Goal: Information Seeking & Learning: Learn about a topic

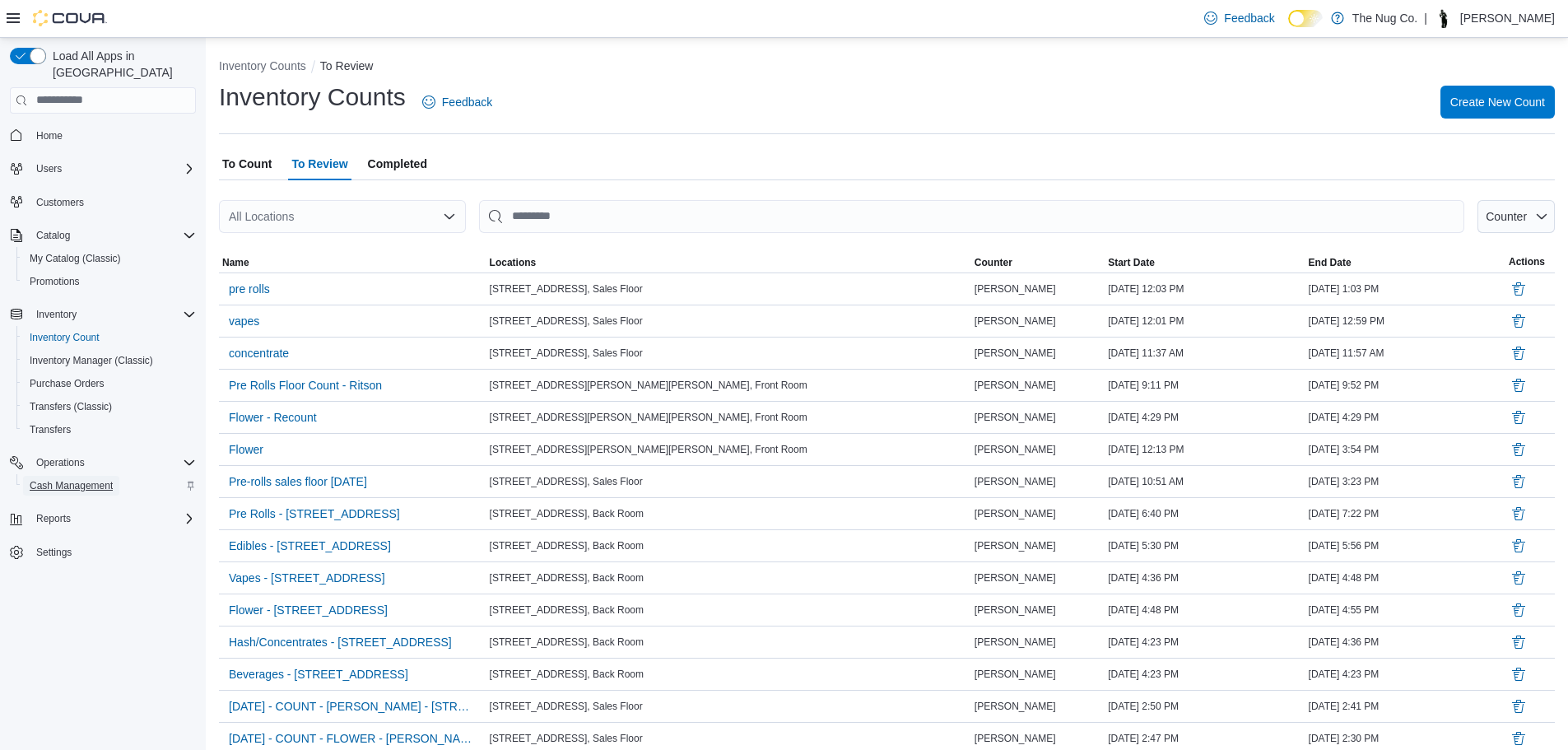
click at [81, 479] on span "Cash Management" at bounding box center [71, 485] width 83 height 13
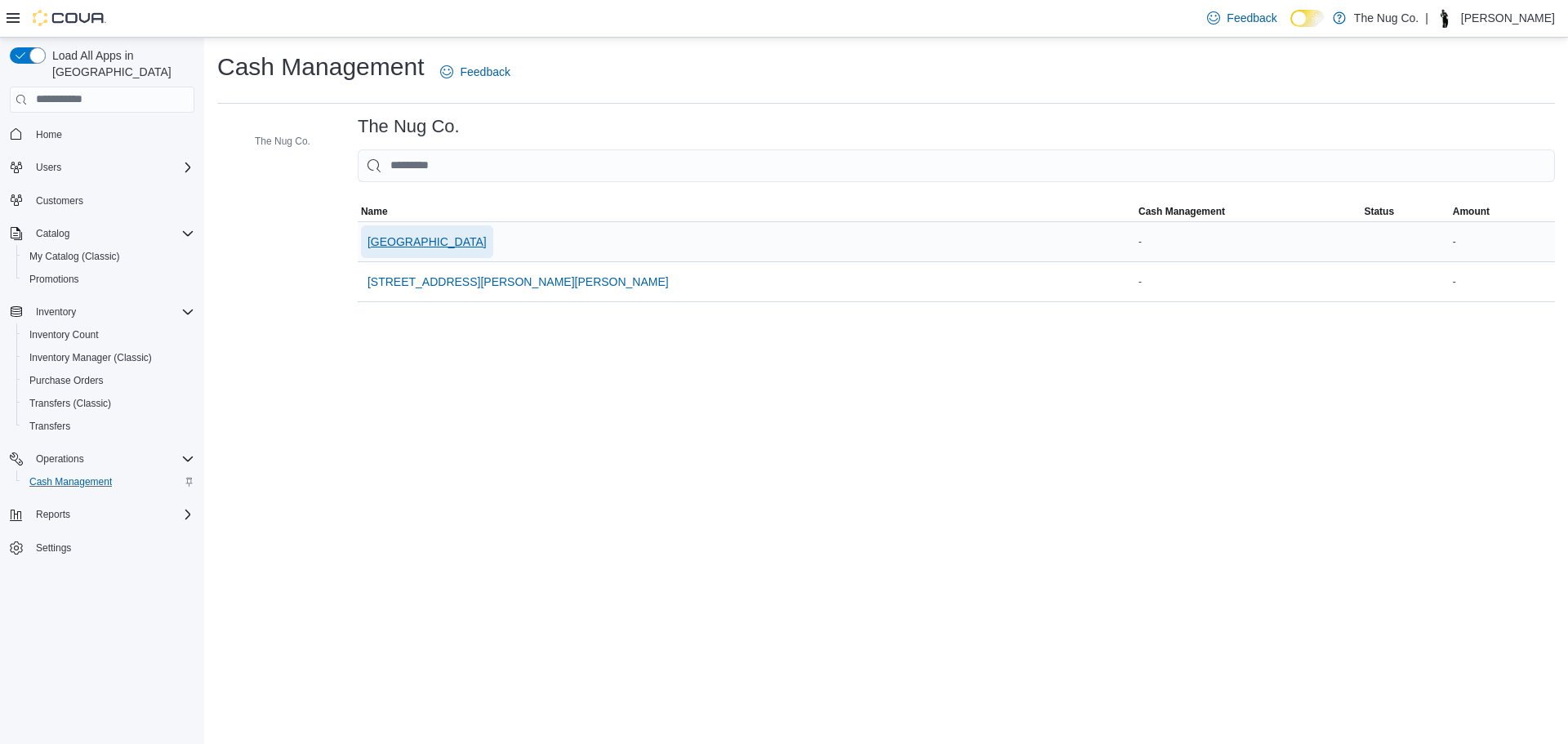
click at [431, 245] on span "[GEOGRAPHIC_DATA]" at bounding box center [427, 242] width 119 height 16
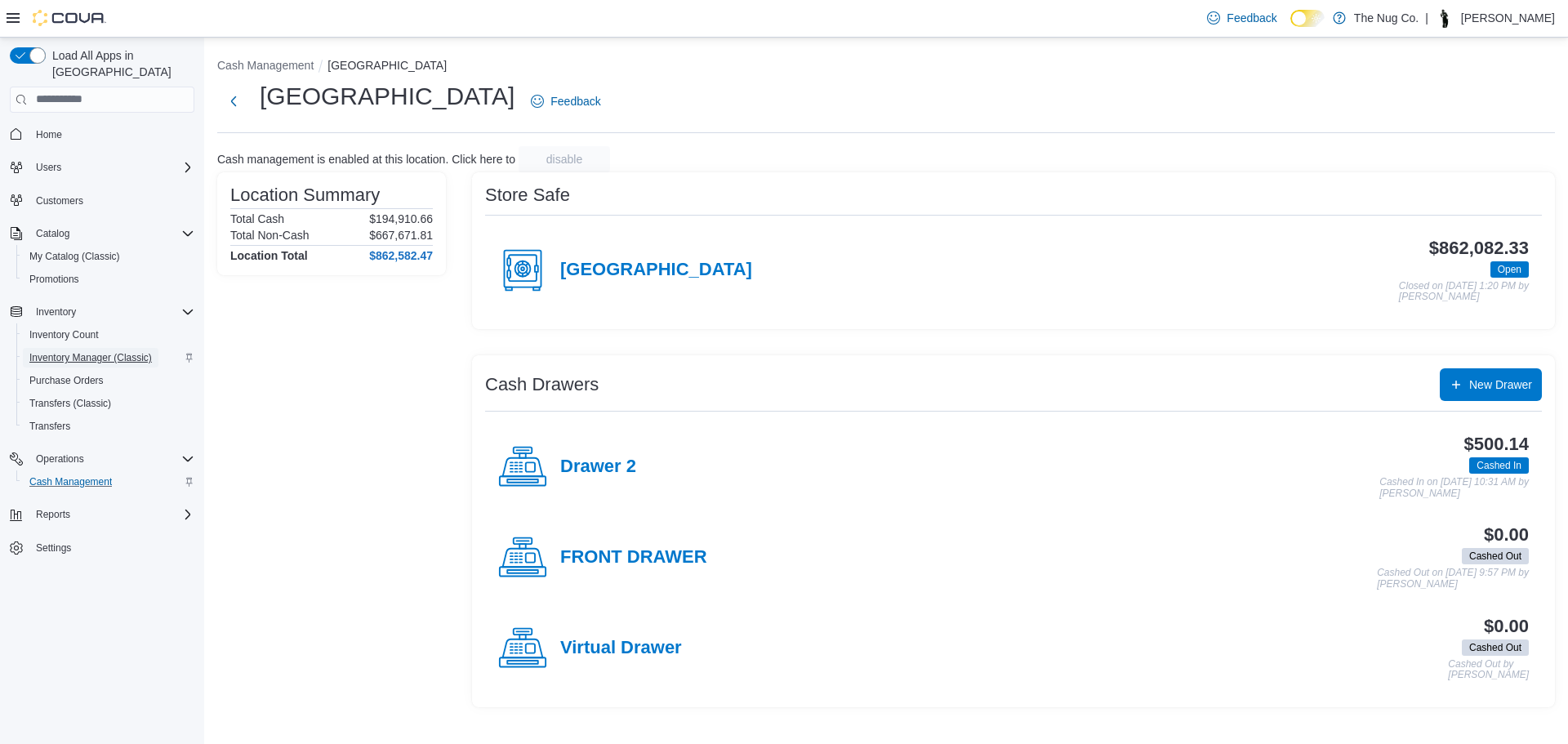
click at [72, 351] on span "Inventory Manager (Classic)" at bounding box center [91, 357] width 123 height 13
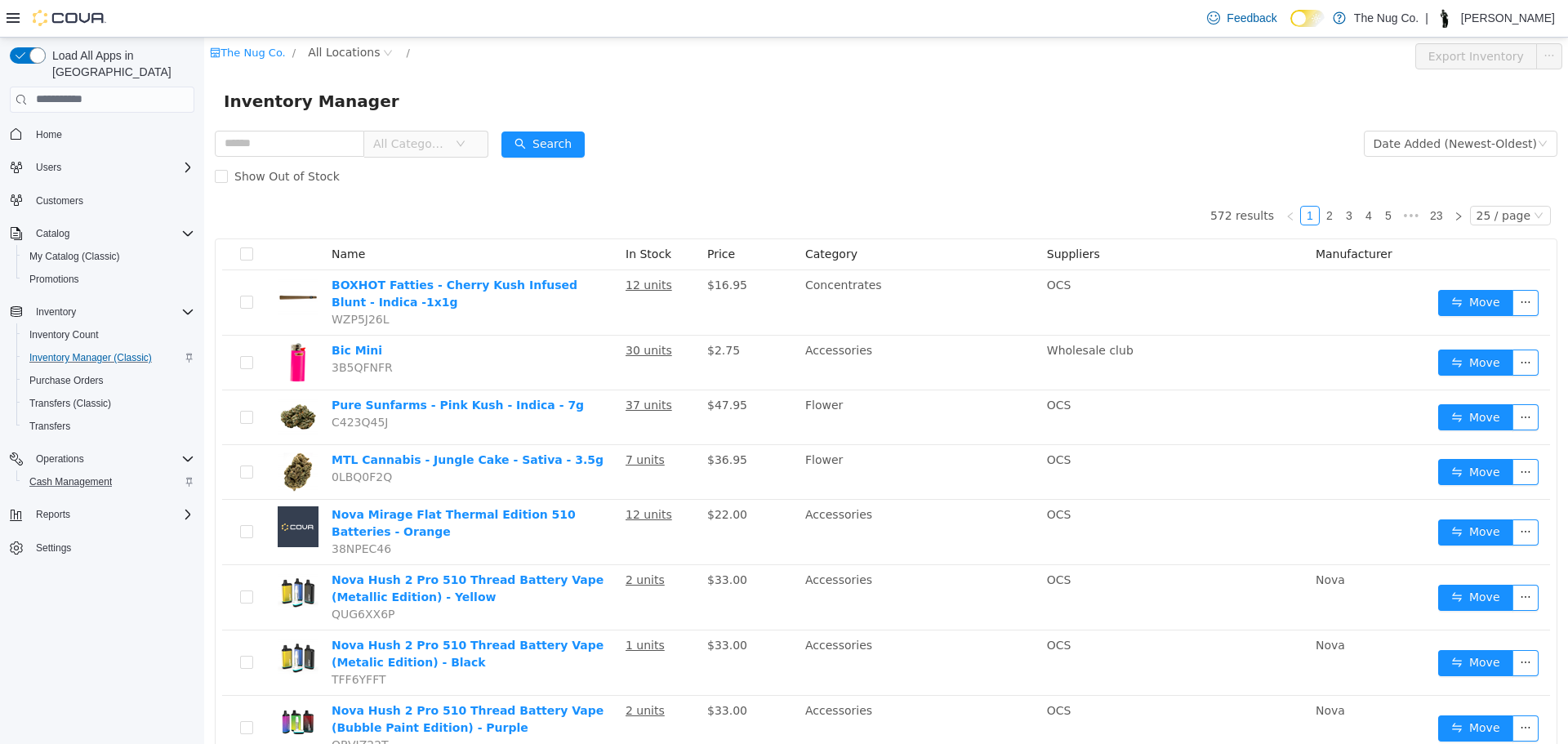
click at [443, 170] on div "Show Out of Stock" at bounding box center [886, 176] width 1343 height 33
click at [448, 144] on span "All Categories" at bounding box center [411, 142] width 74 height 16
click at [319, 54] on span "All Locations" at bounding box center [343, 51] width 72 height 18
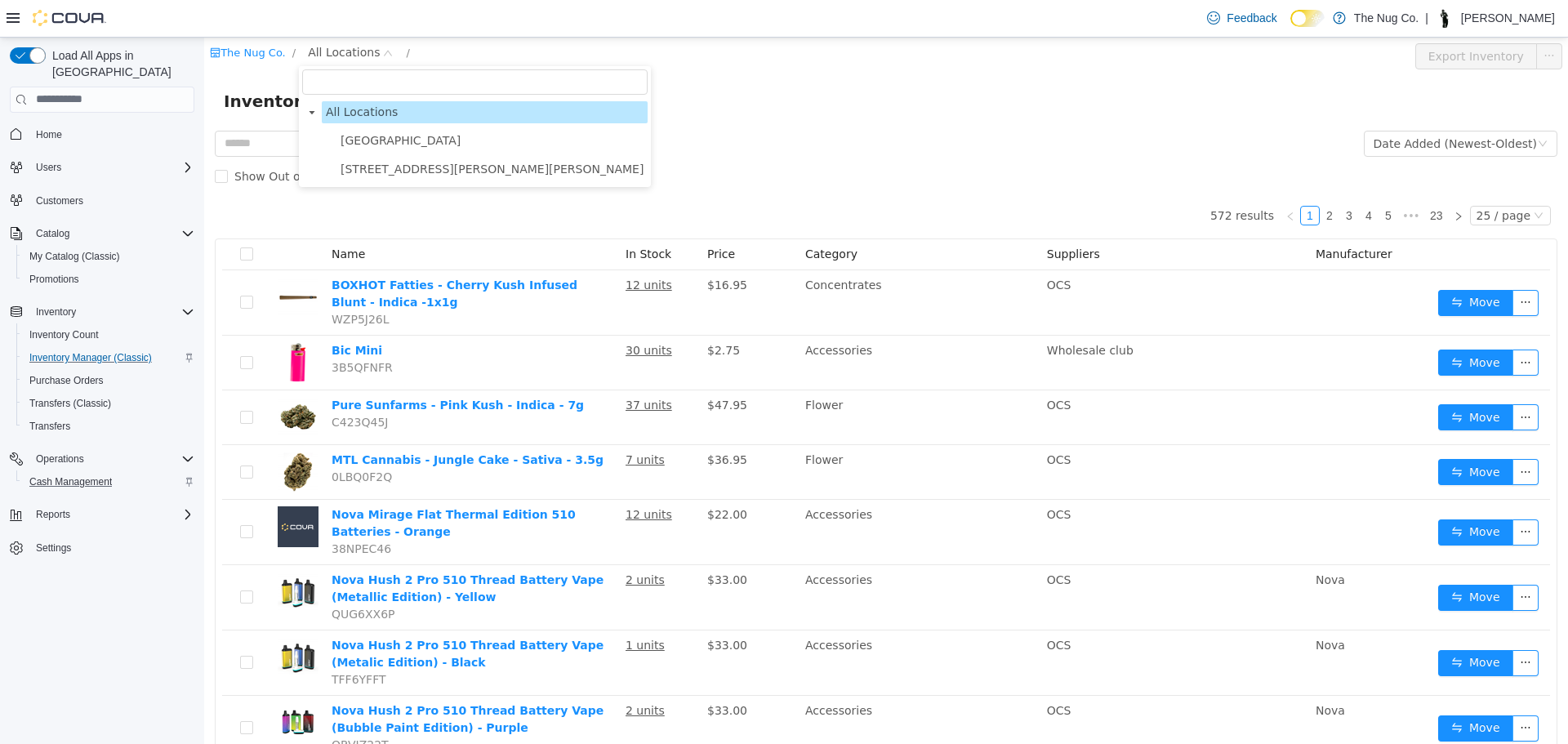
click at [359, 171] on span "[STREET_ADDRESS][PERSON_NAME][PERSON_NAME]" at bounding box center [492, 167] width 303 height 13
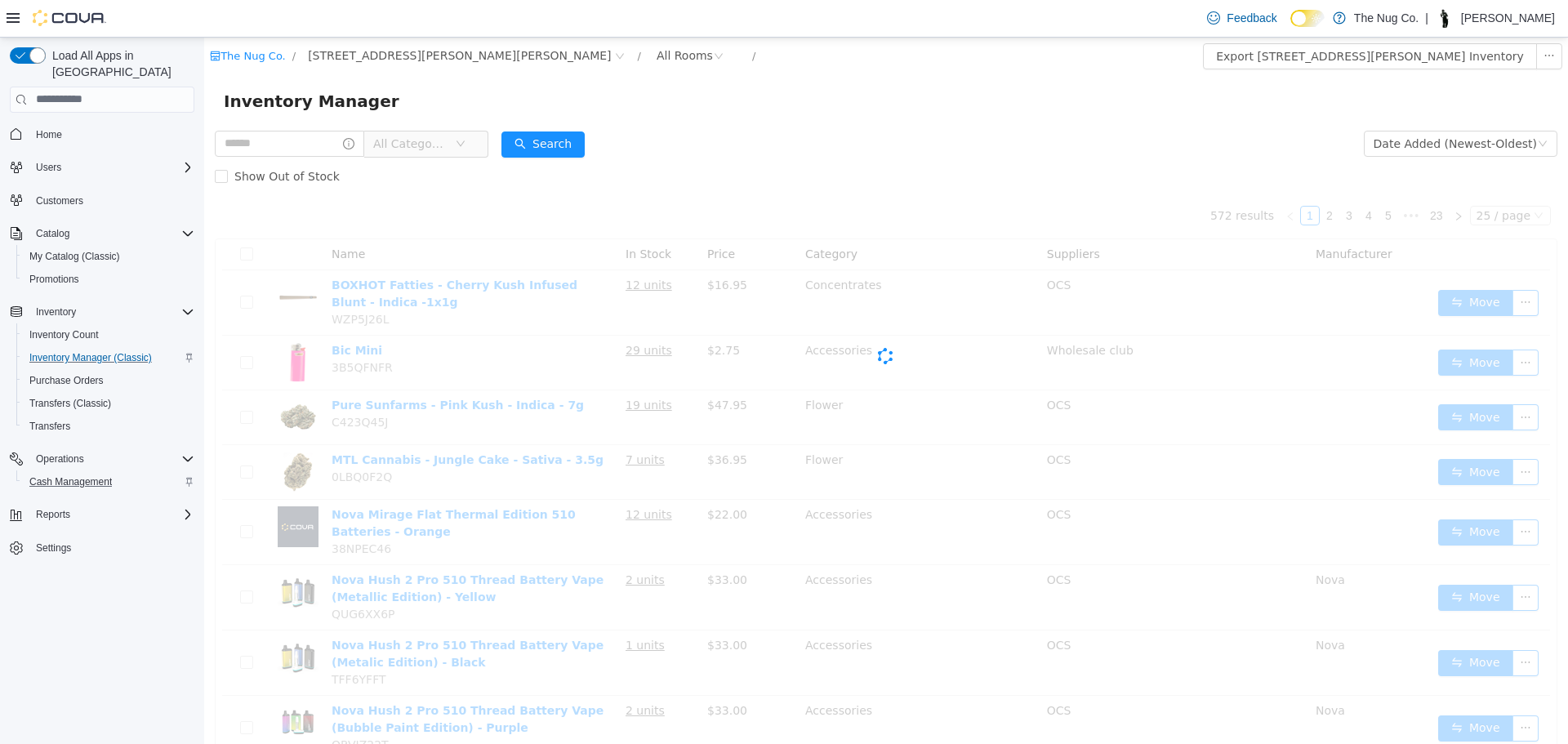
click at [429, 145] on span "All Categories" at bounding box center [411, 142] width 74 height 16
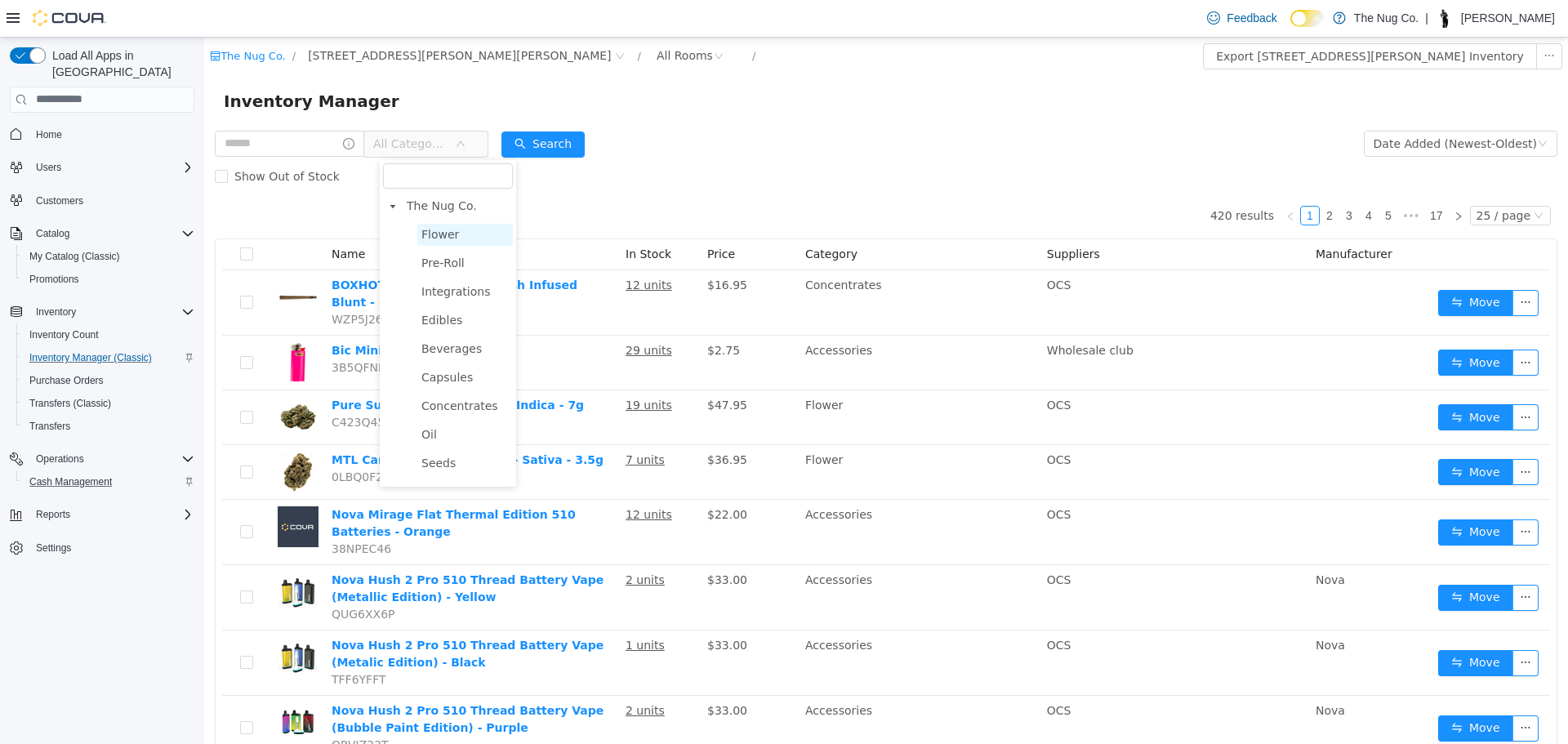
click at [431, 237] on span "Flower" at bounding box center [440, 233] width 38 height 13
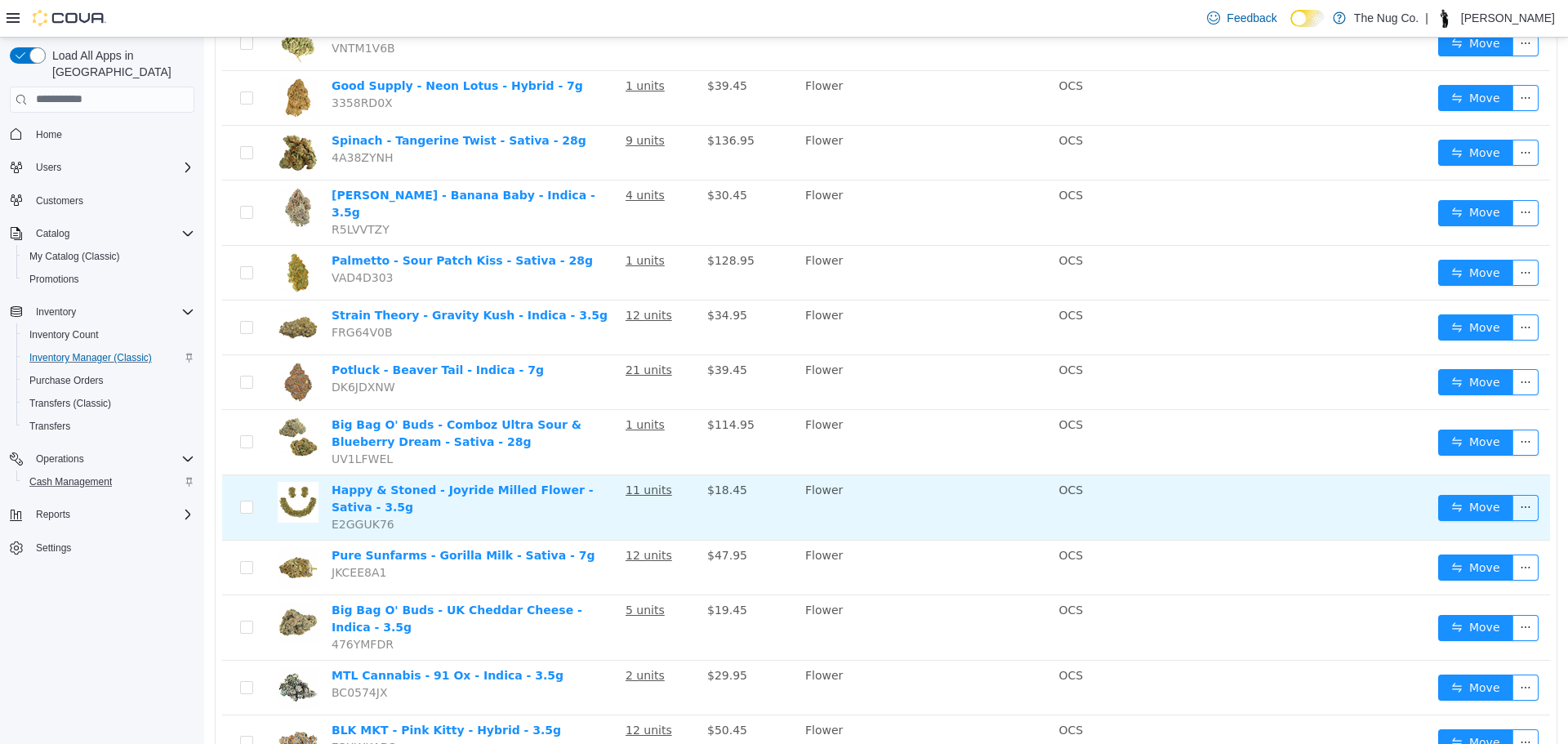
scroll to position [973, 0]
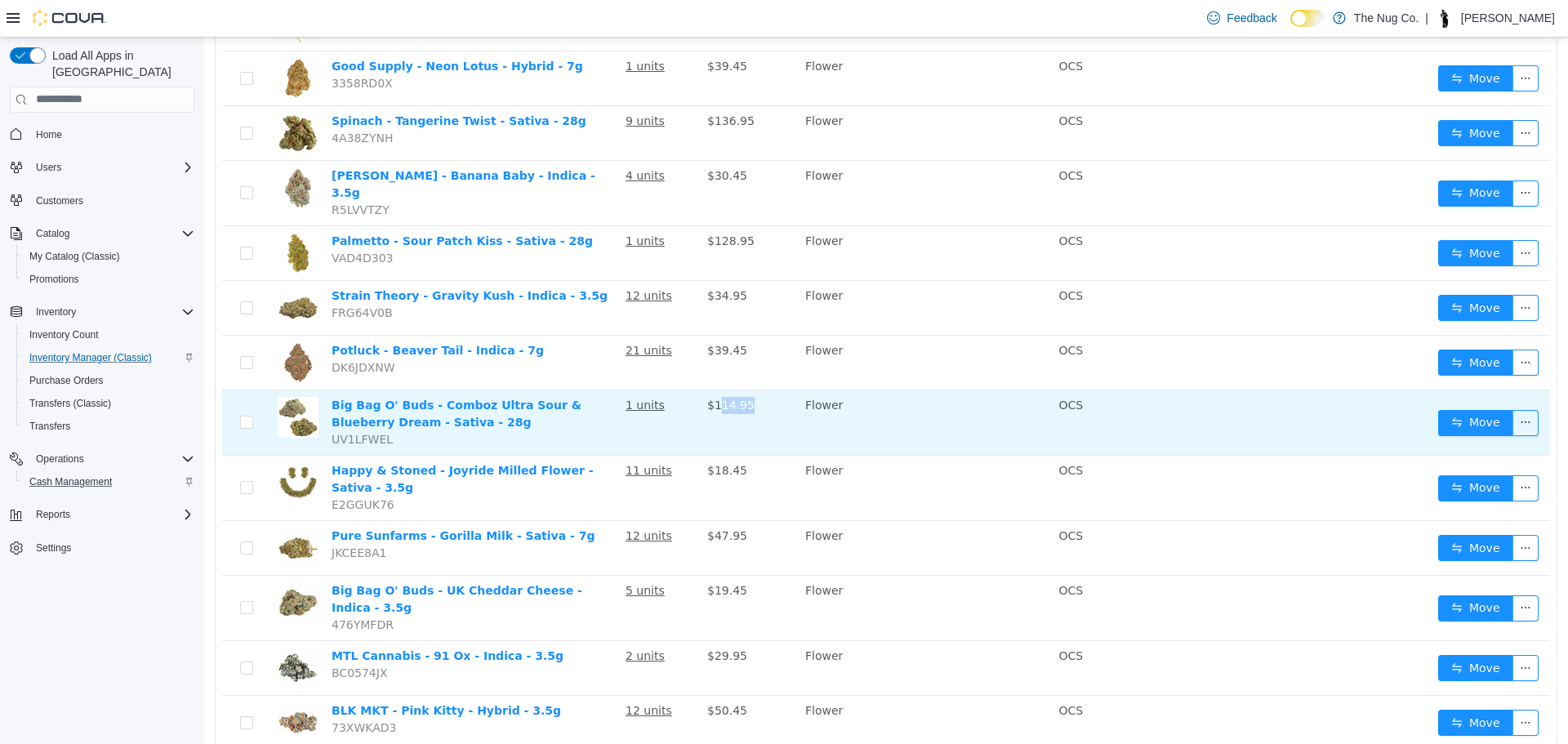
drag, startPoint x: 719, startPoint y: 365, endPoint x: 747, endPoint y: 363, distance: 28.1
click at [747, 389] on td "$114.95" at bounding box center [750, 422] width 98 height 66
drag, startPoint x: 747, startPoint y: 363, endPoint x: 729, endPoint y: 363, distance: 18.0
click at [729, 389] on td "$114.95" at bounding box center [750, 422] width 98 height 66
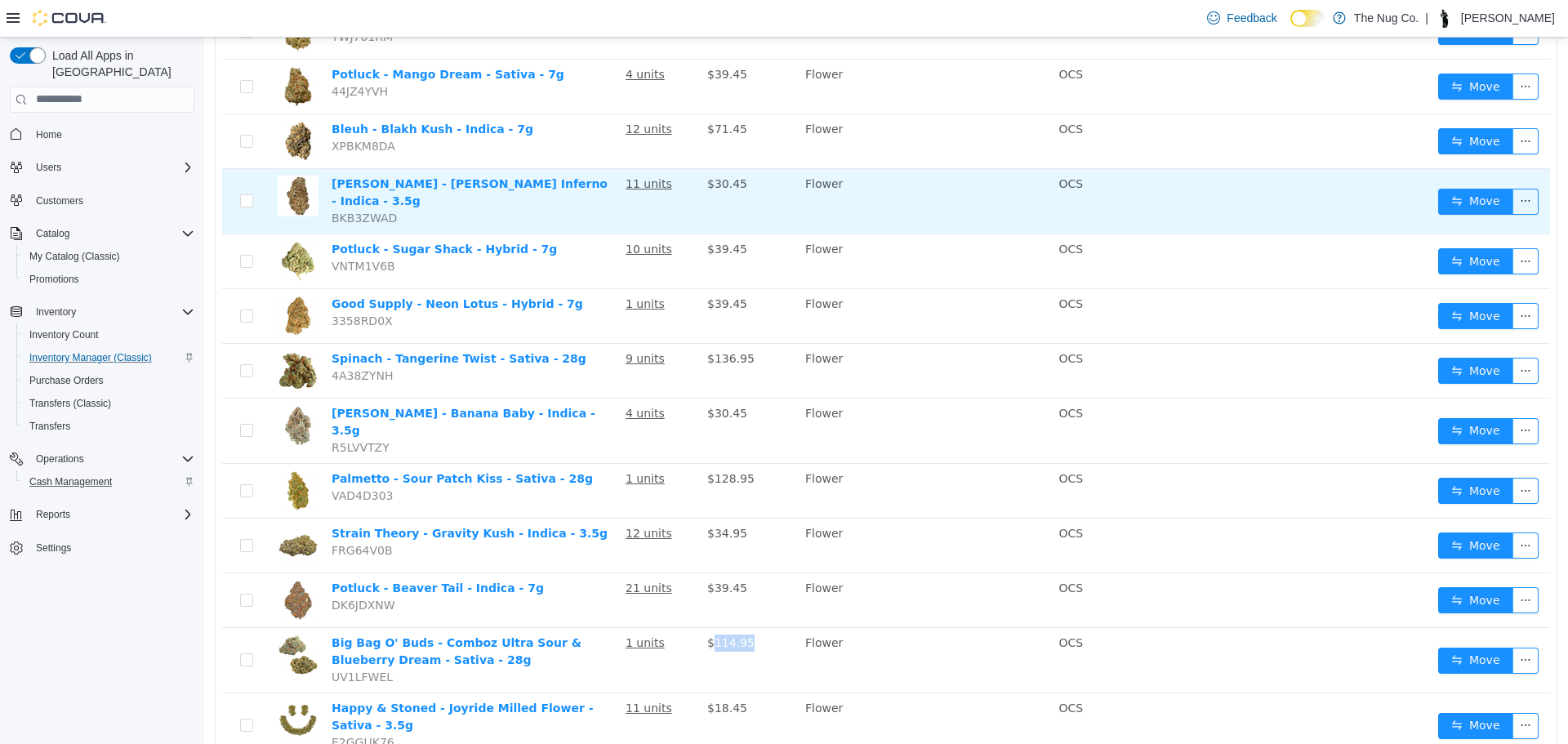
scroll to position [898, 0]
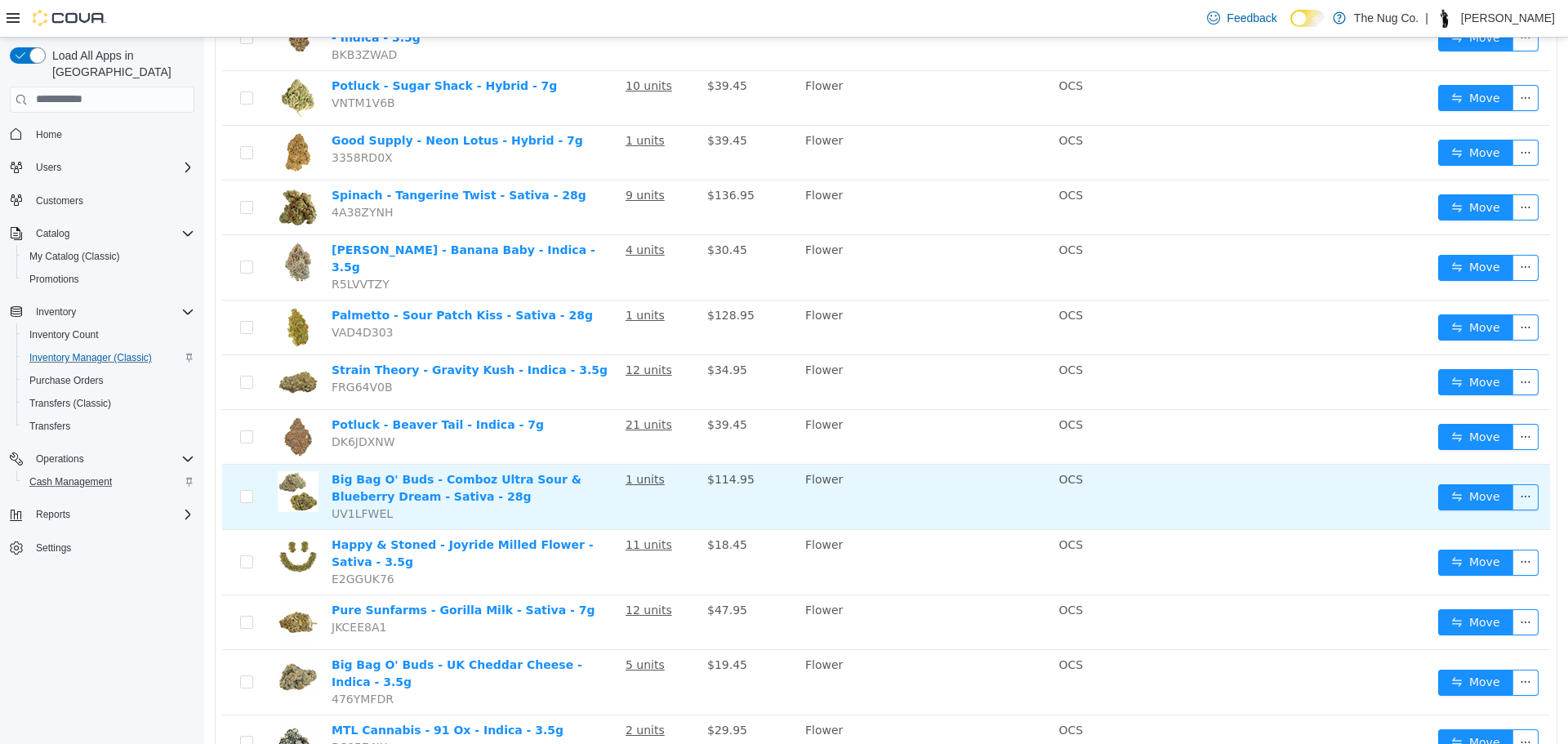
click at [869, 471] on td "Flower" at bounding box center [925, 497] width 253 height 66
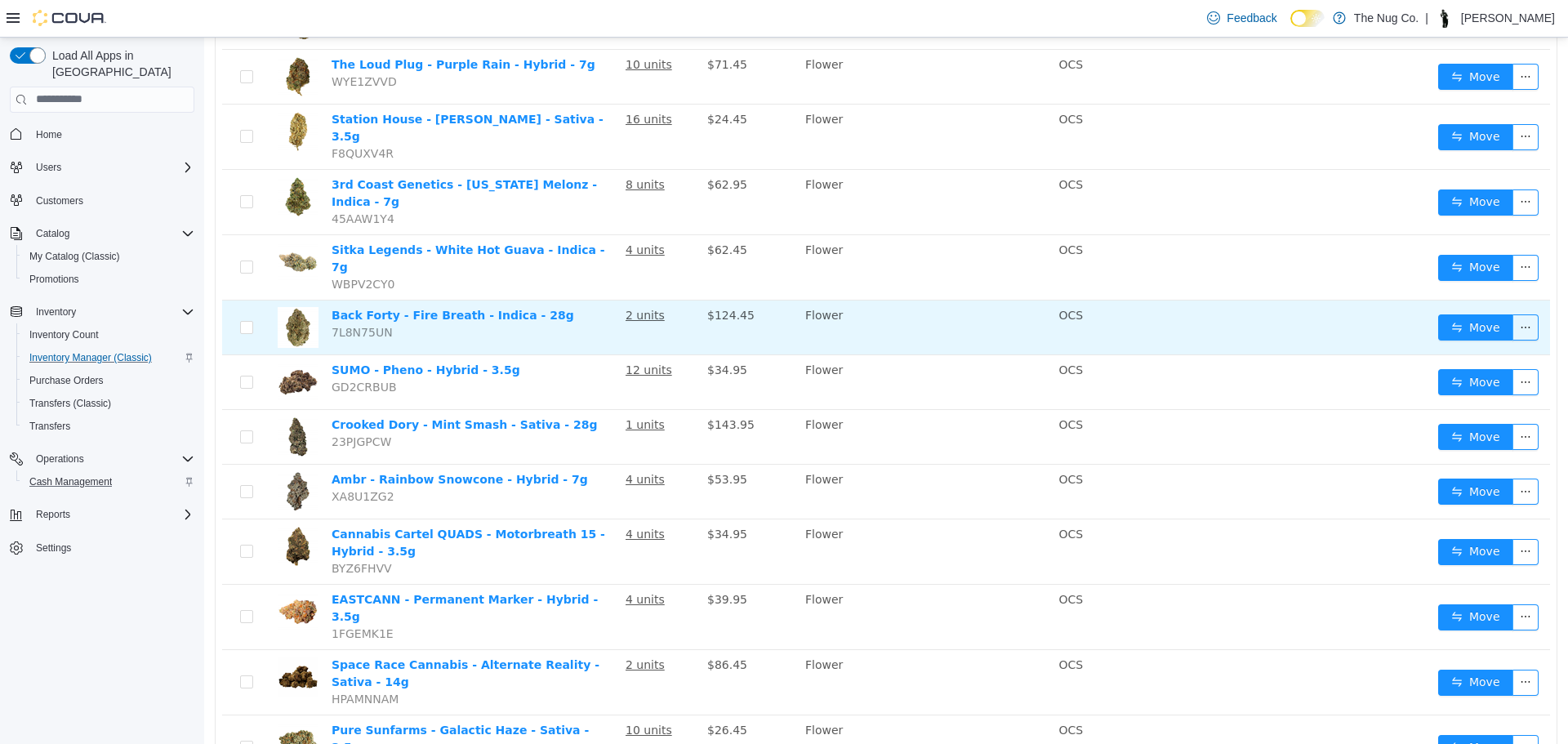
scroll to position [962, 0]
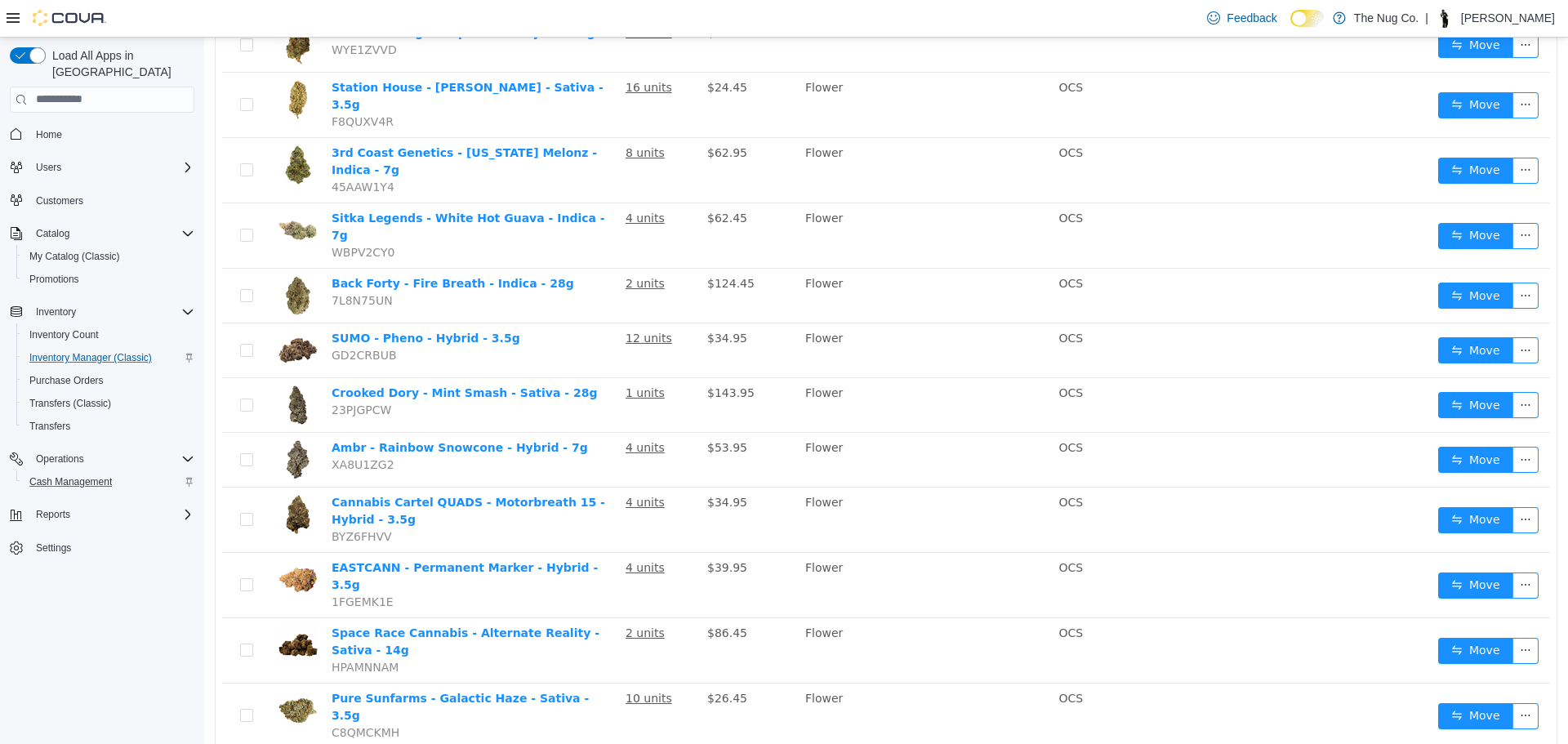
click at [1489, 702] on li "50 / page" at bounding box center [1503, 694] width 79 height 26
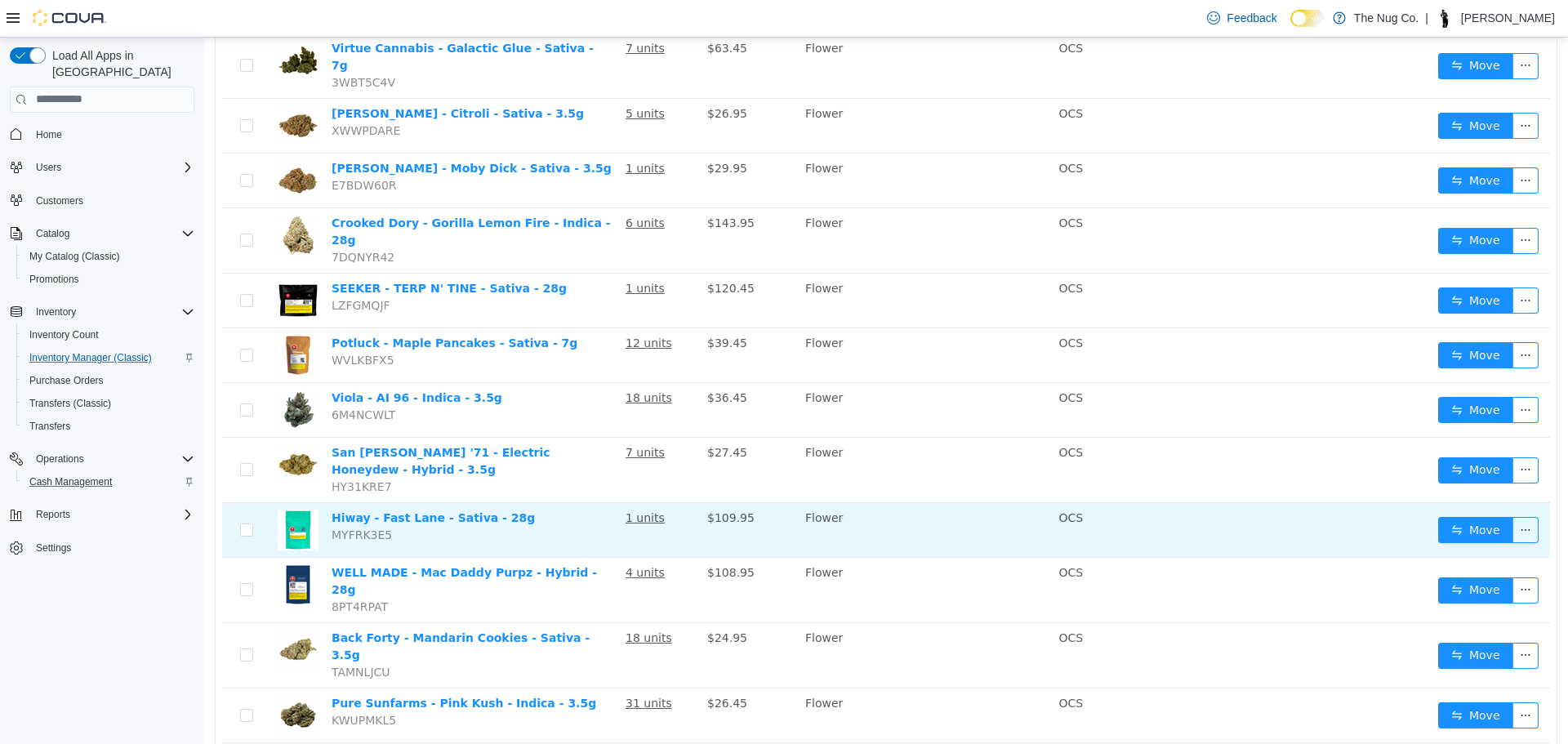
scroll to position [2342, 0]
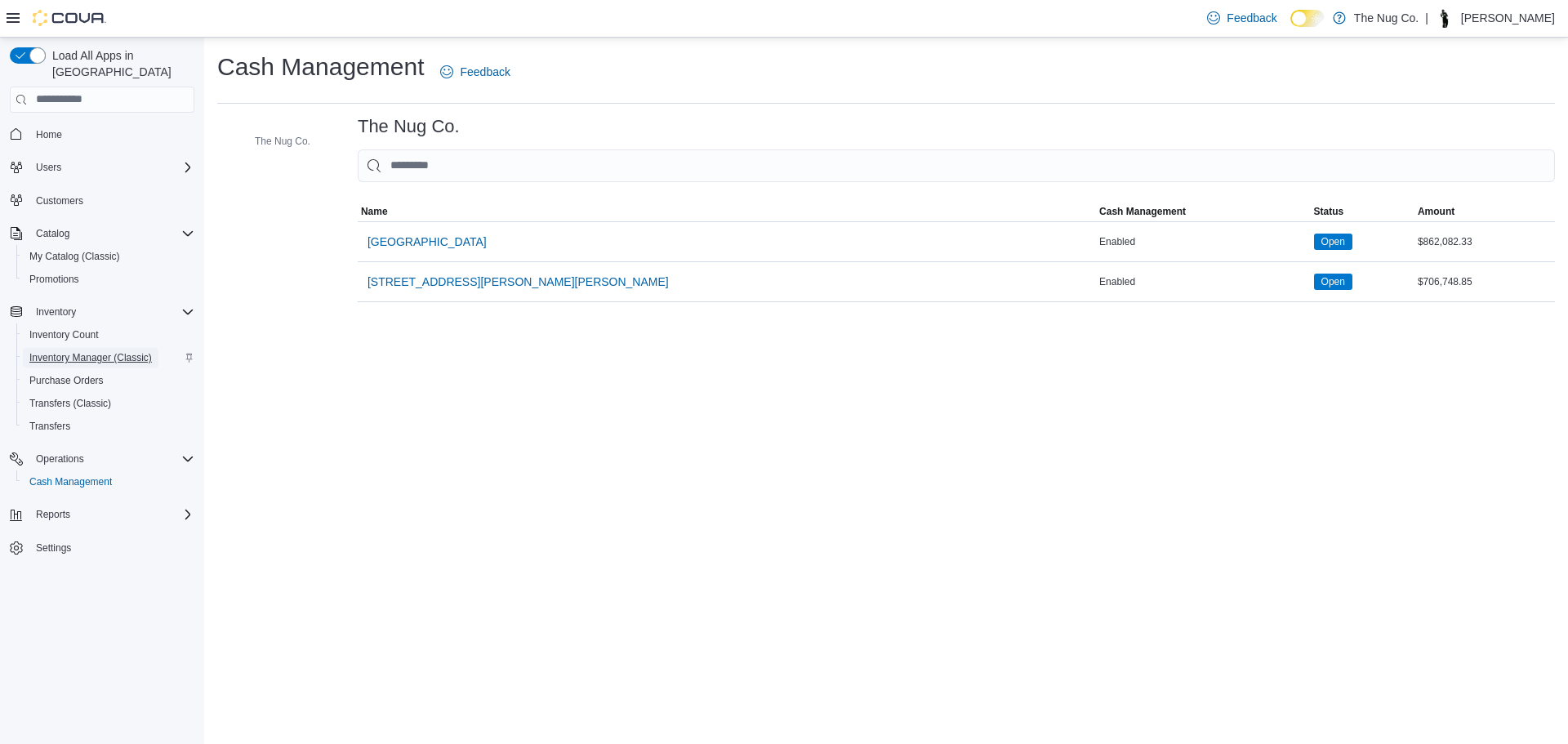
click at [79, 350] on span "Inventory Manager (Classic)" at bounding box center [91, 357] width 123 height 20
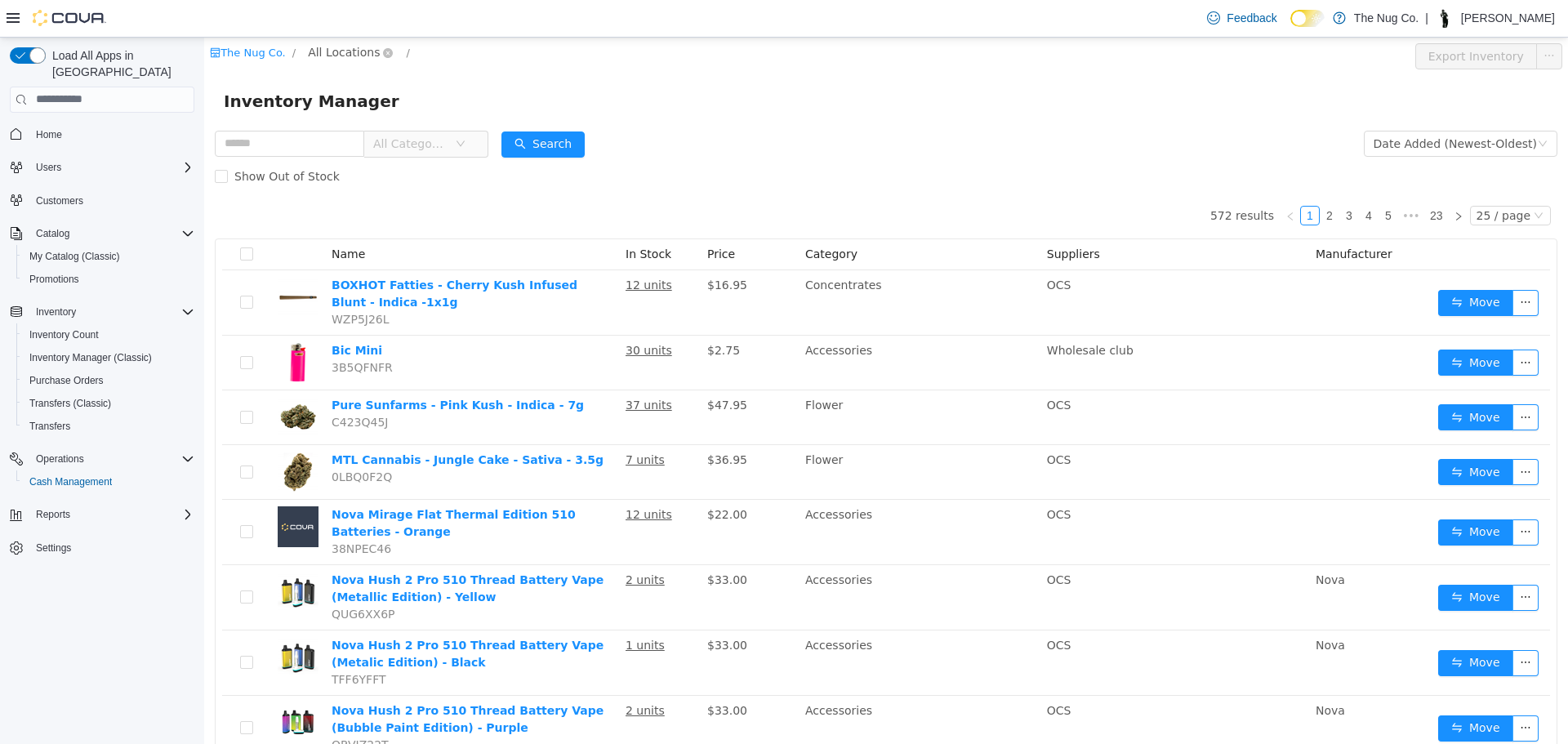
click at [355, 59] on span "All Locations" at bounding box center [343, 51] width 72 height 18
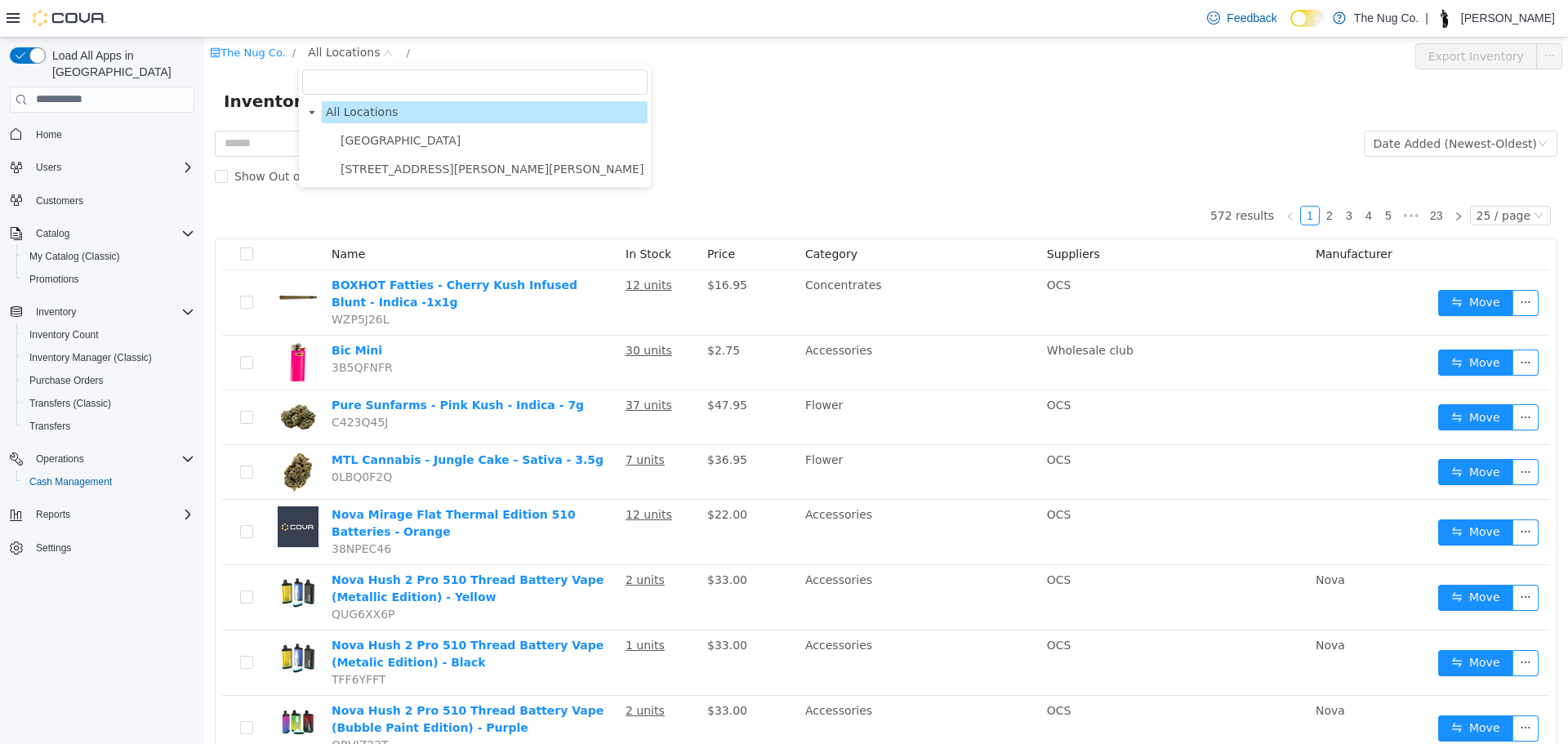
click at [388, 126] on li "All Locations [STREET_ADDRESS][GEOGRAPHIC_DATA][STREET_ADDRESS][PERSON_NAME]" at bounding box center [475, 140] width 345 height 79
click at [390, 137] on span "[GEOGRAPHIC_DATA]" at bounding box center [400, 139] width 120 height 13
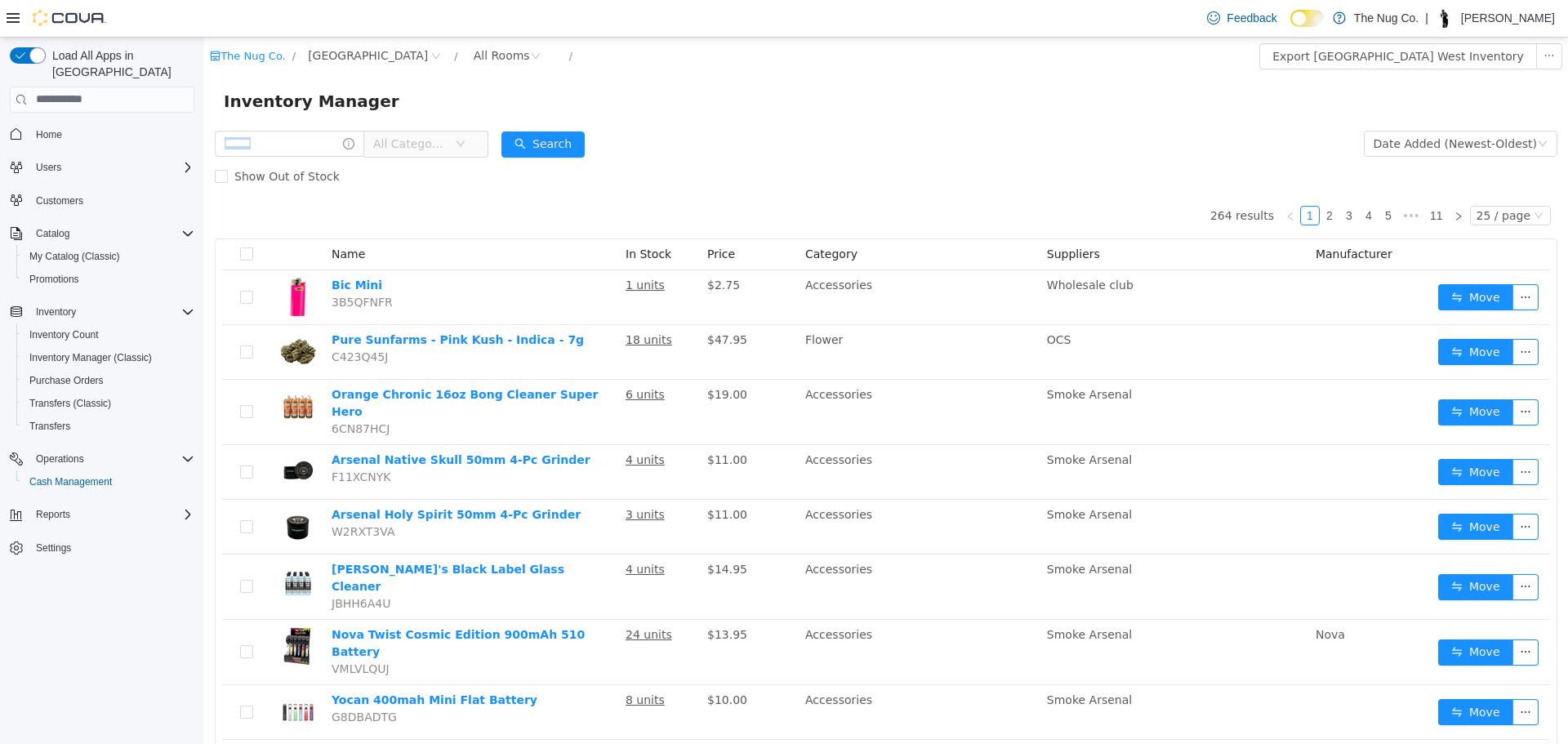
click at [444, 136] on div "All Categories" at bounding box center [351, 143] width 274 height 33
click at [419, 148] on span "All Categories" at bounding box center [411, 142] width 74 height 16
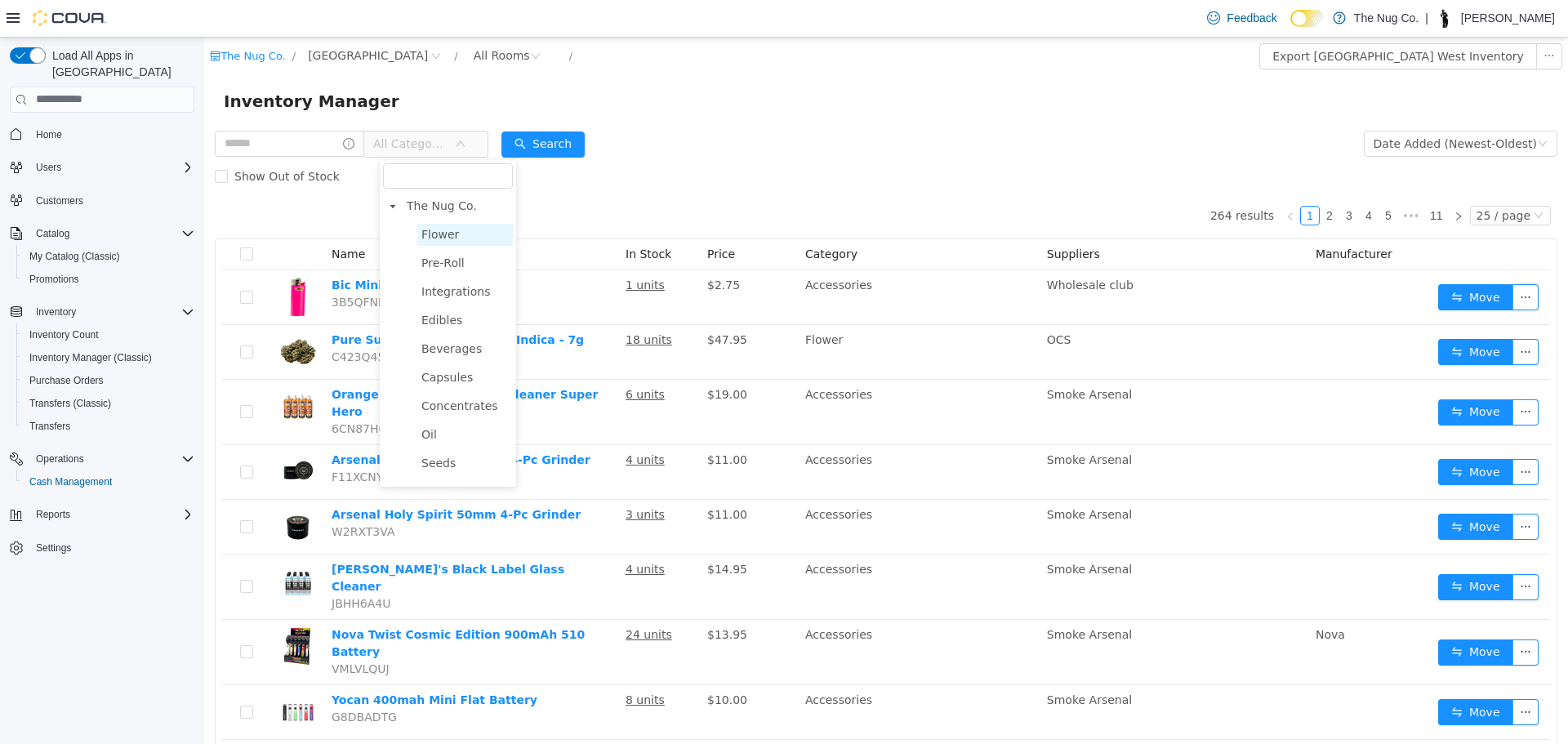
click at [436, 236] on span "Flower" at bounding box center [440, 233] width 38 height 13
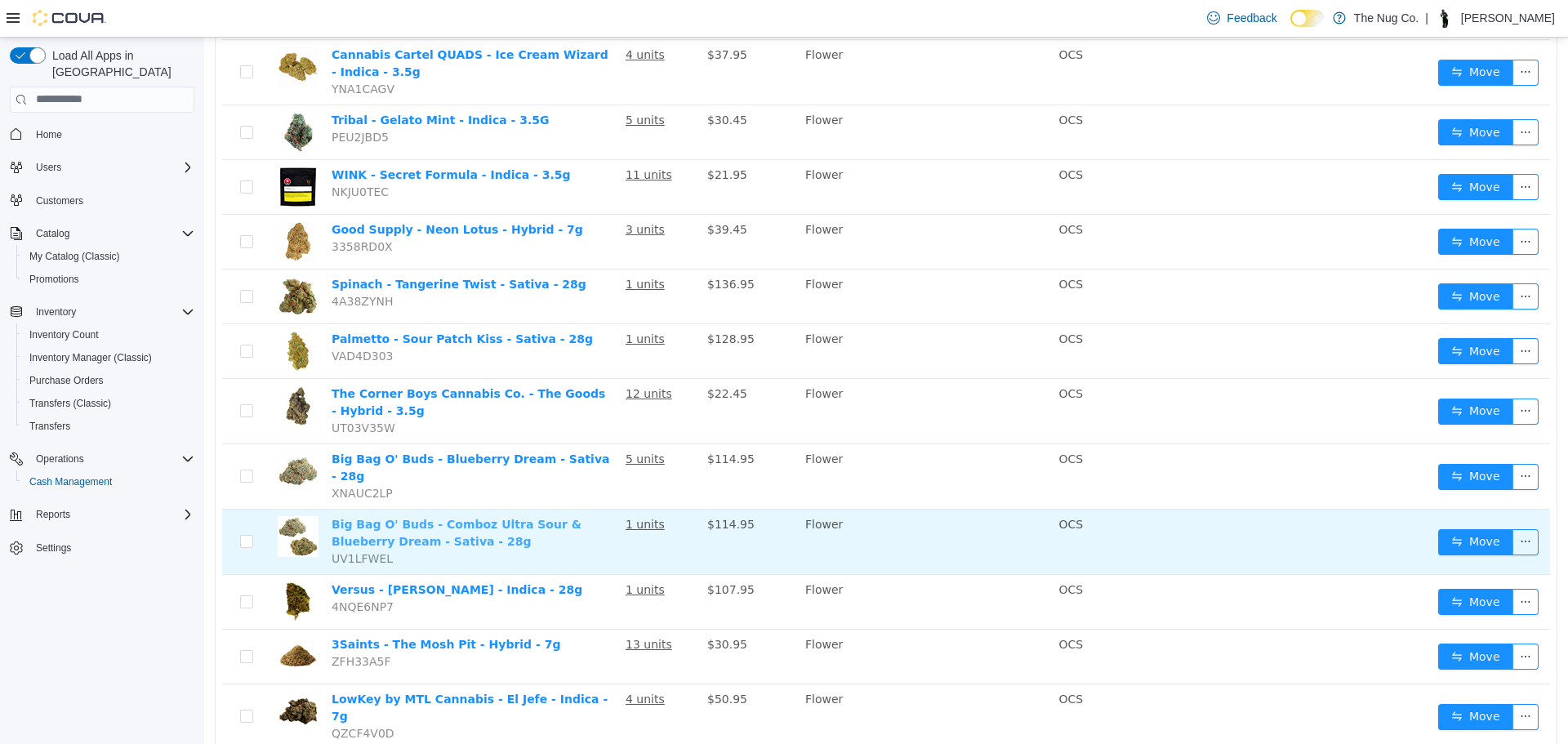
scroll to position [572, 0]
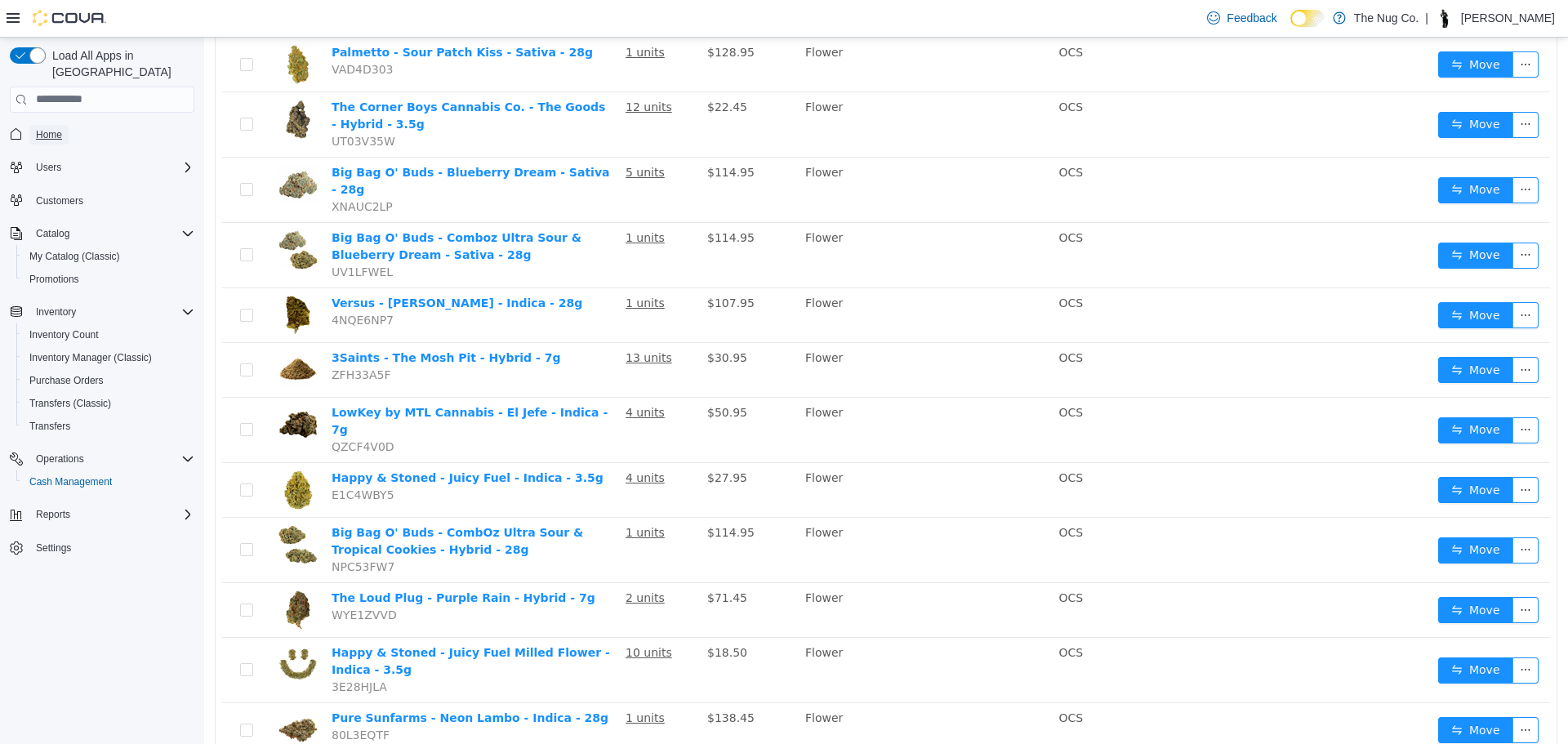
click at [61, 129] on span "Home" at bounding box center [49, 135] width 26 height 13
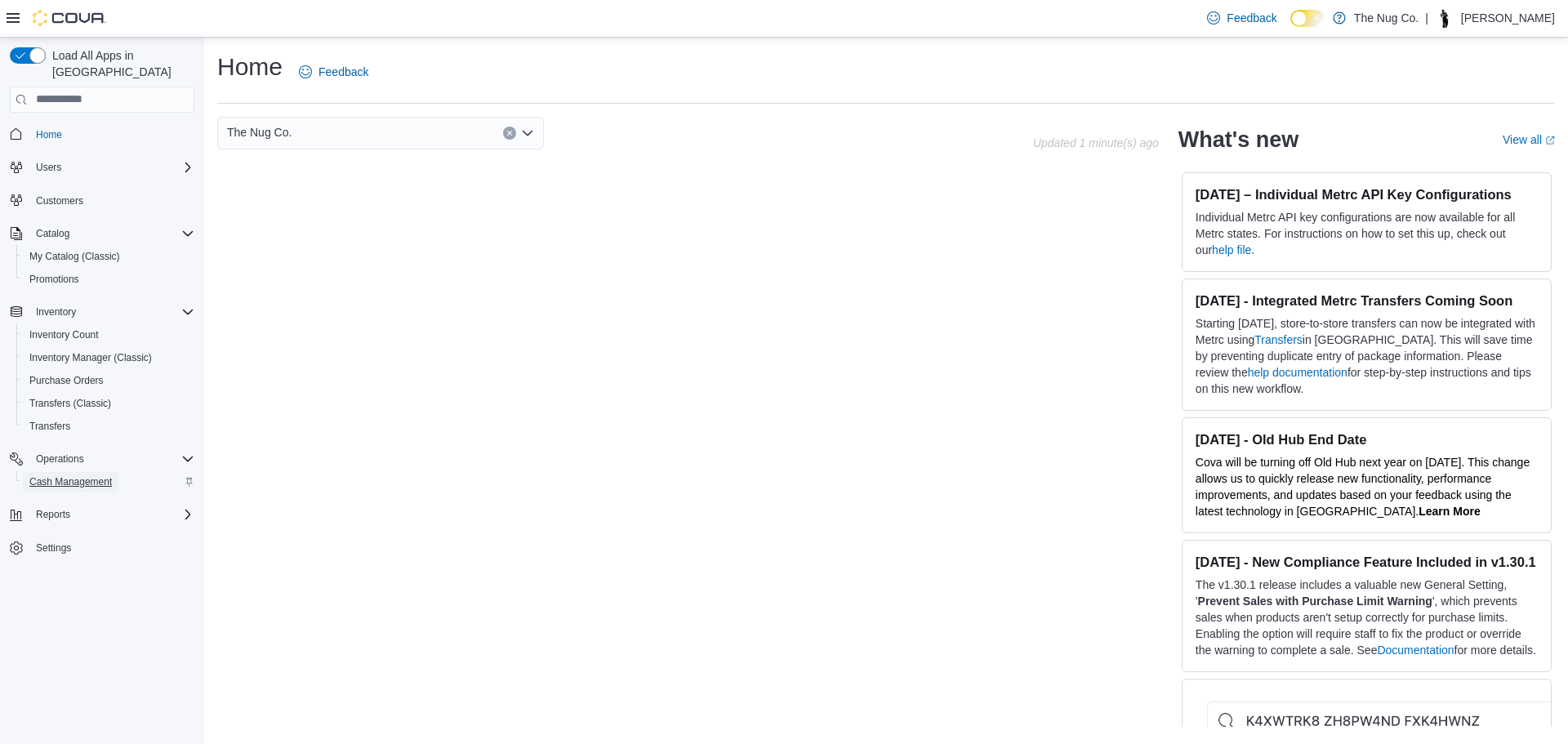
click at [73, 476] on span "Cash Management" at bounding box center [71, 482] width 83 height 13
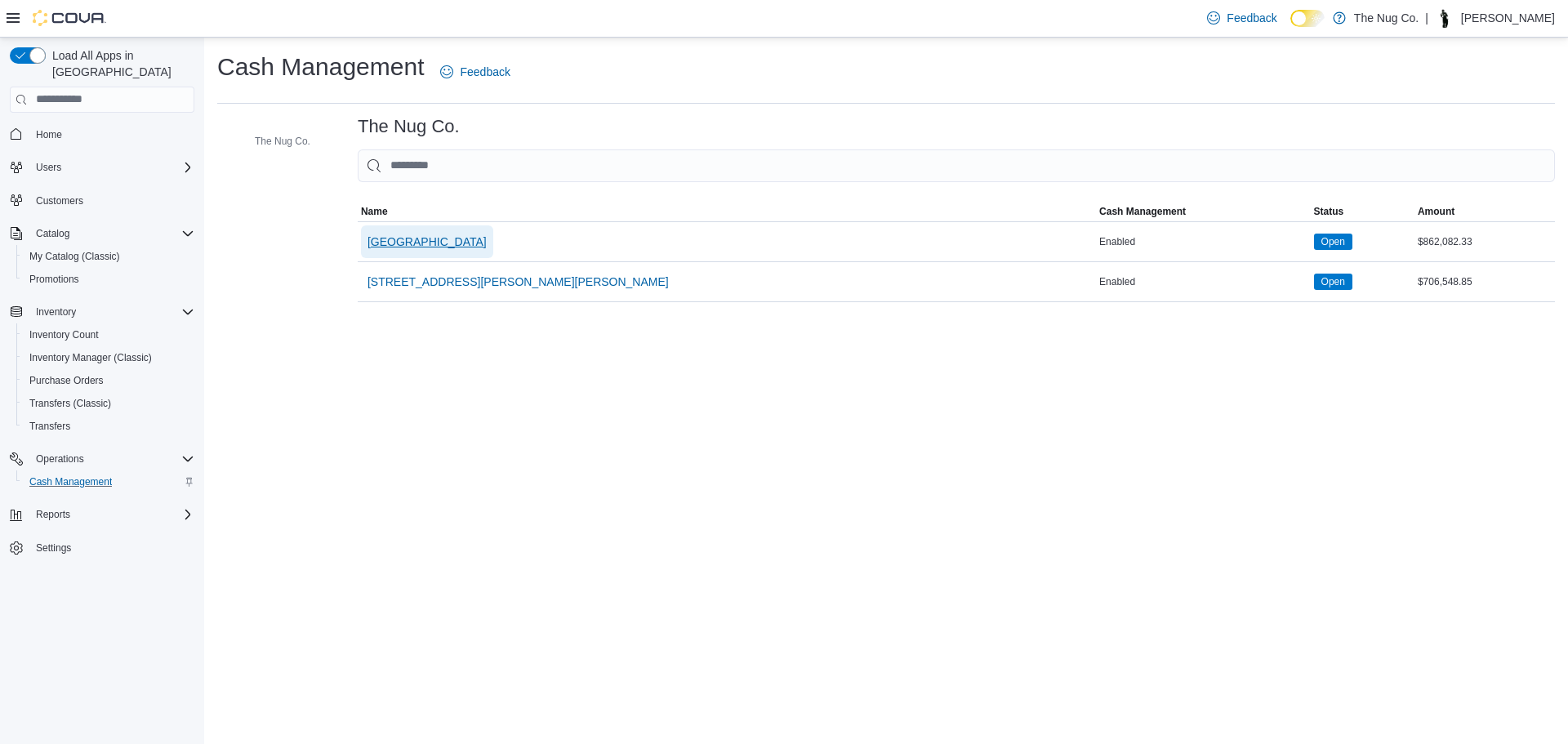
click at [385, 252] on span "[GEOGRAPHIC_DATA]" at bounding box center [427, 242] width 119 height 33
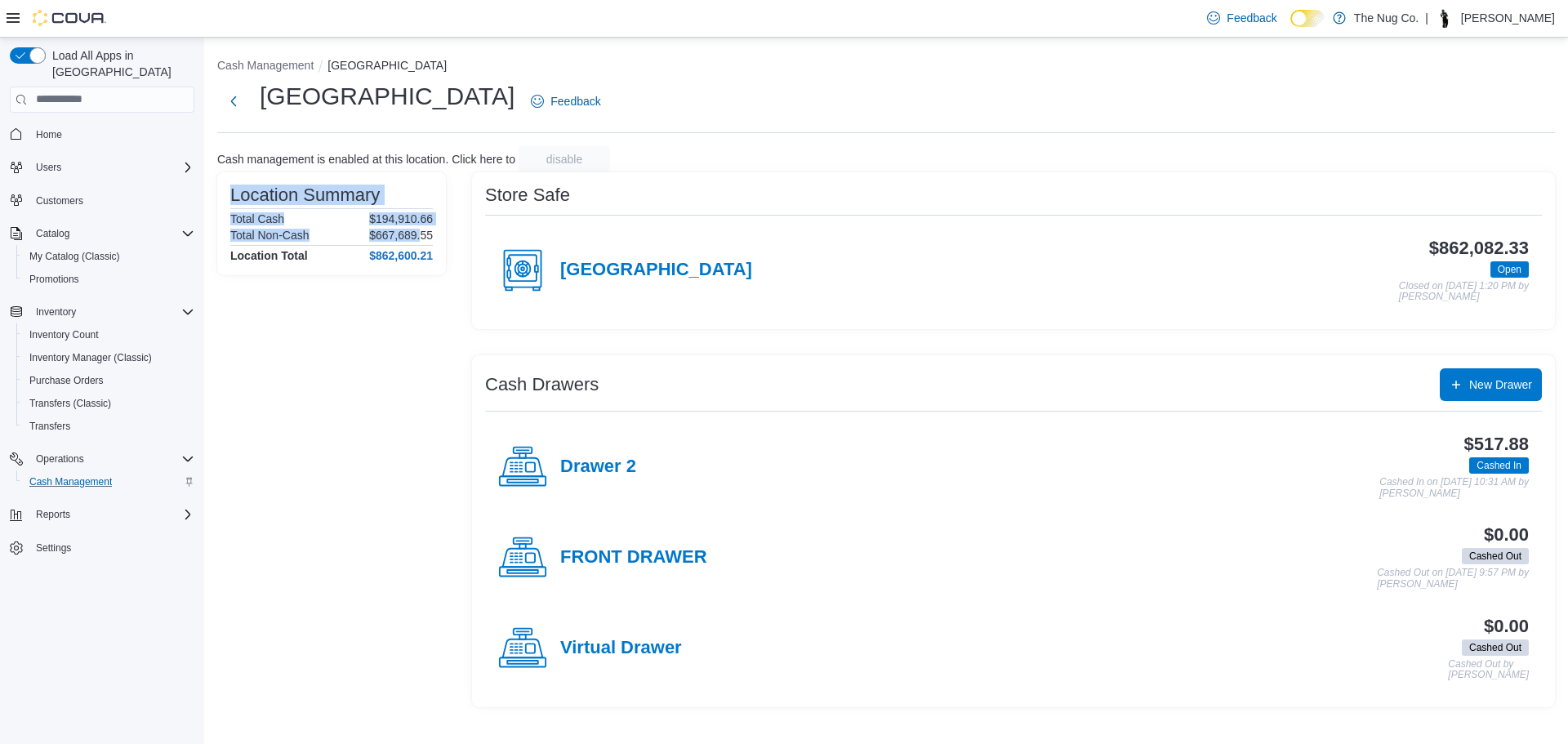
drag, startPoint x: 422, startPoint y: 237, endPoint x: 321, endPoint y: 205, distance: 105.9
click at [328, 205] on div "Location Summary Total Cash $194,910.66 Total Non-Cash $667,689.55 Location Tot…" at bounding box center [331, 224] width 203 height 77
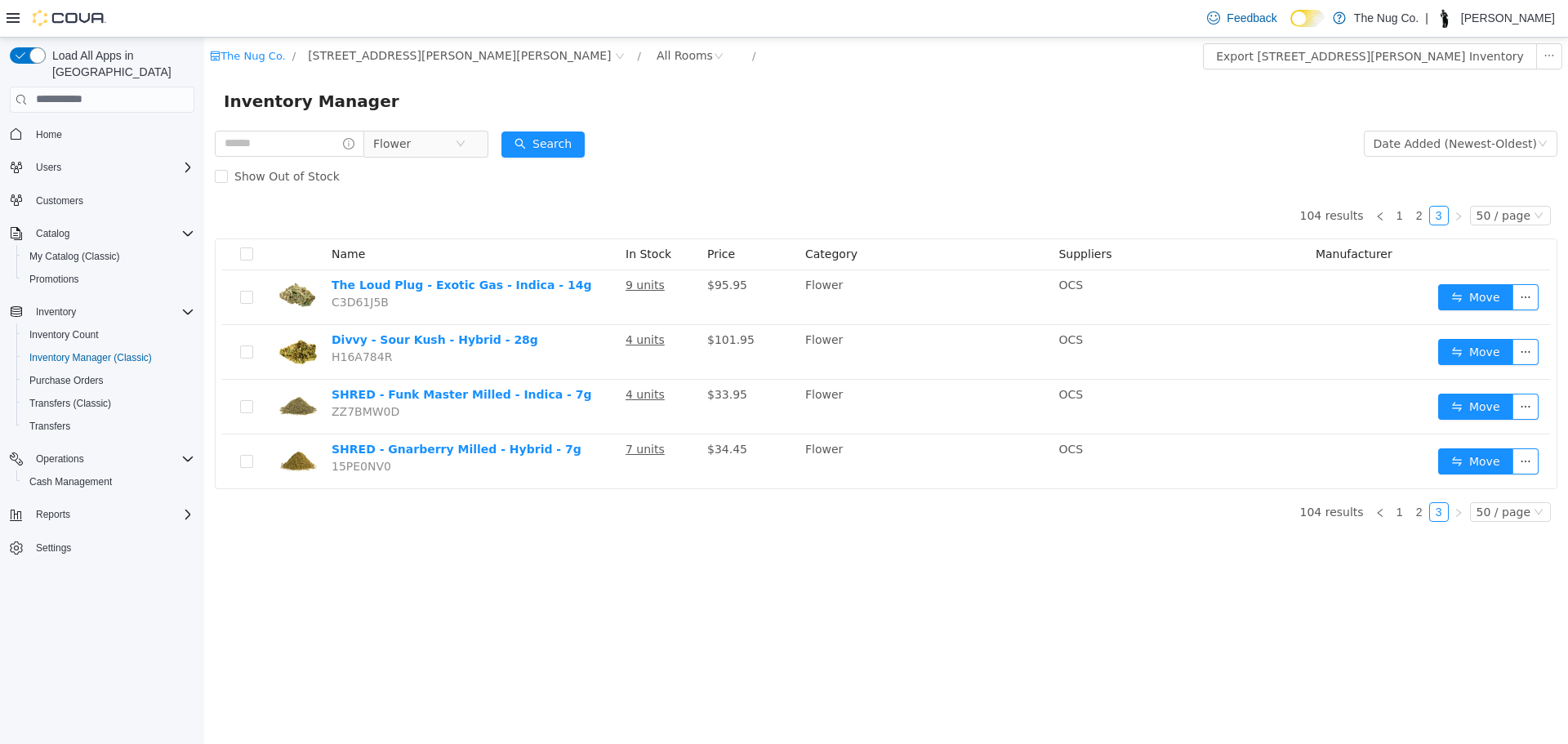
click at [72, 124] on span "Home" at bounding box center [111, 135] width 165 height 21
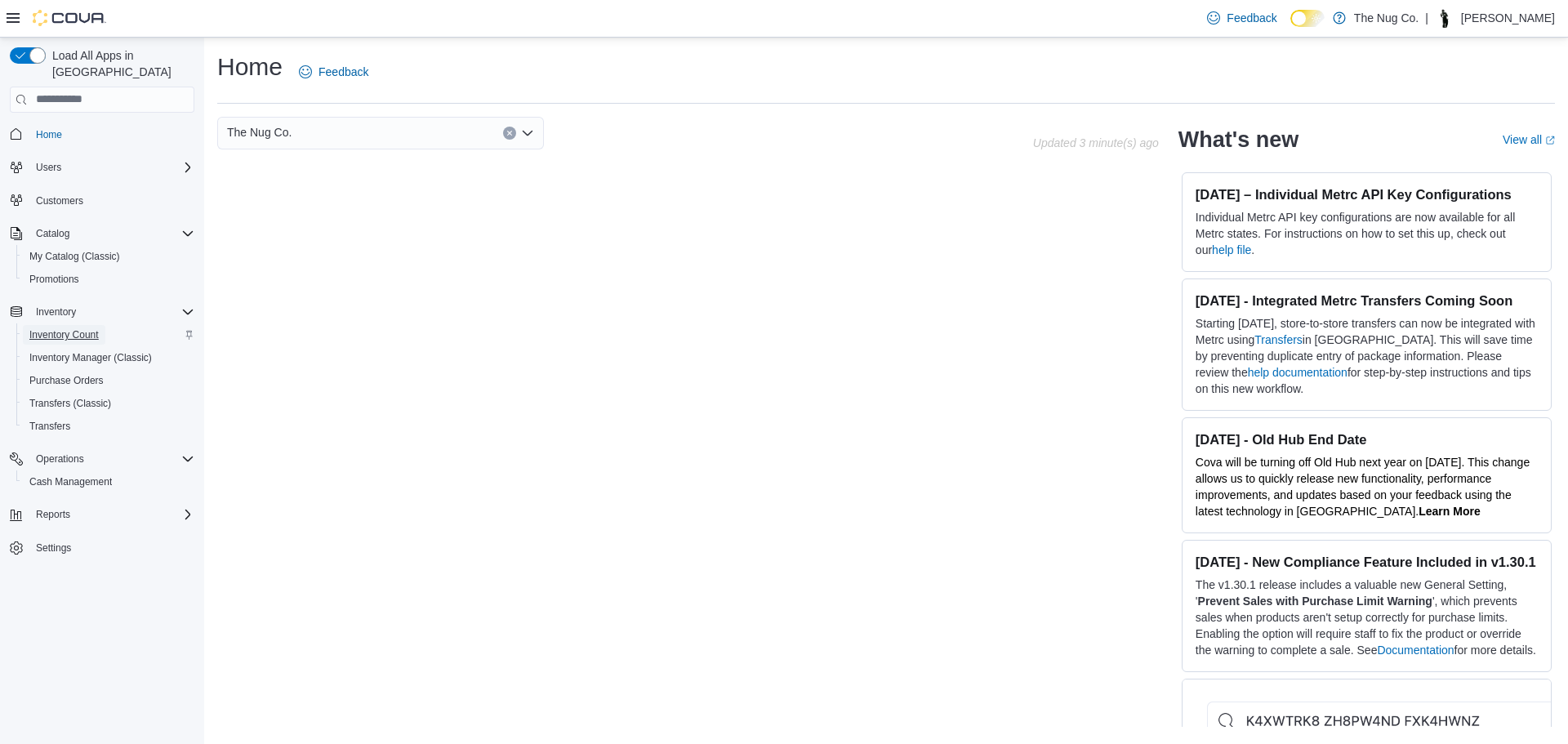
click at [68, 328] on span "Inventory Count" at bounding box center [64, 334] width 69 height 13
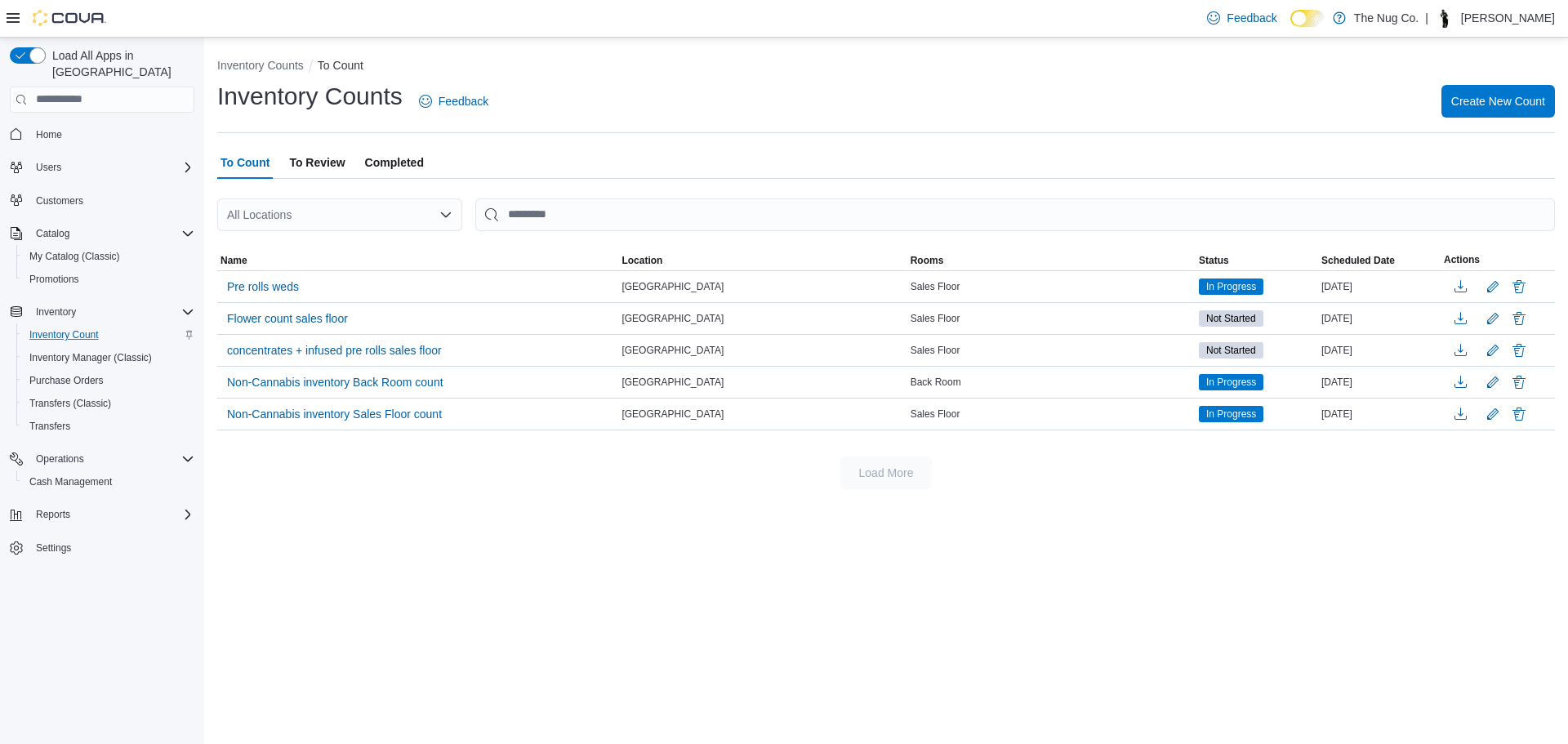
click at [368, 160] on span "Completed" at bounding box center [394, 162] width 59 height 33
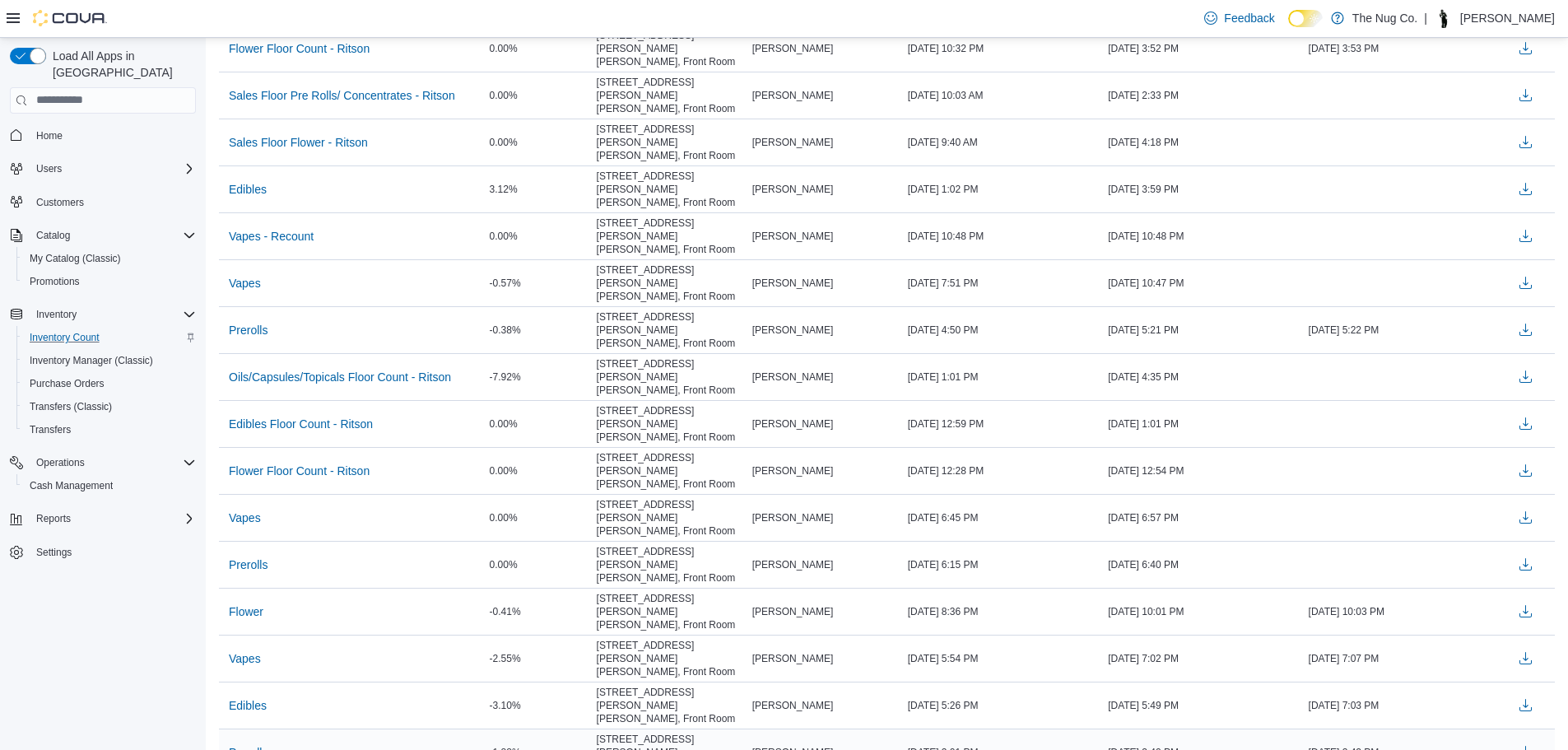
scroll to position [83, 0]
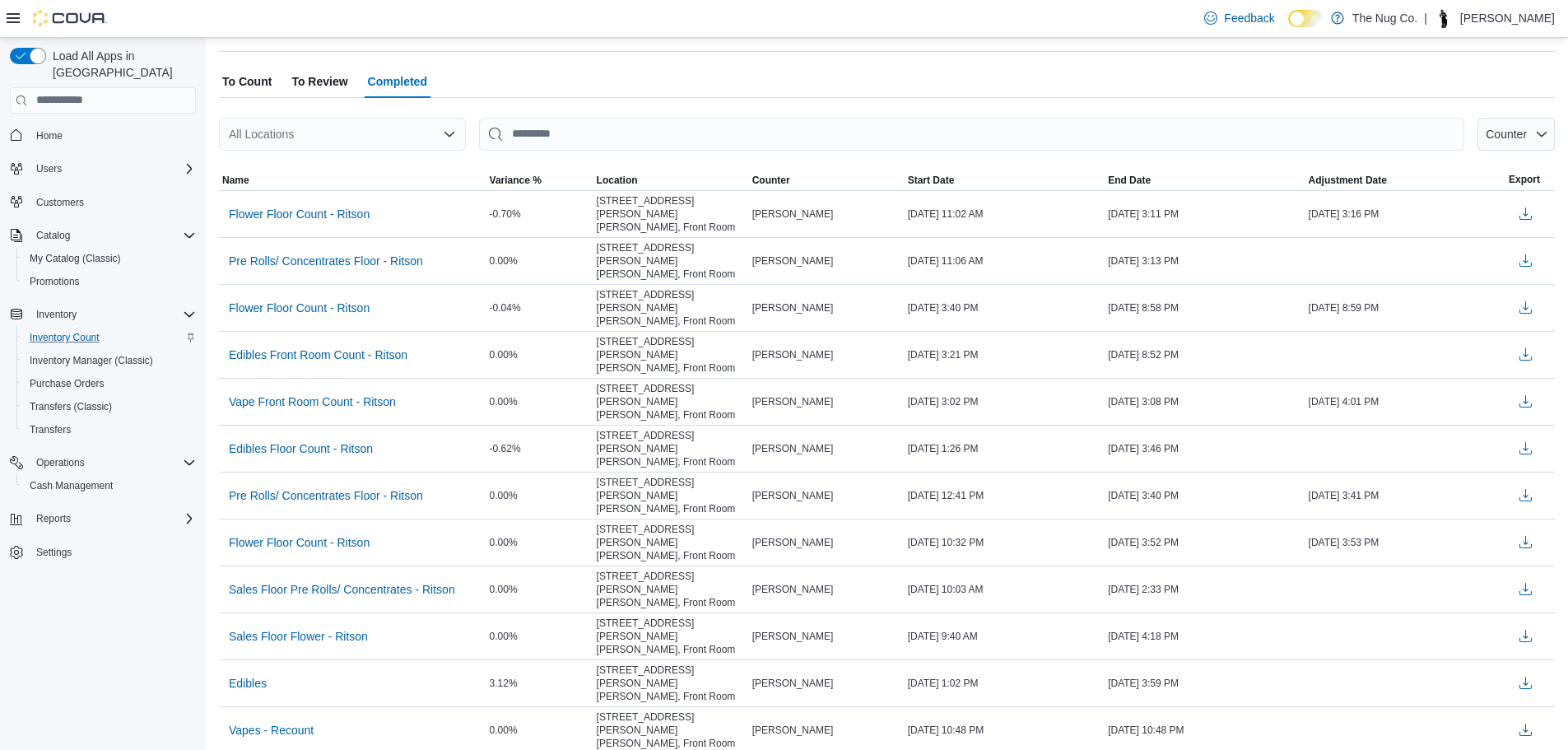
click at [244, 81] on span "To Count" at bounding box center [247, 82] width 50 height 33
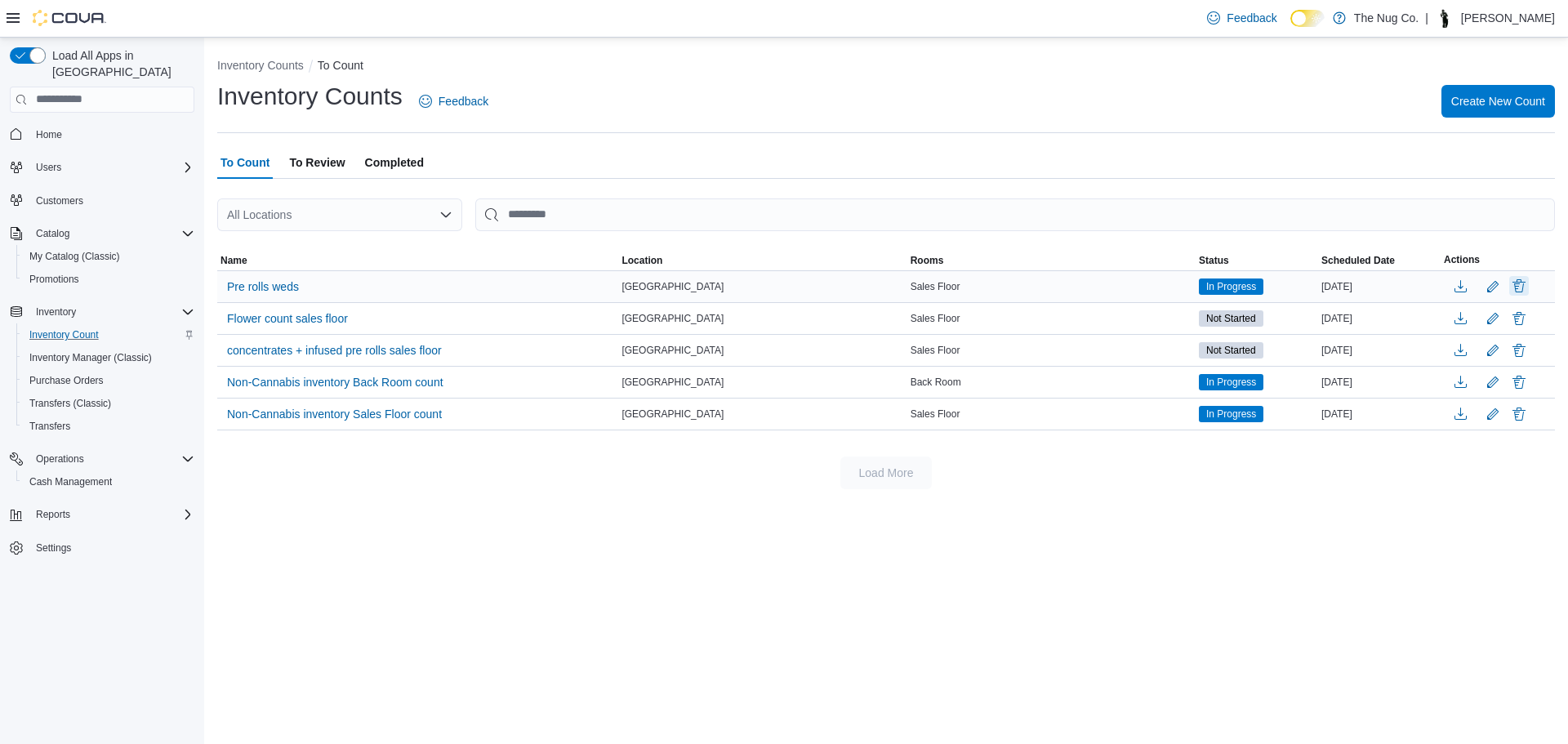
click at [1521, 282] on button "Delete" at bounding box center [1519, 286] width 20 height 20
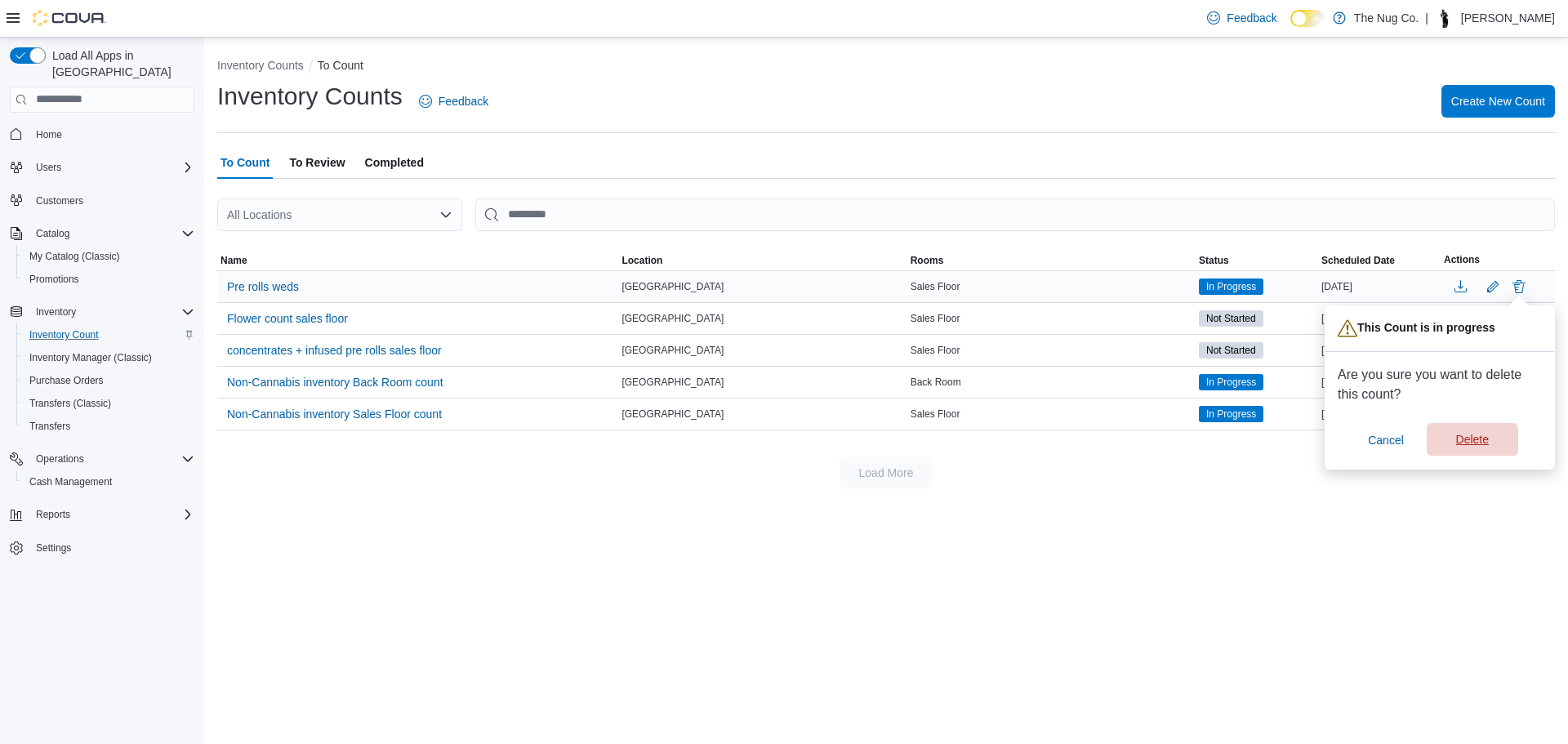
click at [1464, 438] on span "Delete" at bounding box center [1473, 439] width 33 height 16
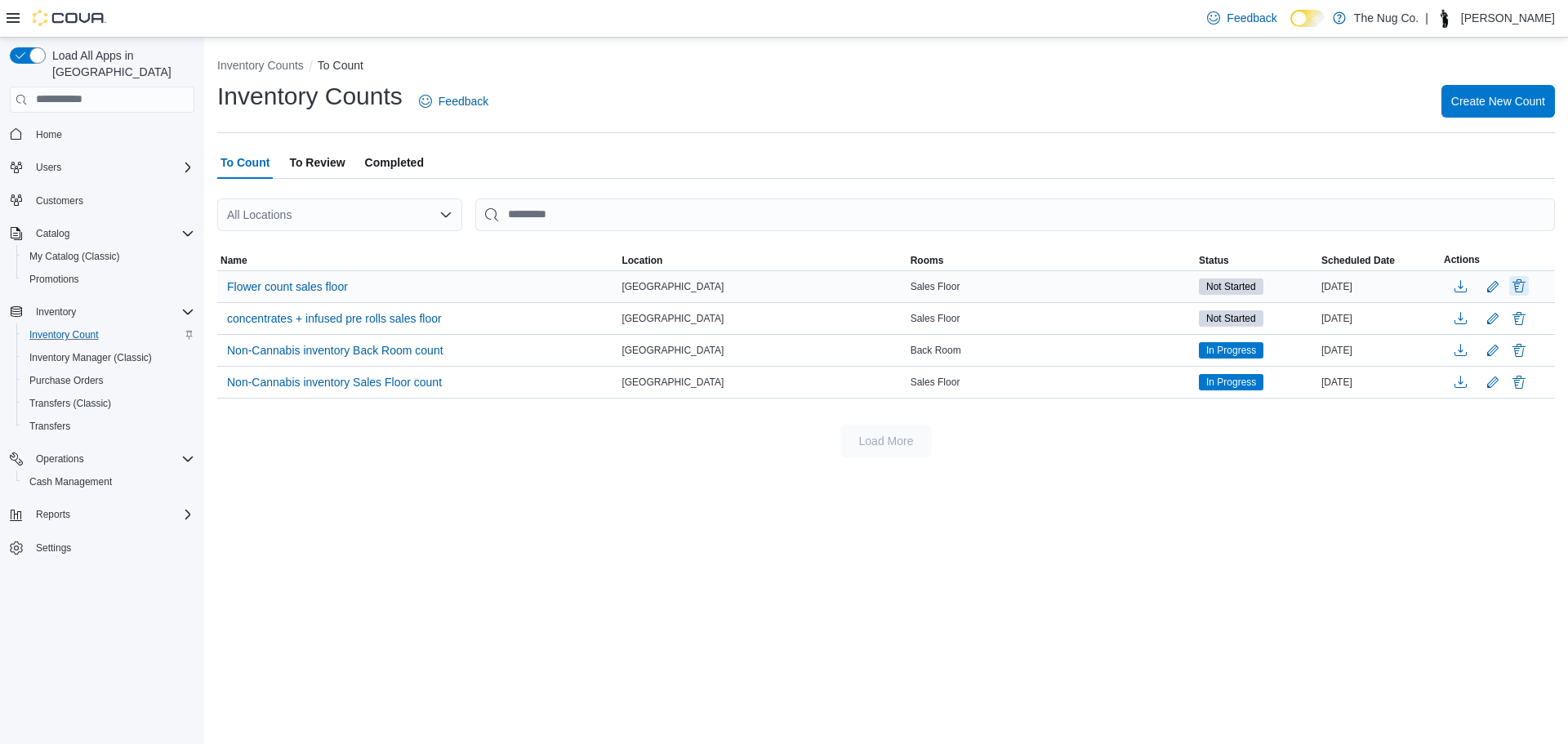
click at [1521, 283] on button "Delete" at bounding box center [1519, 286] width 20 height 20
click at [1483, 396] on span "Delete" at bounding box center [1473, 393] width 33 height 16
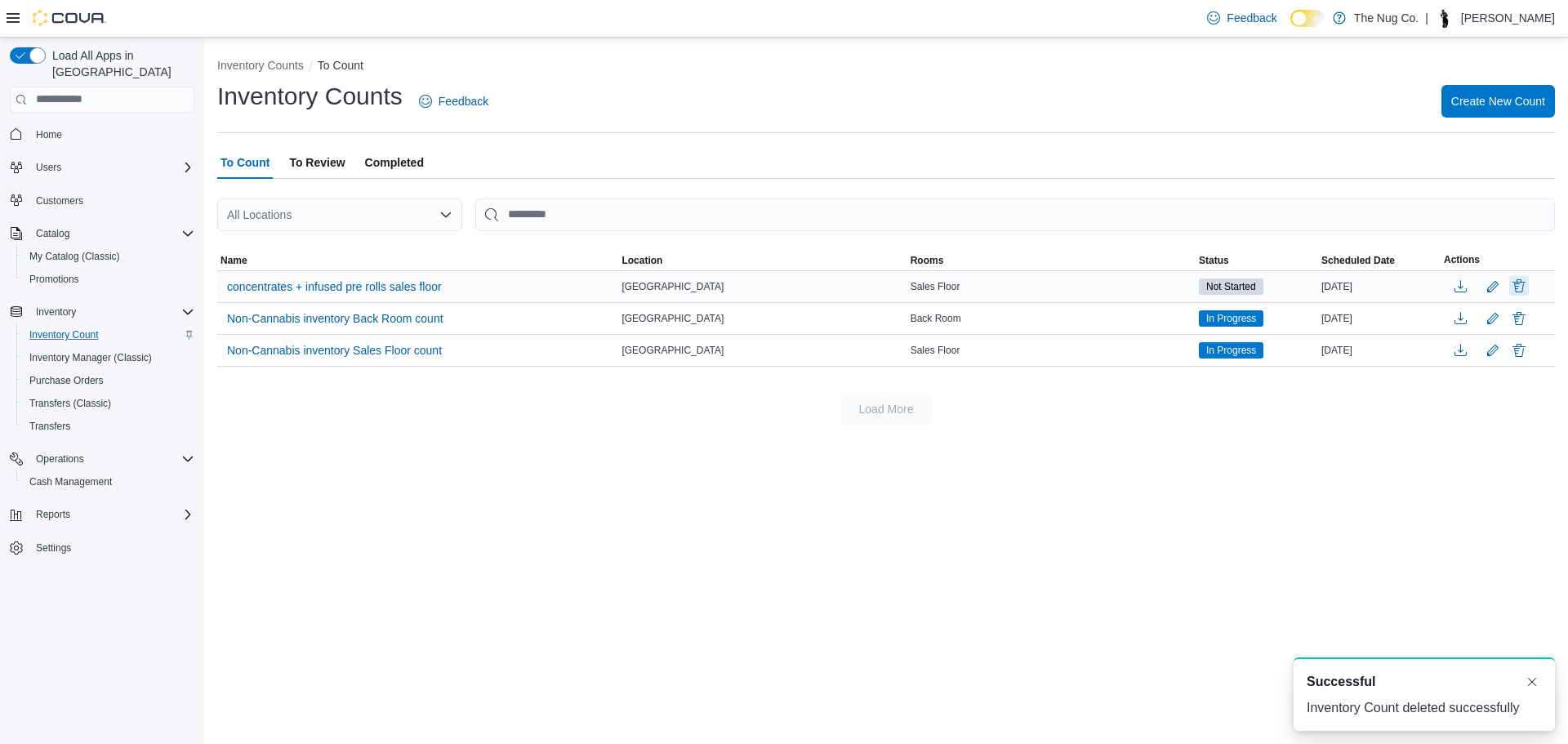
click at [1516, 278] on button "Delete" at bounding box center [1519, 286] width 20 height 20
click at [1477, 392] on span "Delete" at bounding box center [1473, 393] width 33 height 16
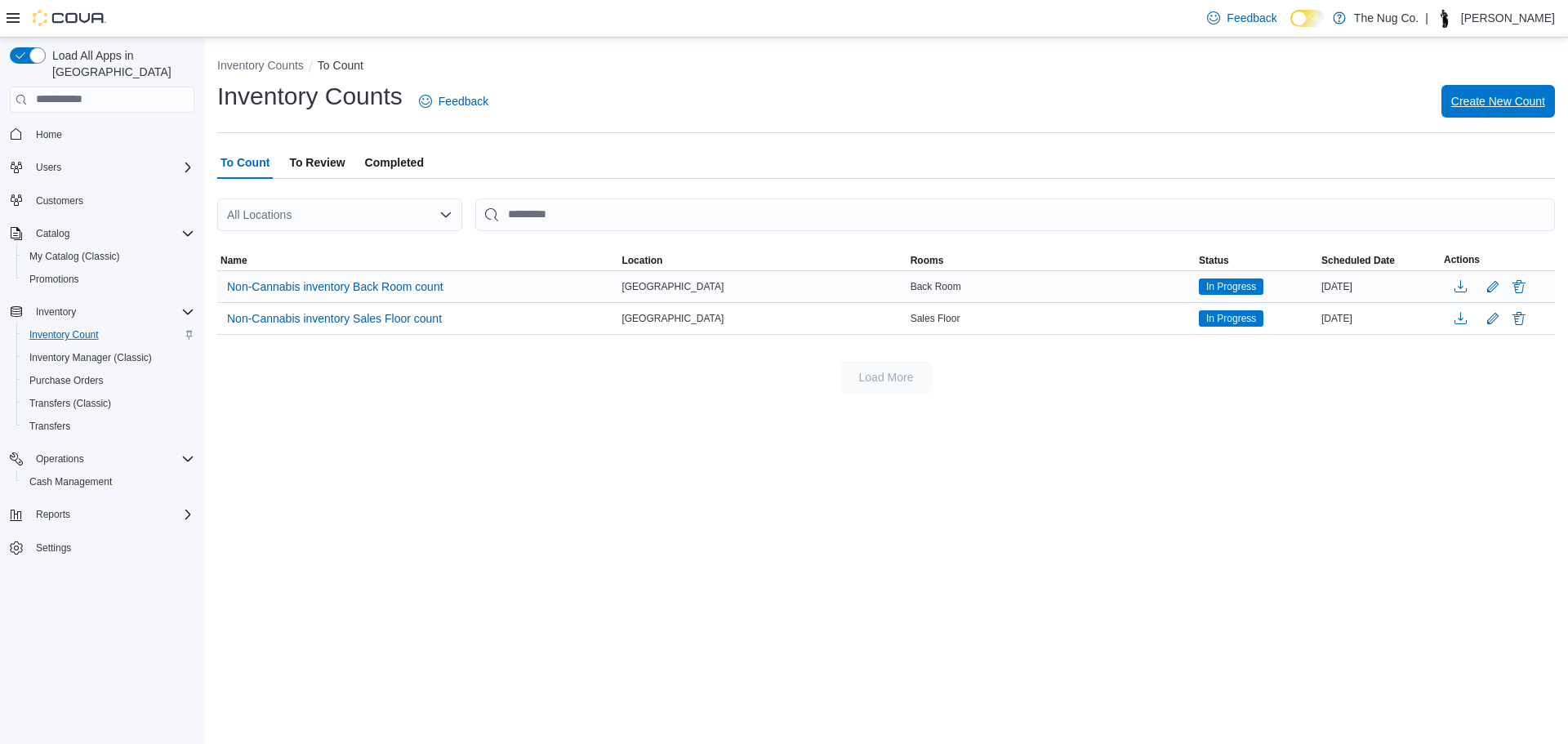
click at [1559, 93] on div "Inventory Counts To Count Inventory Counts Feedback Create New Count To Count T…" at bounding box center [886, 223] width 1364 height 369
click at [402, 522] on div "Inventory Counts To Count Inventory Counts Feedback Create New Count To Count T…" at bounding box center [886, 391] width 1364 height 707
click at [1326, 450] on div "Inventory Counts To Count Inventory Counts Feedback Create New Count To Count T…" at bounding box center [886, 391] width 1364 height 707
click at [110, 472] on span "Cash Management" at bounding box center [71, 482] width 83 height 20
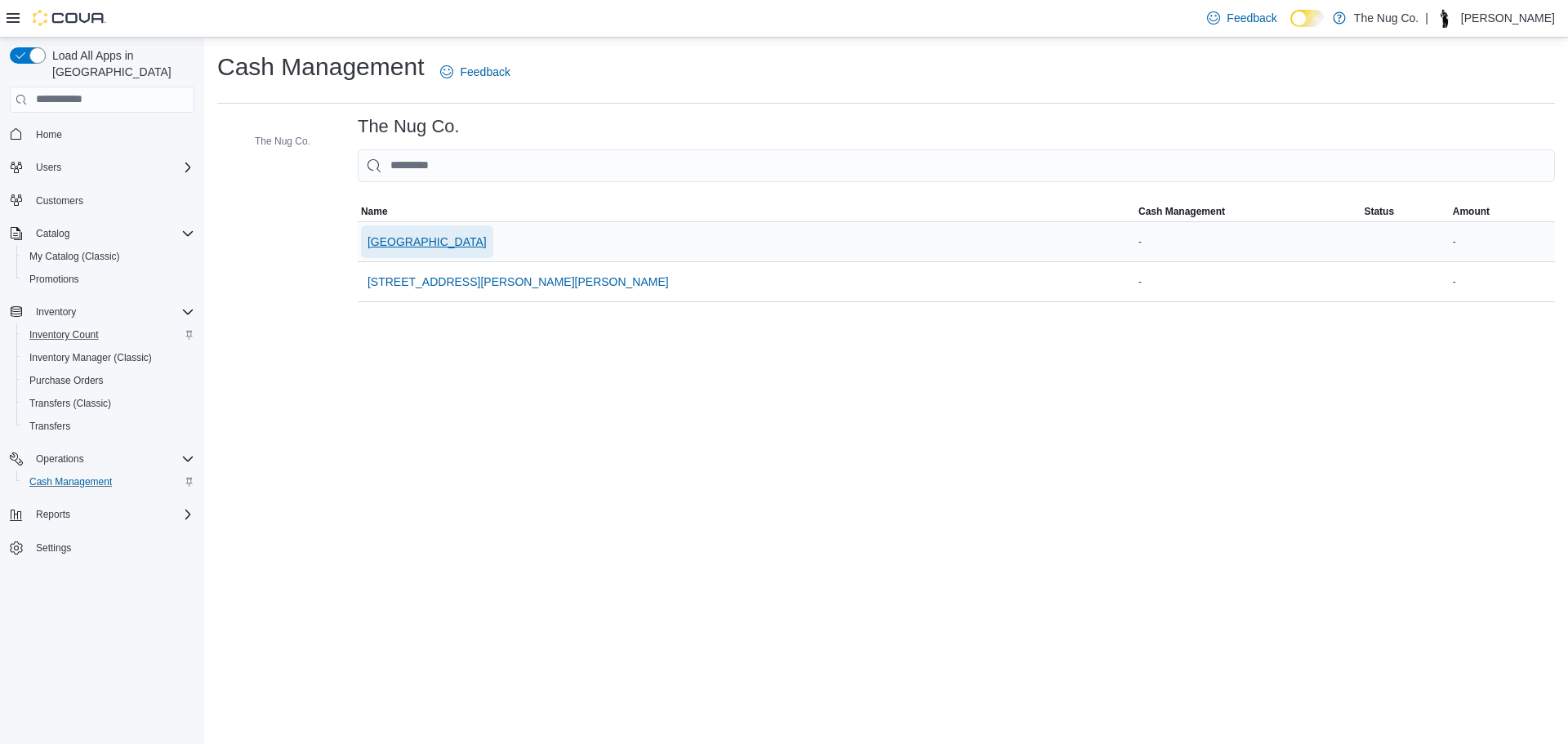
click at [394, 243] on span "[GEOGRAPHIC_DATA]" at bounding box center [427, 242] width 119 height 16
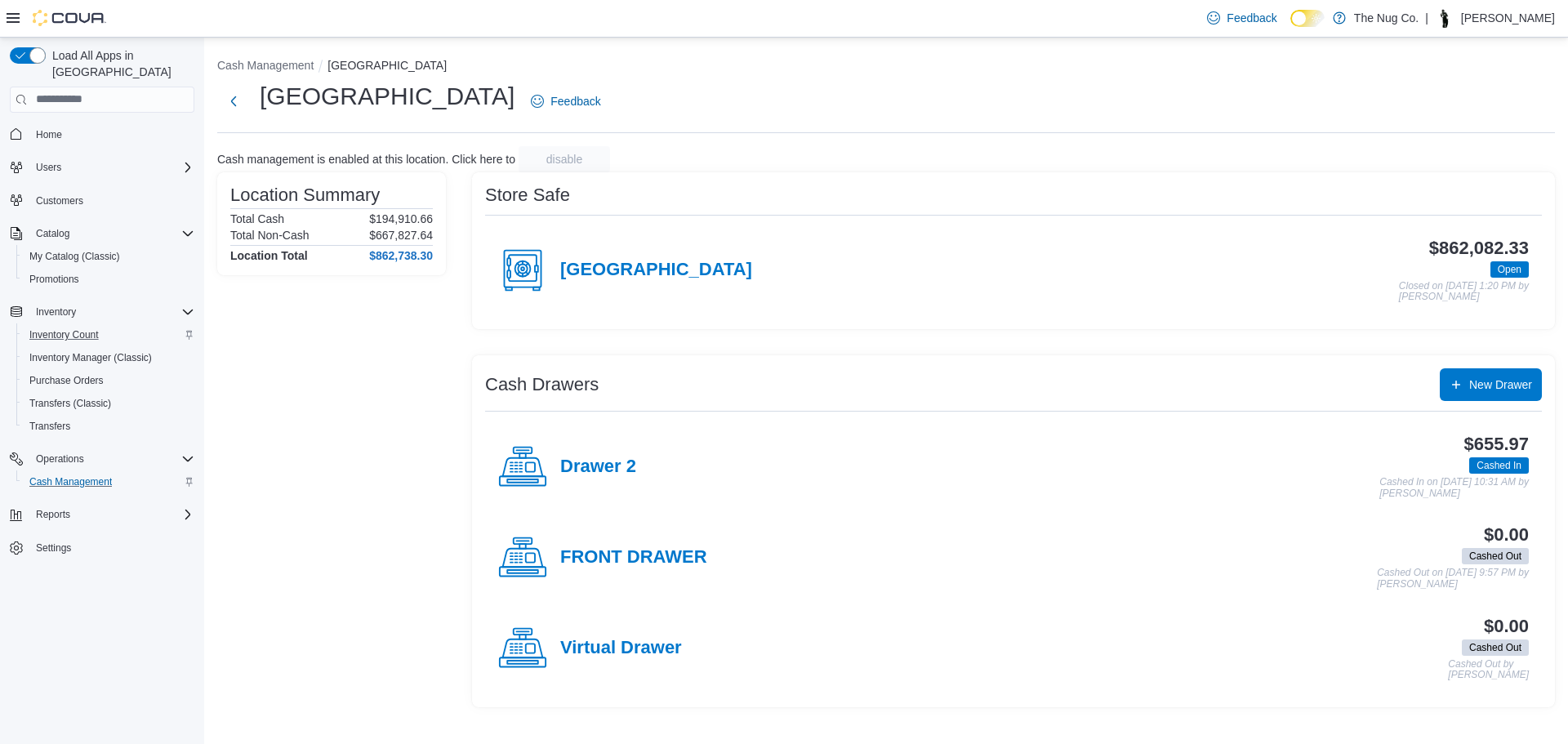
click at [584, 481] on div "Drawer 2" at bounding box center [567, 467] width 138 height 49
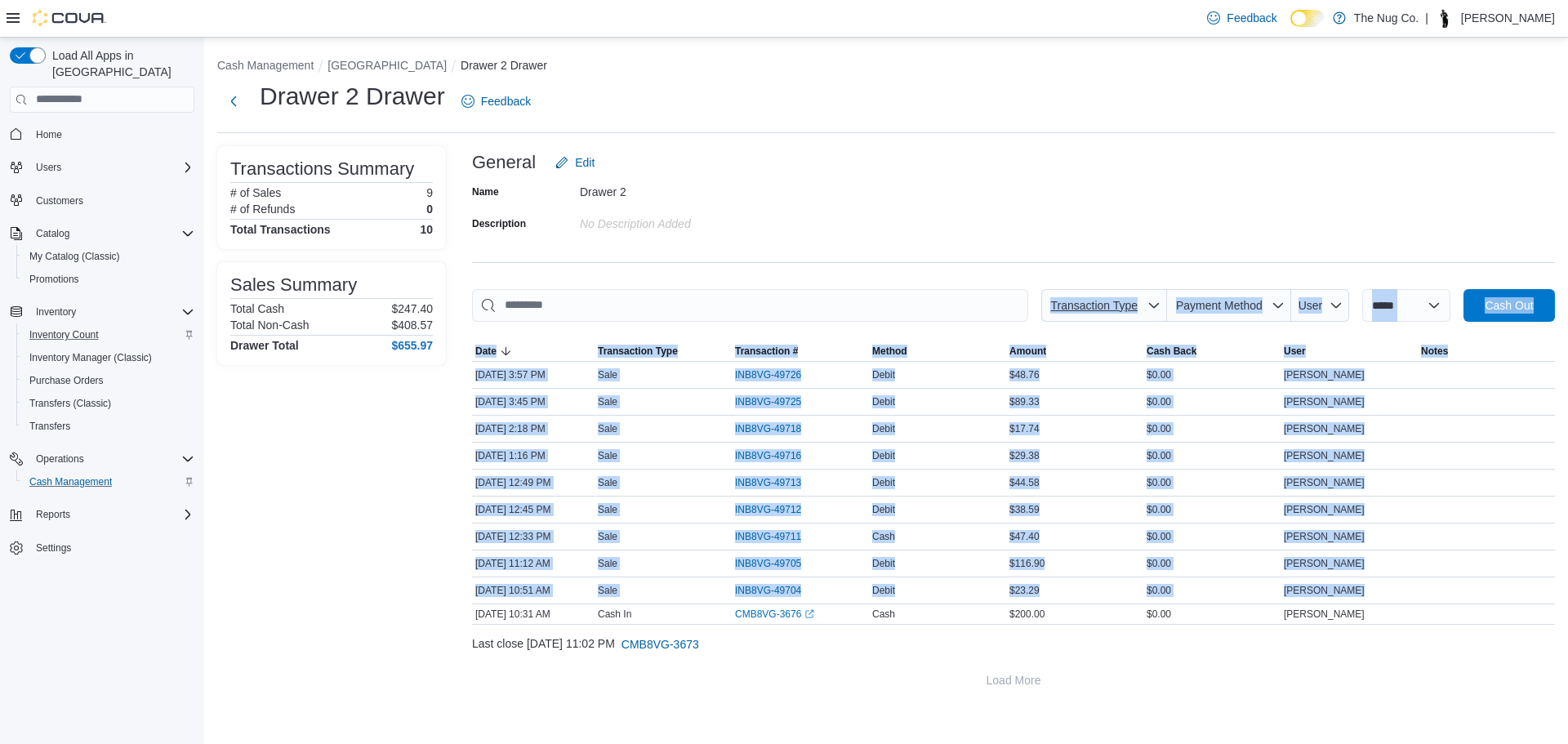
drag, startPoint x: 1417, startPoint y: 593, endPoint x: 1036, endPoint y: 310, distance: 474.6
click at [1036, 310] on div "**********" at bounding box center [1013, 457] width 1083 height 336
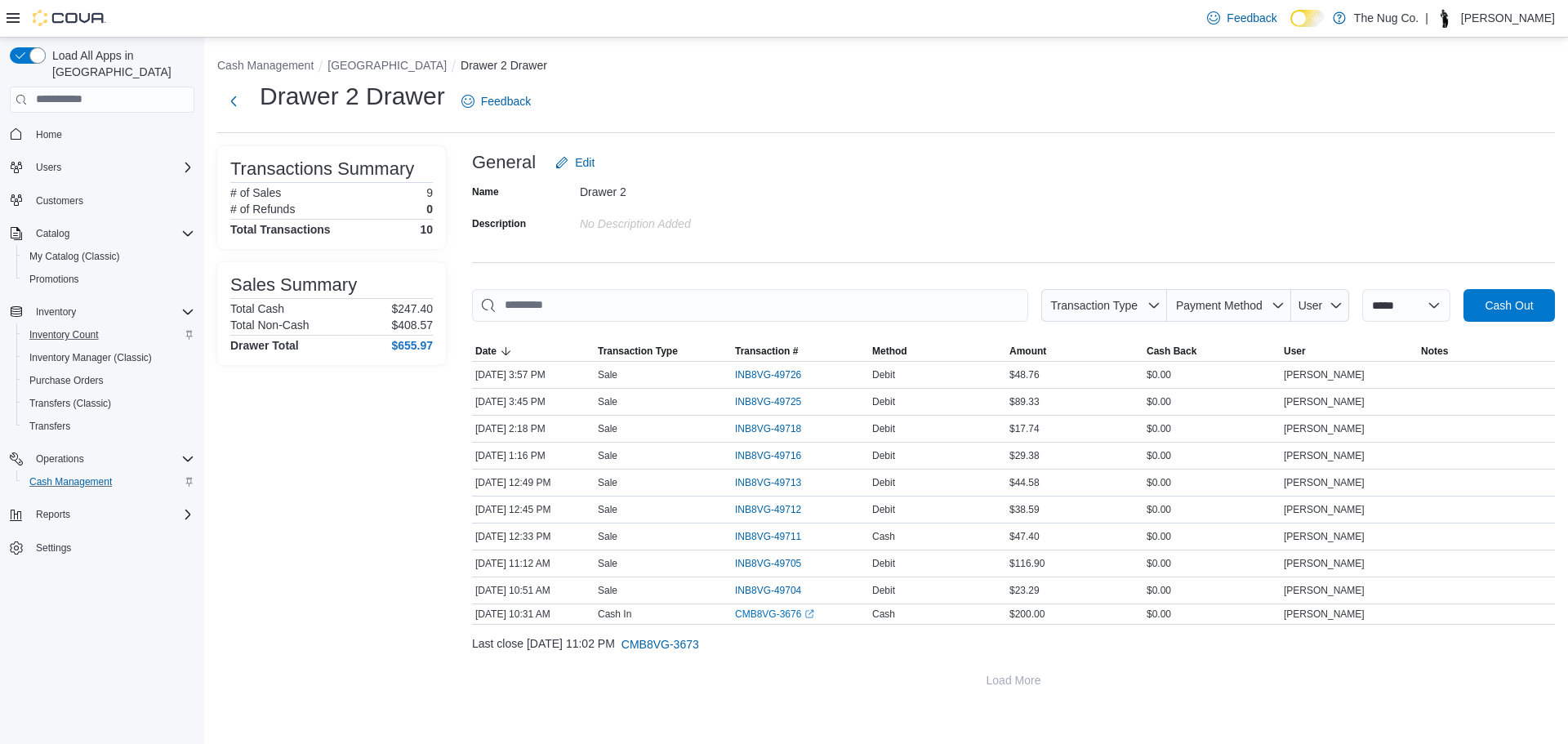
click at [324, 420] on div "Transactions Summary # of Sales 9 # of Refunds 0 Total Transactions 10 Sales Su…" at bounding box center [331, 421] width 229 height 551
click at [61, 129] on span "Home" at bounding box center [49, 135] width 26 height 13
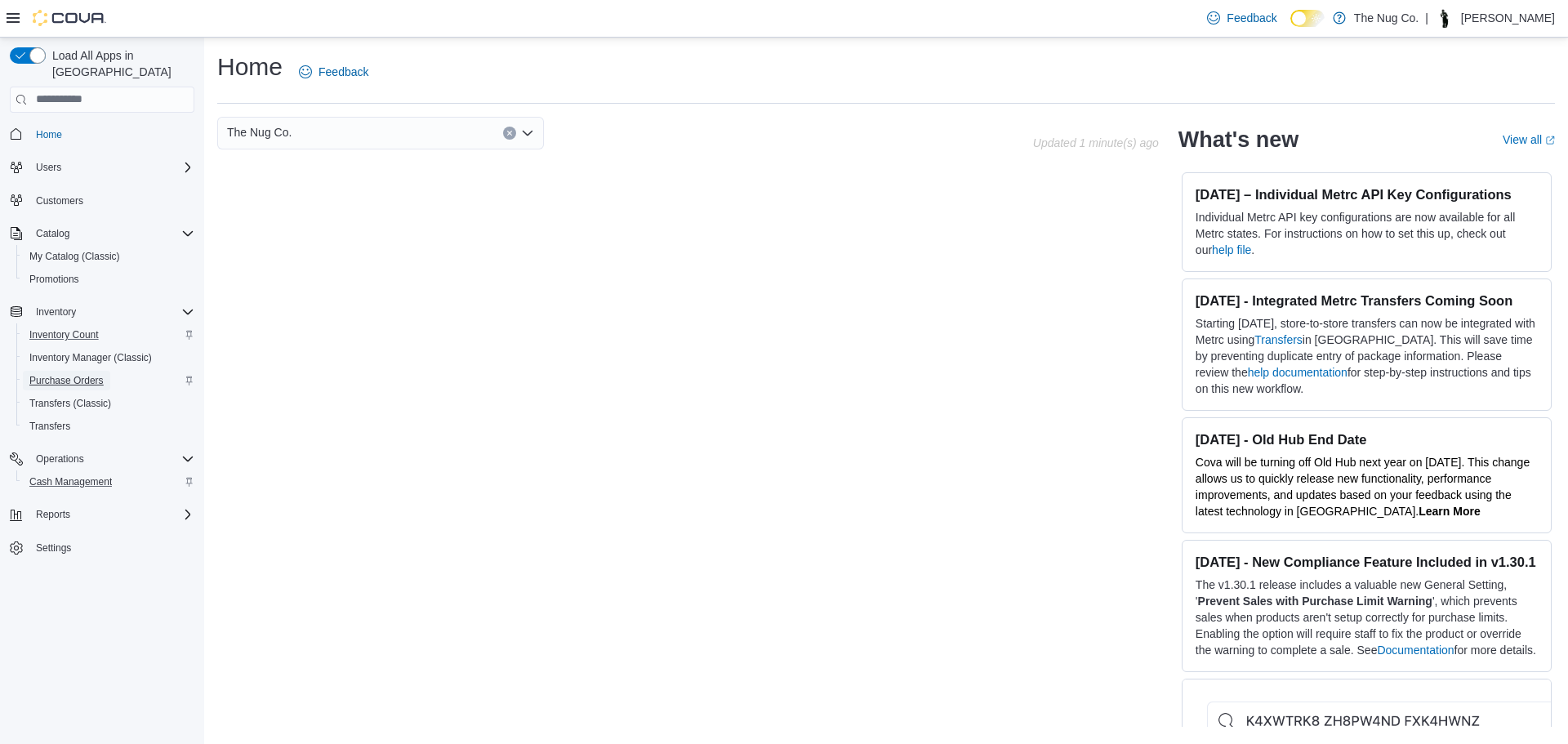
click at [48, 374] on span "Purchase Orders" at bounding box center [66, 380] width 74 height 13
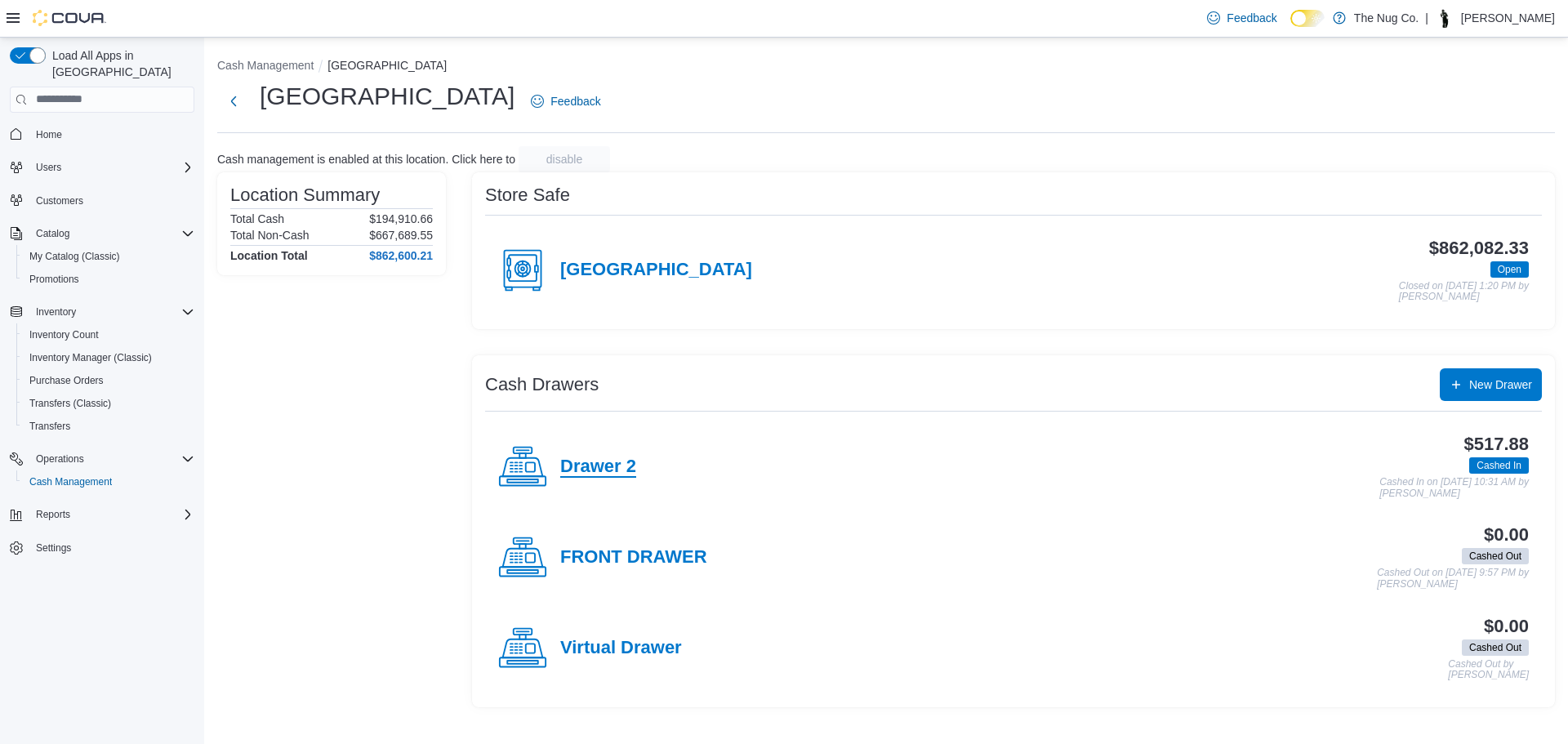
click at [578, 460] on h4 "Drawer 2" at bounding box center [598, 467] width 76 height 22
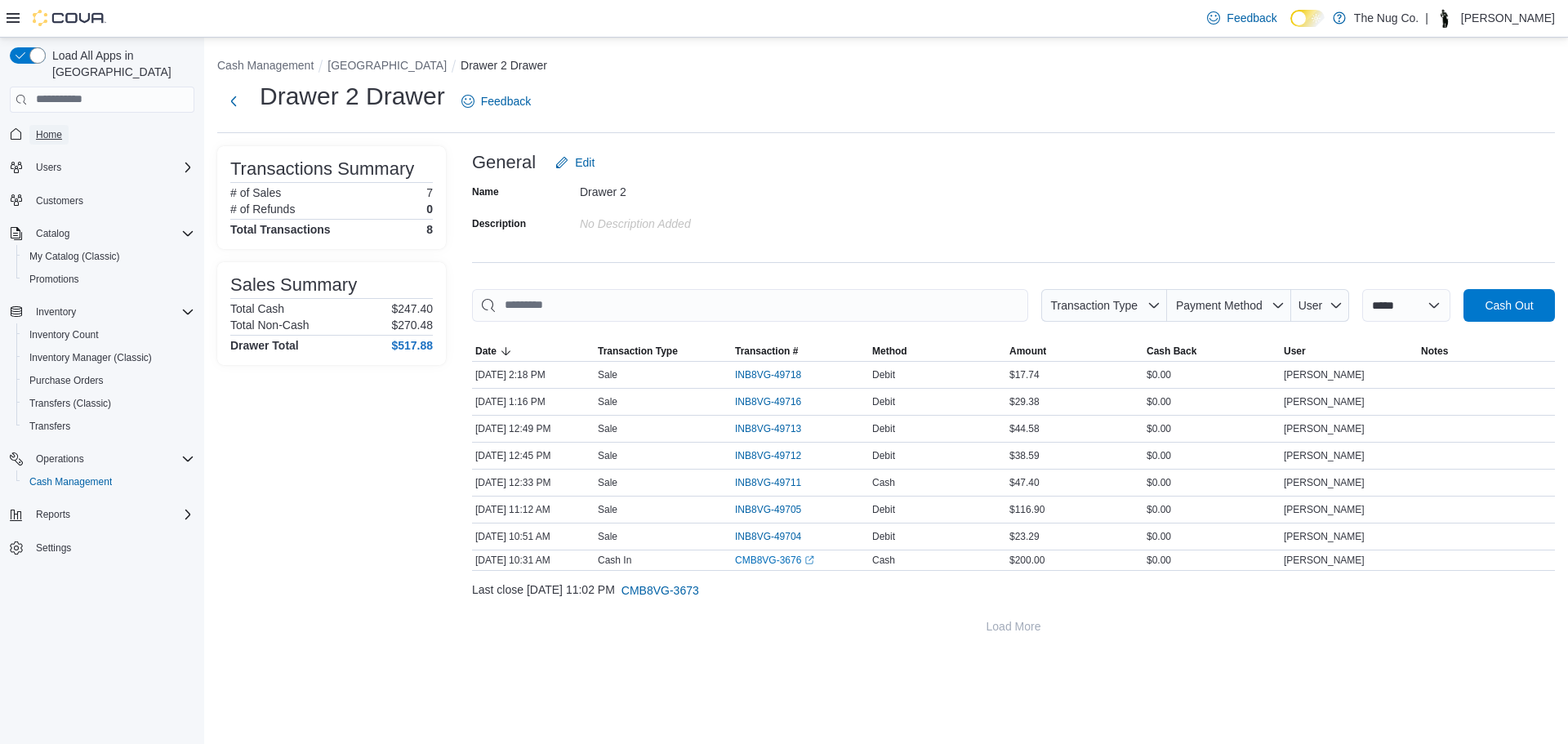
click at [41, 126] on span "Home" at bounding box center [49, 135] width 26 height 20
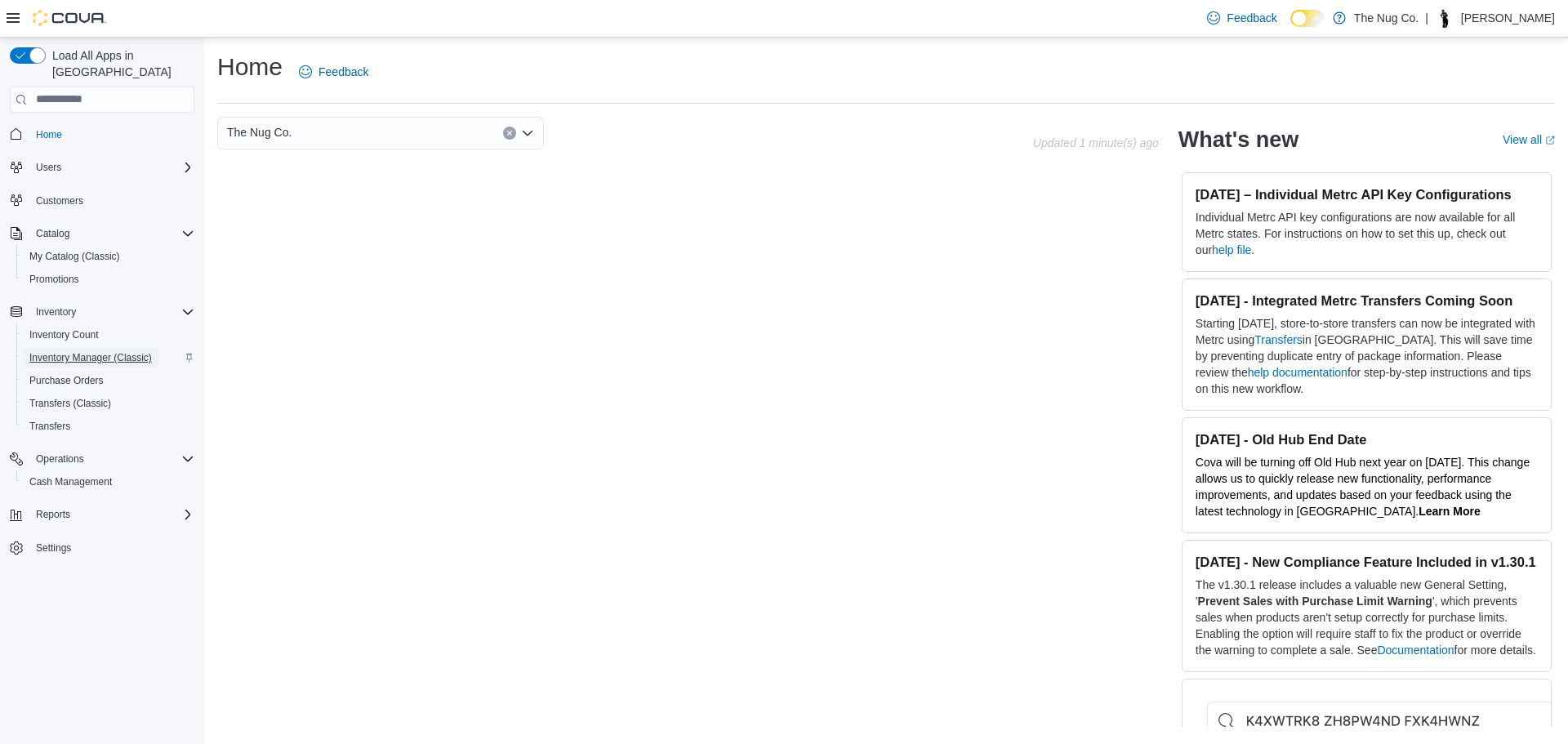
click at [104, 348] on span "Inventory Manager (Classic)" at bounding box center [91, 357] width 123 height 20
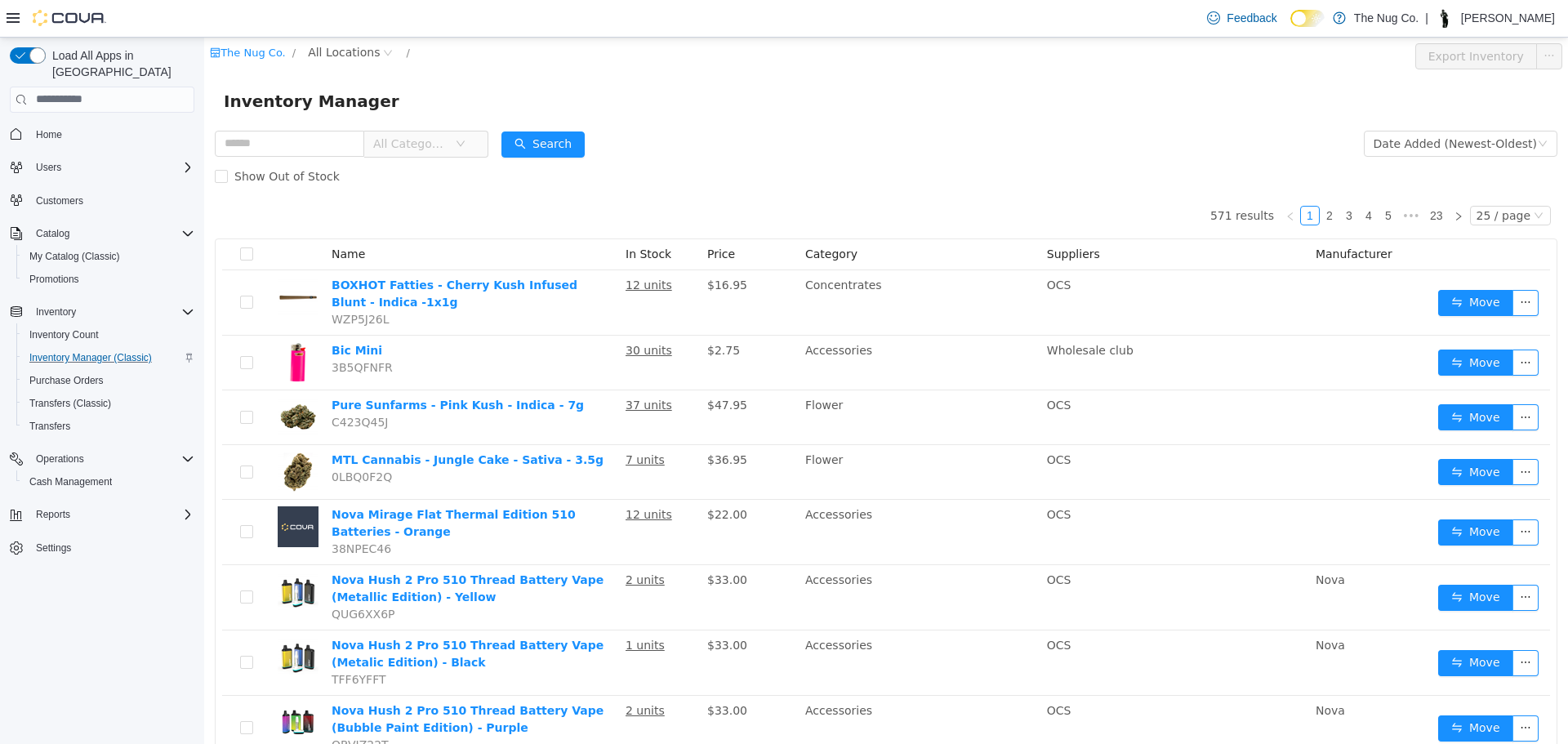
drag, startPoint x: 482, startPoint y: 136, endPoint x: 457, endPoint y: 150, distance: 28.7
click at [474, 143] on span "All Categories" at bounding box center [419, 142] width 112 height 26
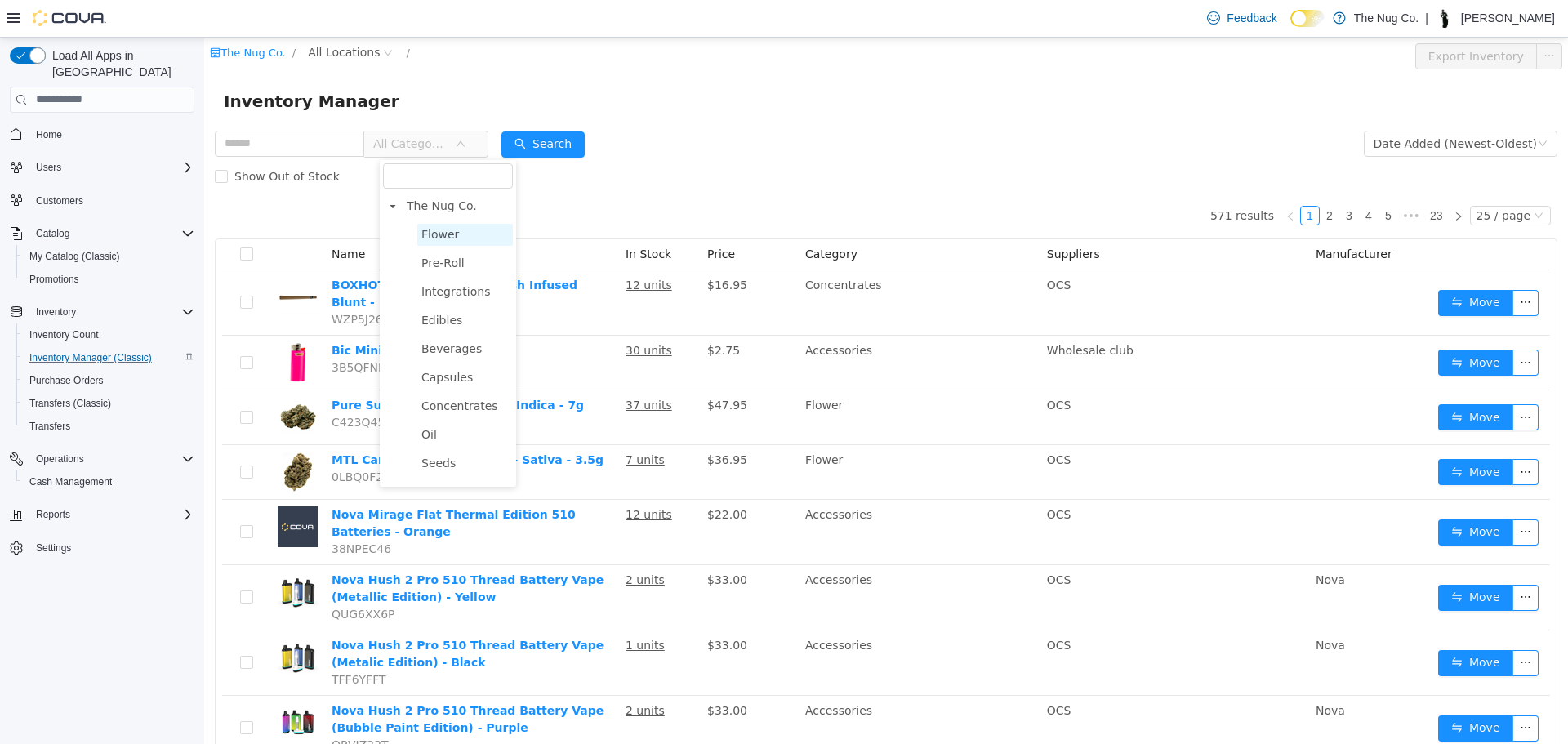
click at [434, 240] on span "Flower" at bounding box center [440, 233] width 38 height 13
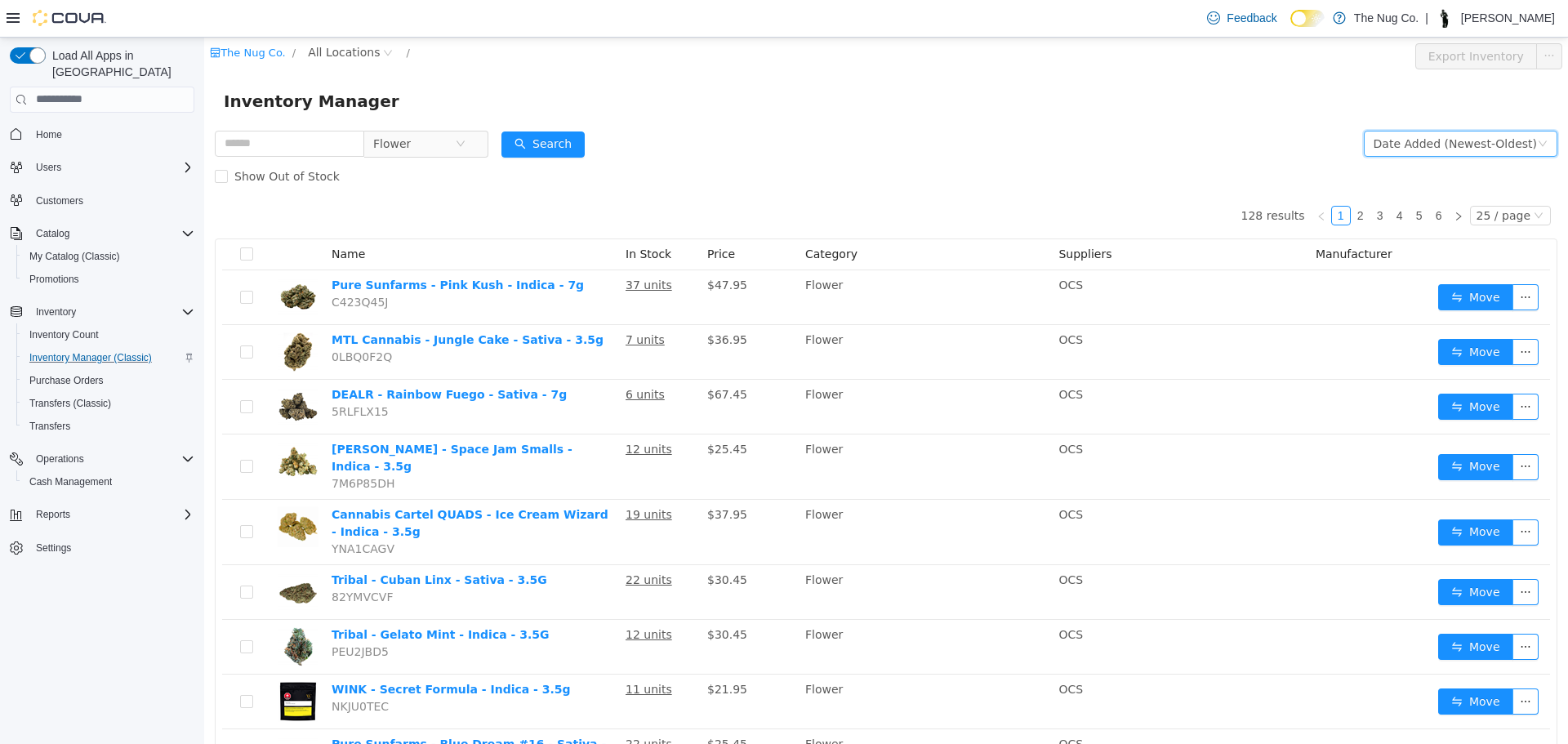
click at [1420, 151] on div "Date Added (Newest-Oldest)" at bounding box center [1455, 142] width 163 height 24
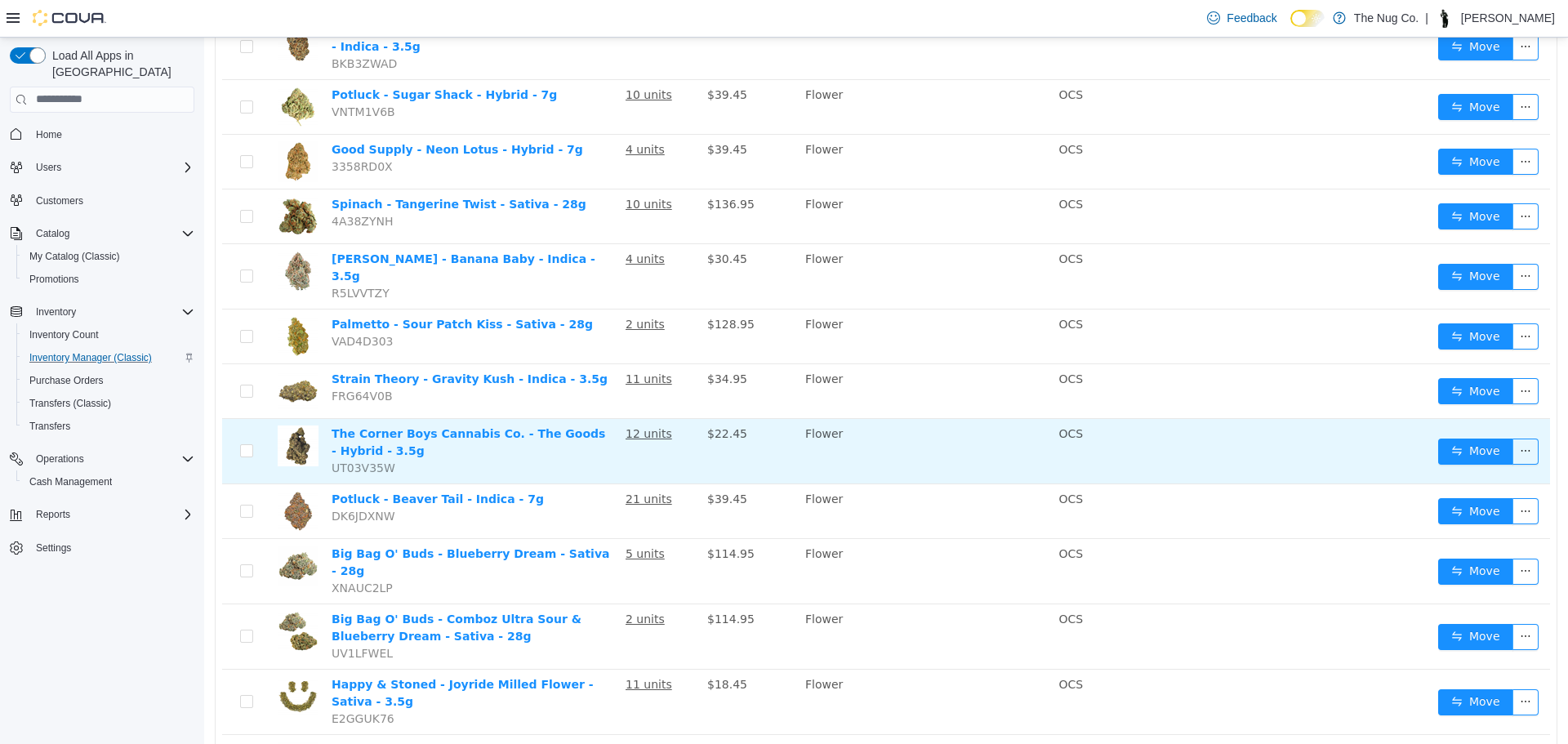
scroll to position [984, 0]
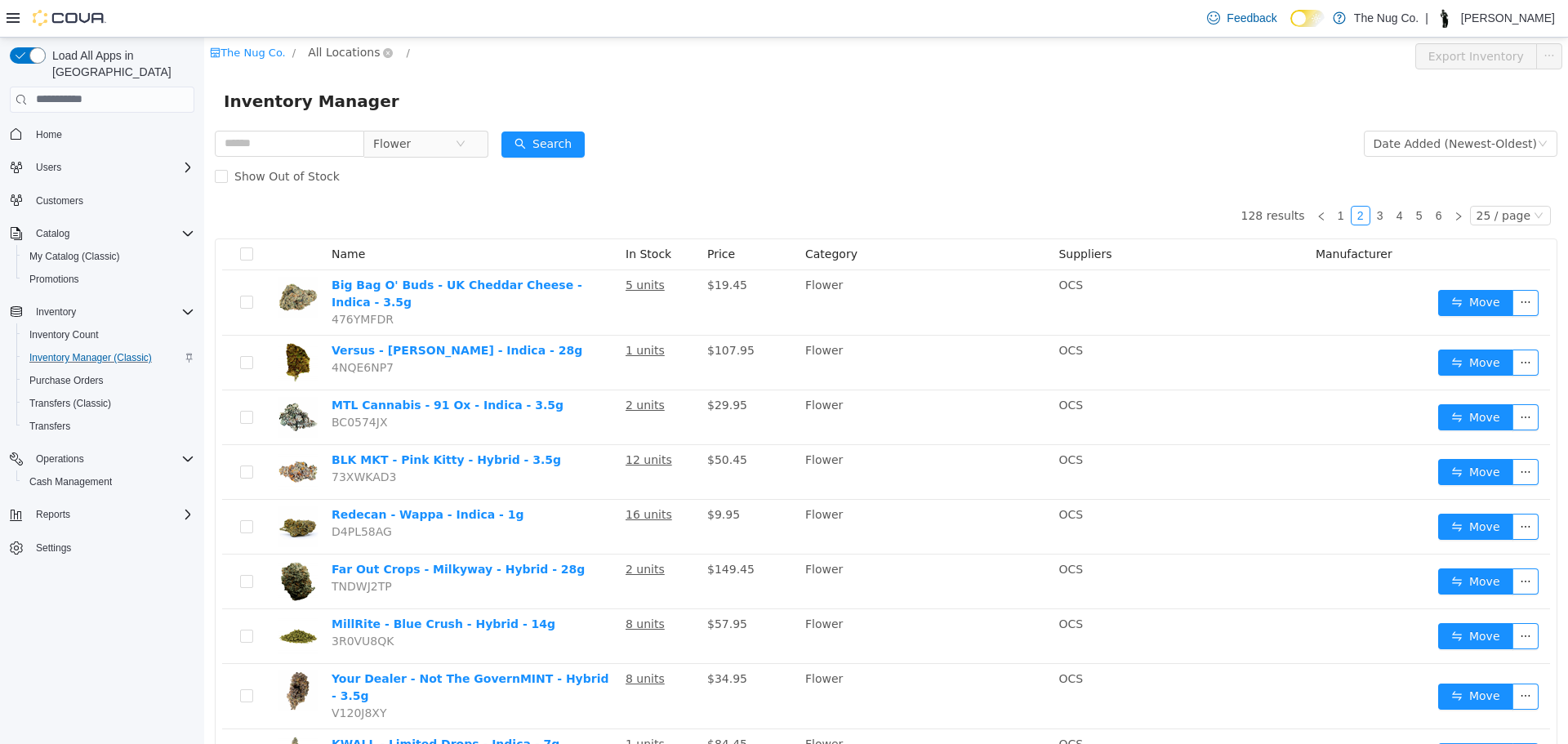
click at [326, 50] on span "All Locations" at bounding box center [343, 51] width 72 height 18
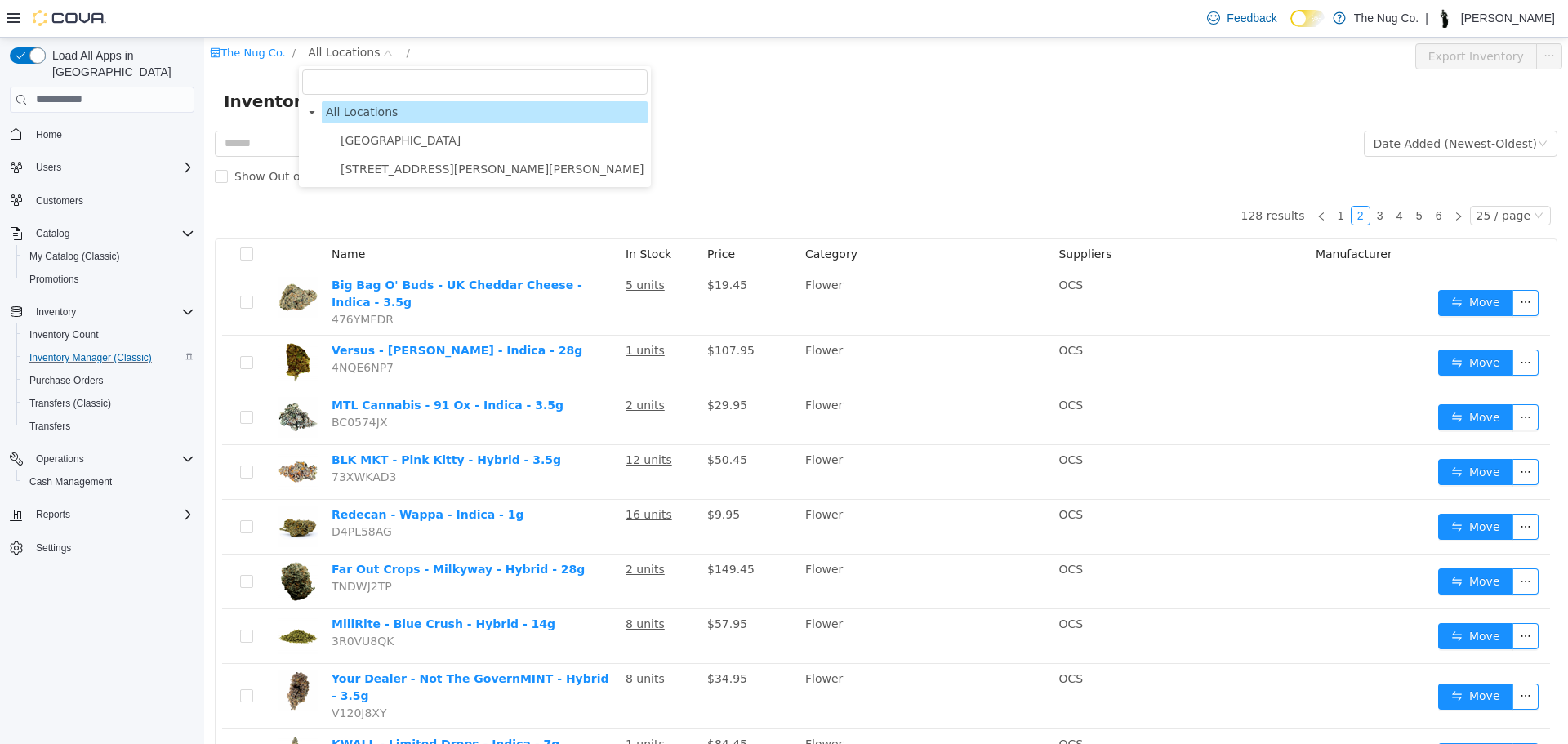
click at [370, 175] on span "[STREET_ADDRESS][PERSON_NAME][PERSON_NAME]" at bounding box center [492, 167] width 303 height 13
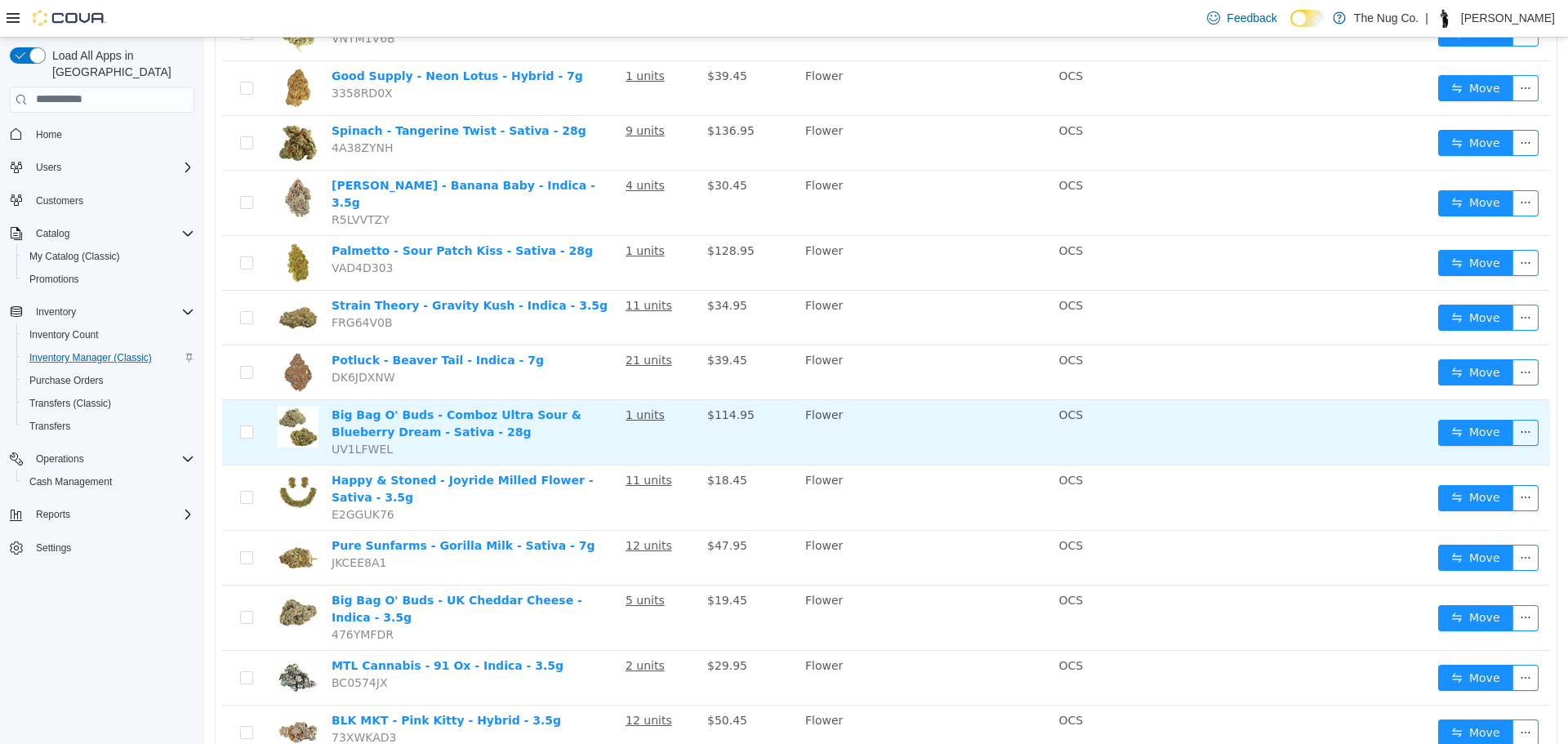
scroll to position [973, 0]
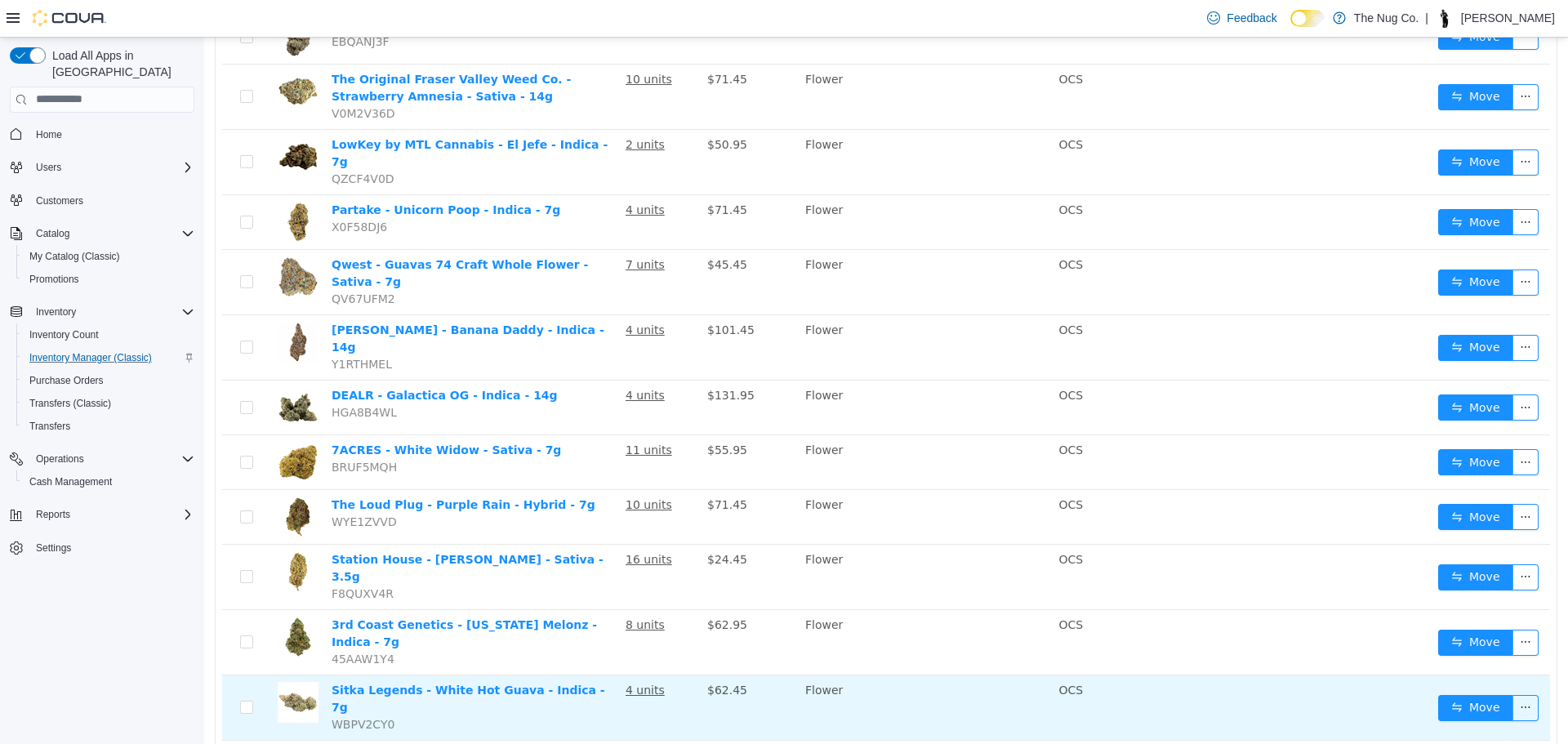
scroll to position [962, 0]
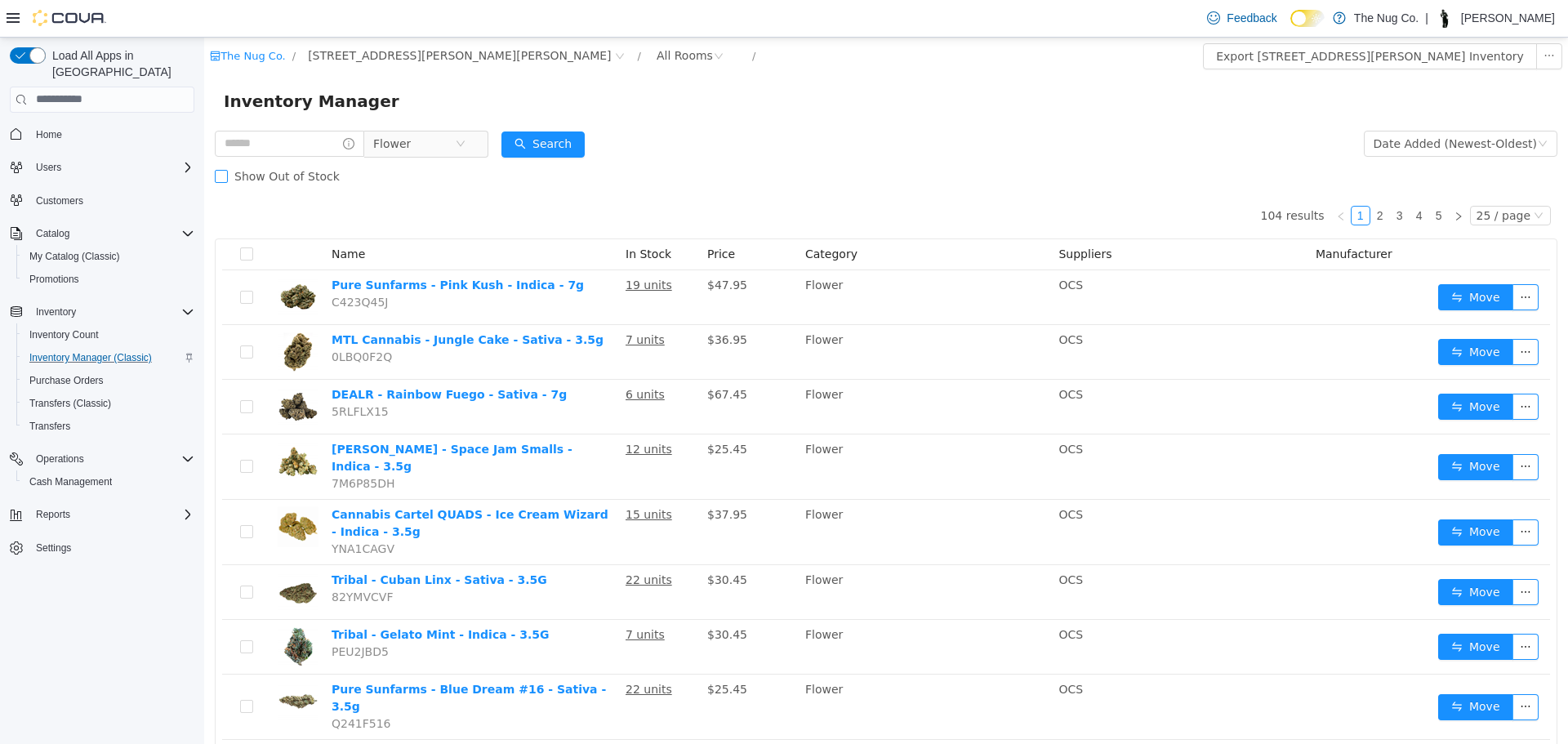
drag, startPoint x: 312, startPoint y: 164, endPoint x: 311, endPoint y: 144, distance: 20.0
click at [312, 163] on label "Show Out of Stock" at bounding box center [280, 176] width 131 height 33
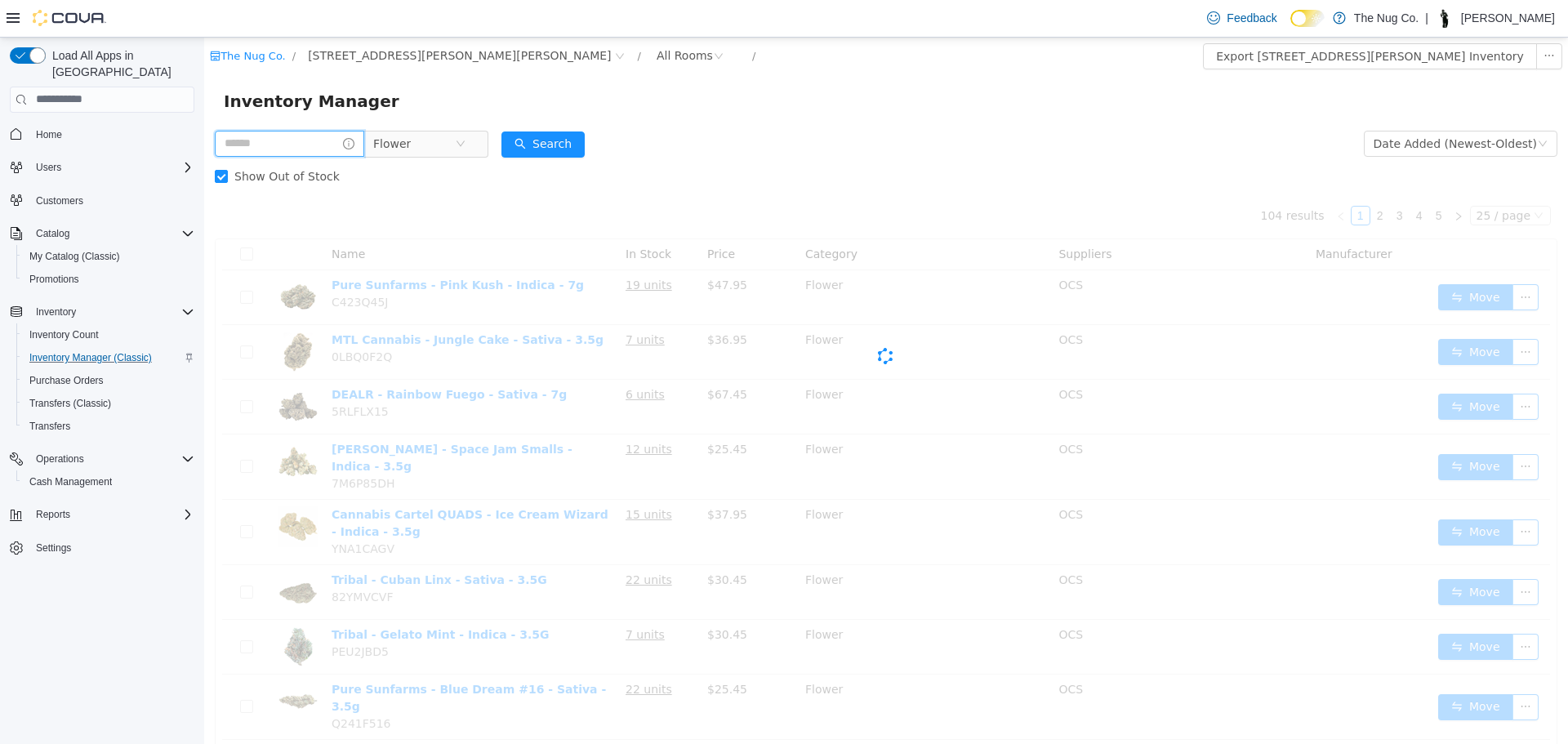
click at [311, 144] on input "text" at bounding box center [289, 142] width 149 height 26
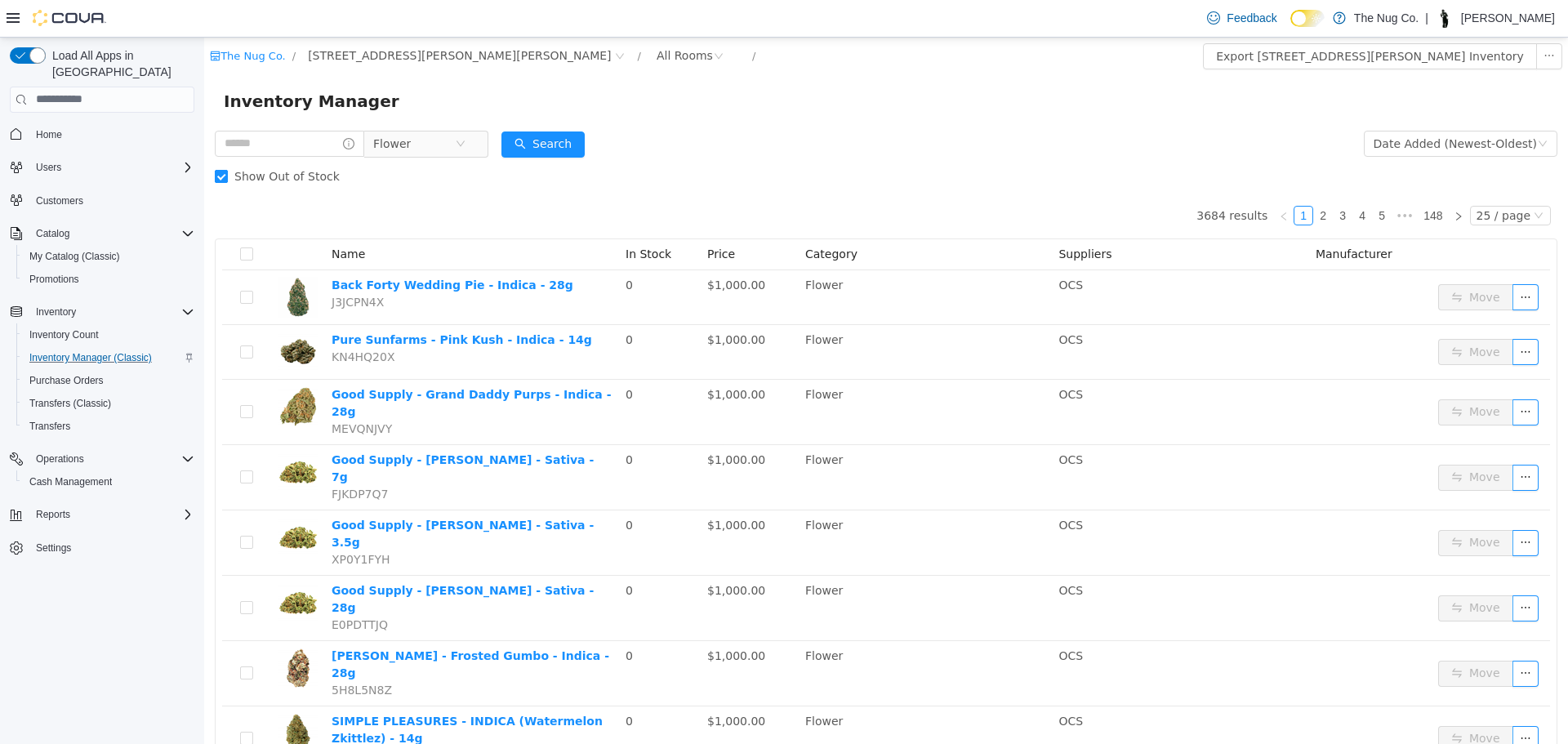
click at [236, 178] on span "Show Out of Stock" at bounding box center [287, 175] width 118 height 13
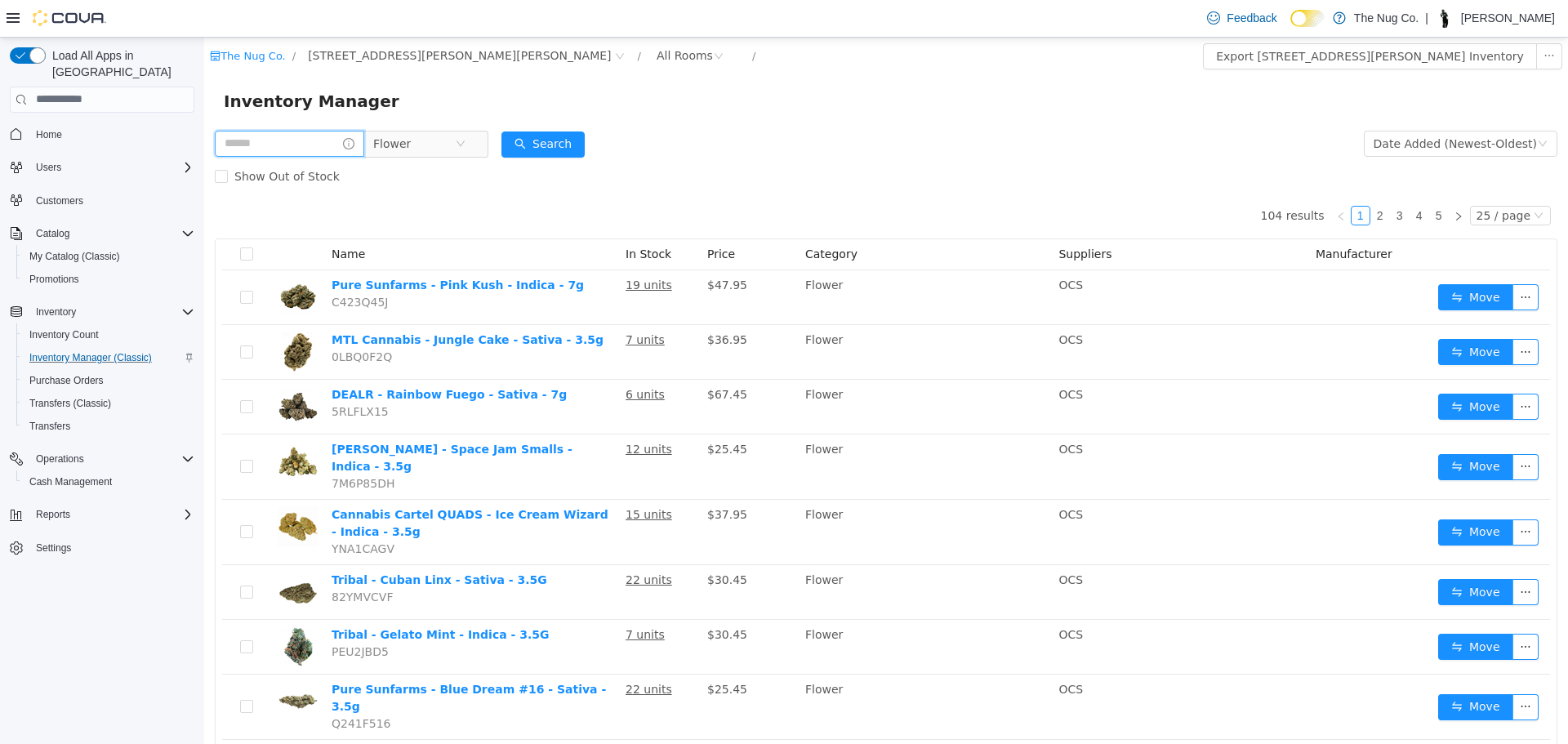
click at [243, 143] on input "text" at bounding box center [289, 142] width 149 height 26
type input "*"
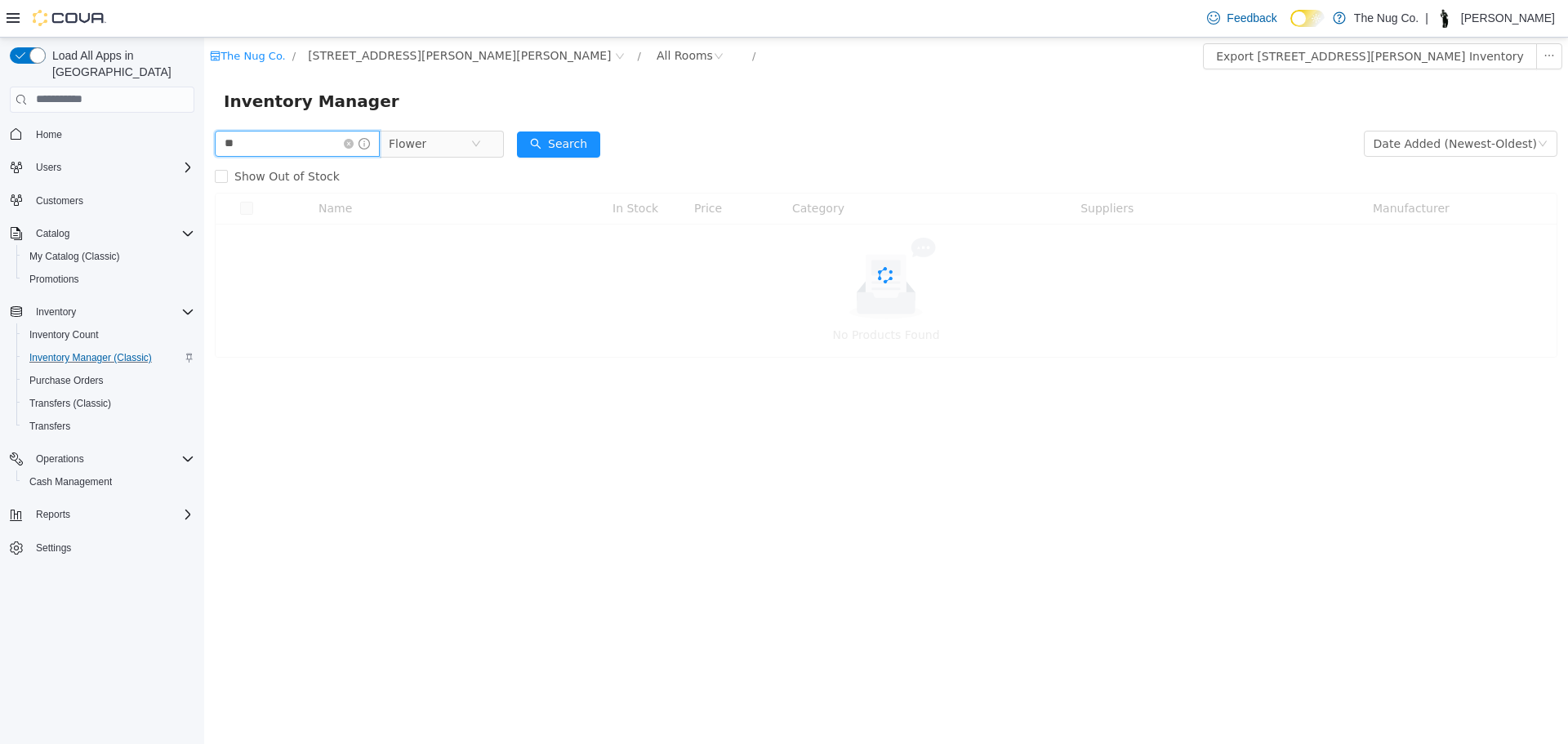
type input "**"
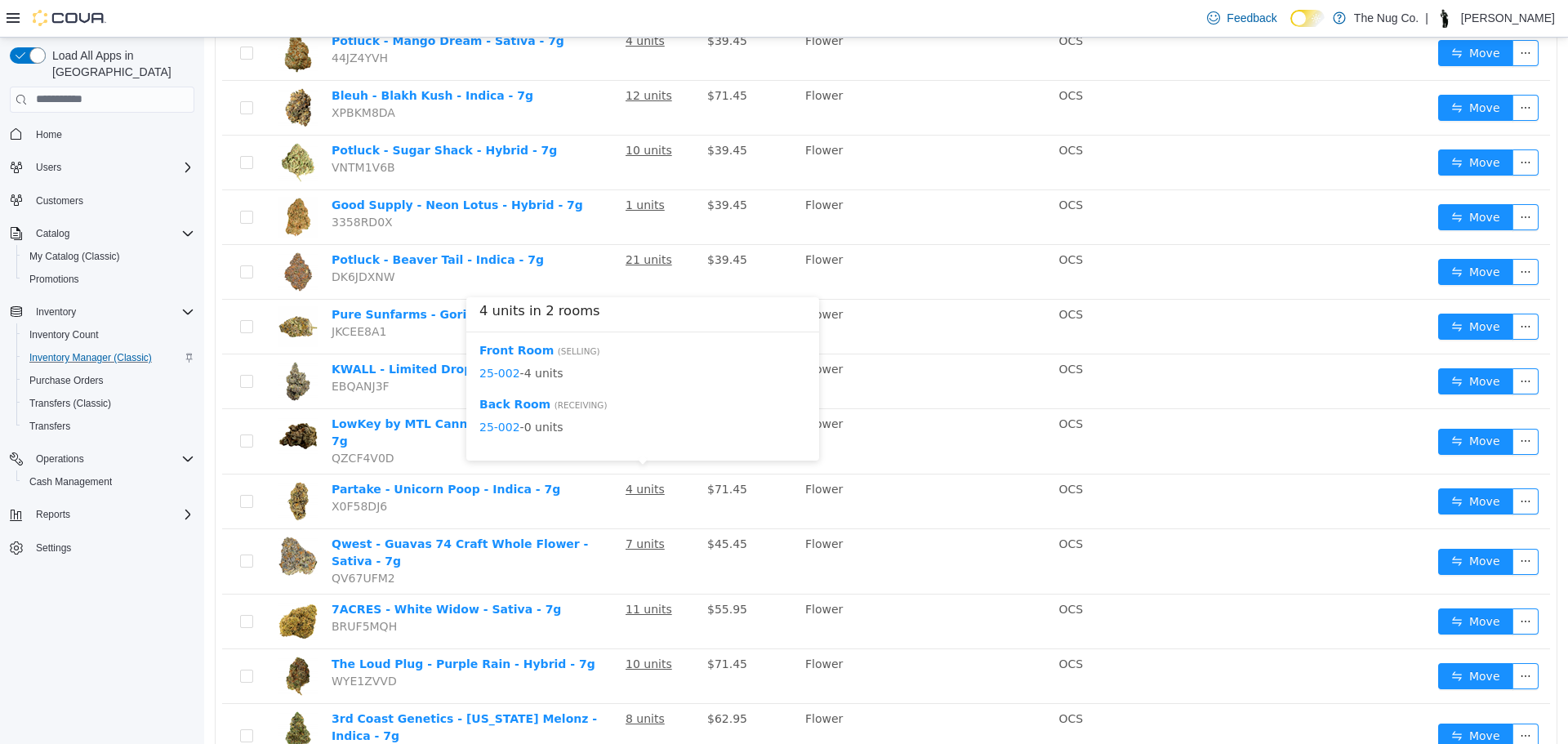
scroll to position [82, 0]
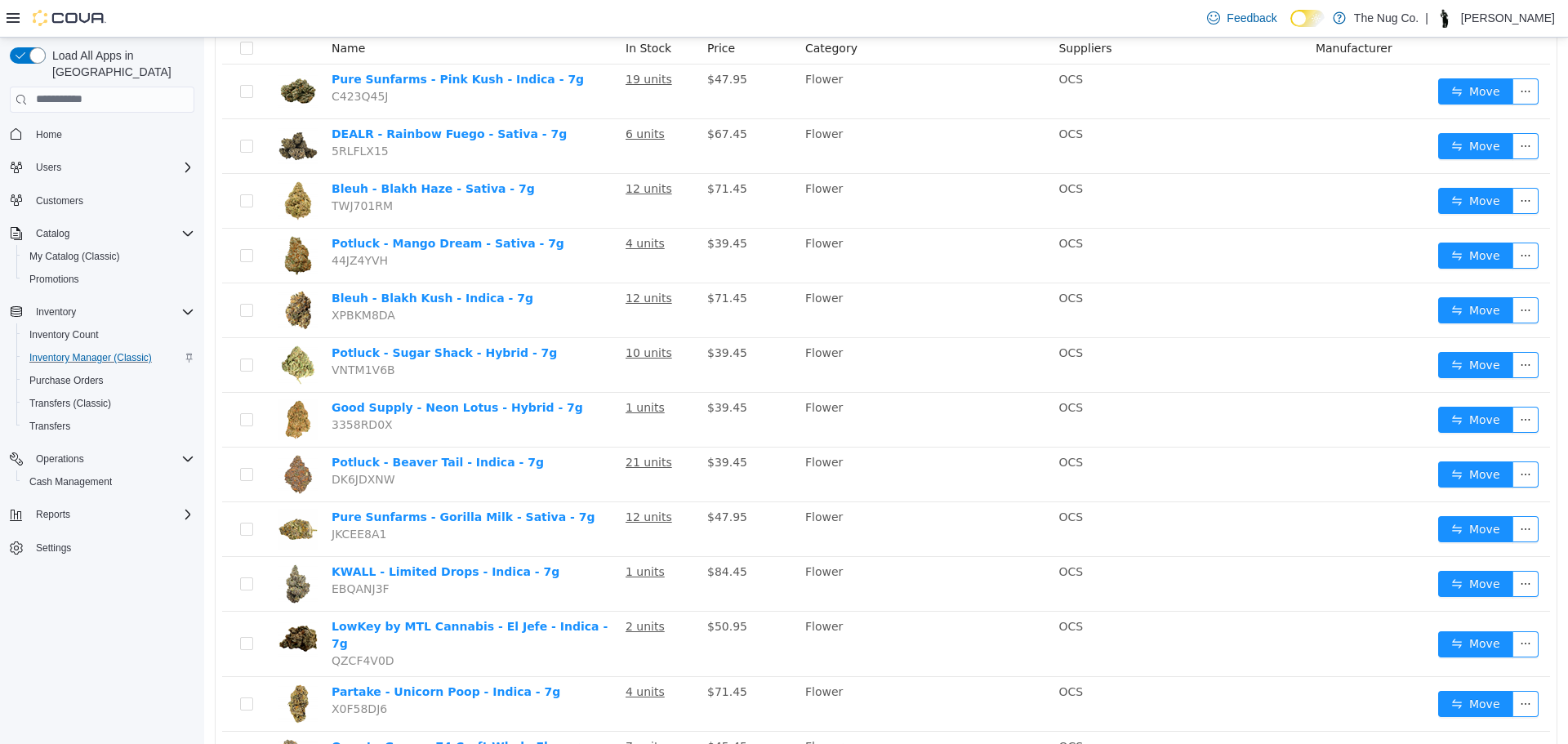
scroll to position [408, 0]
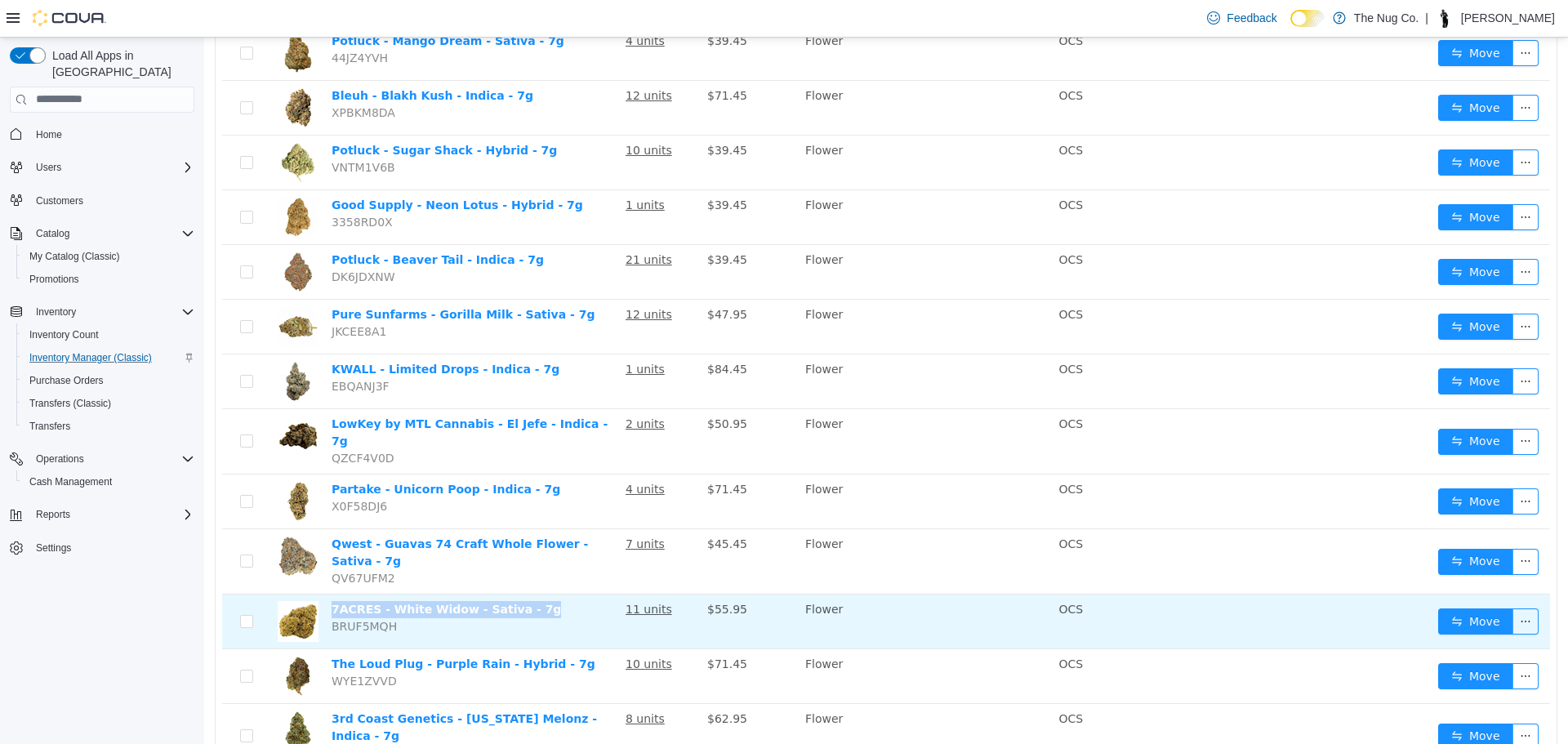
drag, startPoint x: 325, startPoint y: 588, endPoint x: 526, endPoint y: 592, distance: 201.0
click at [526, 594] on td "7ACRES - White Widow - Sativa - 7g BRUF5MQH" at bounding box center [472, 621] width 294 height 54
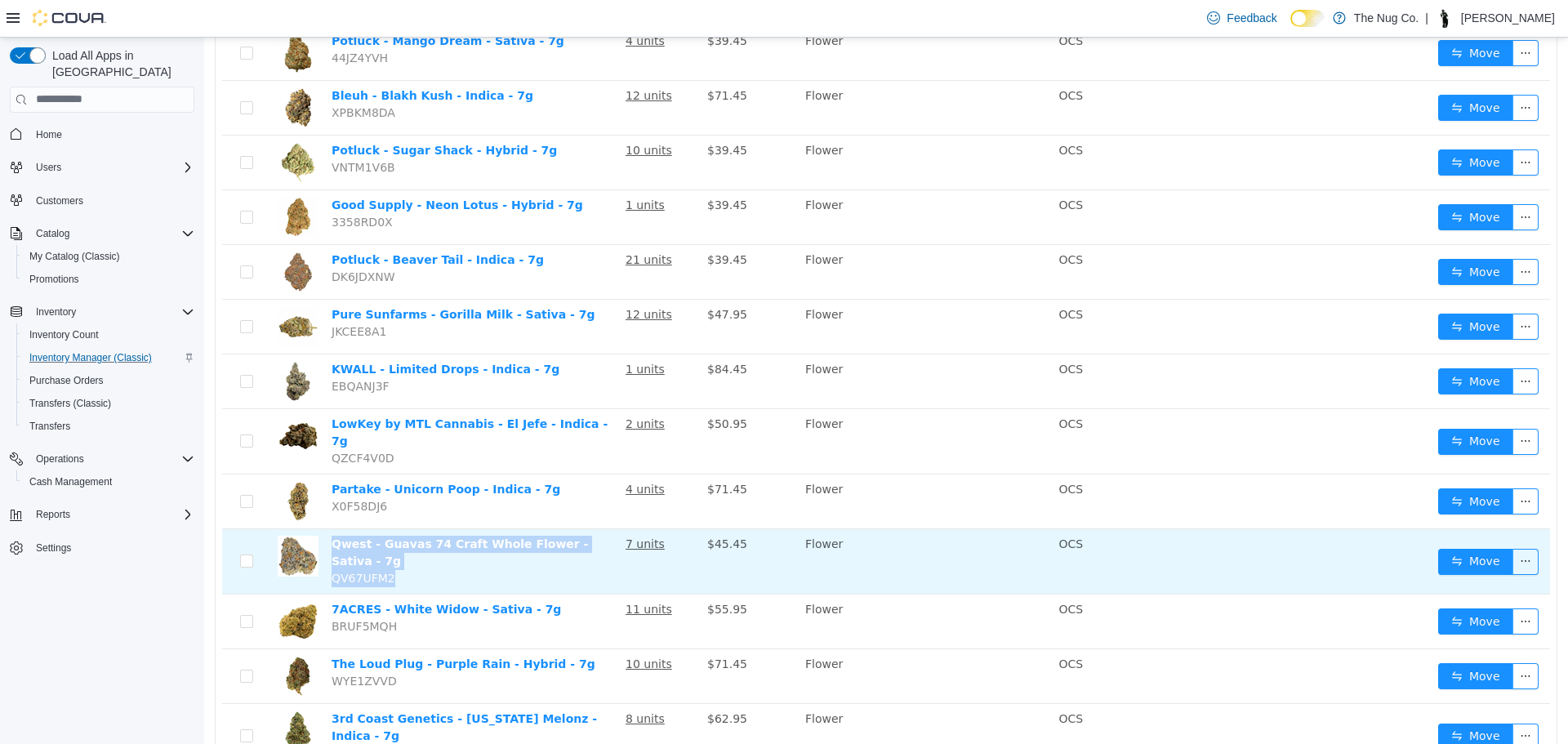
drag, startPoint x: 597, startPoint y: 538, endPoint x: 526, endPoint y: 552, distance: 72.4
click at [526, 552] on td "Qwest - Guavas 74 Craft Whole Flower - Sativa - 7g QV67UFM2" at bounding box center [472, 561] width 294 height 66
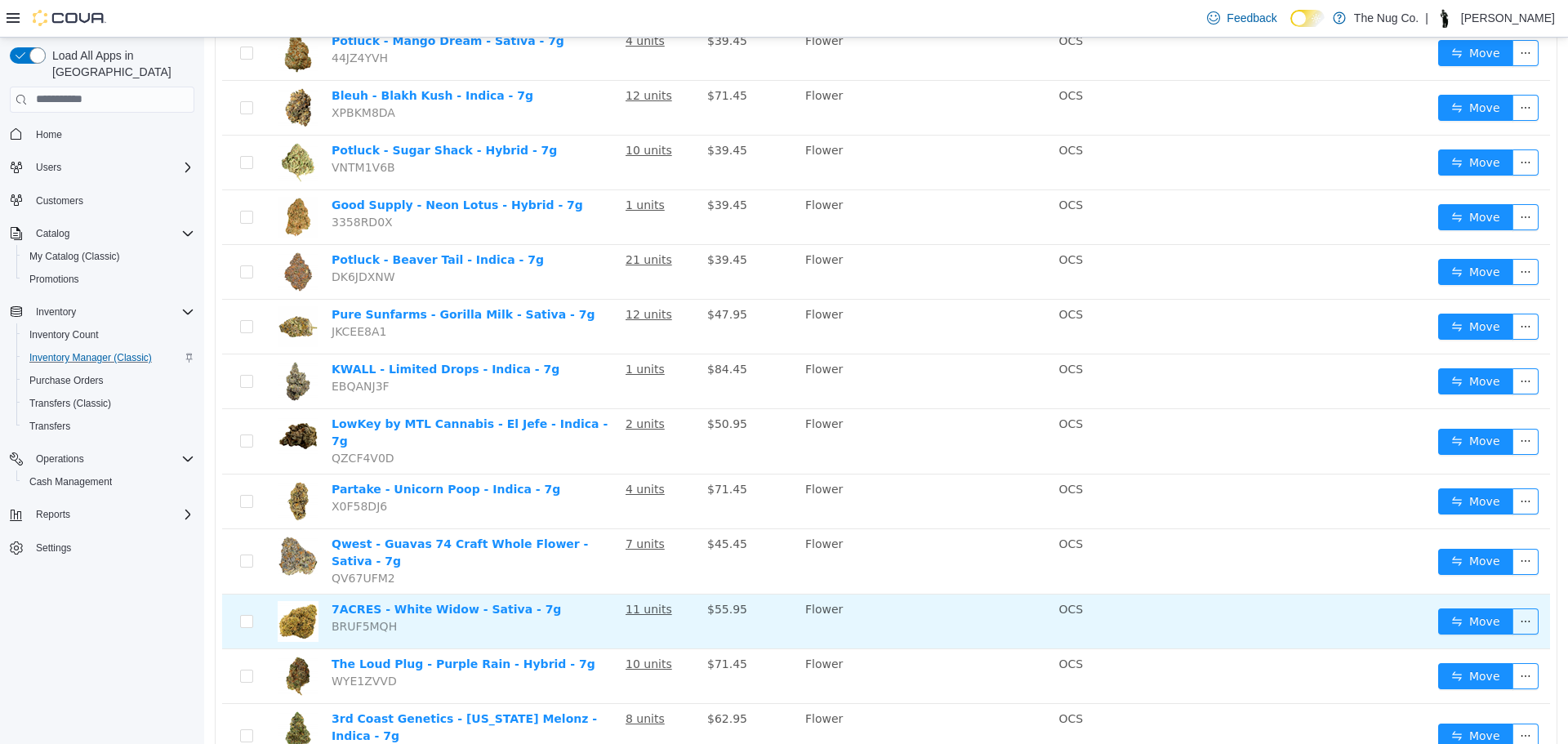
click at [465, 605] on td "7ACRES - White Widow - Sativa - 7g BRUF5MQH" at bounding box center [472, 621] width 294 height 54
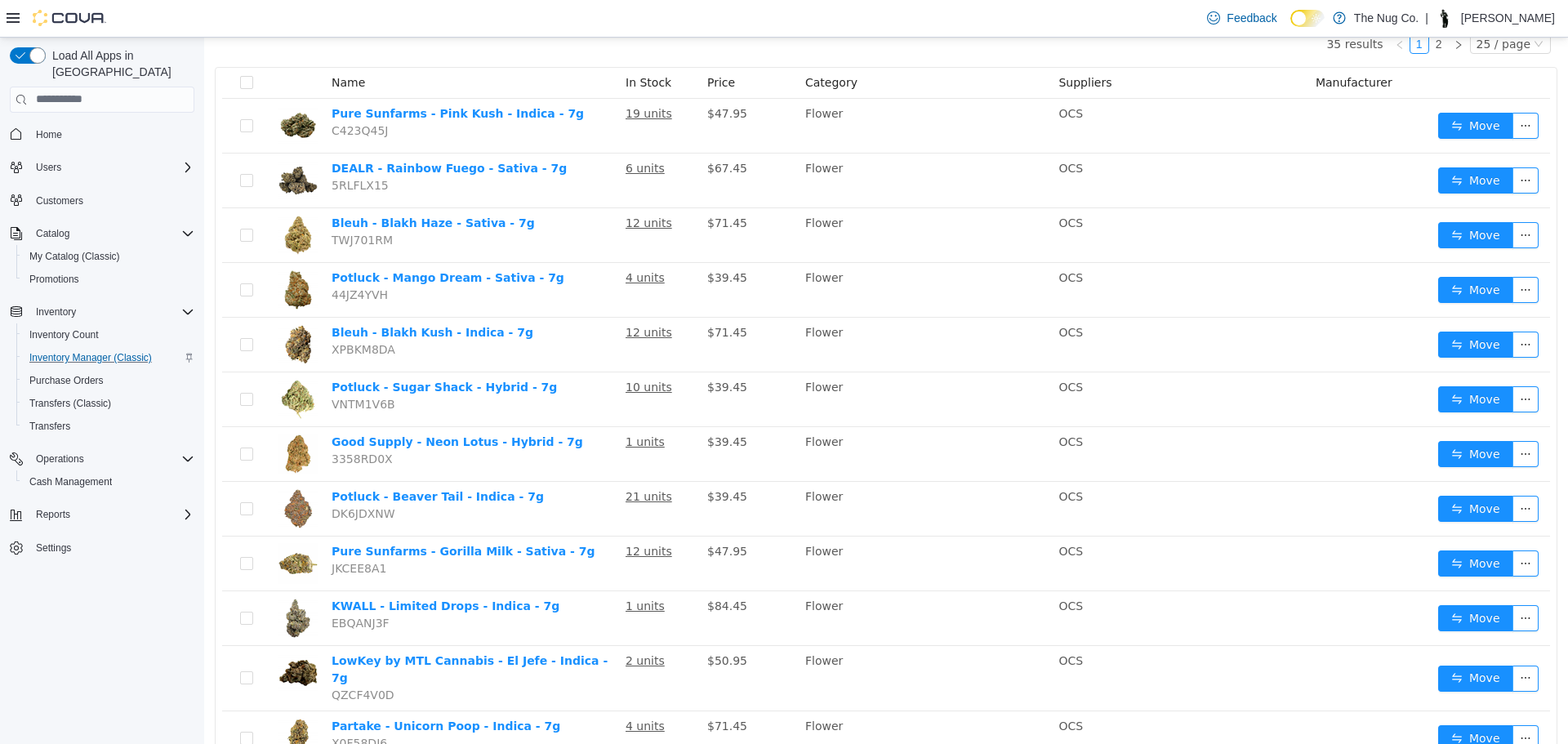
scroll to position [0, 0]
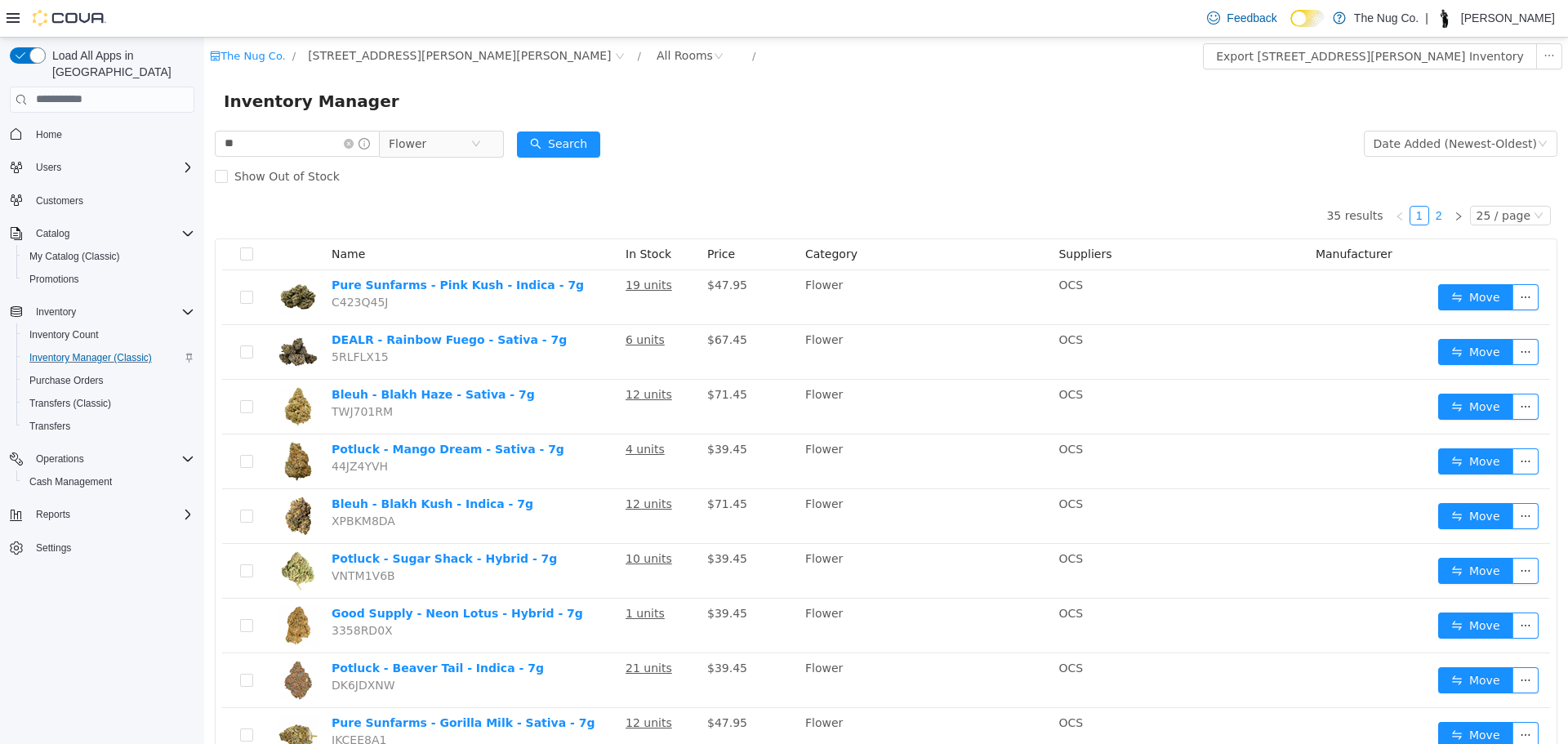
click at [1435, 222] on link "2" at bounding box center [1439, 215] width 18 height 18
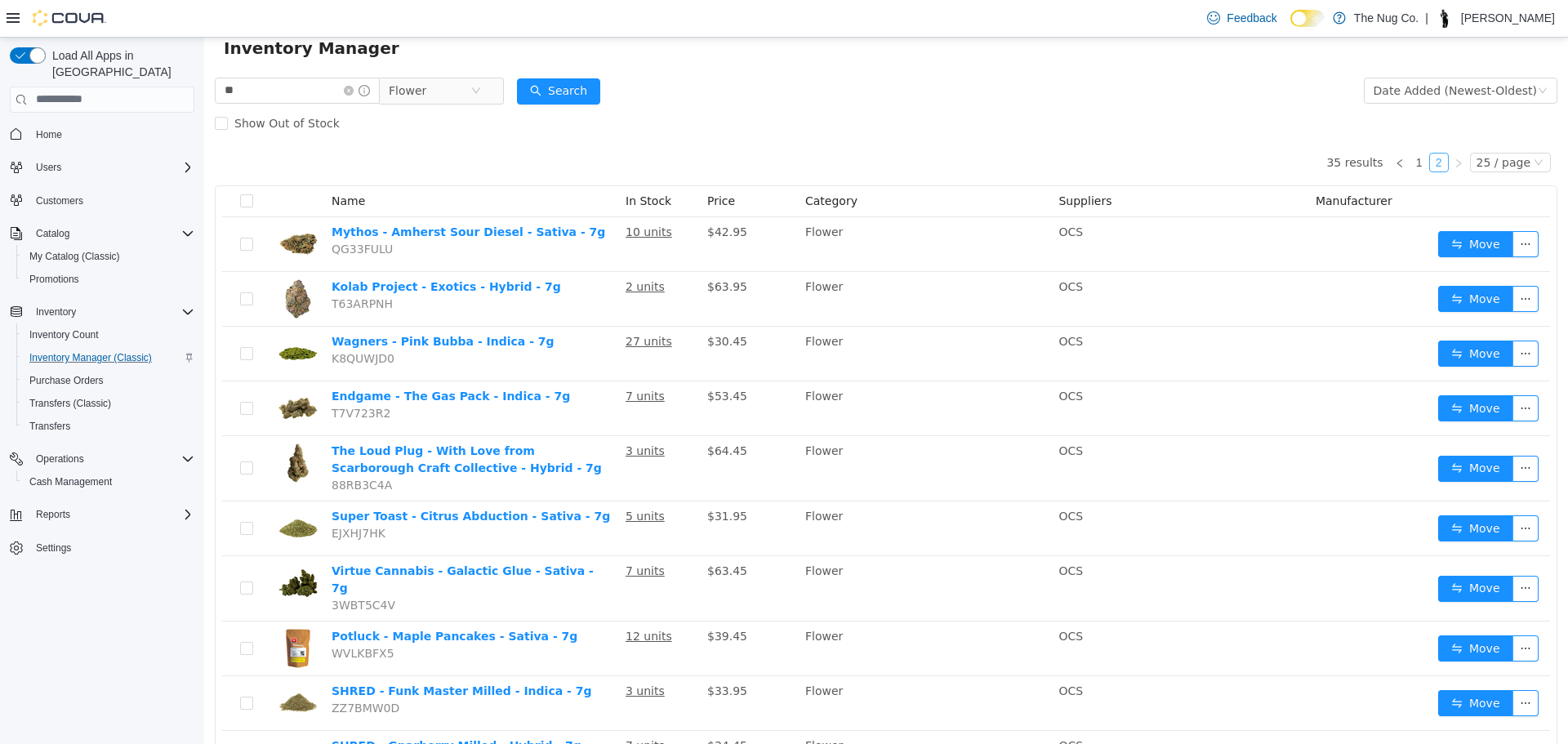
scroll to position [82, 0]
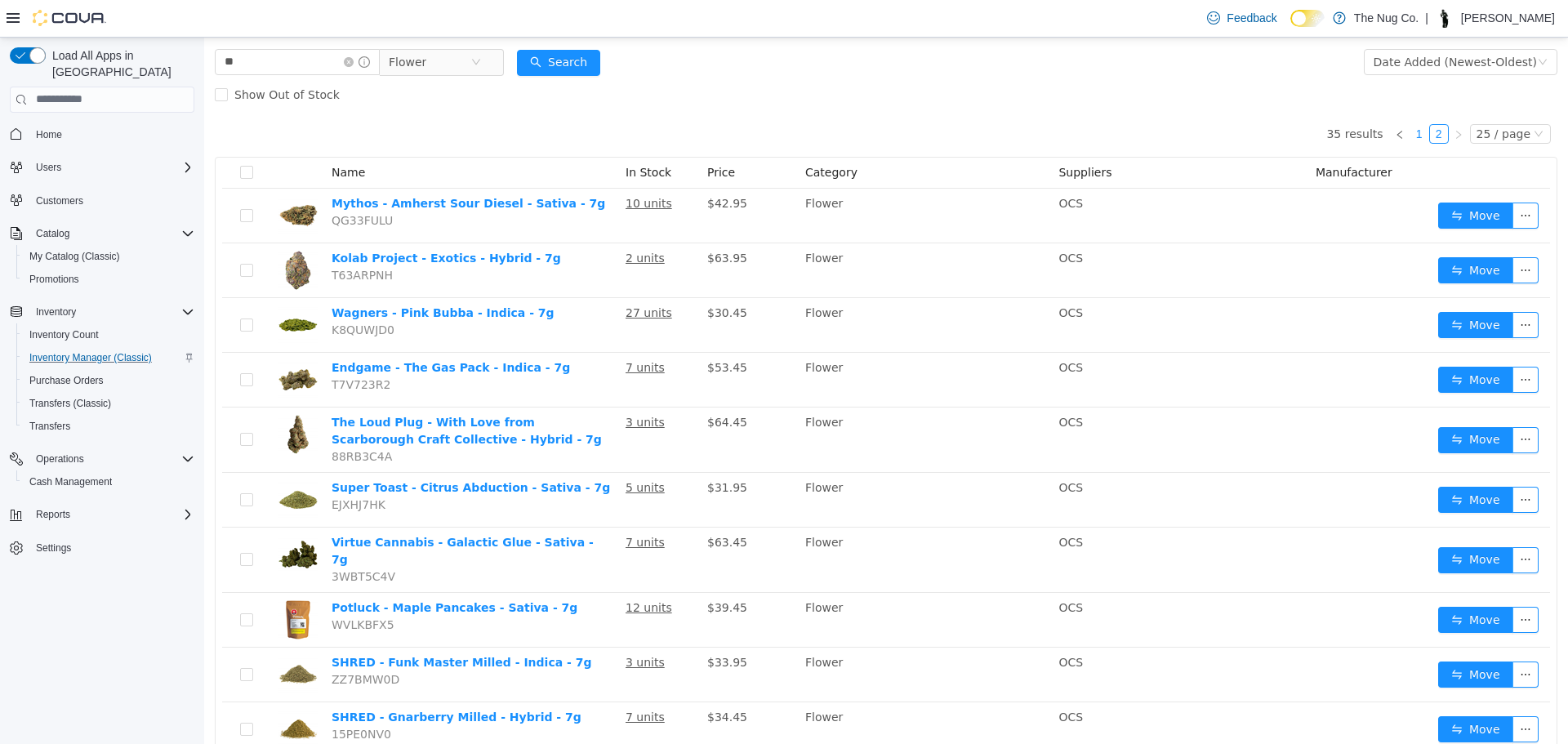
click at [1414, 129] on link "1" at bounding box center [1420, 133] width 18 height 18
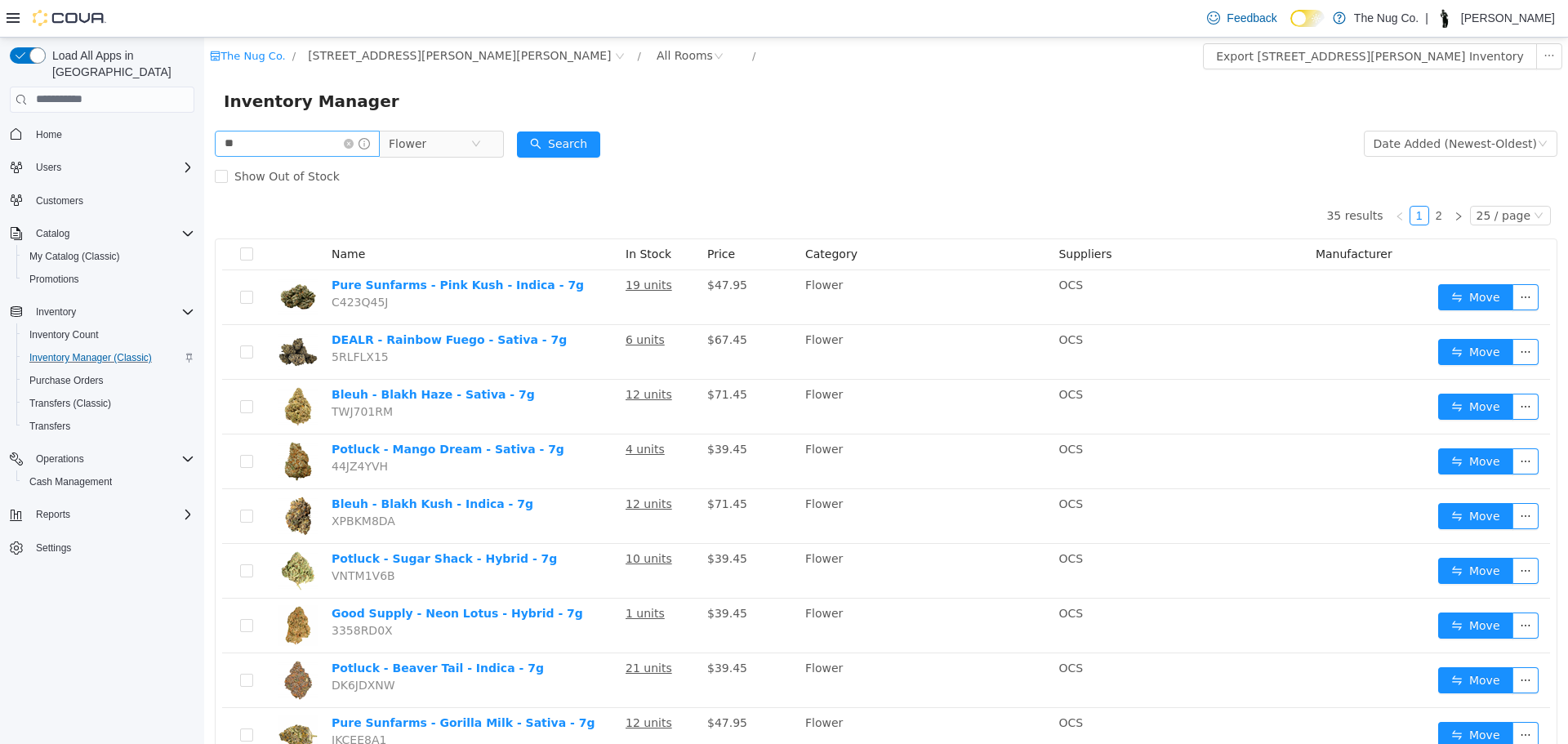
click at [364, 148] on span at bounding box center [356, 142] width 26 height 11
click at [354, 144] on icon "icon: close-circle" at bounding box center [348, 142] width 9 height 9
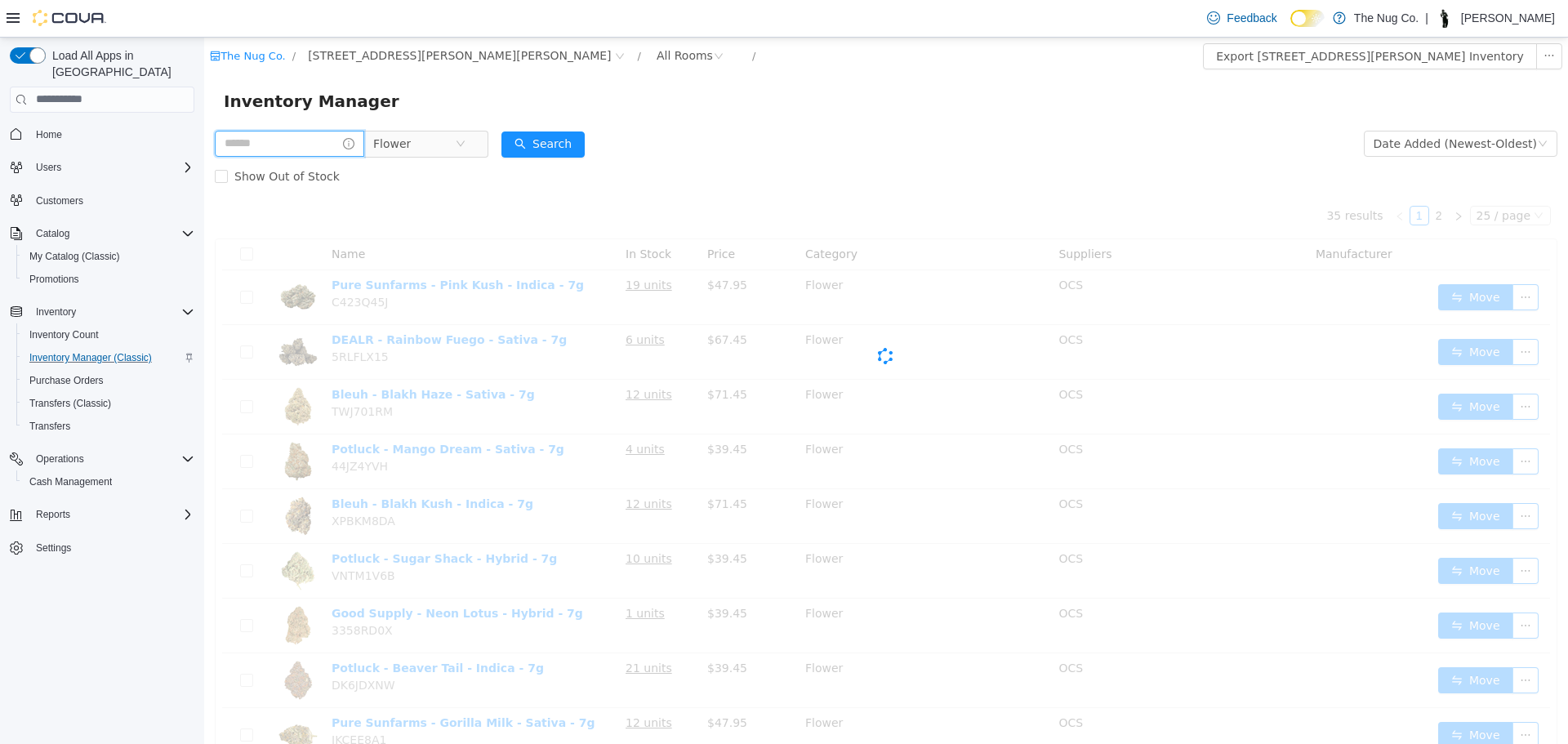
click at [256, 145] on input "text" at bounding box center [289, 142] width 149 height 26
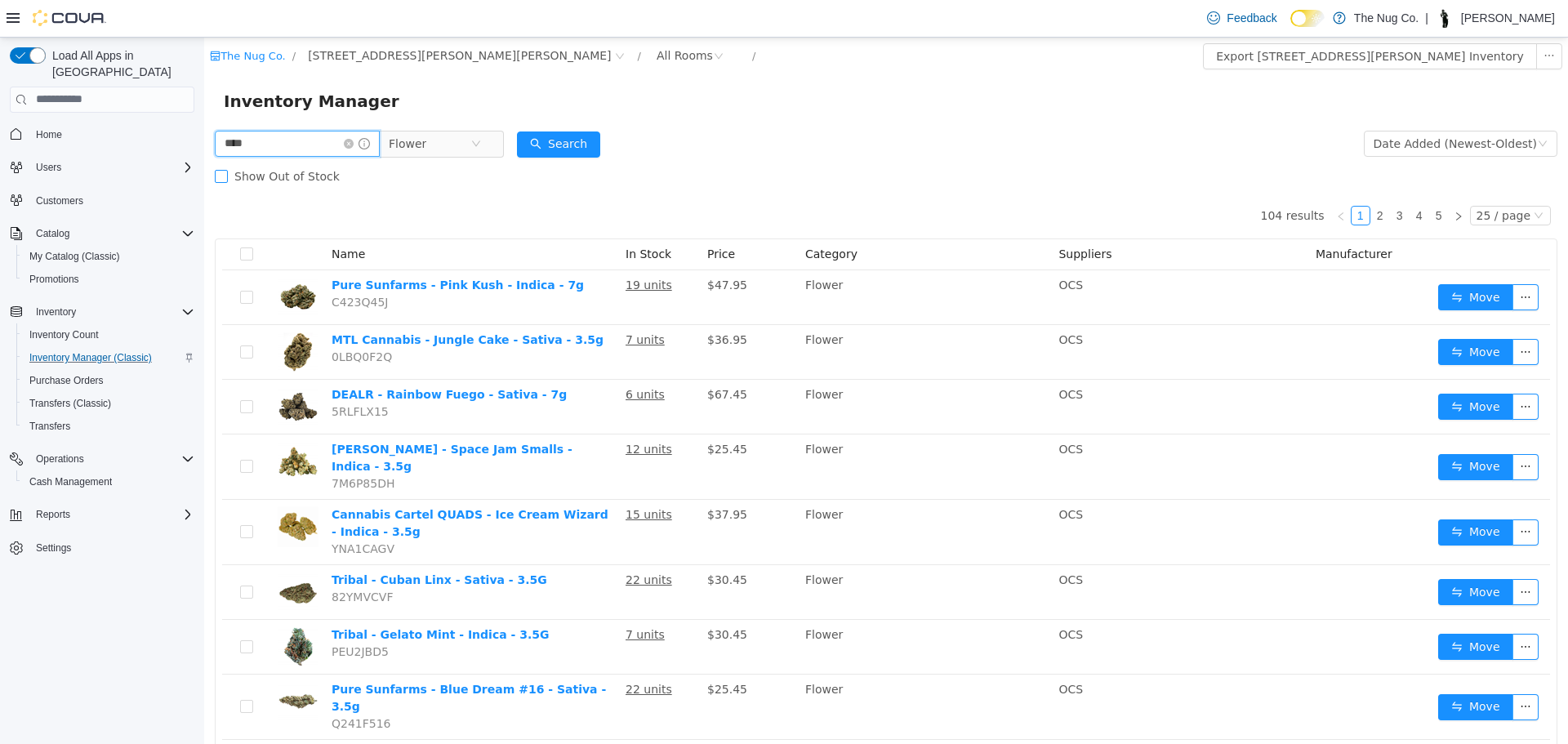
type input "****"
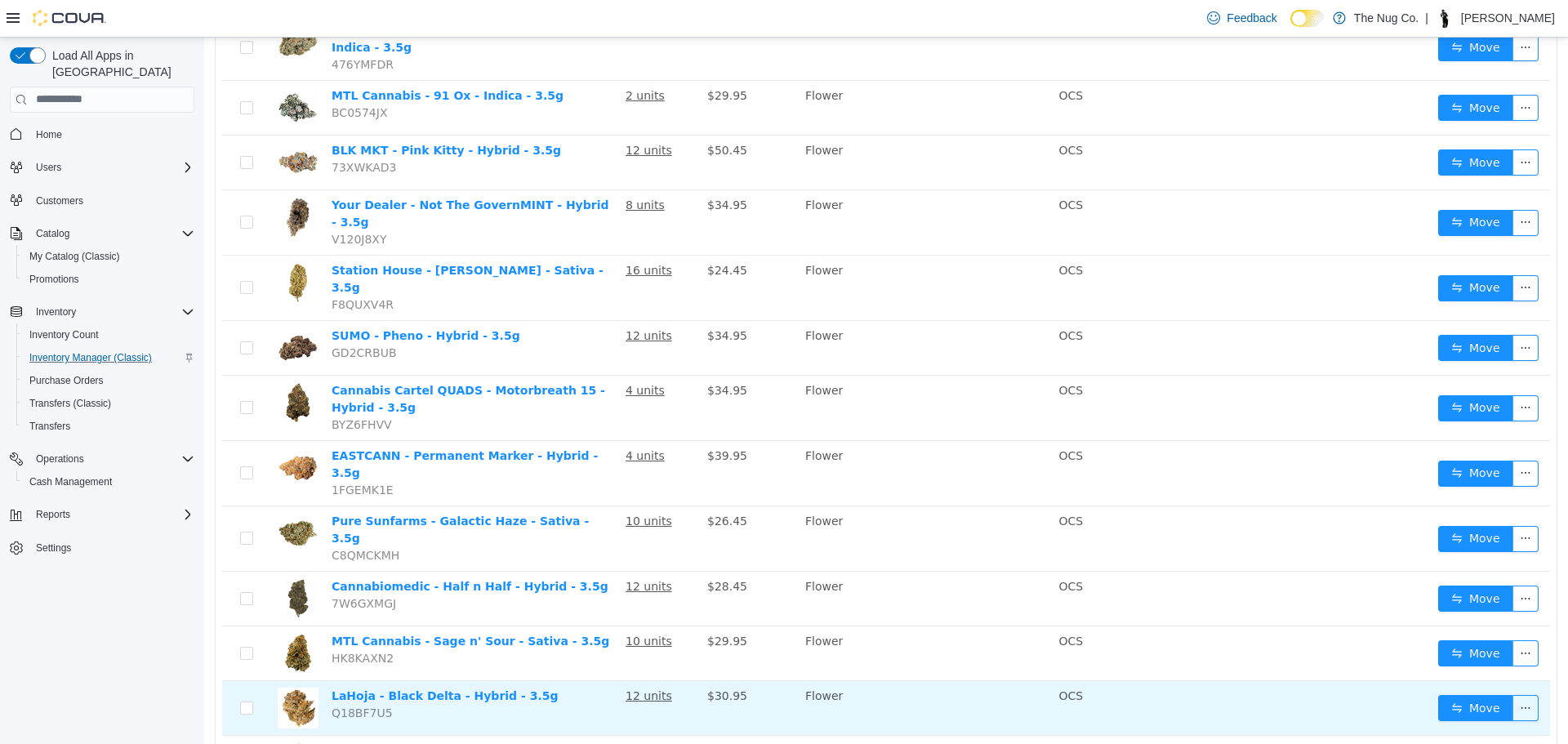
scroll to position [973, 0]
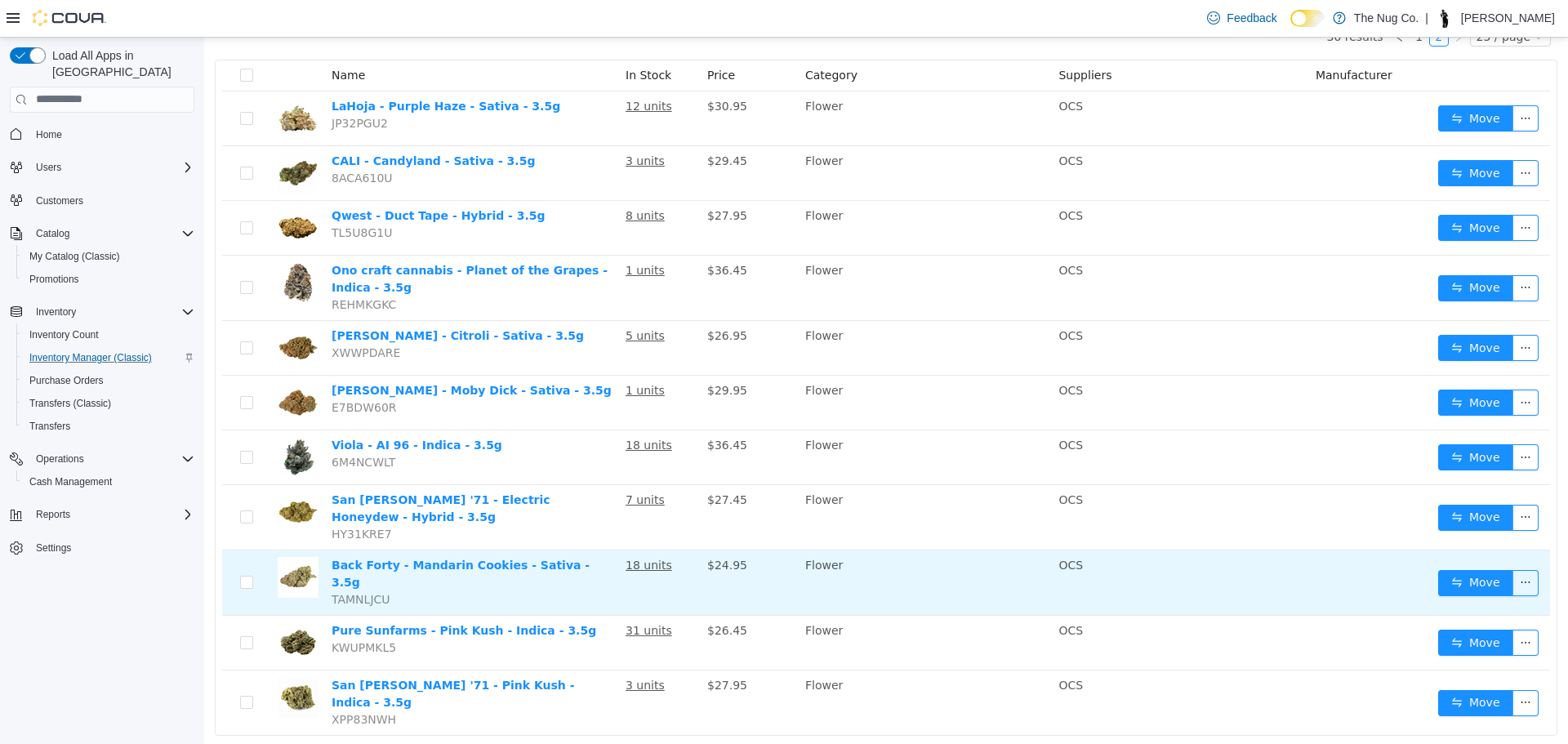
scroll to position [186, 0]
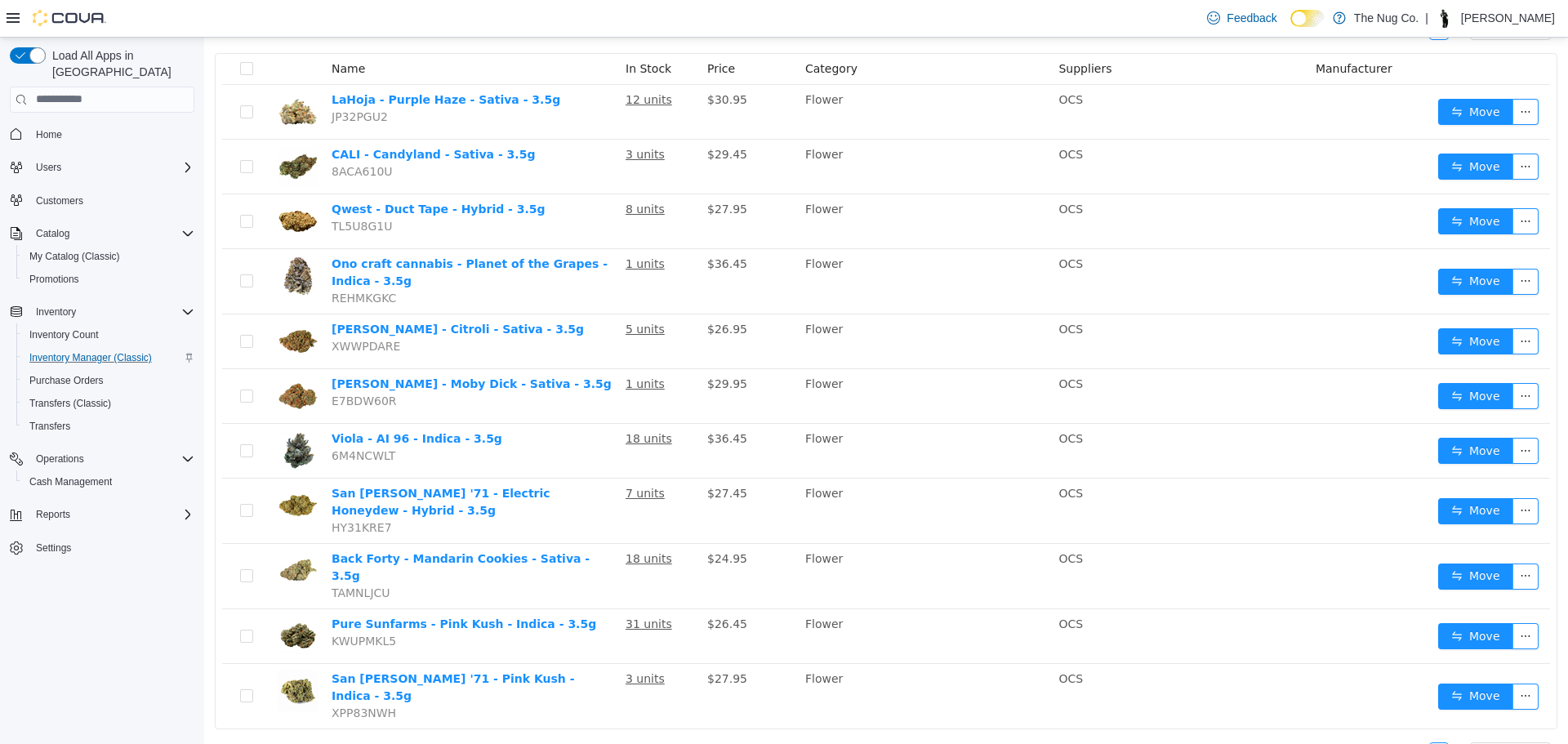
click at [1411, 742] on link "1" at bounding box center [1420, 751] width 18 height 18
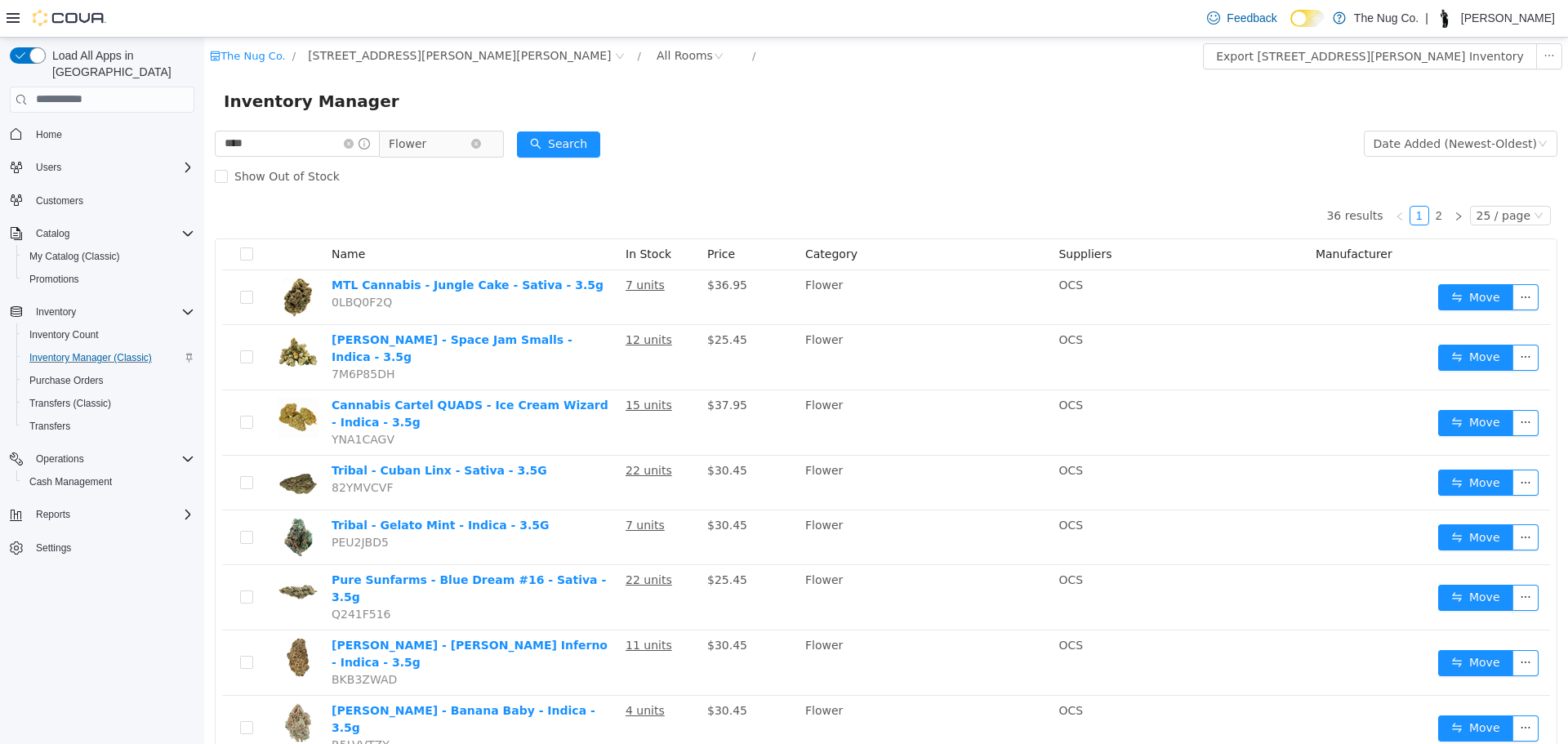
click at [453, 146] on span "Flower" at bounding box center [430, 142] width 82 height 24
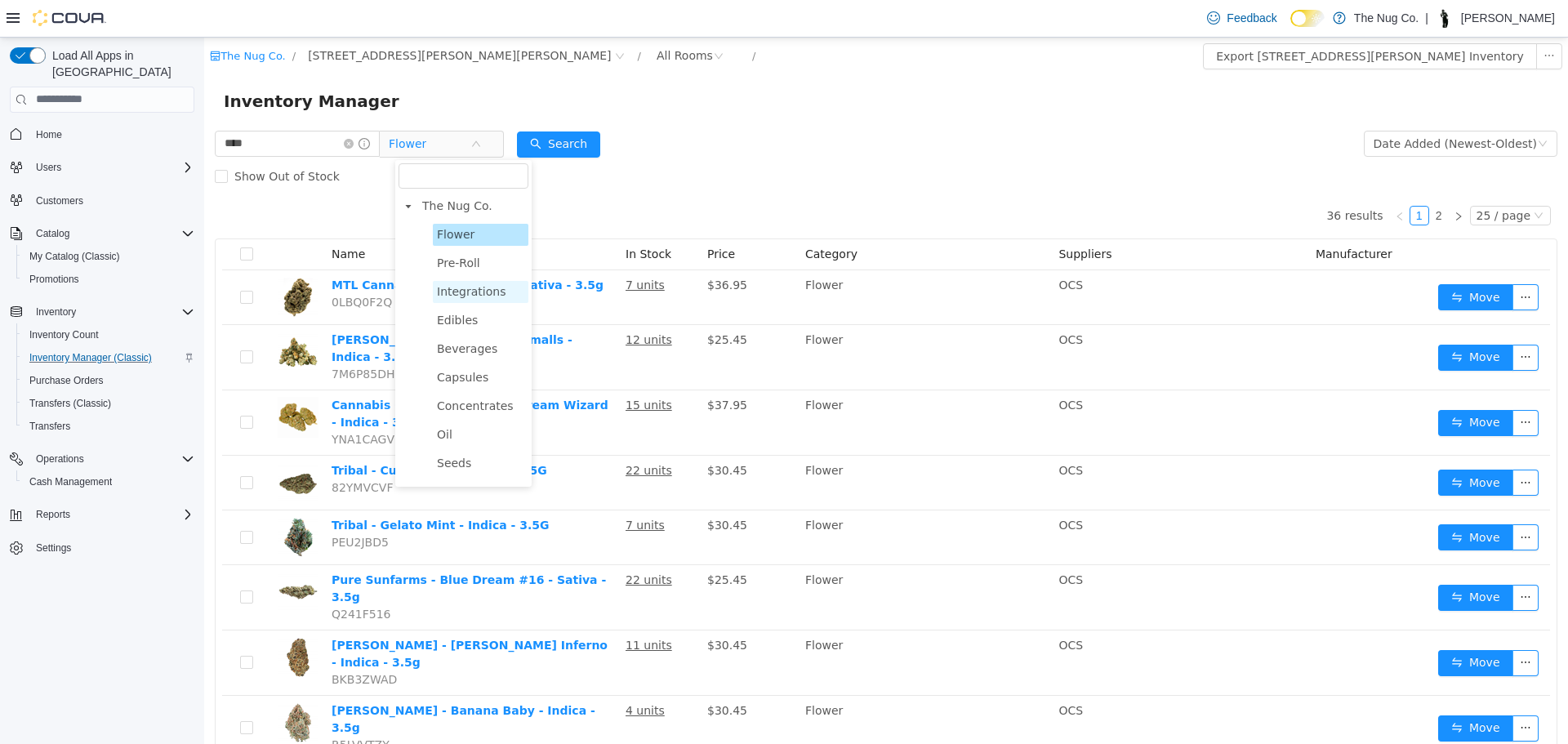
click at [462, 294] on span "Integrations" at bounding box center [471, 290] width 69 height 13
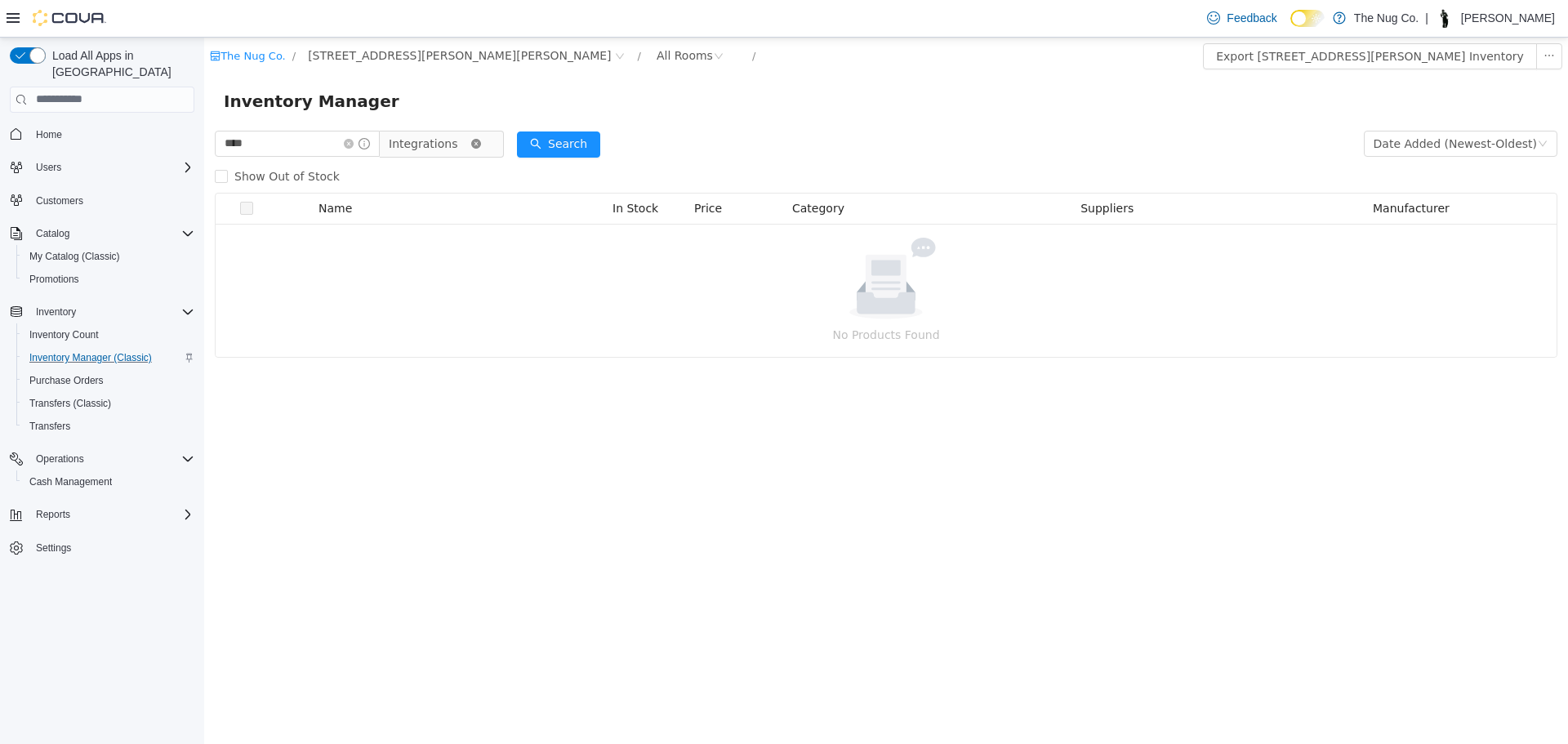
click at [481, 142] on icon "icon: close-circle" at bounding box center [475, 142] width 9 height 9
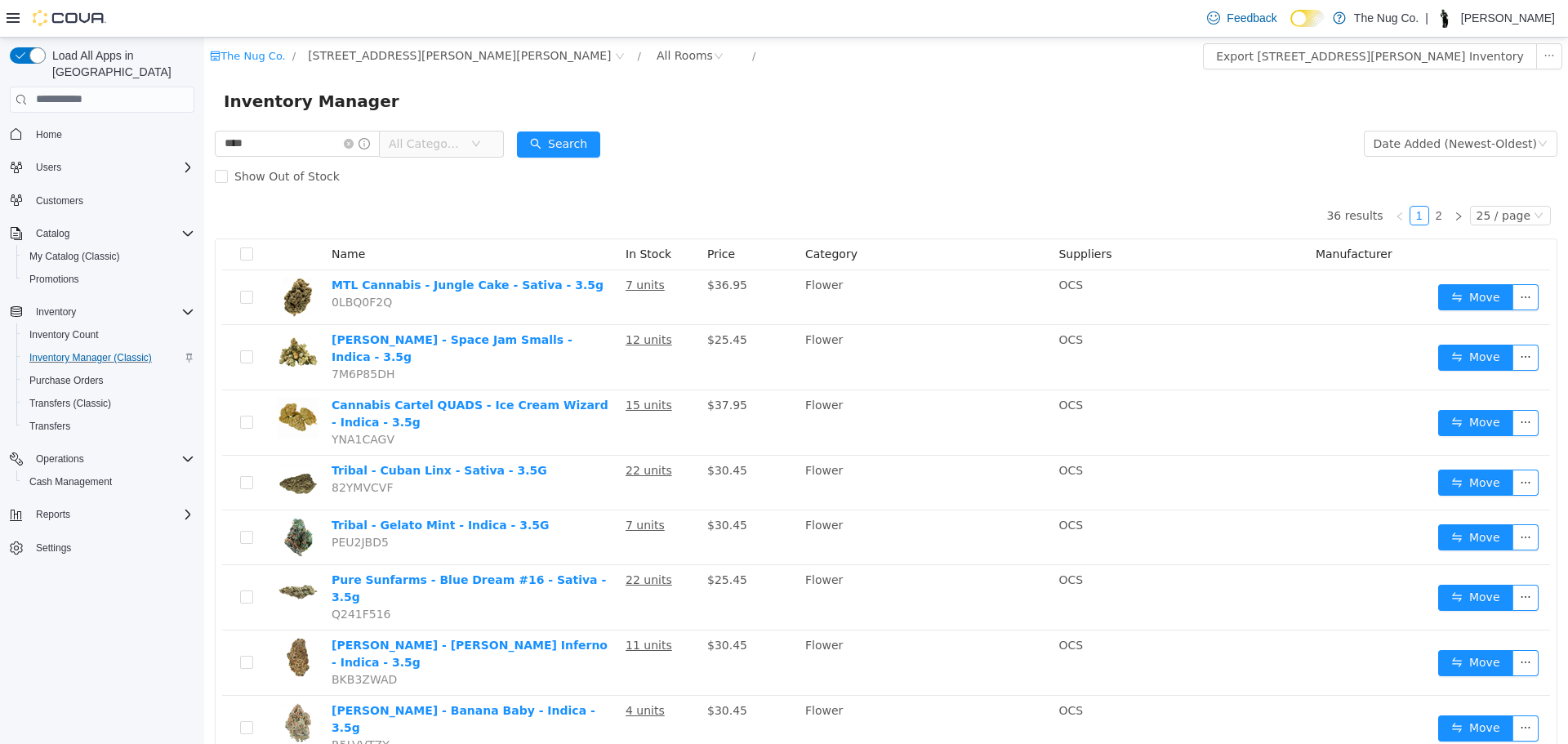
click at [450, 134] on span "All Categories" at bounding box center [430, 142] width 82 height 24
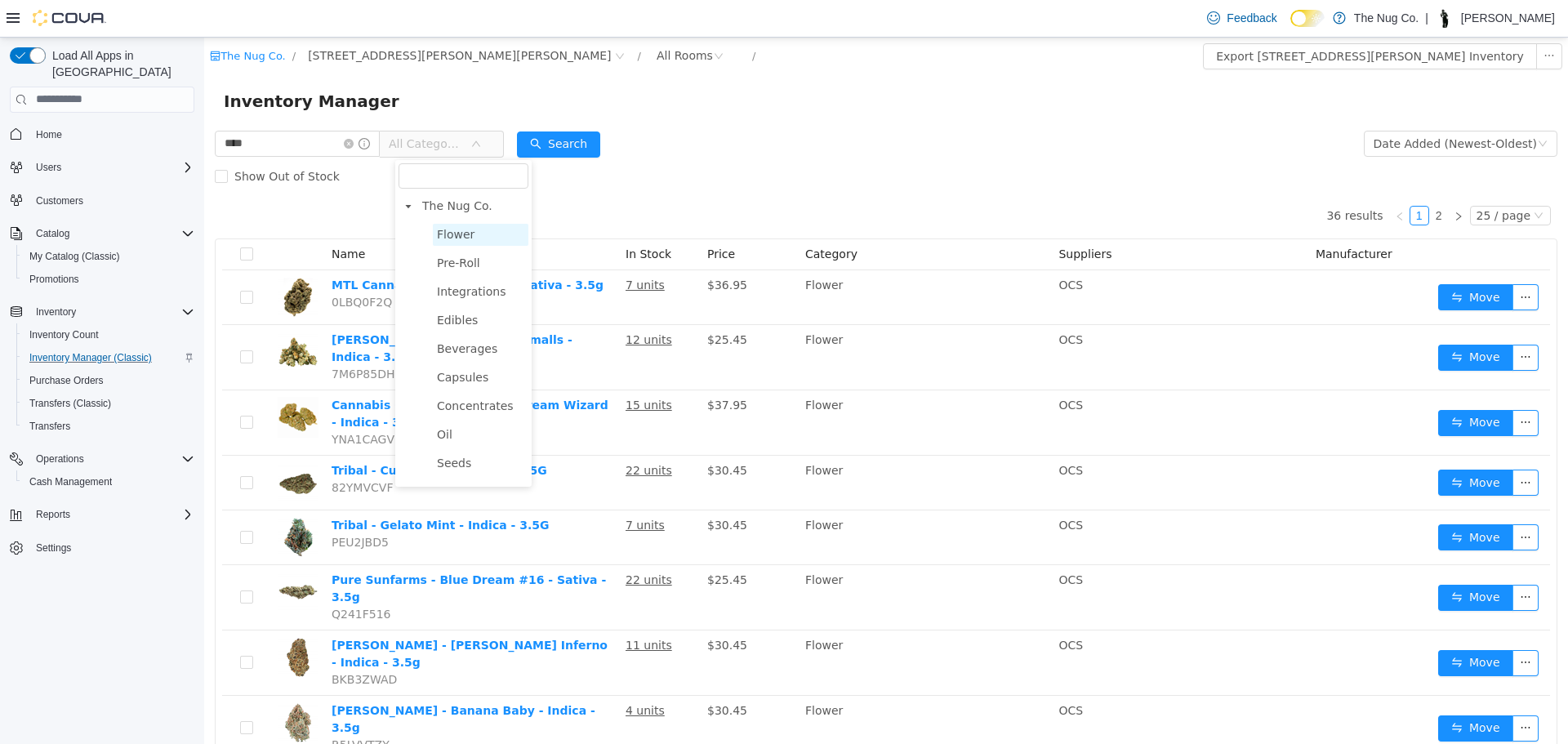
click at [464, 230] on span "Flower" at bounding box center [456, 233] width 38 height 13
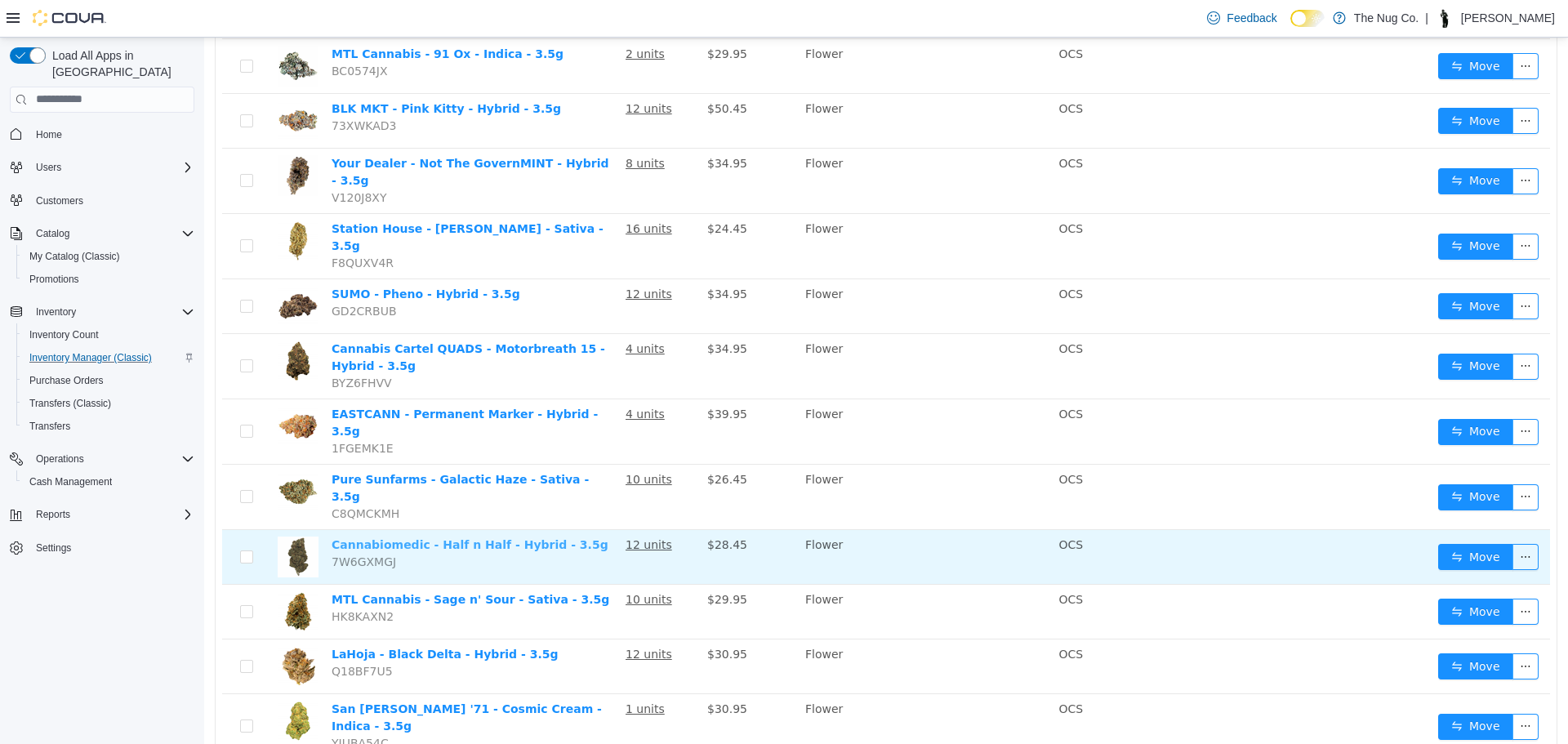
scroll to position [973, 0]
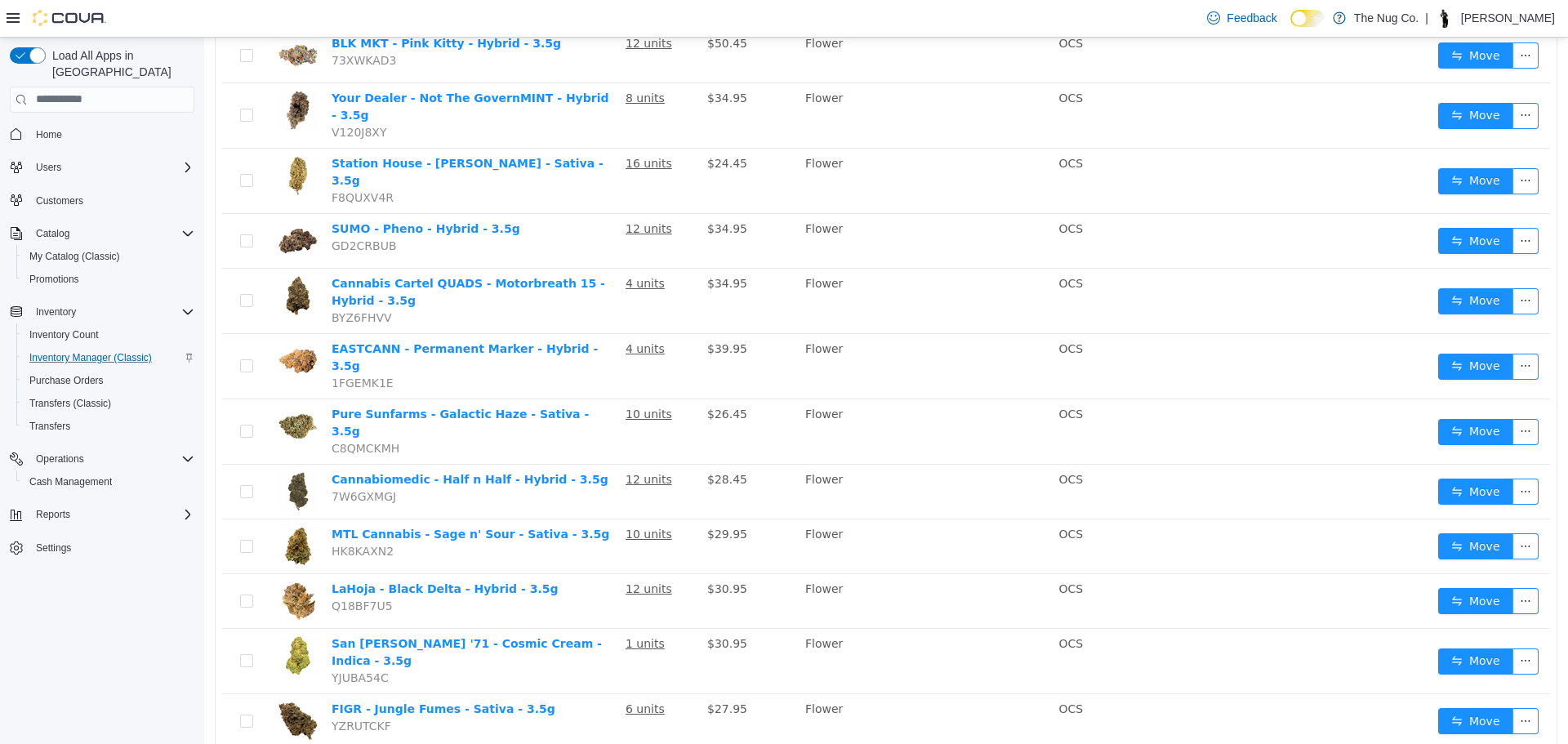
click at [545, 717] on div "36 results 1 2 25 / page Name In Stock Price Category Suppliers Manufacturer MT…" at bounding box center [886, 39] width 1343 height 1641
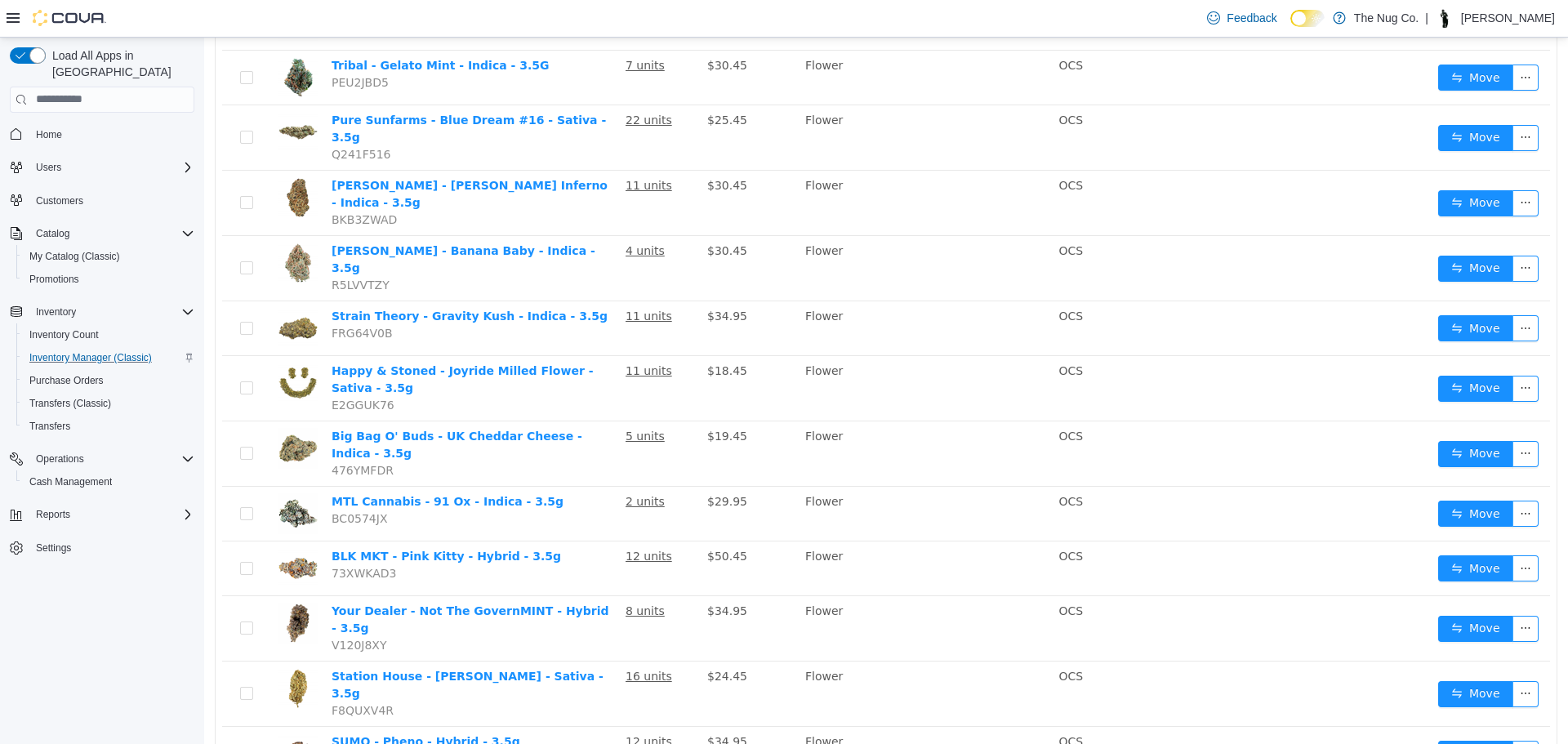
scroll to position [482, 0]
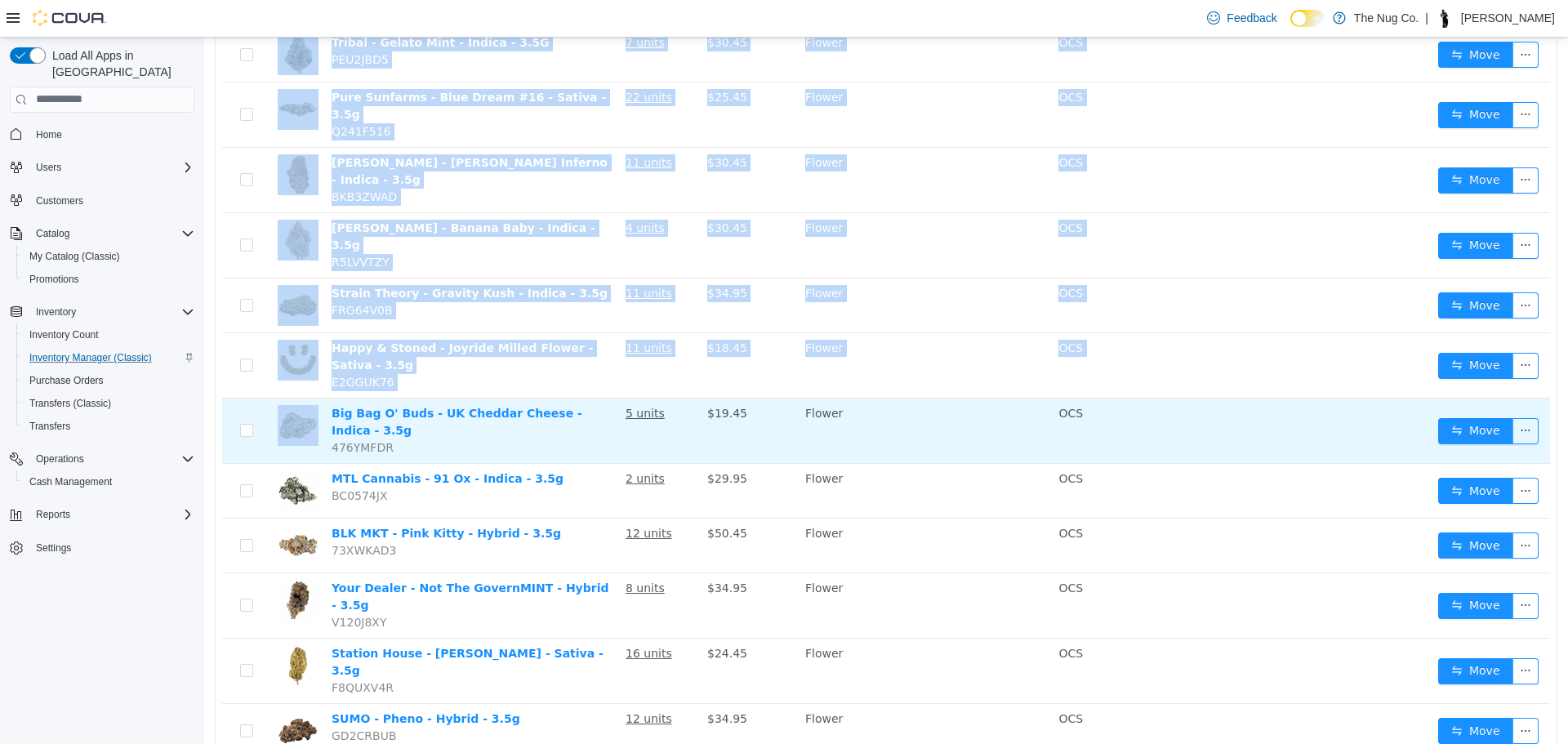
drag, startPoint x: 207, startPoint y: 378, endPoint x: 274, endPoint y: 377, distance: 67.0
click at [277, 375] on div "**** Flower Date Added (Newest-Oldest) Search Show Out of Stock 36 results 1 2 …" at bounding box center [886, 496] width 1364 height 1706
drag, startPoint x: 236, startPoint y: 398, endPoint x: 225, endPoint y: 399, distance: 11.0
click at [234, 399] on td at bounding box center [246, 431] width 49 height 66
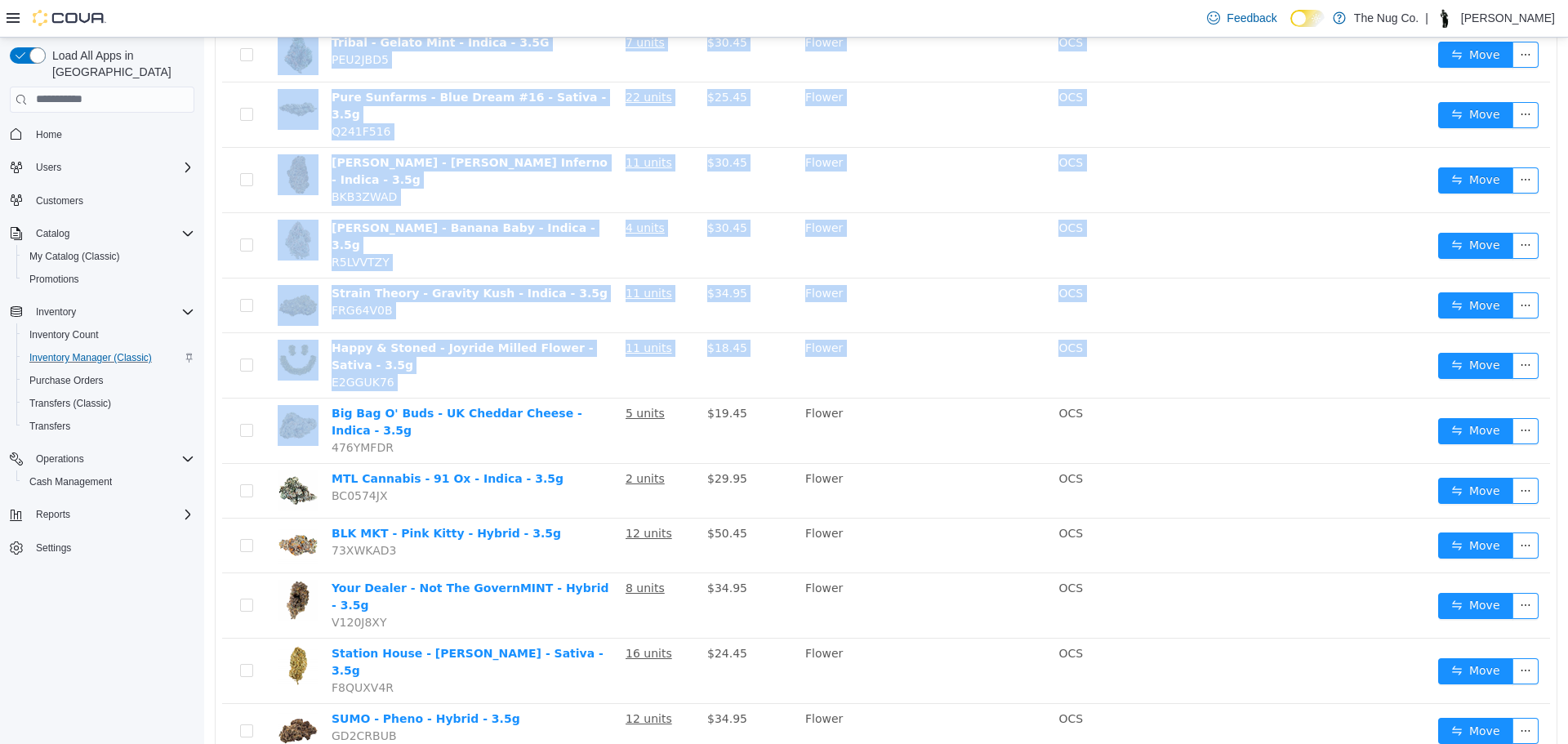
click at [212, 397] on div "**** Flower Date Added (Newest-Oldest) Search Show Out of Stock 36 results 1 2 …" at bounding box center [886, 496] width 1364 height 1706
click at [217, 382] on div "Name In Stock Price Category Suppliers Manufacturer MTL Cannabis - Jungle Cake …" at bounding box center [886, 529] width 1341 height 1548
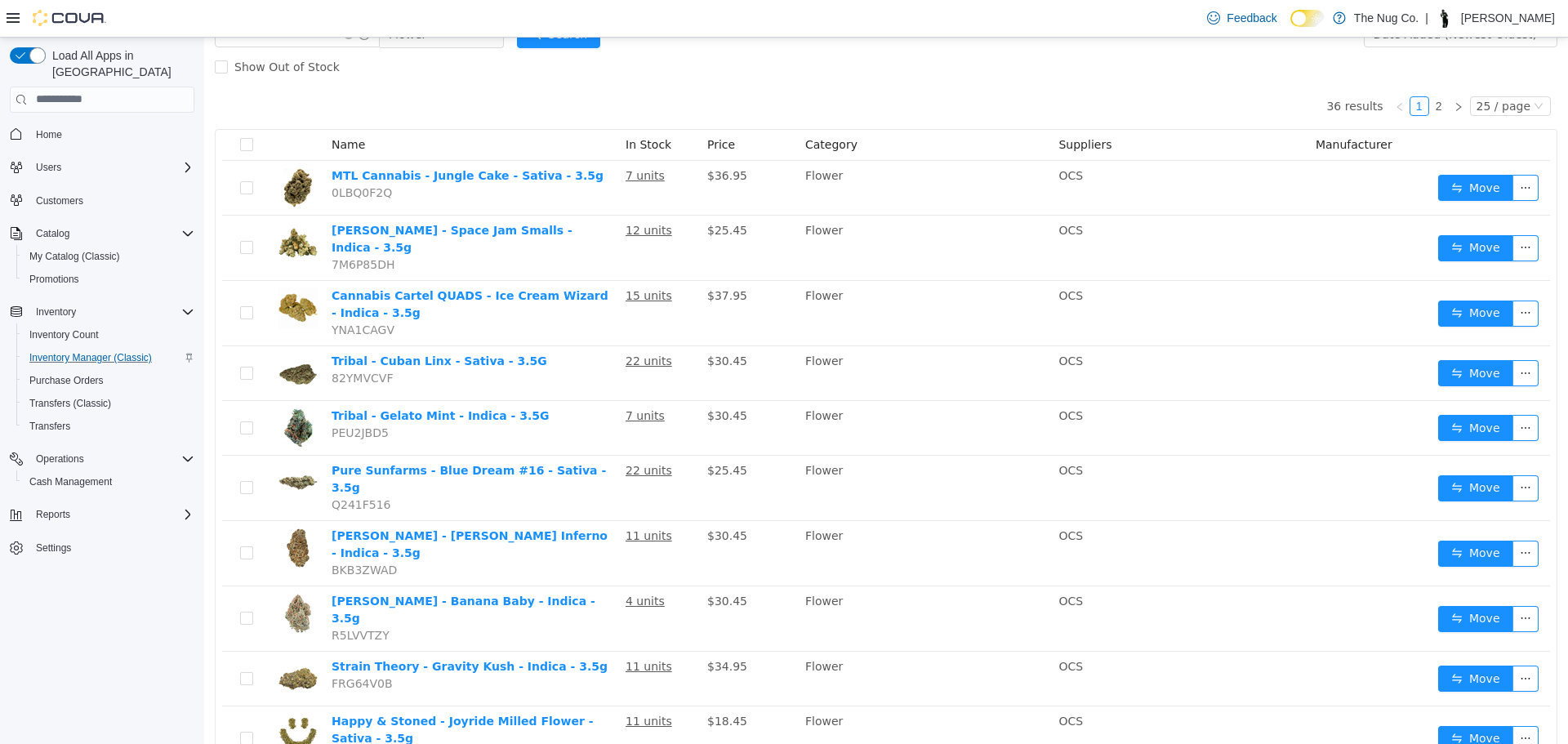
scroll to position [0, 0]
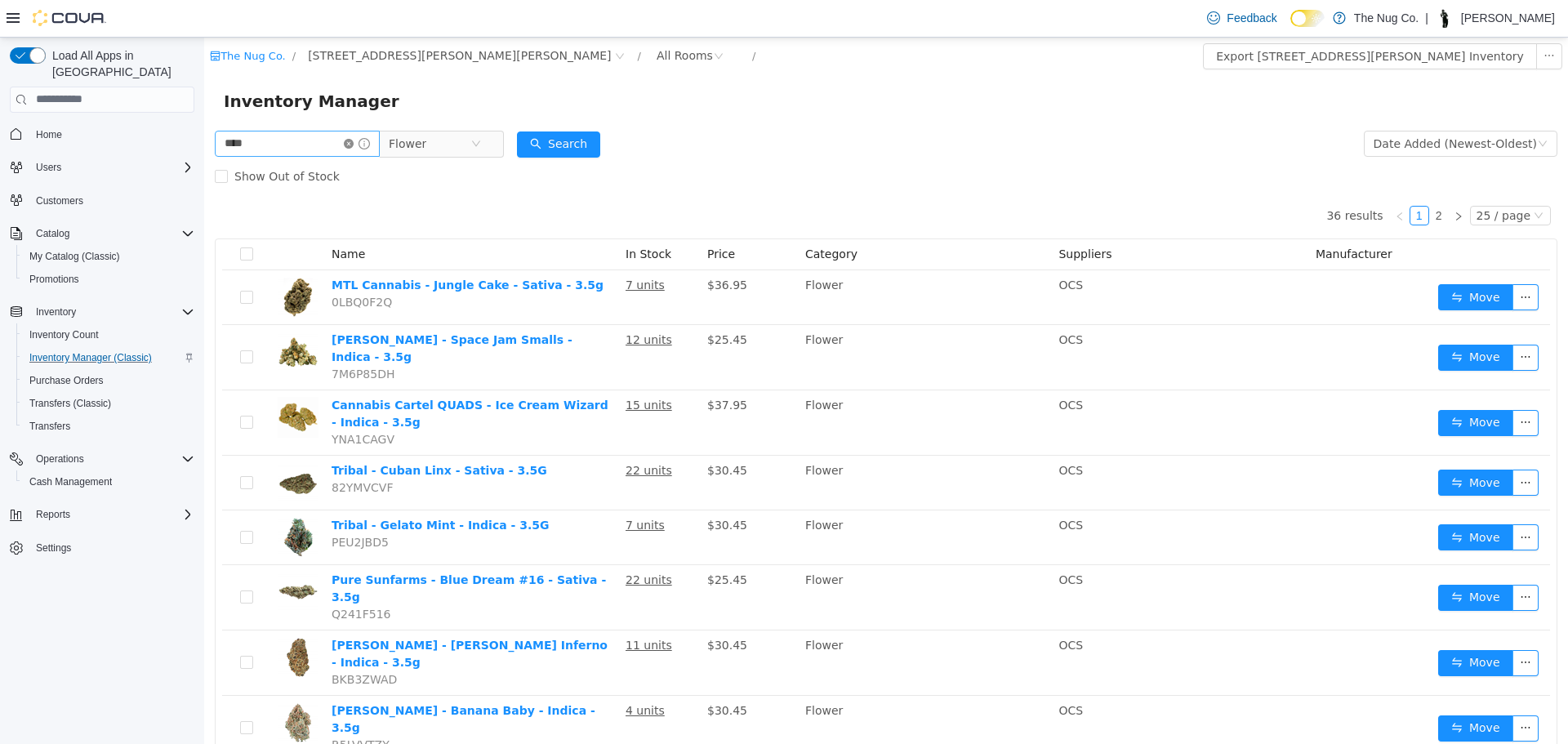
click at [354, 143] on icon "icon: close-circle" at bounding box center [348, 142] width 9 height 9
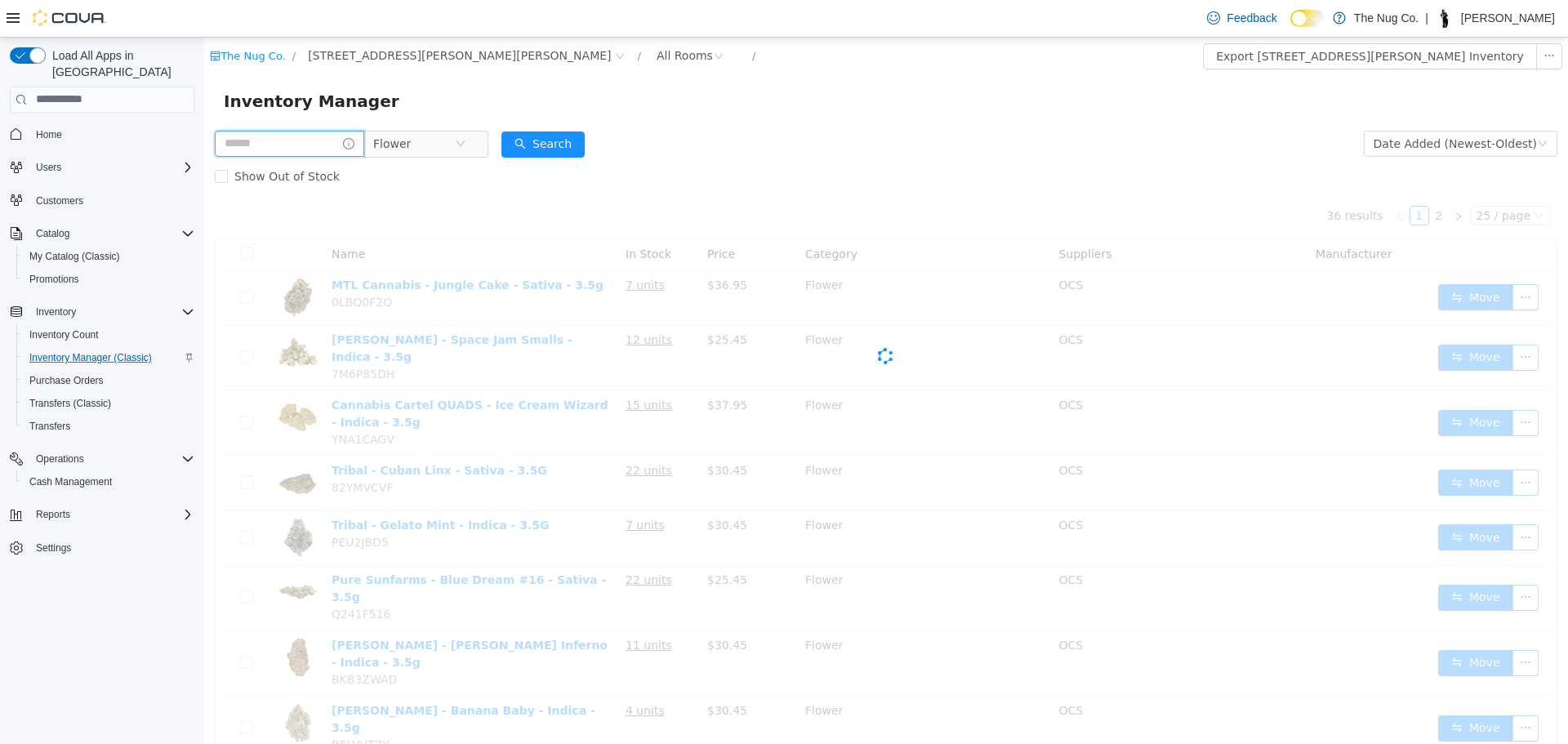
click at [307, 137] on input "text" at bounding box center [289, 142] width 149 height 26
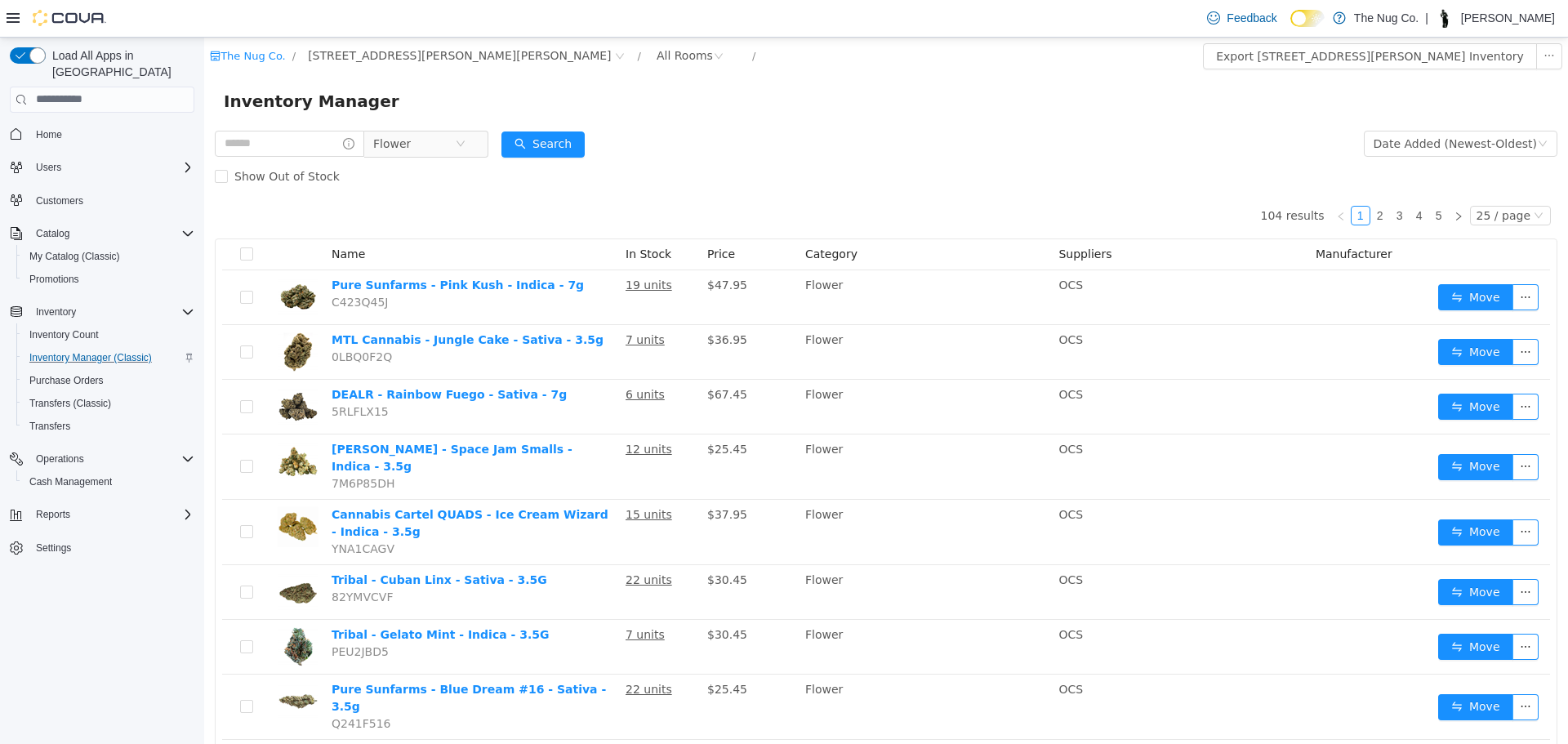
click at [315, 129] on input "text" at bounding box center [289, 142] width 149 height 26
type input "***"
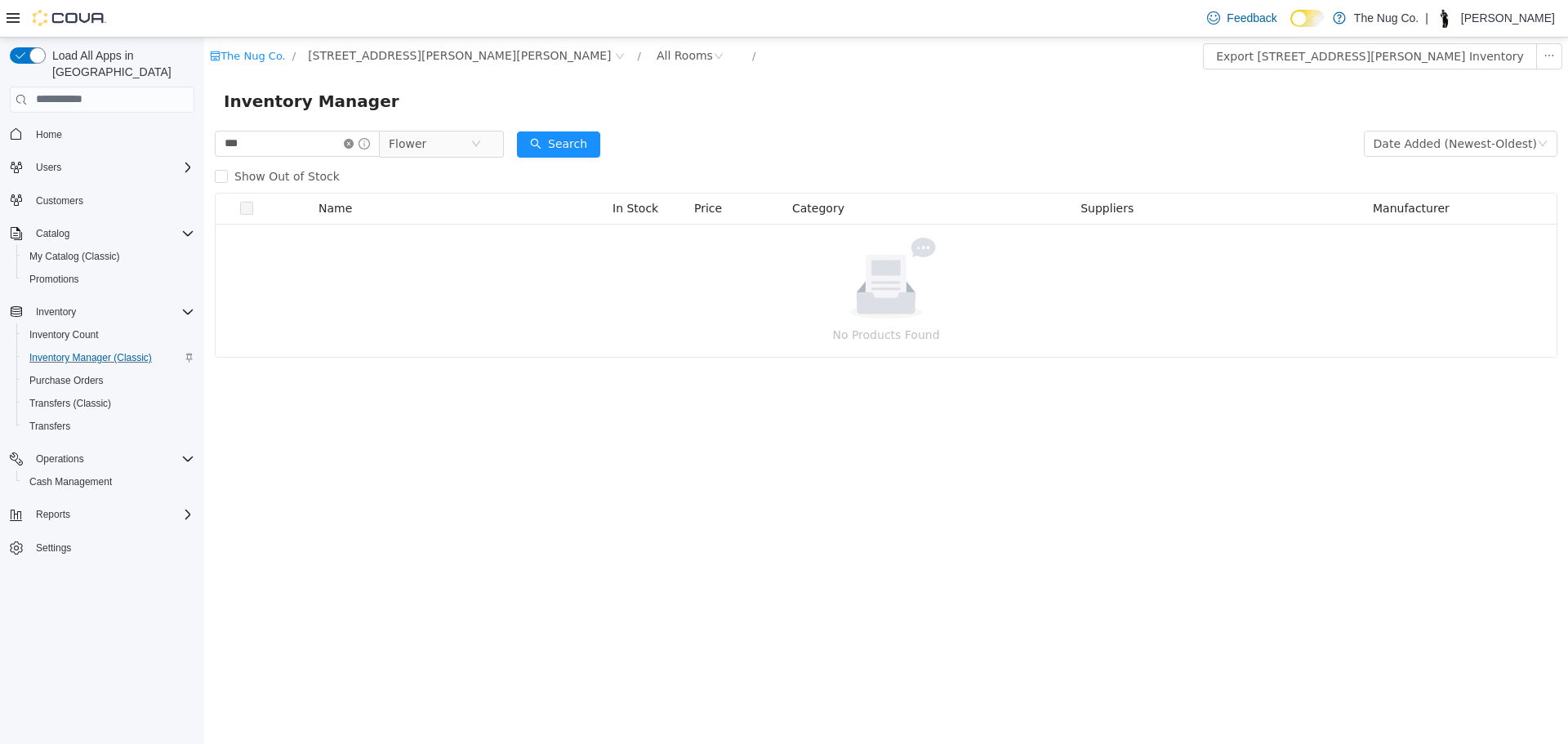
click at [354, 142] on icon "icon: close-circle" at bounding box center [348, 142] width 9 height 9
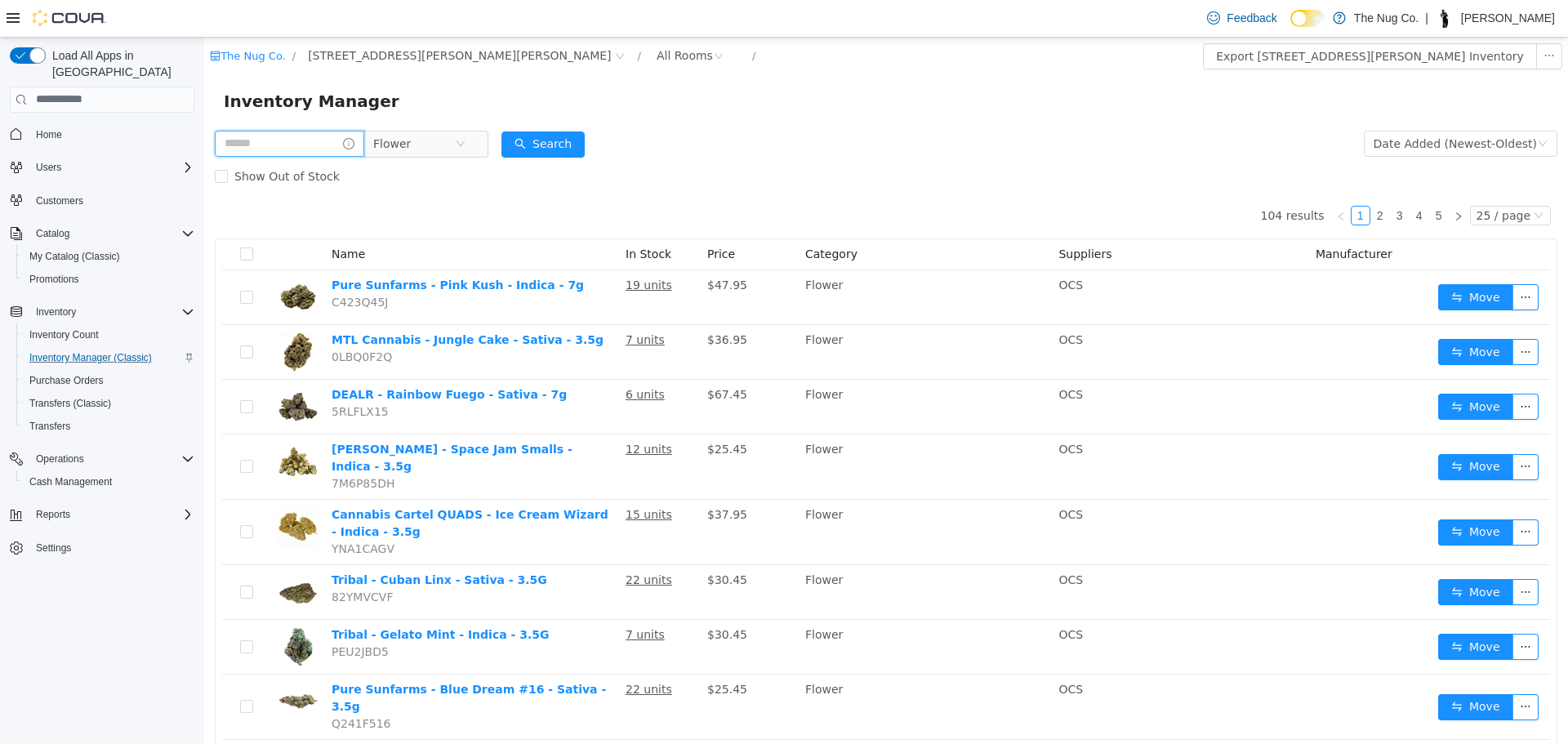
click at [330, 142] on input "text" at bounding box center [289, 142] width 149 height 26
click at [630, 189] on div "Show Out of Stock" at bounding box center [886, 176] width 1343 height 33
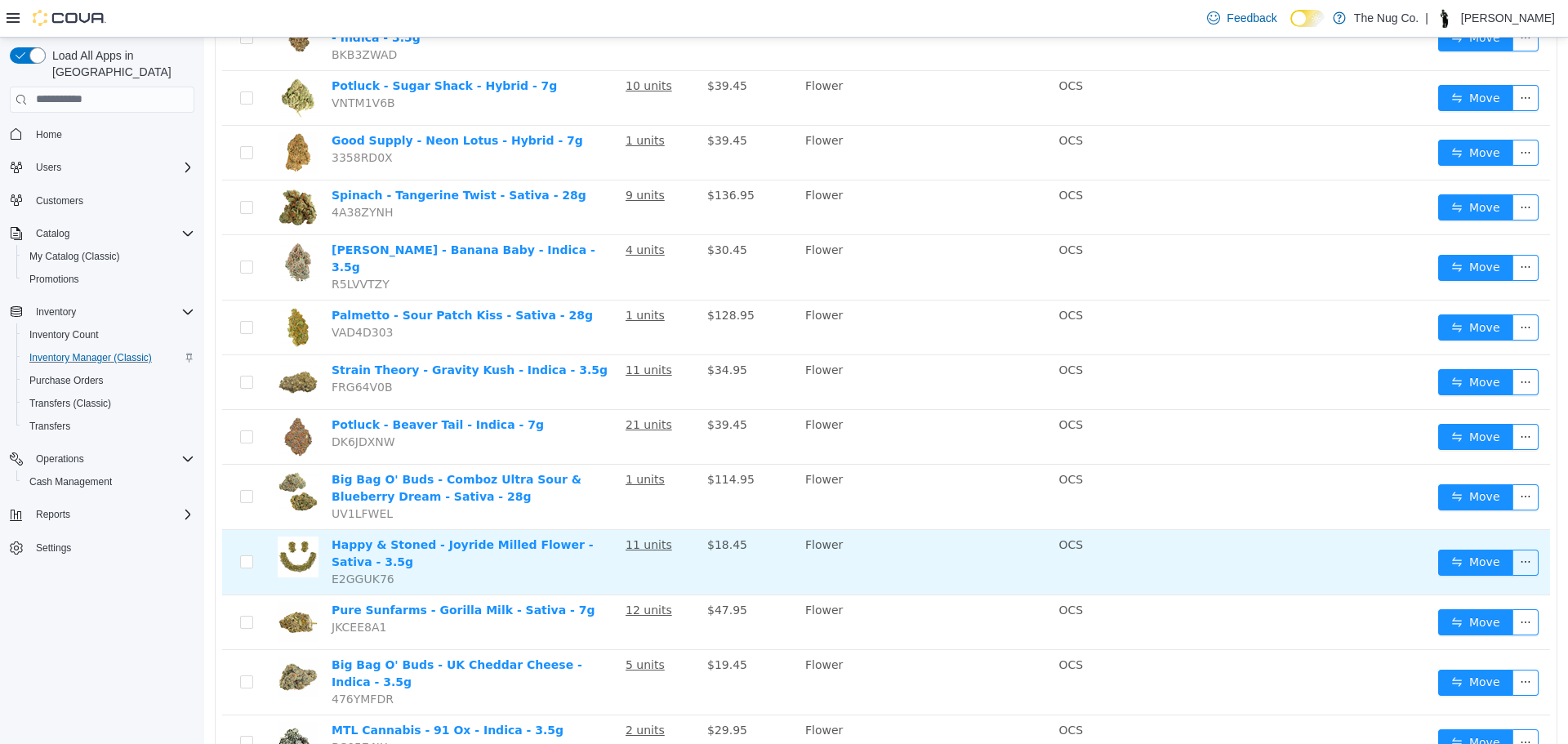
scroll to position [973, 0]
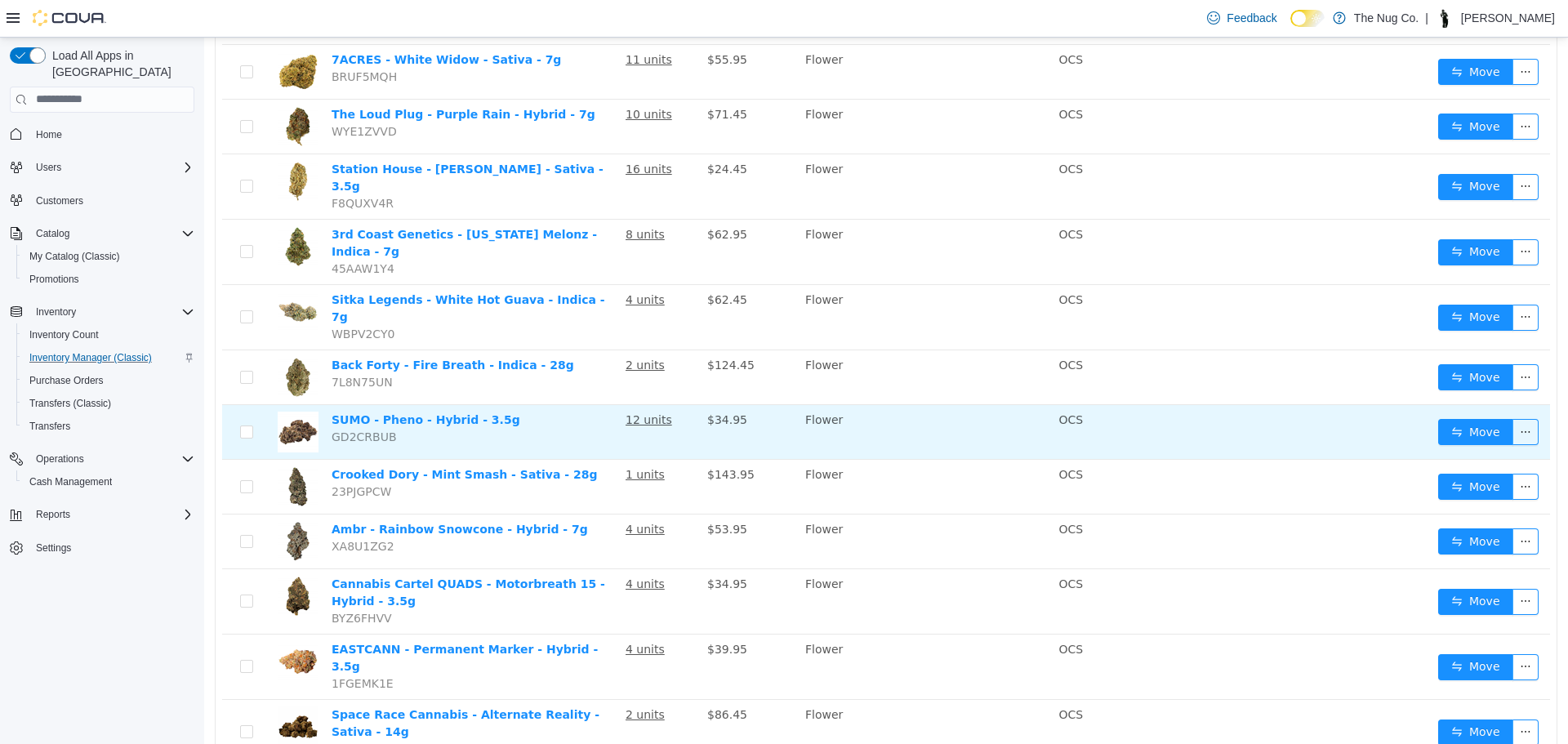
scroll to position [962, 0]
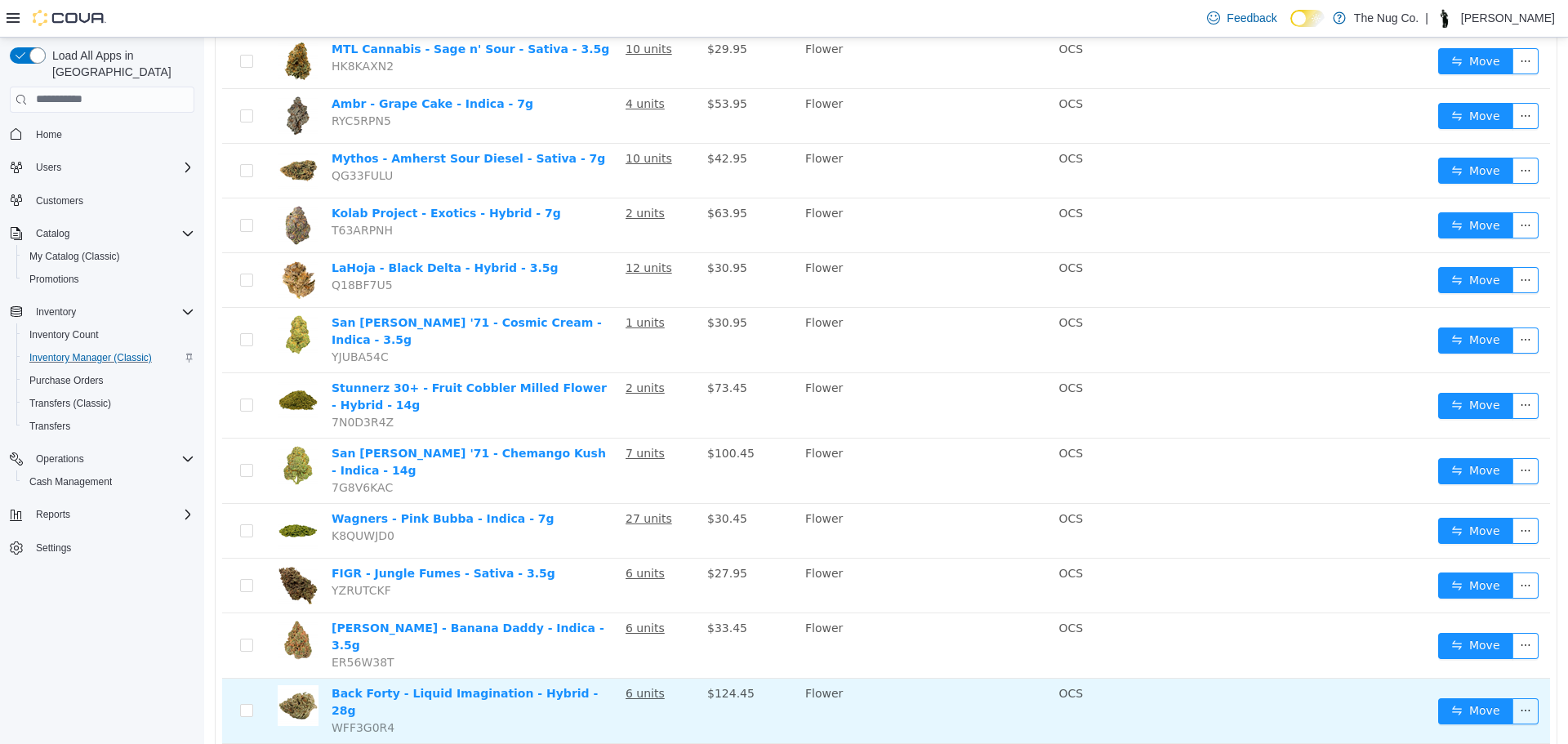
scroll to position [952, 0]
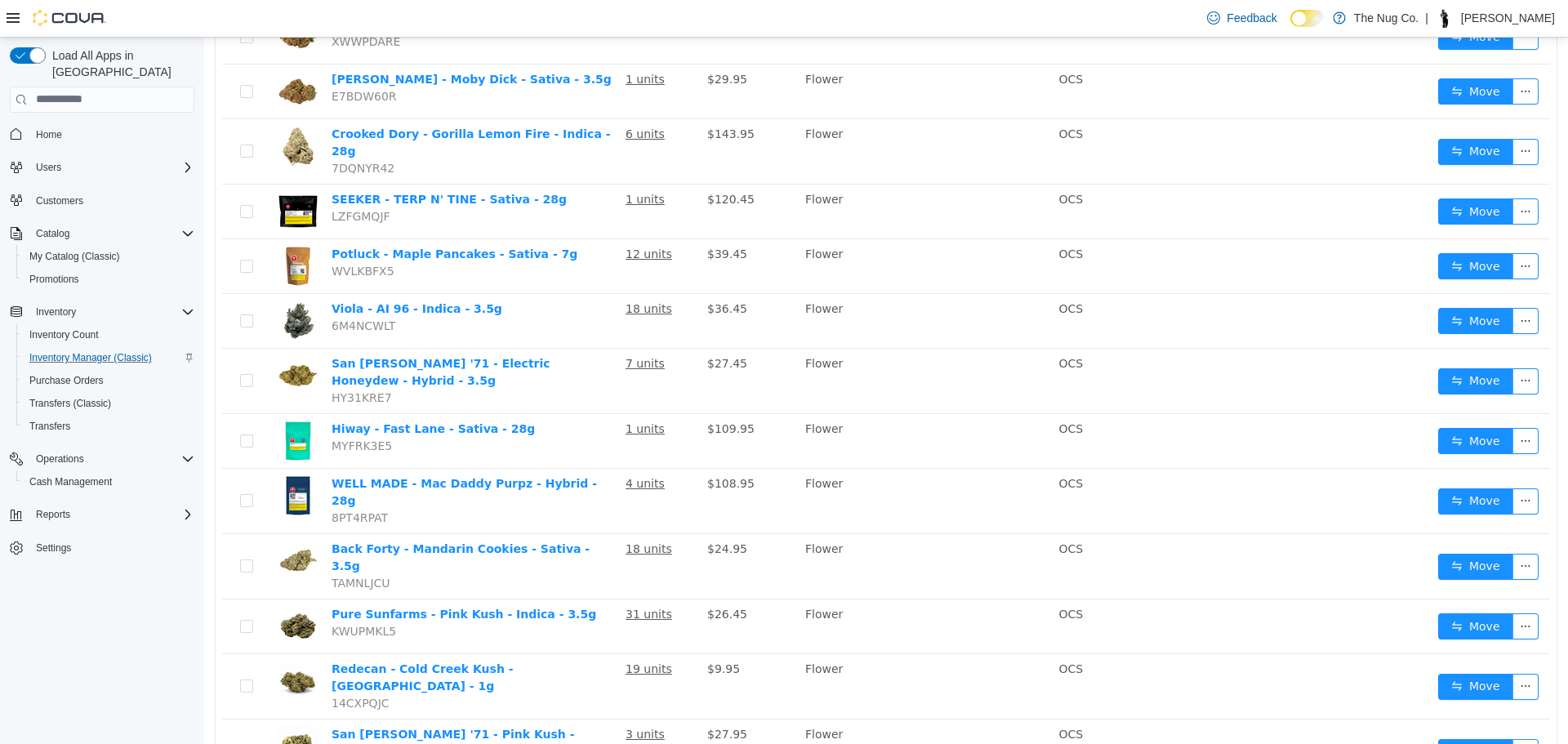
scroll to position [962, 0]
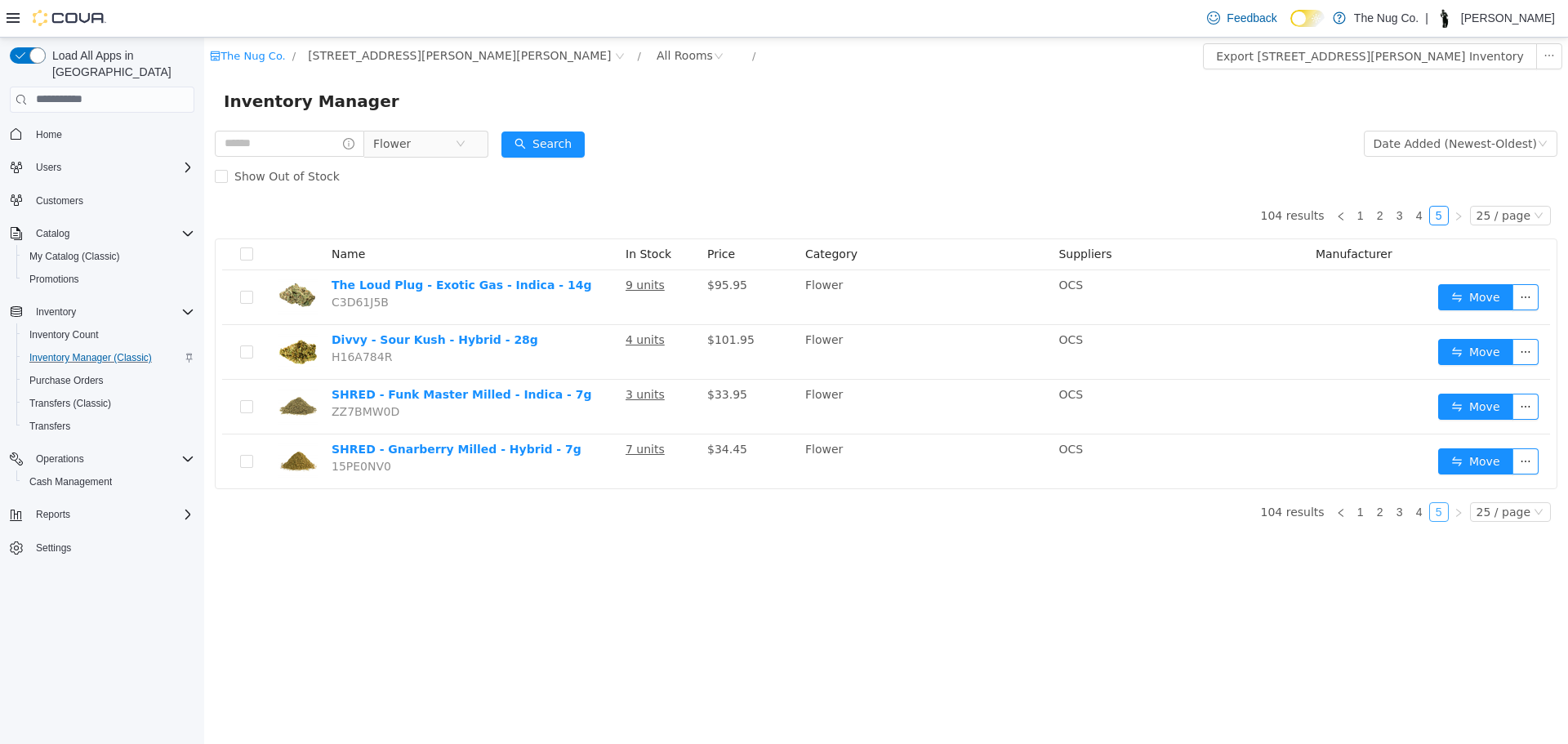
click at [1435, 514] on link "5" at bounding box center [1439, 511] width 18 height 18
click at [1425, 514] on link "4" at bounding box center [1420, 511] width 18 height 18
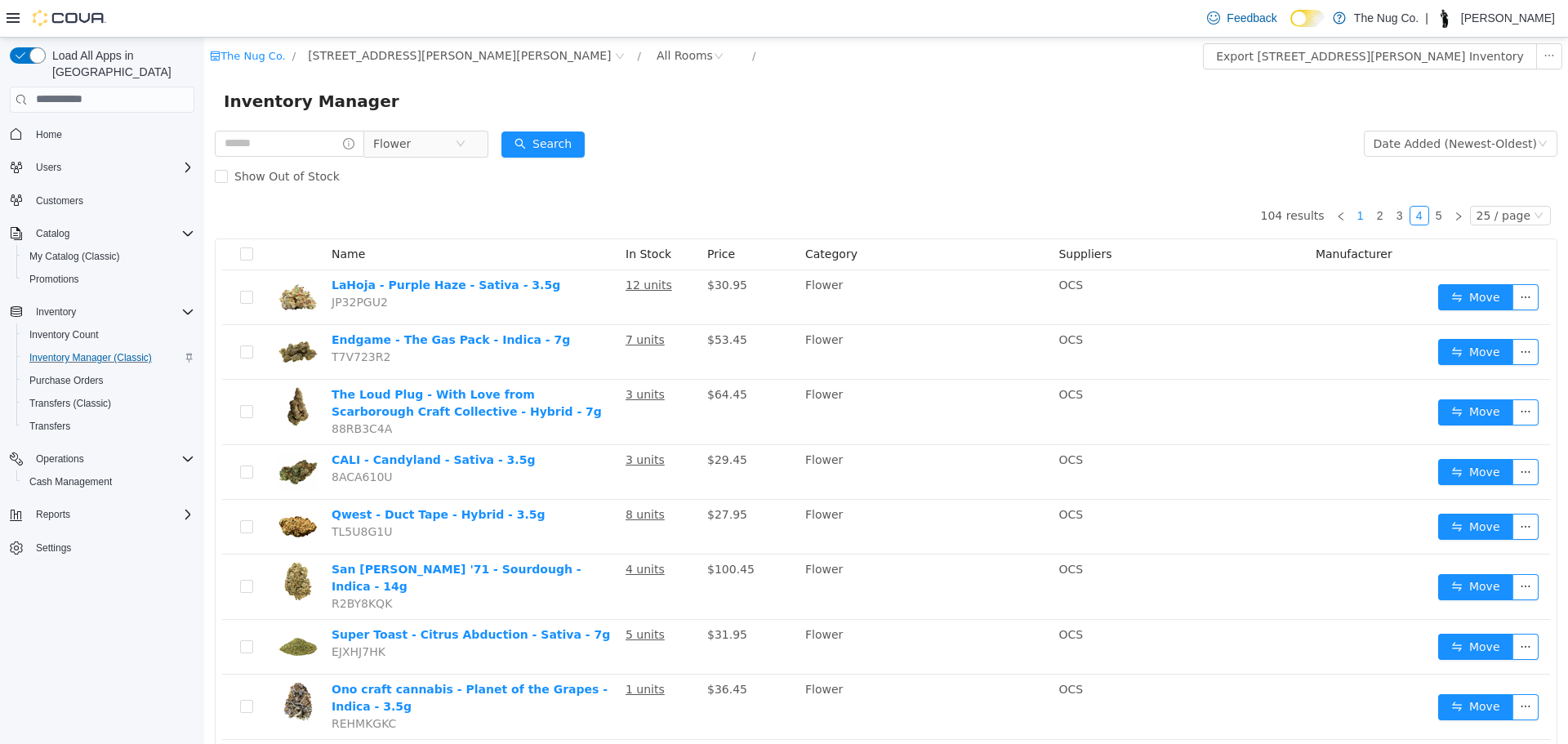
click at [1352, 208] on link "1" at bounding box center [1360, 215] width 18 height 18
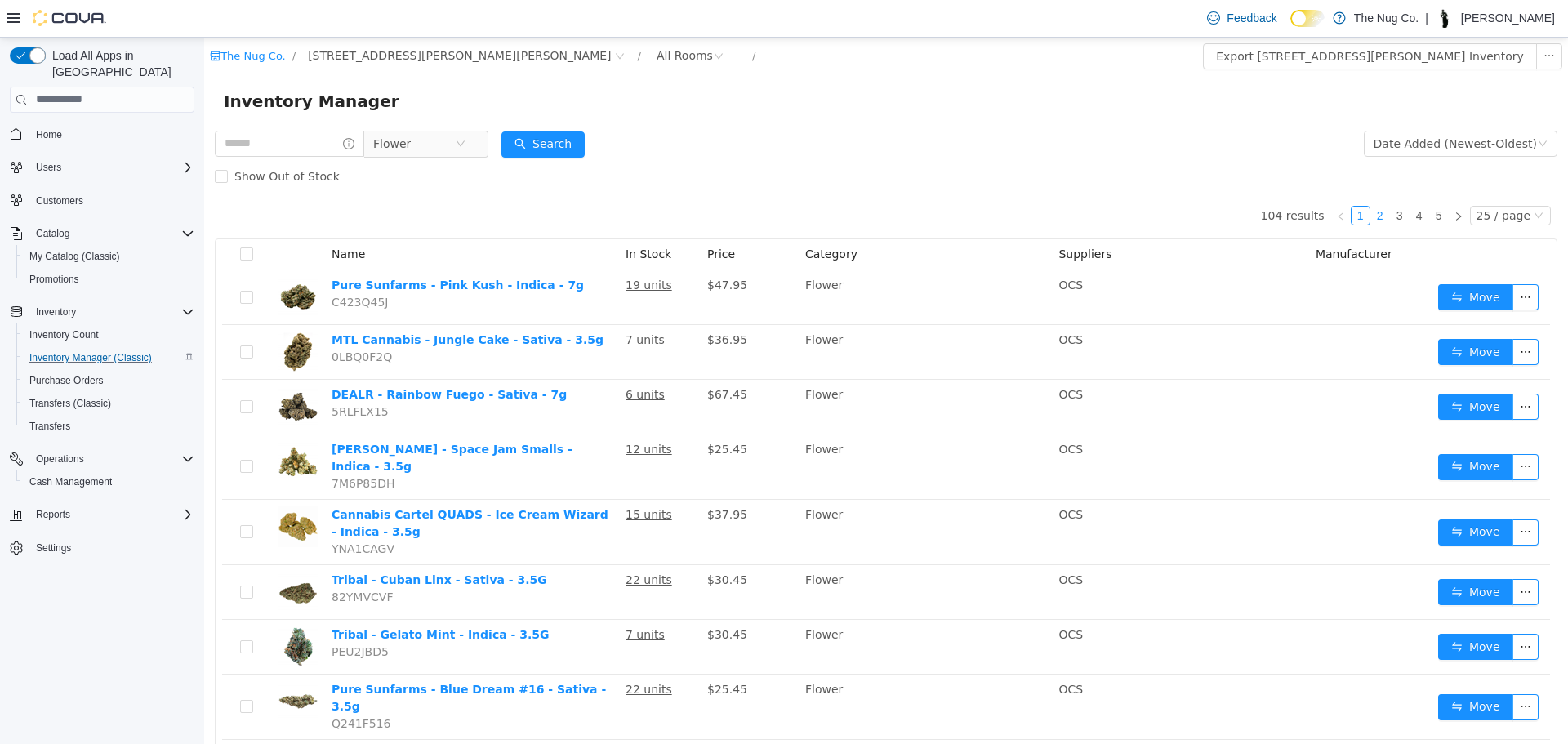
click at [1377, 218] on link "2" at bounding box center [1380, 215] width 18 height 18
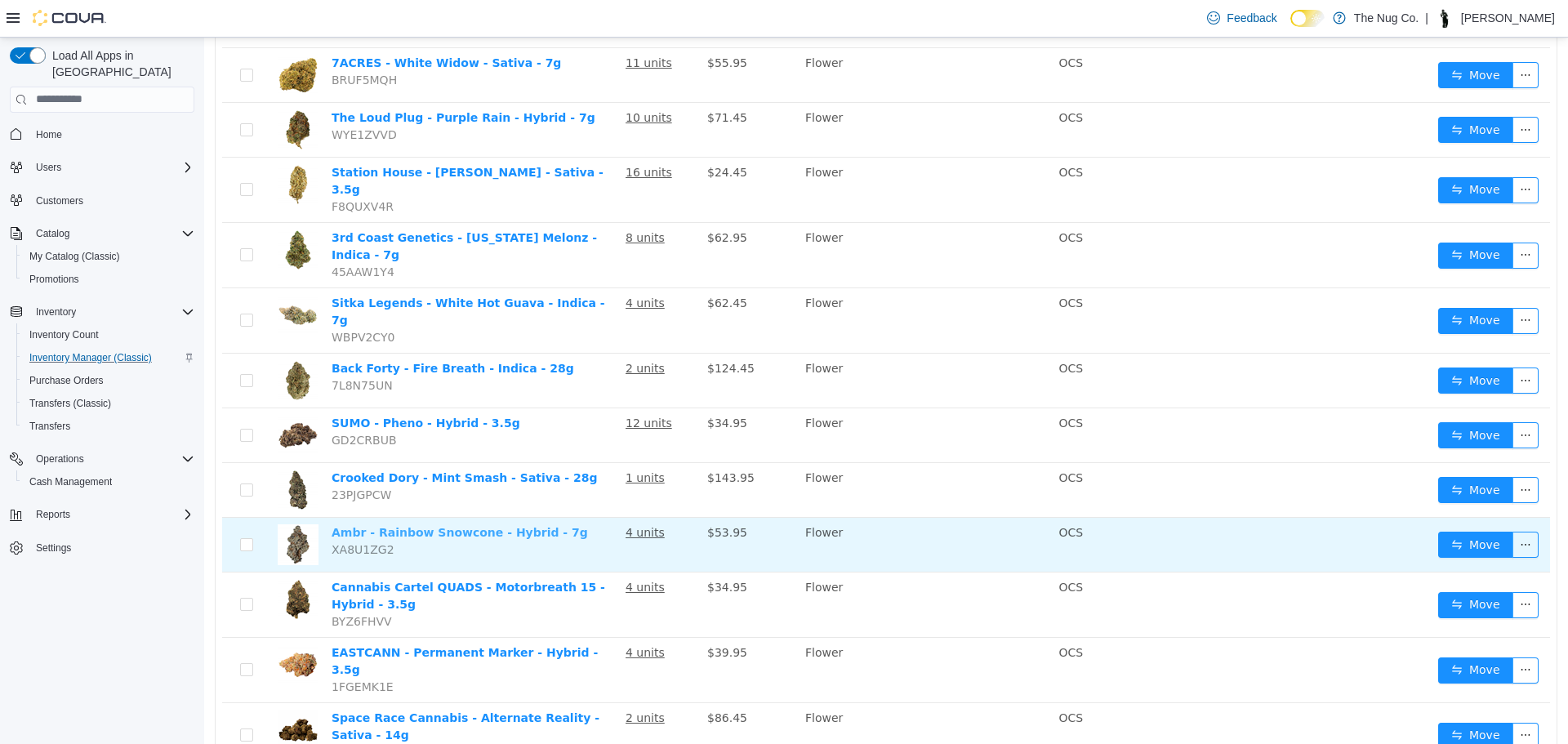
scroll to position [962, 0]
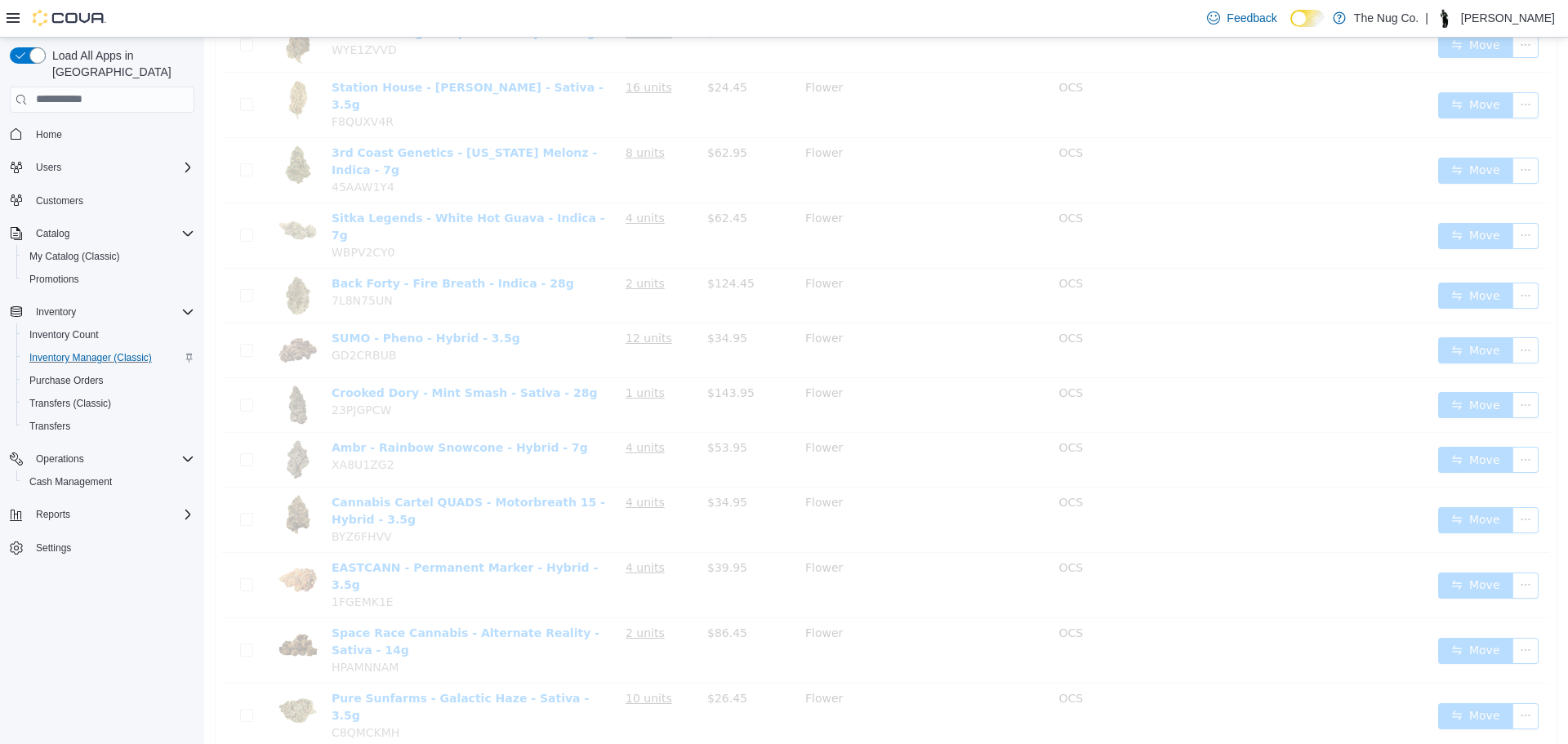
scroll to position [952, 0]
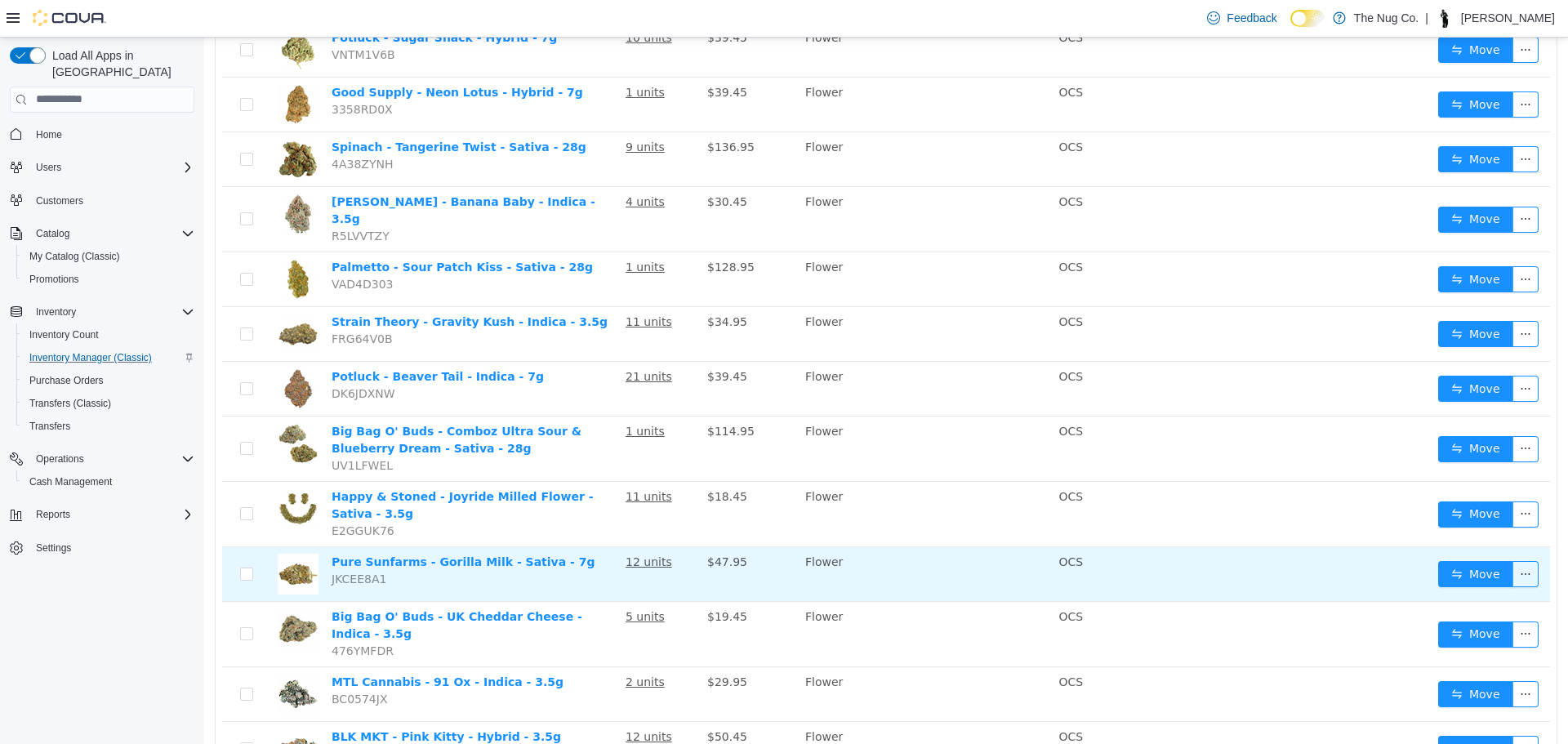
scroll to position [973, 0]
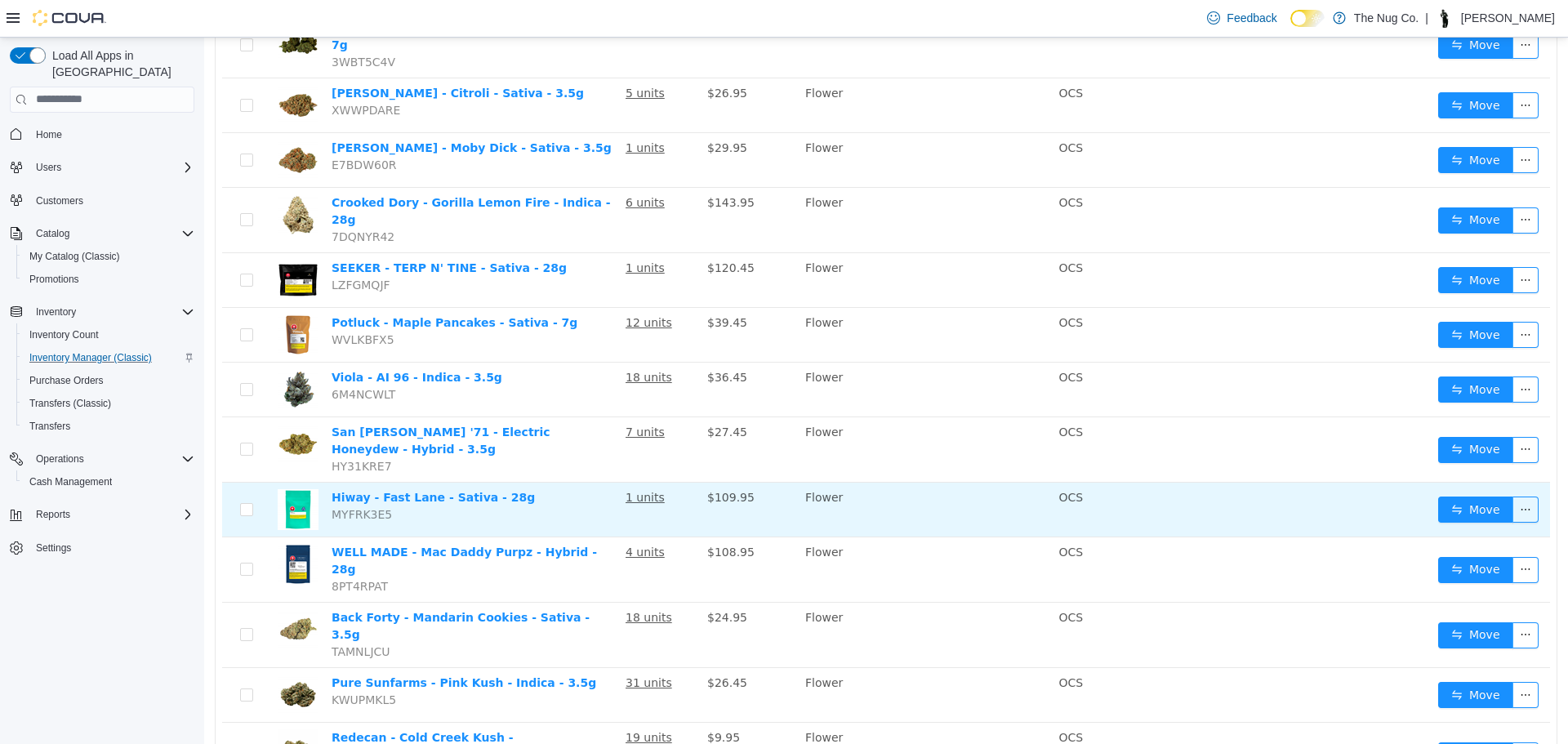
scroll to position [962, 0]
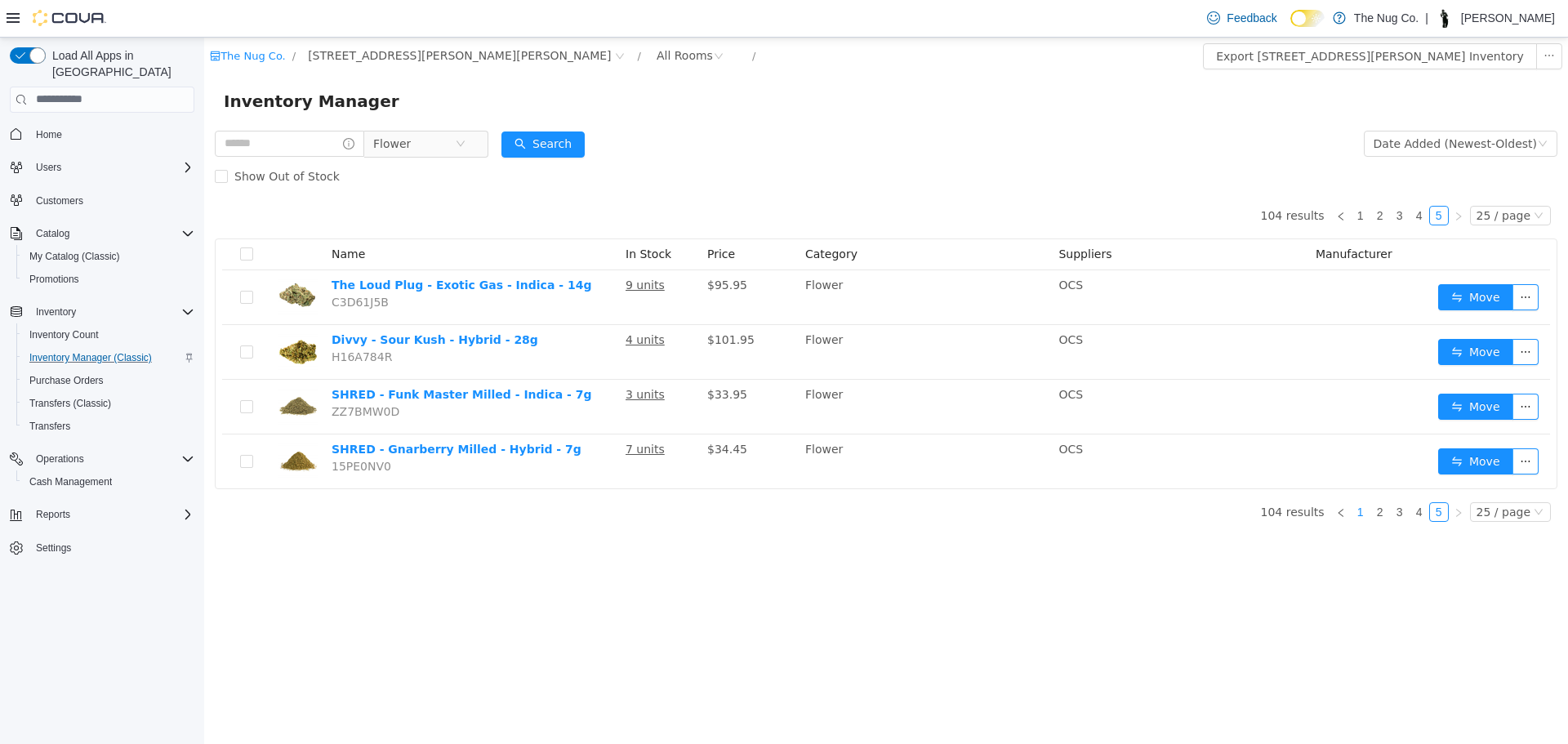
click at [1363, 515] on link "1" at bounding box center [1360, 511] width 18 height 18
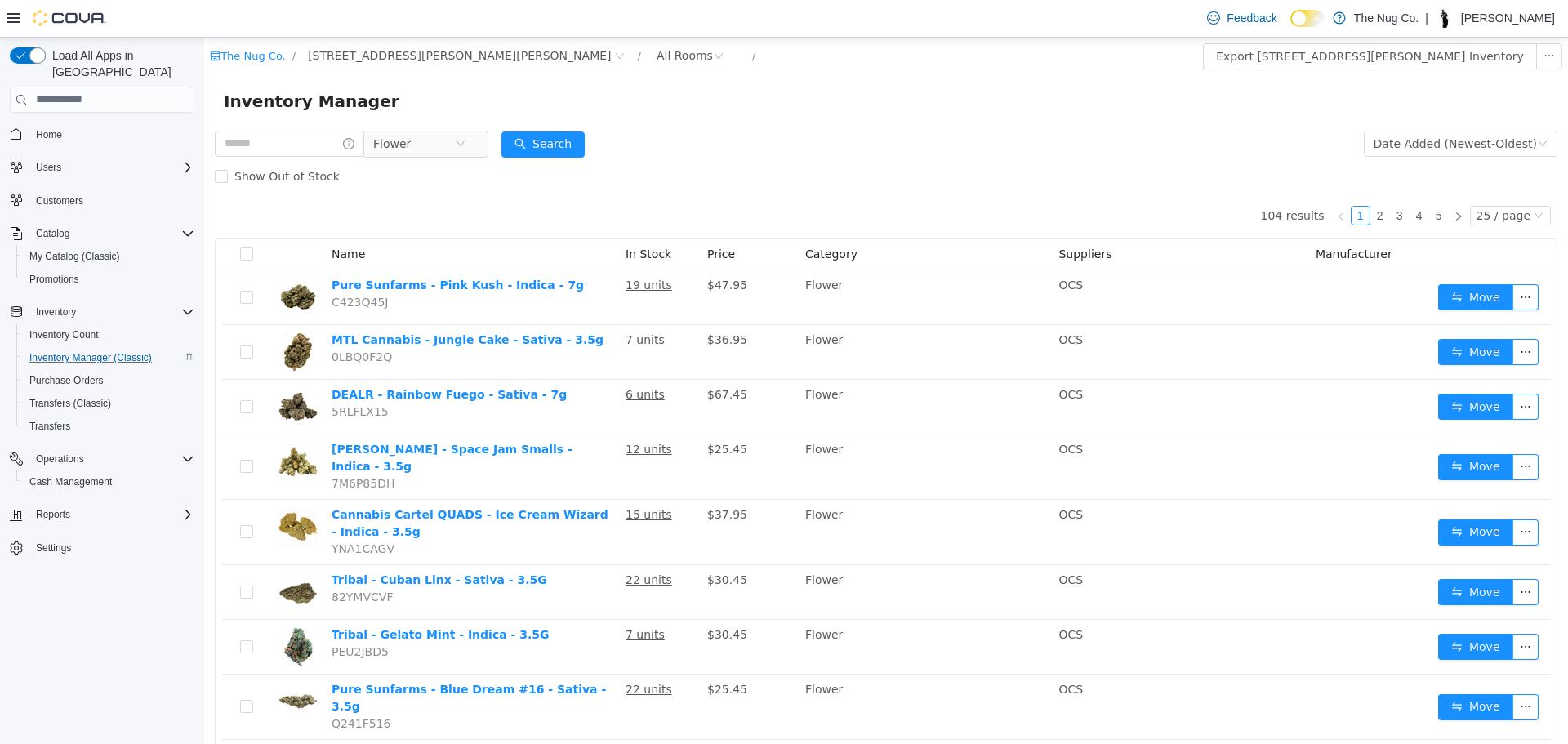
click at [444, 167] on div "Show Out of Stock" at bounding box center [886, 176] width 1343 height 33
click at [441, 145] on span "Flower" at bounding box center [414, 142] width 82 height 24
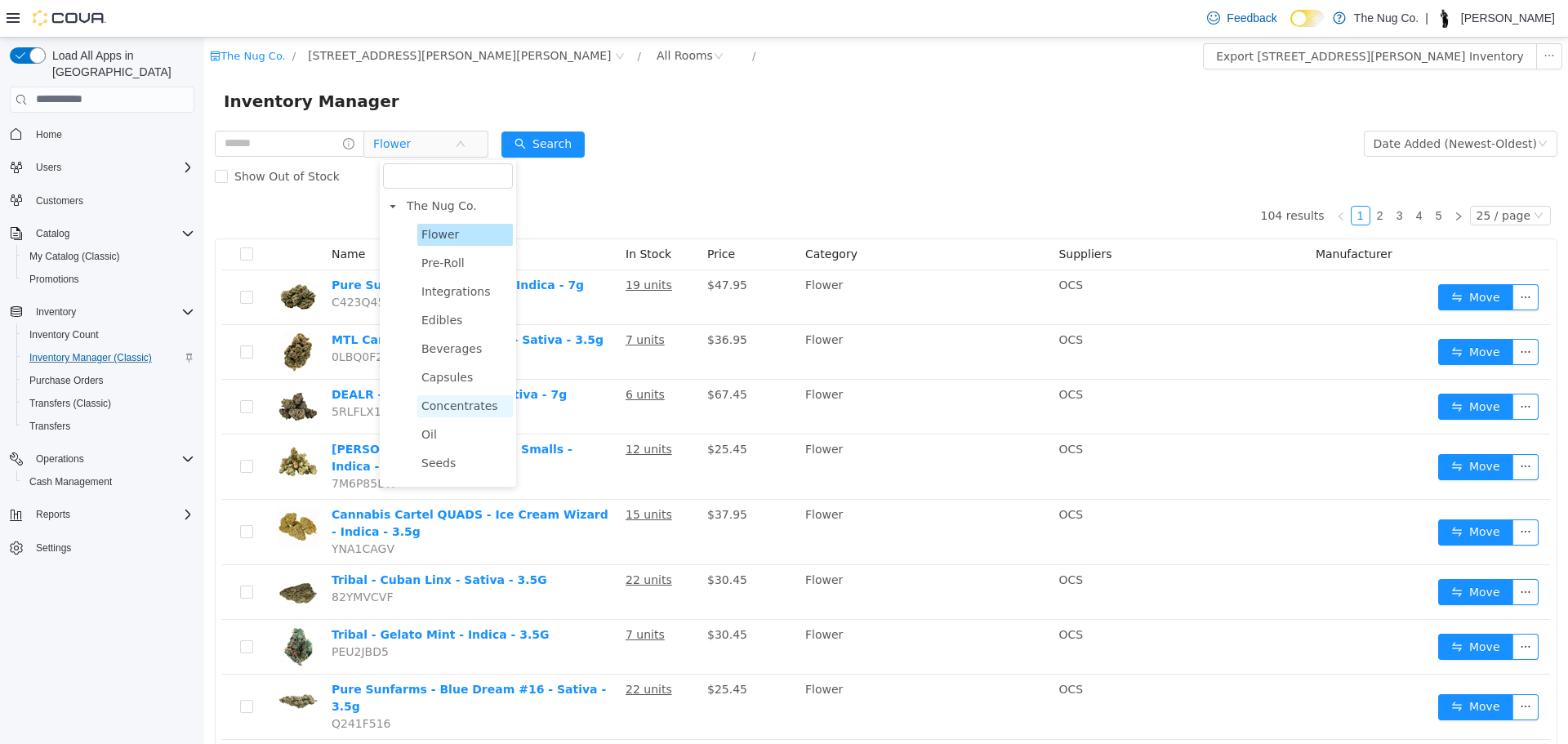
click at [468, 417] on span "Concentrates" at bounding box center [465, 406] width 96 height 22
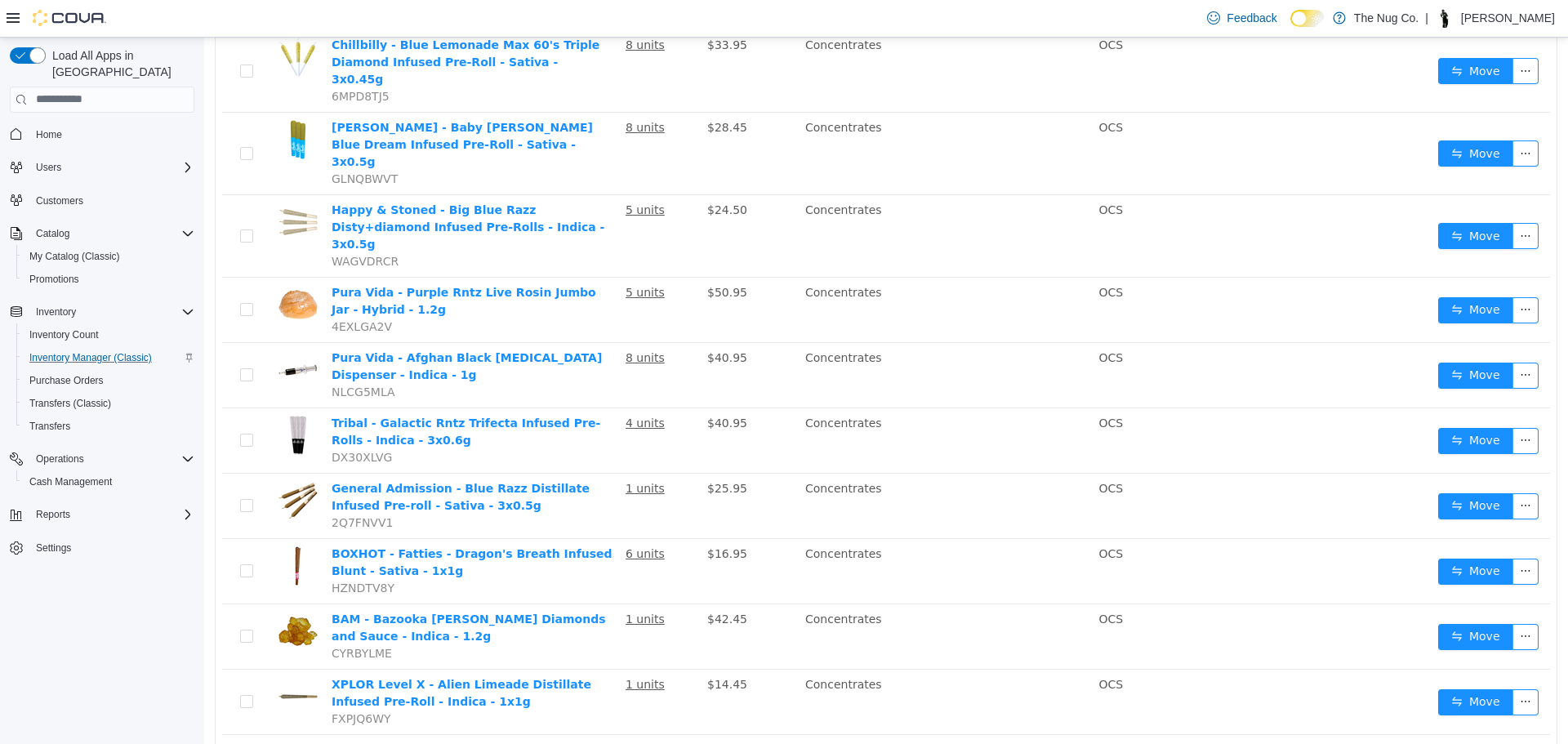
scroll to position [1196, 0]
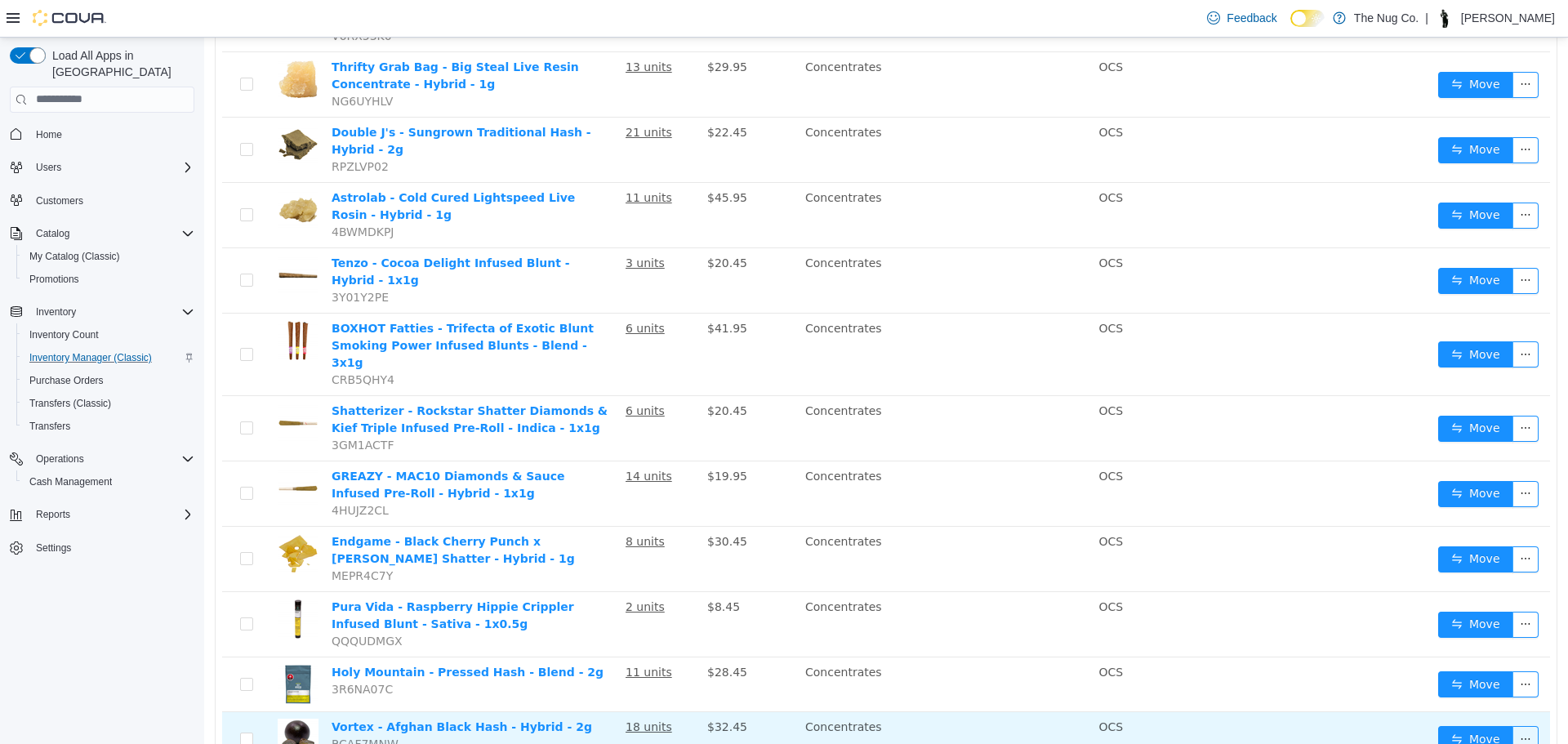
scroll to position [1111, 0]
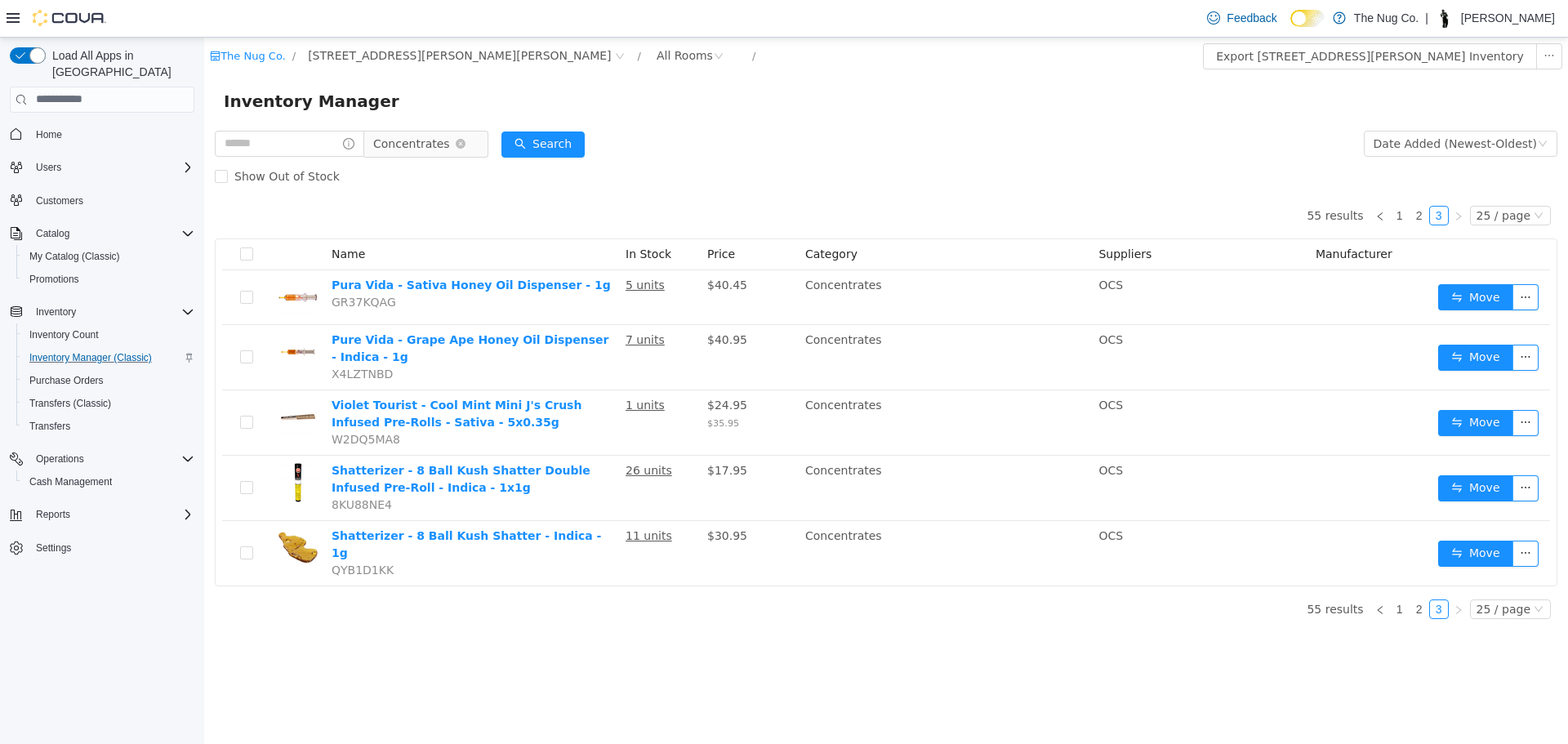
click at [430, 140] on span "Concentrates" at bounding box center [412, 142] width 77 height 24
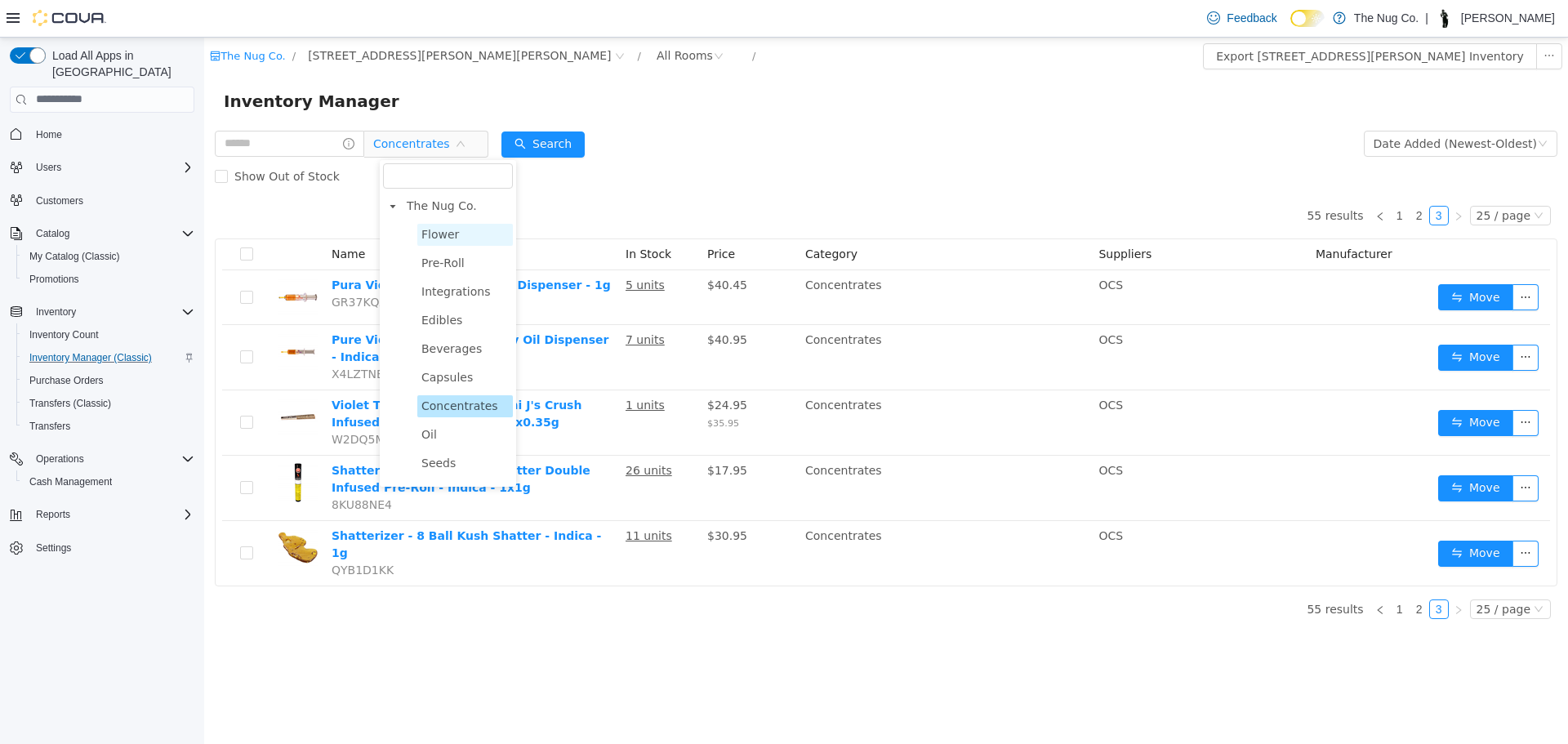
click at [442, 236] on span "Flower" at bounding box center [440, 233] width 38 height 13
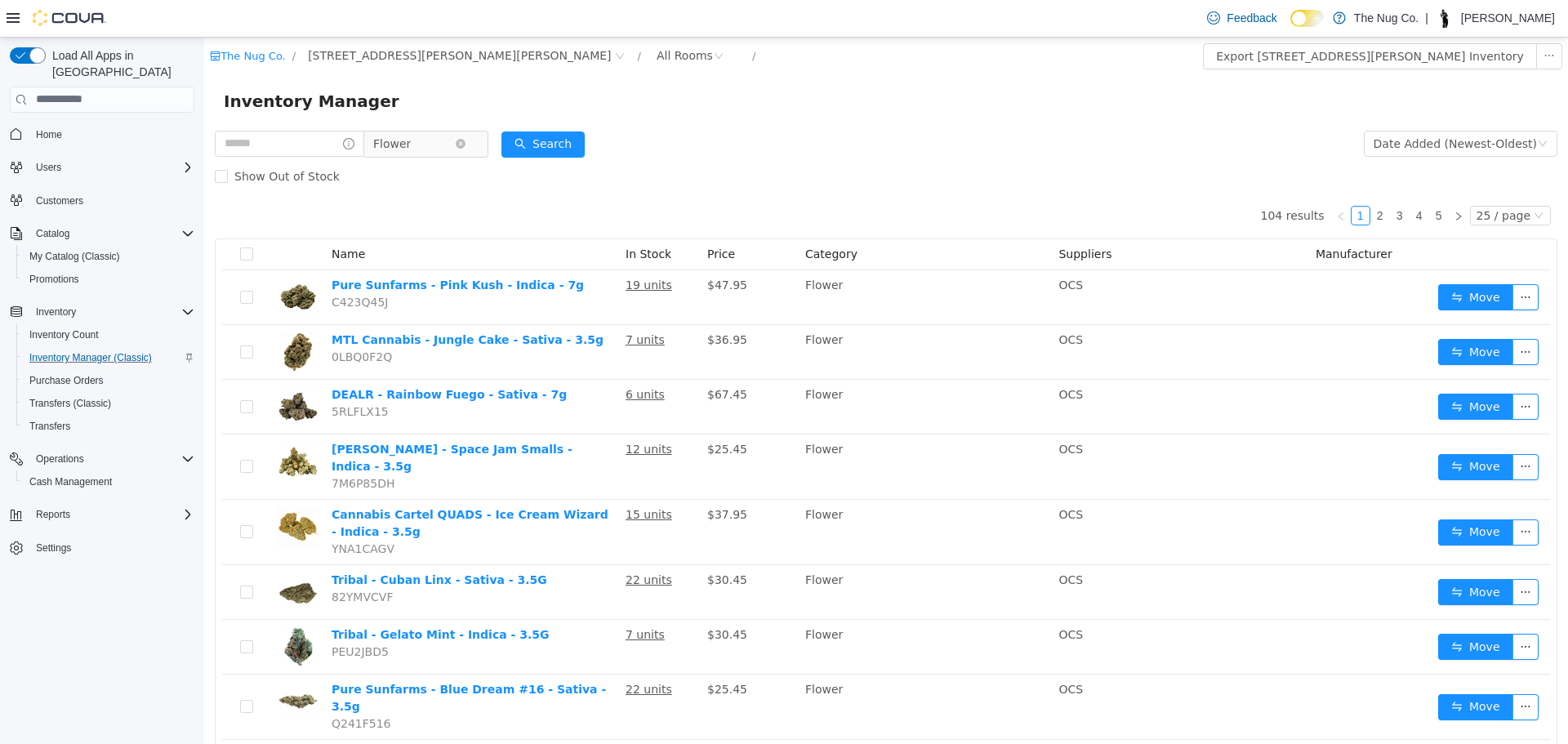
click at [455, 148] on span "Flower" at bounding box center [414, 142] width 82 height 24
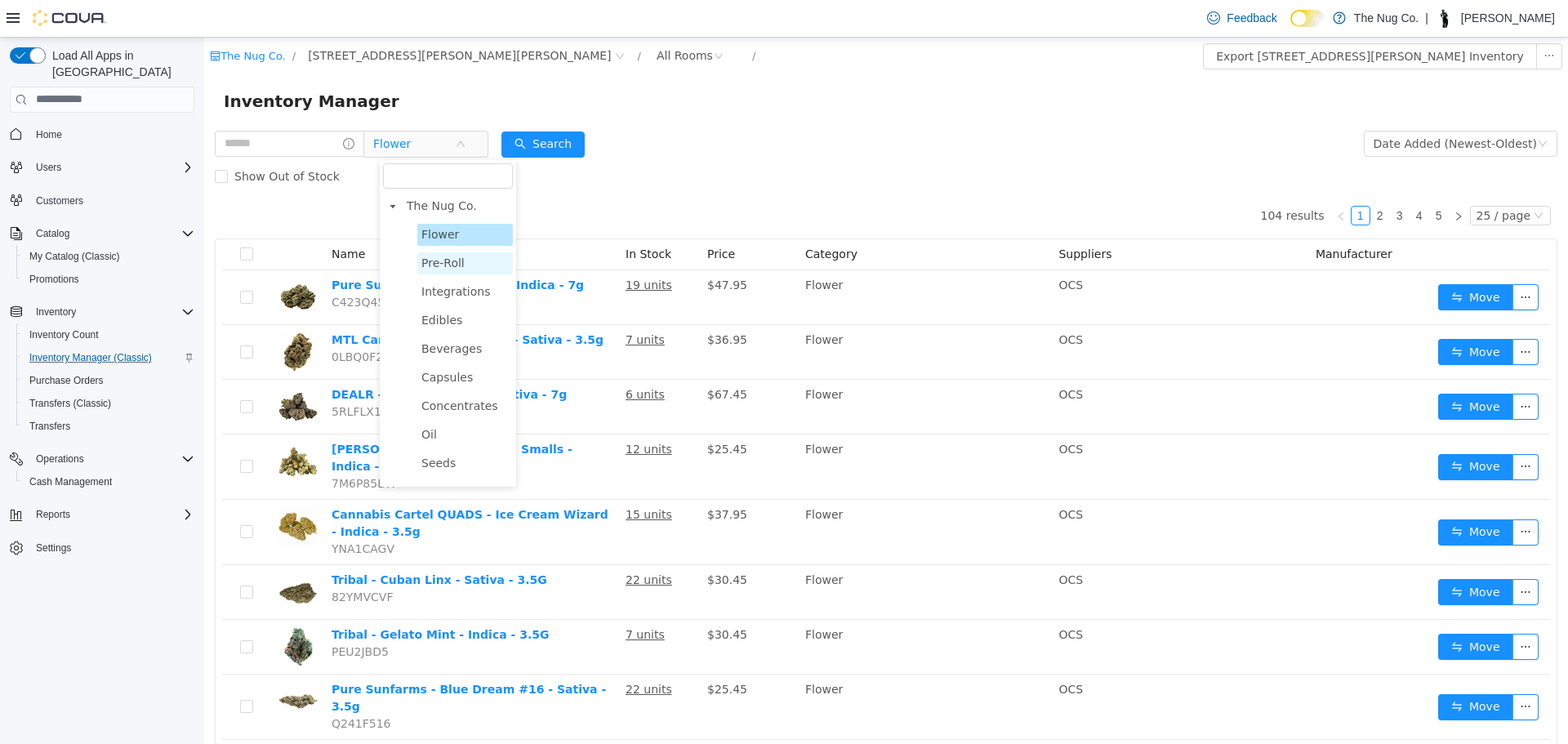
click at [444, 273] on span "Pre-Roll" at bounding box center [465, 263] width 96 height 22
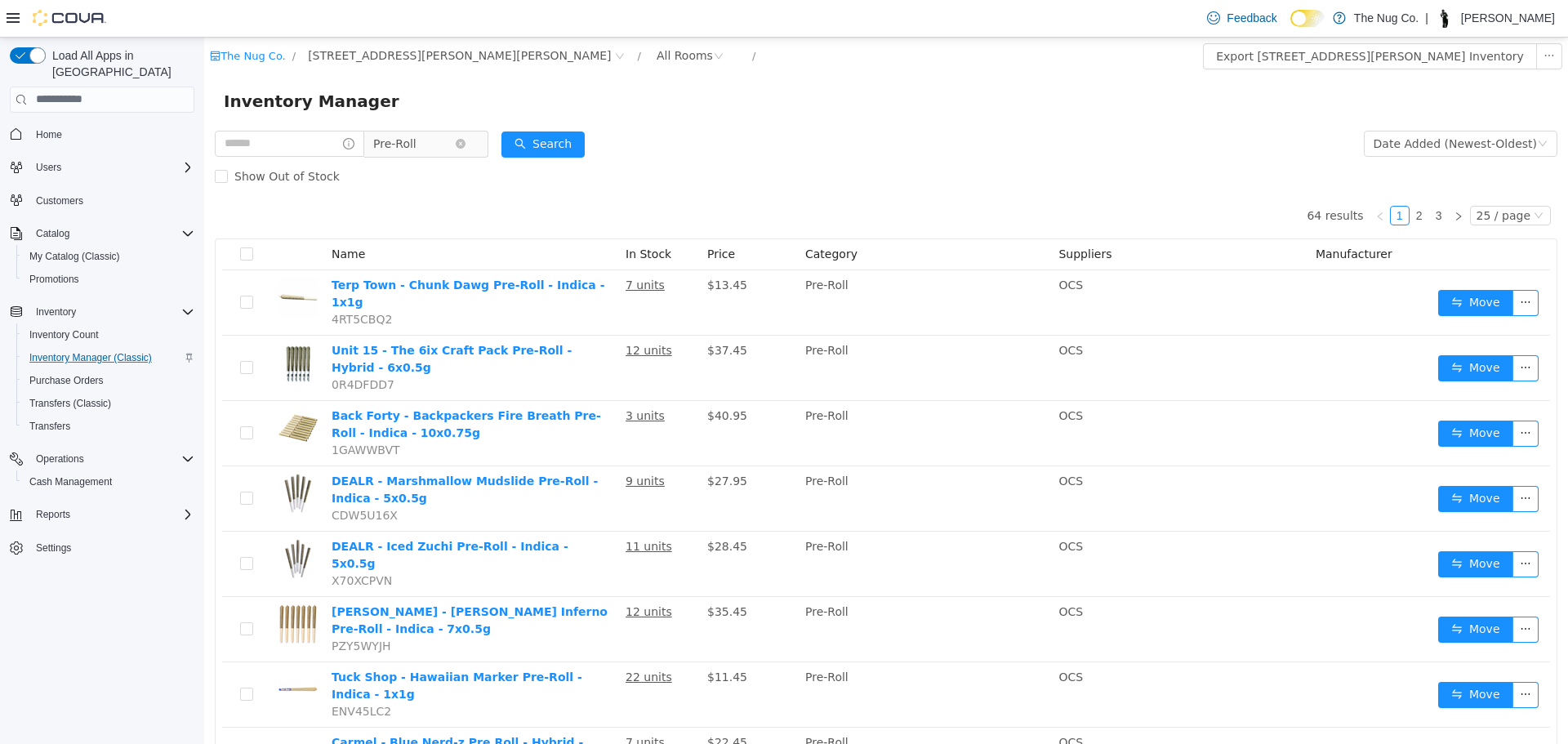
click at [415, 148] on span "Pre-Roll" at bounding box center [395, 142] width 43 height 24
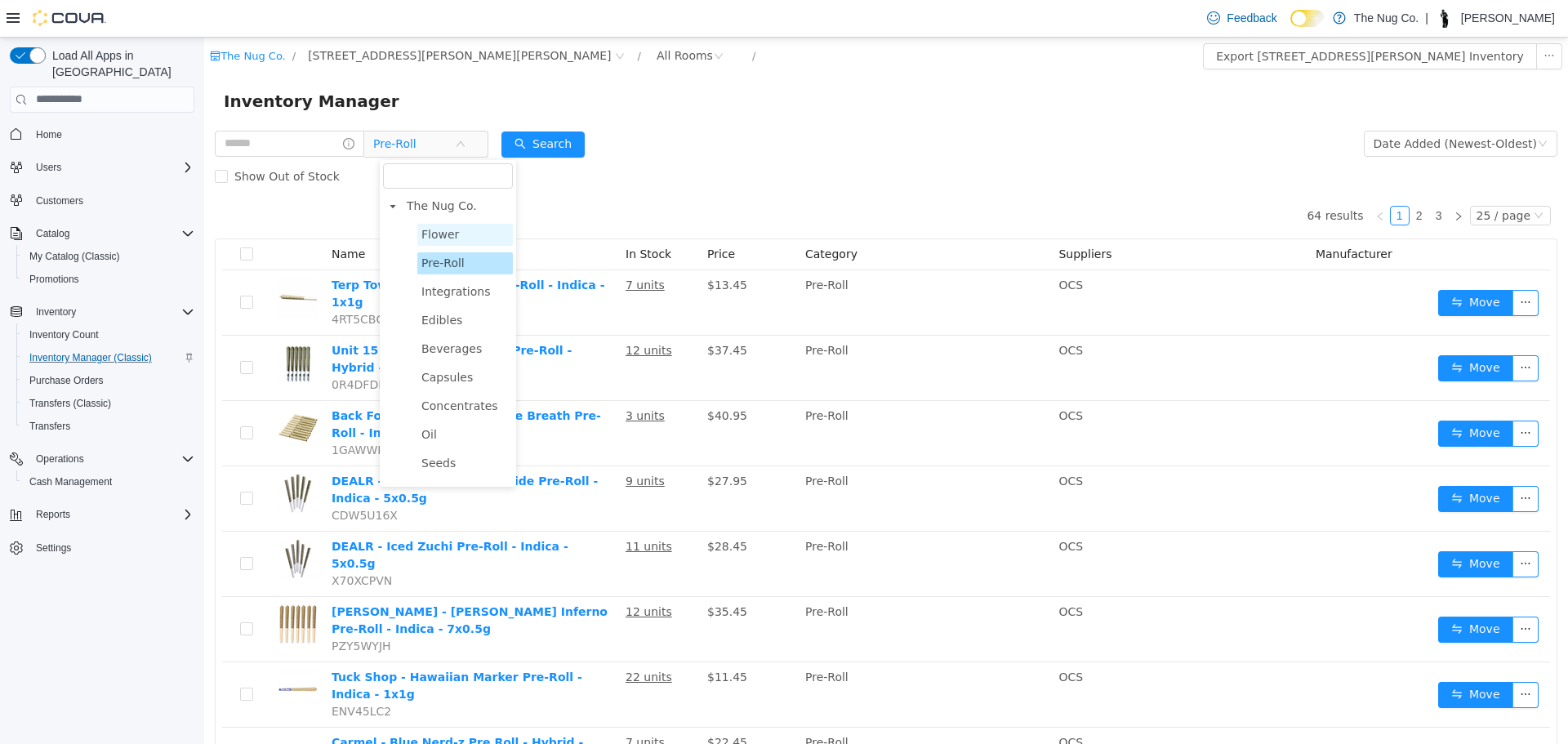
click at [453, 239] on span "Flower" at bounding box center [440, 233] width 38 height 13
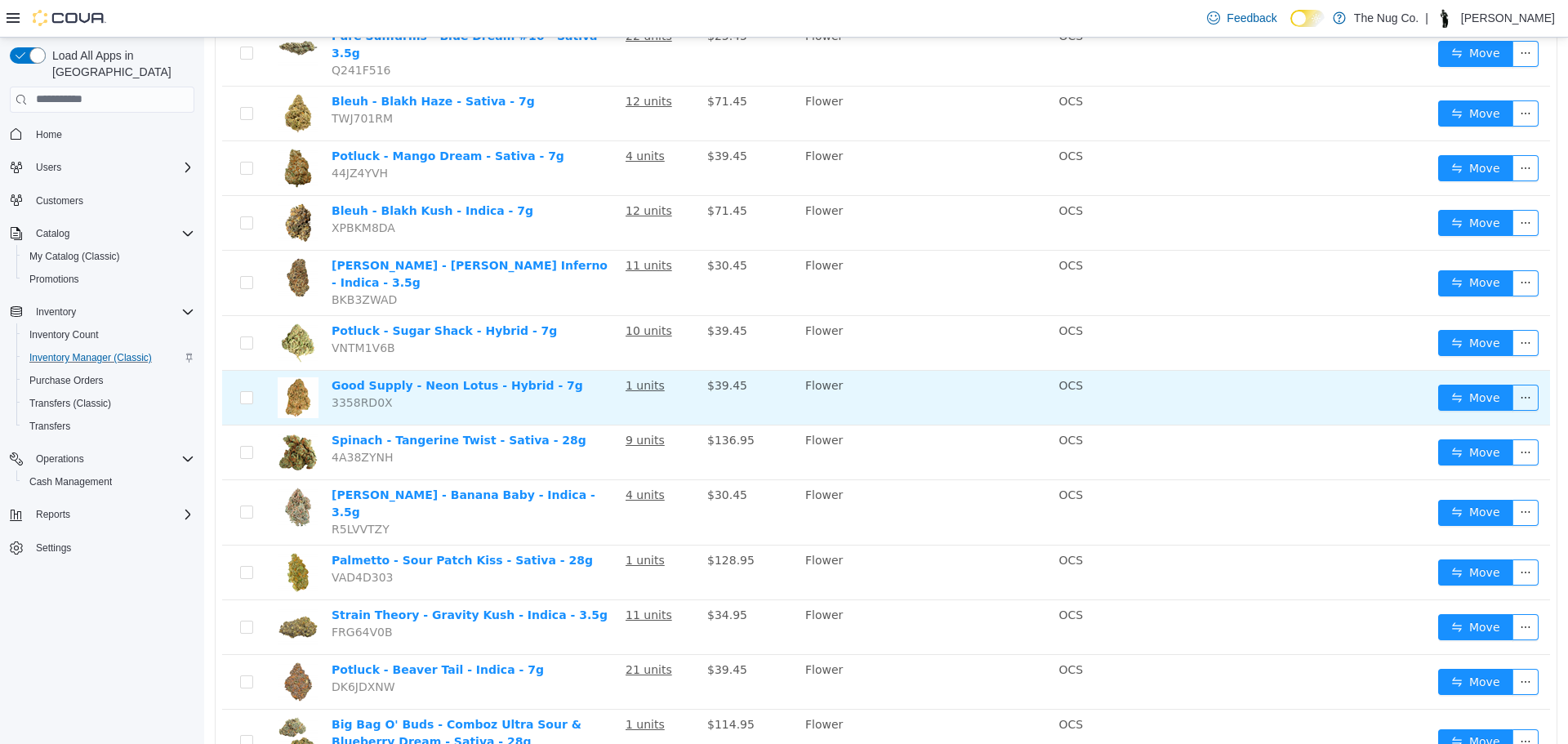
scroll to position [973, 0]
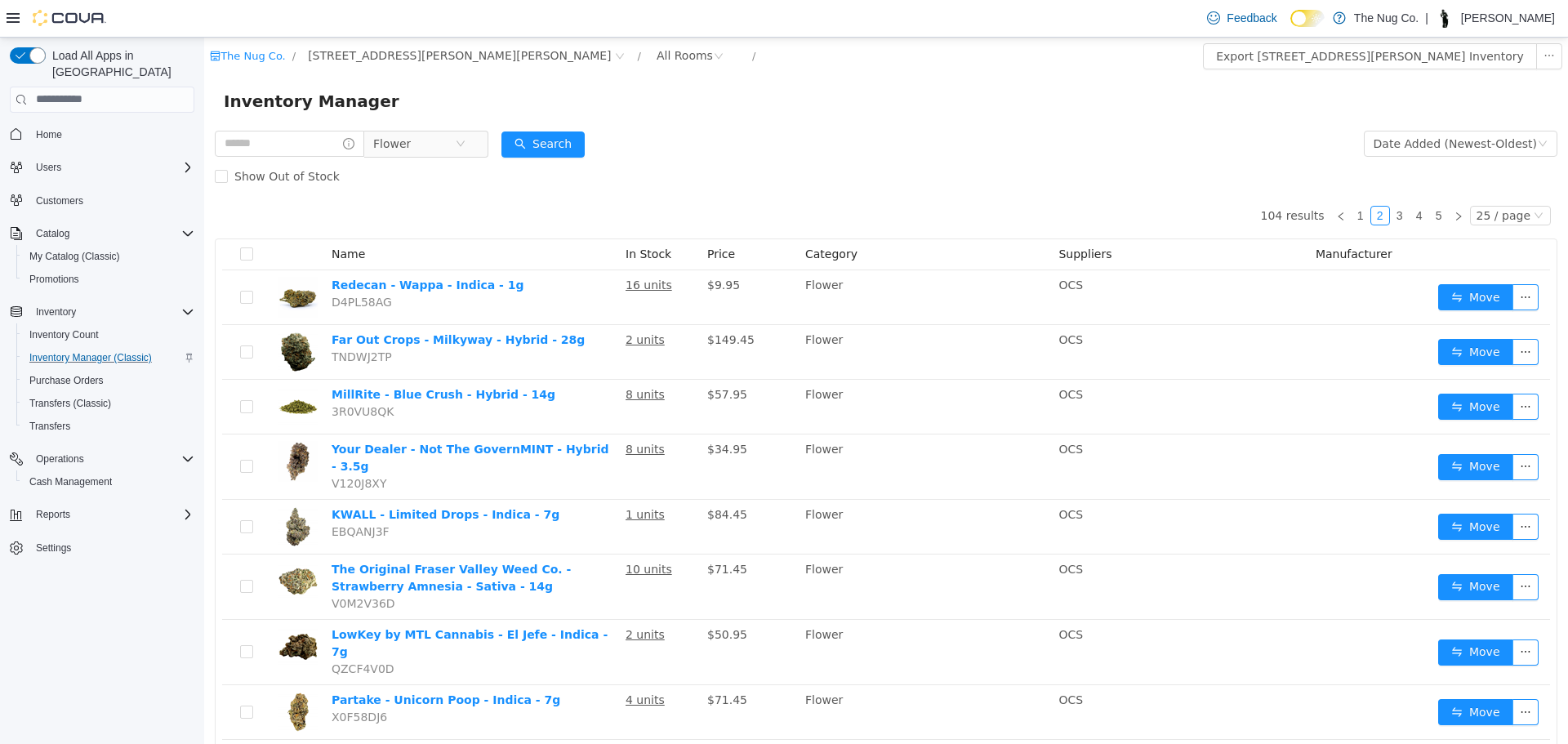
click at [417, 107] on div "Inventory Manager" at bounding box center [885, 100] width 1325 height 26
click at [423, 158] on div "Flower" at bounding box center [351, 143] width 274 height 33
click at [424, 139] on span "Flower" at bounding box center [414, 142] width 82 height 24
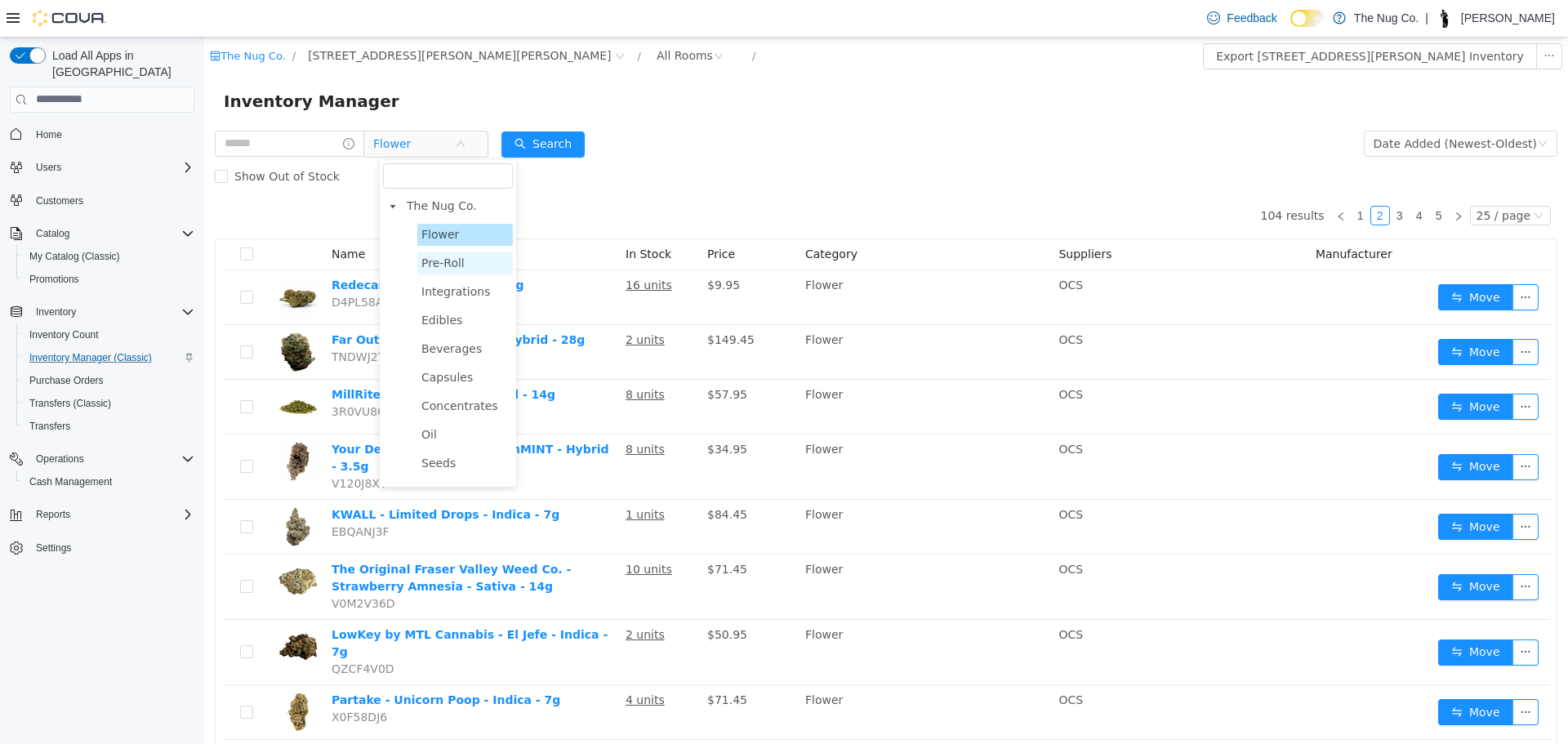
click at [441, 261] on span "Pre-Roll" at bounding box center [443, 262] width 43 height 13
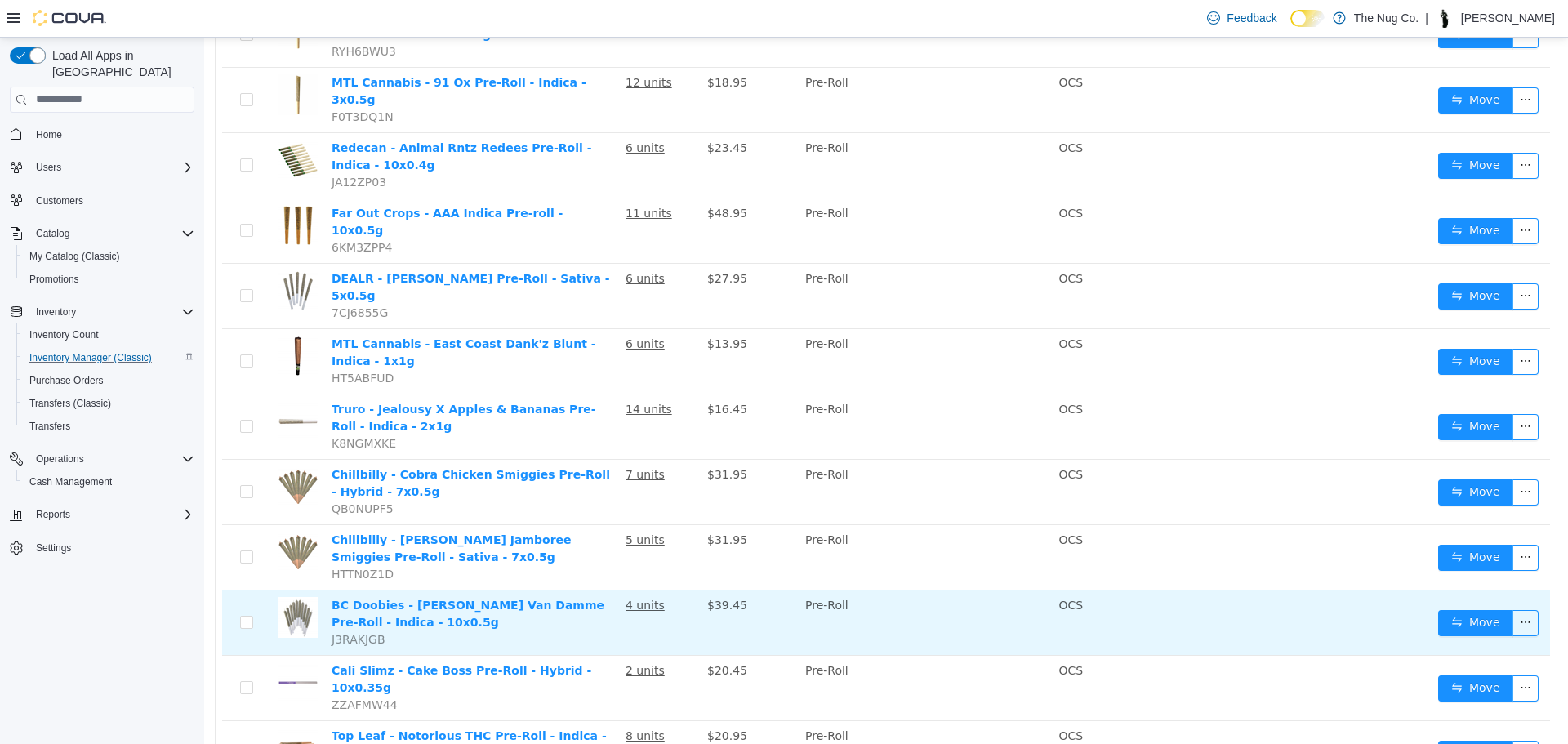
scroll to position [1079, 0]
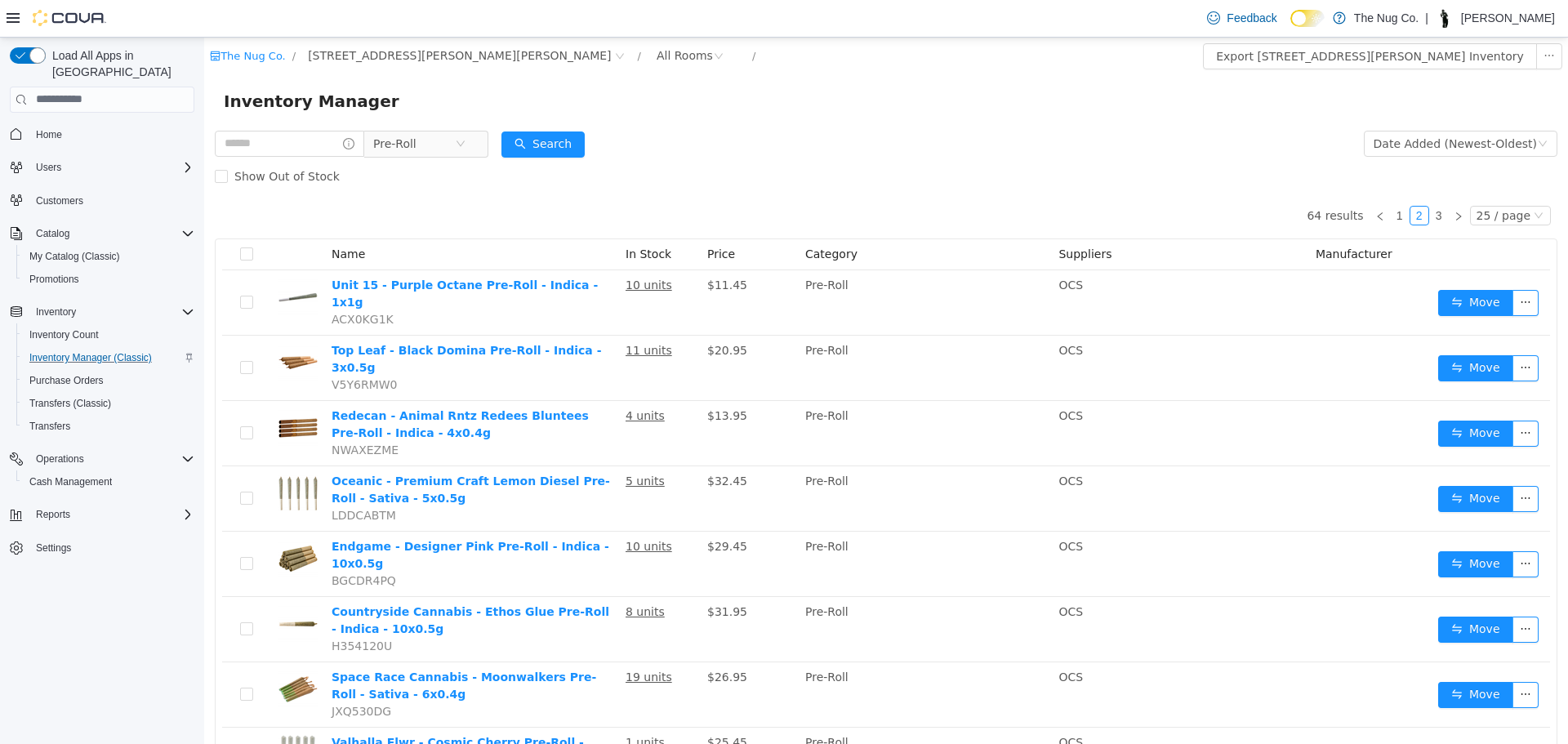
click at [448, 161] on div "Show Out of Stock" at bounding box center [886, 176] width 1343 height 33
click at [446, 156] on span "Pre-Roll" at bounding box center [419, 142] width 112 height 26
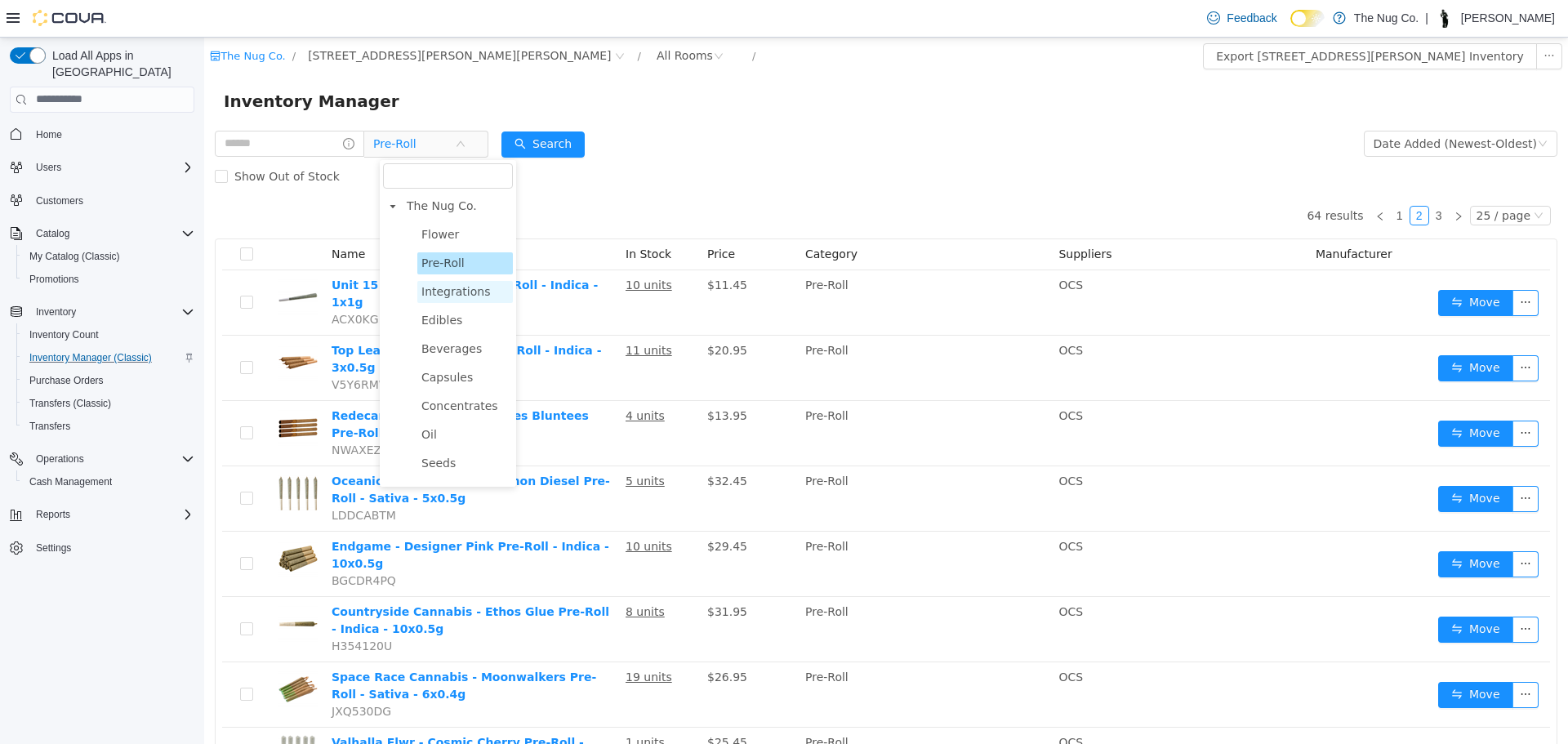
click at [444, 298] on span "Integrations" at bounding box center [456, 290] width 69 height 13
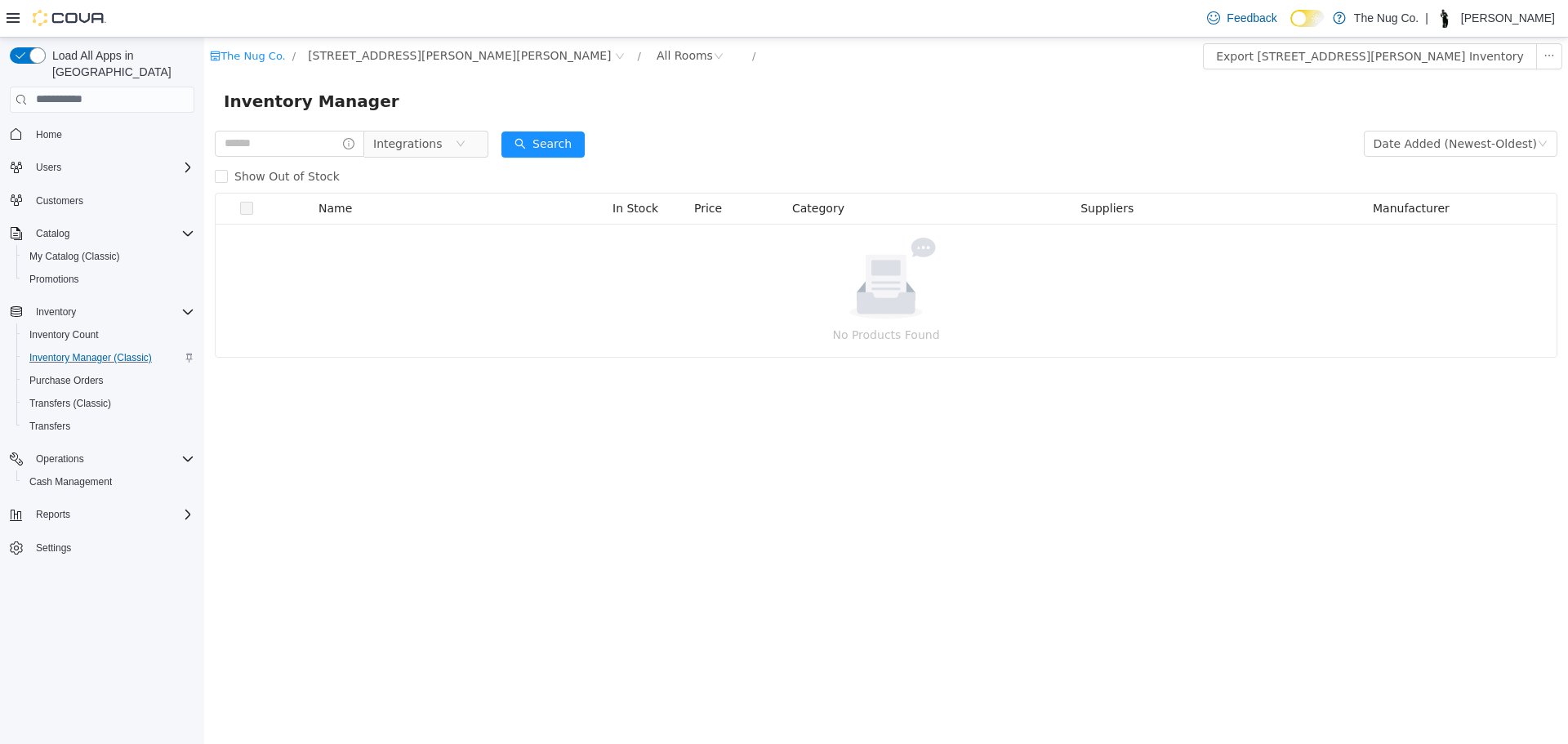
click at [440, 160] on div "Show Out of Stock" at bounding box center [886, 176] width 1343 height 33
click at [440, 154] on span "Integrations" at bounding box center [408, 142] width 69 height 24
click at [433, 410] on span "Concentrates" at bounding box center [459, 405] width 77 height 13
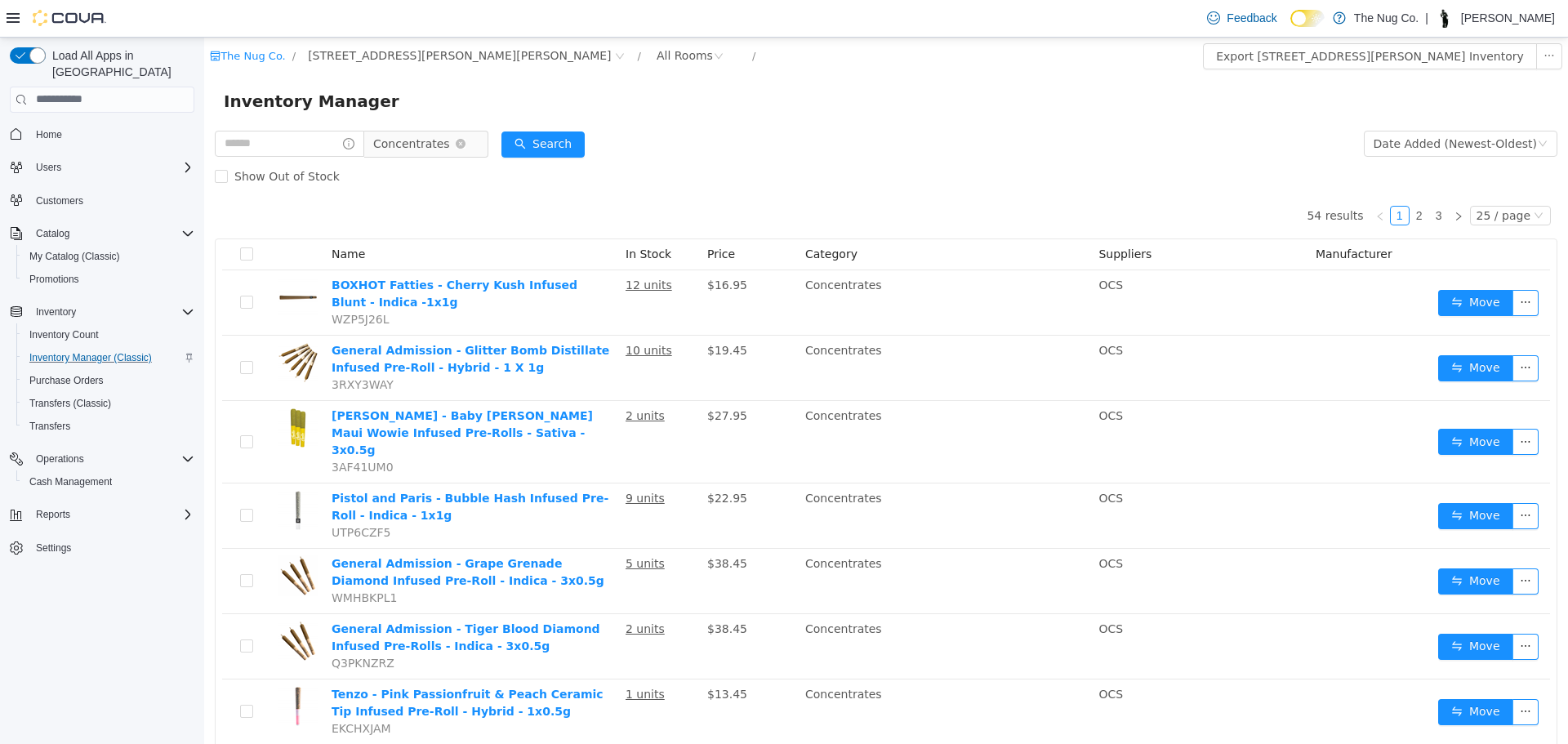
click at [439, 141] on span "Concentrates" at bounding box center [412, 142] width 77 height 24
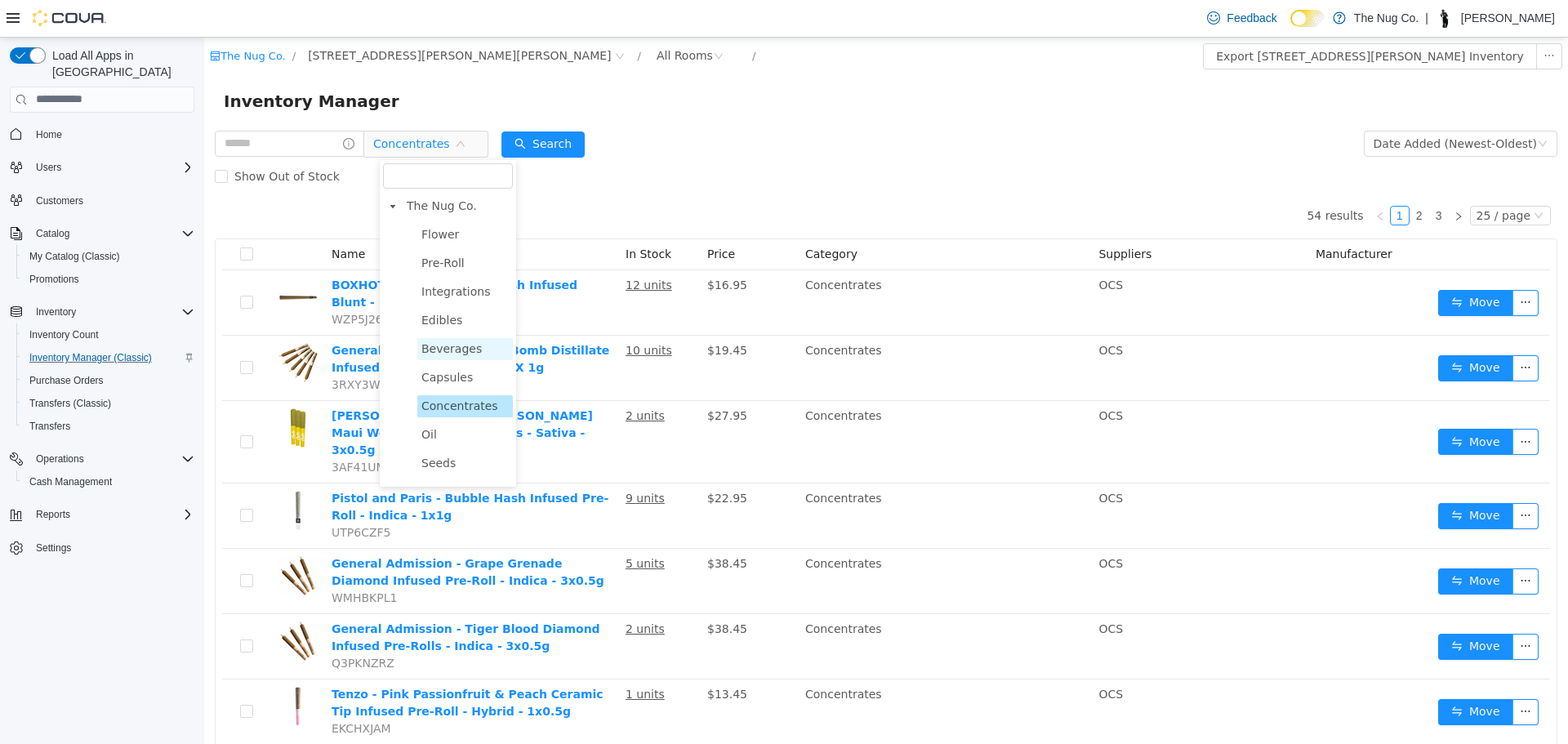
scroll to position [82, 0]
click at [438, 357] on span "Oil" at bounding box center [465, 353] width 96 height 22
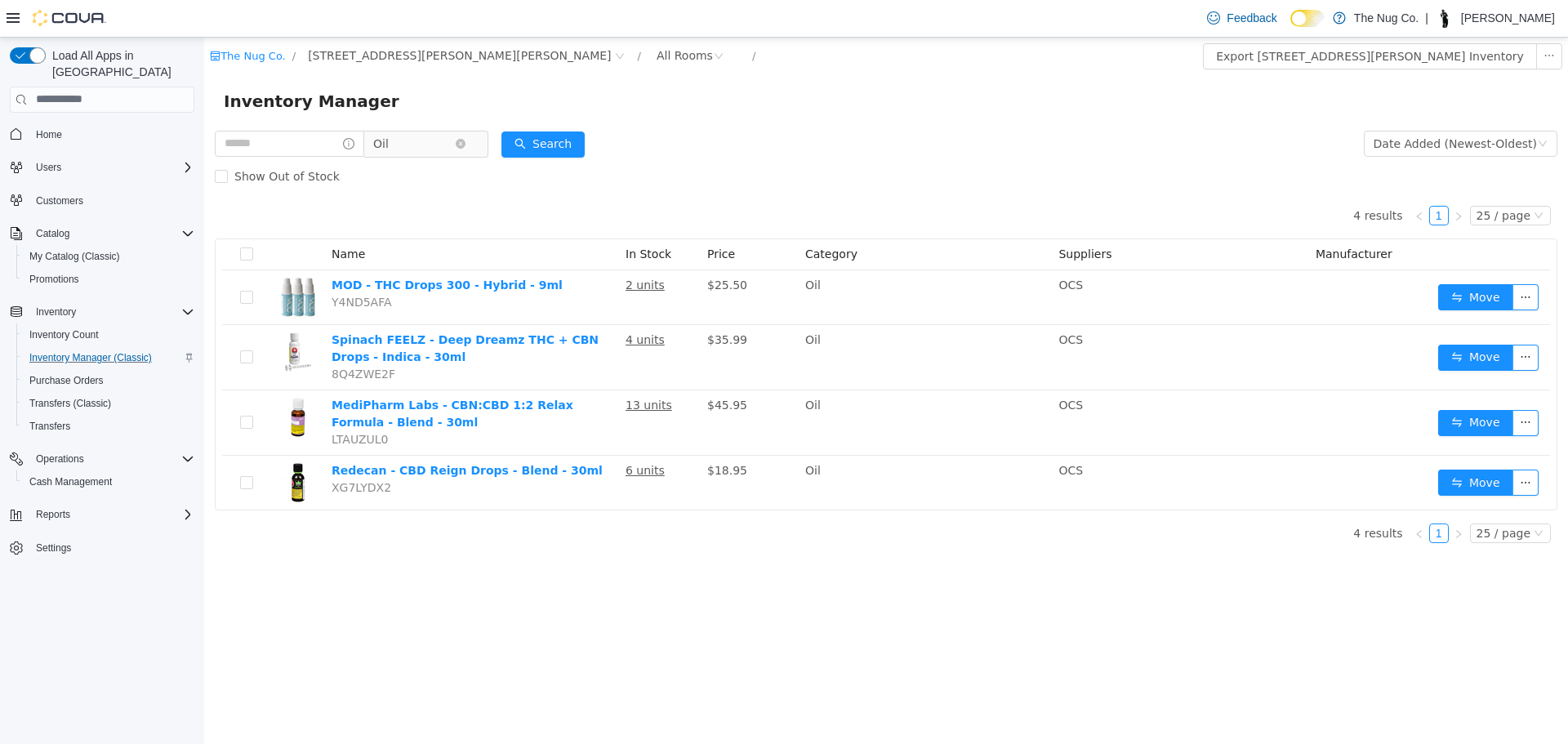
click at [425, 136] on span "Oil" at bounding box center [414, 142] width 82 height 24
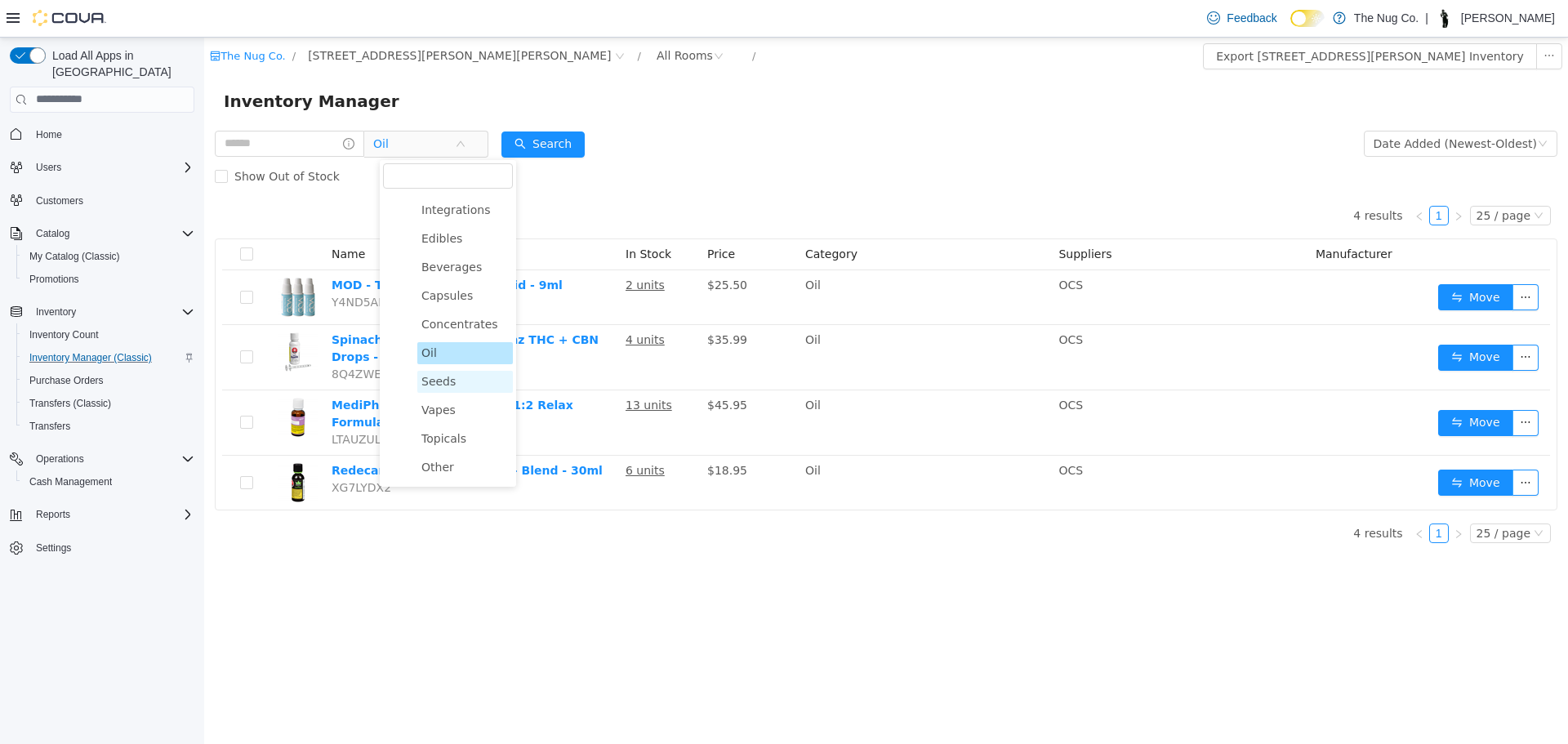
click at [443, 381] on span "Seeds" at bounding box center [438, 380] width 35 height 13
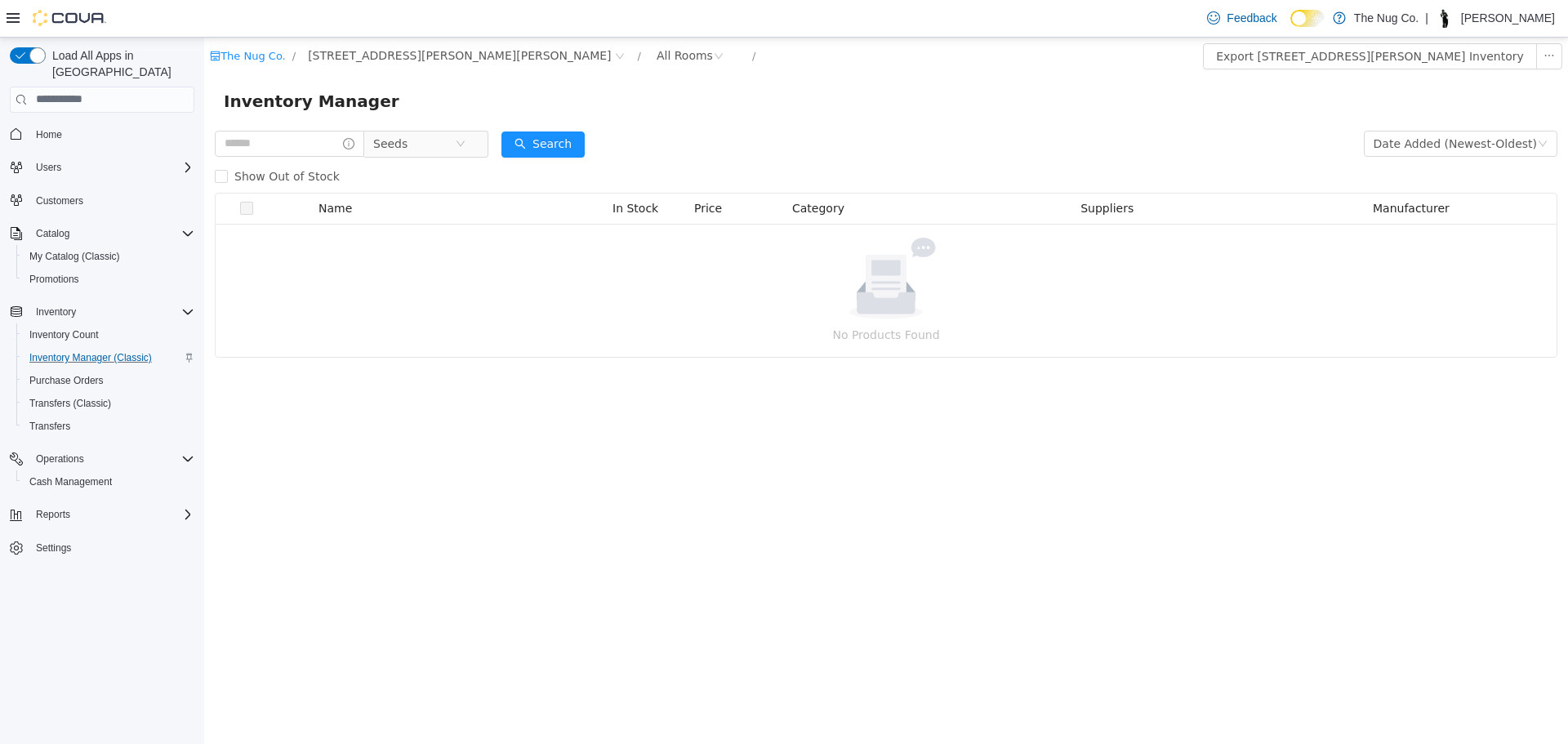
click at [416, 160] on div "Show Out of Stock" at bounding box center [886, 176] width 1343 height 33
click at [420, 145] on span "Seeds" at bounding box center [414, 142] width 82 height 24
click at [438, 236] on span "Seeds" at bounding box center [438, 239] width 35 height 13
click at [433, 267] on div "Cova-Icon" at bounding box center [886, 274] width 1343 height 165
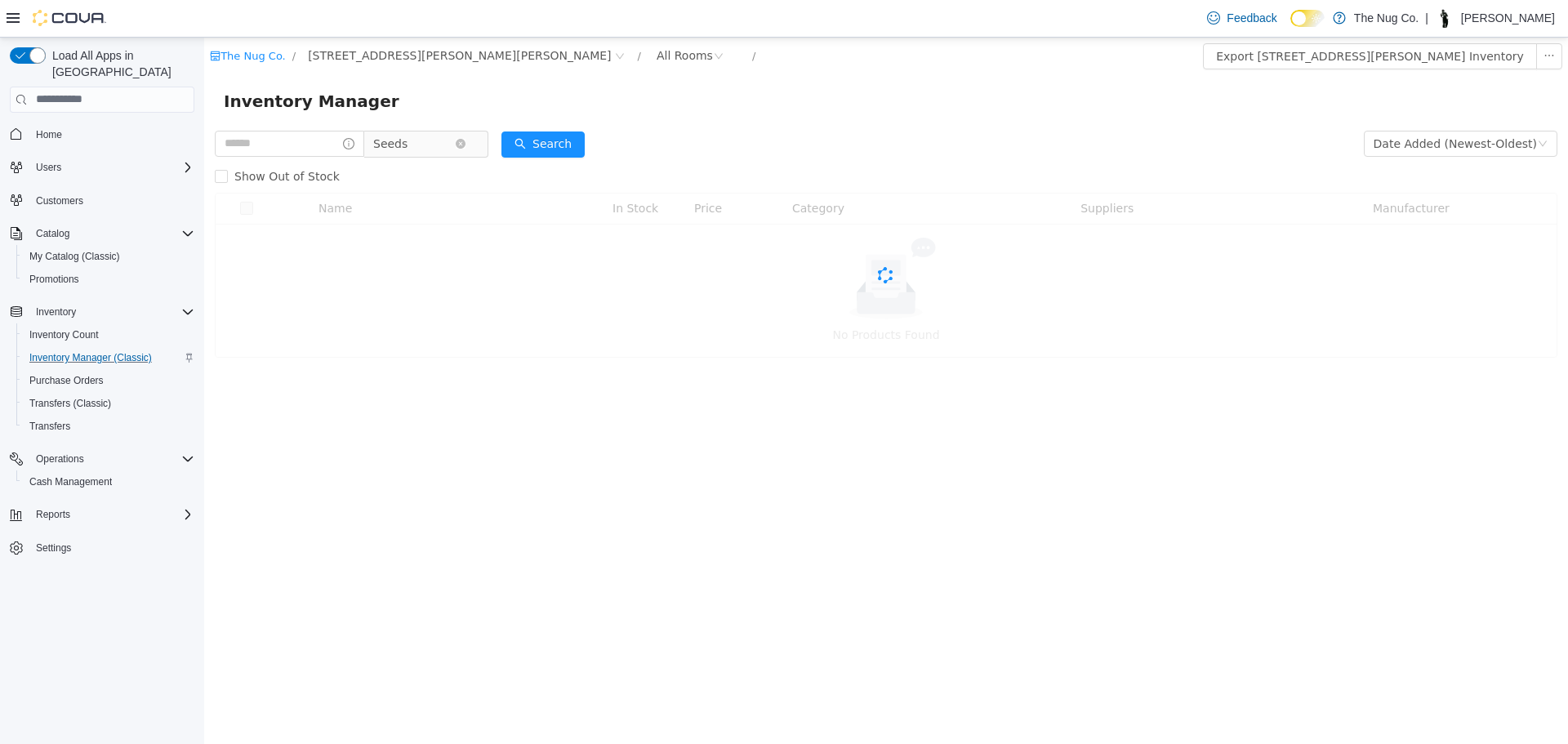
click at [430, 151] on span "Seeds" at bounding box center [414, 142] width 82 height 24
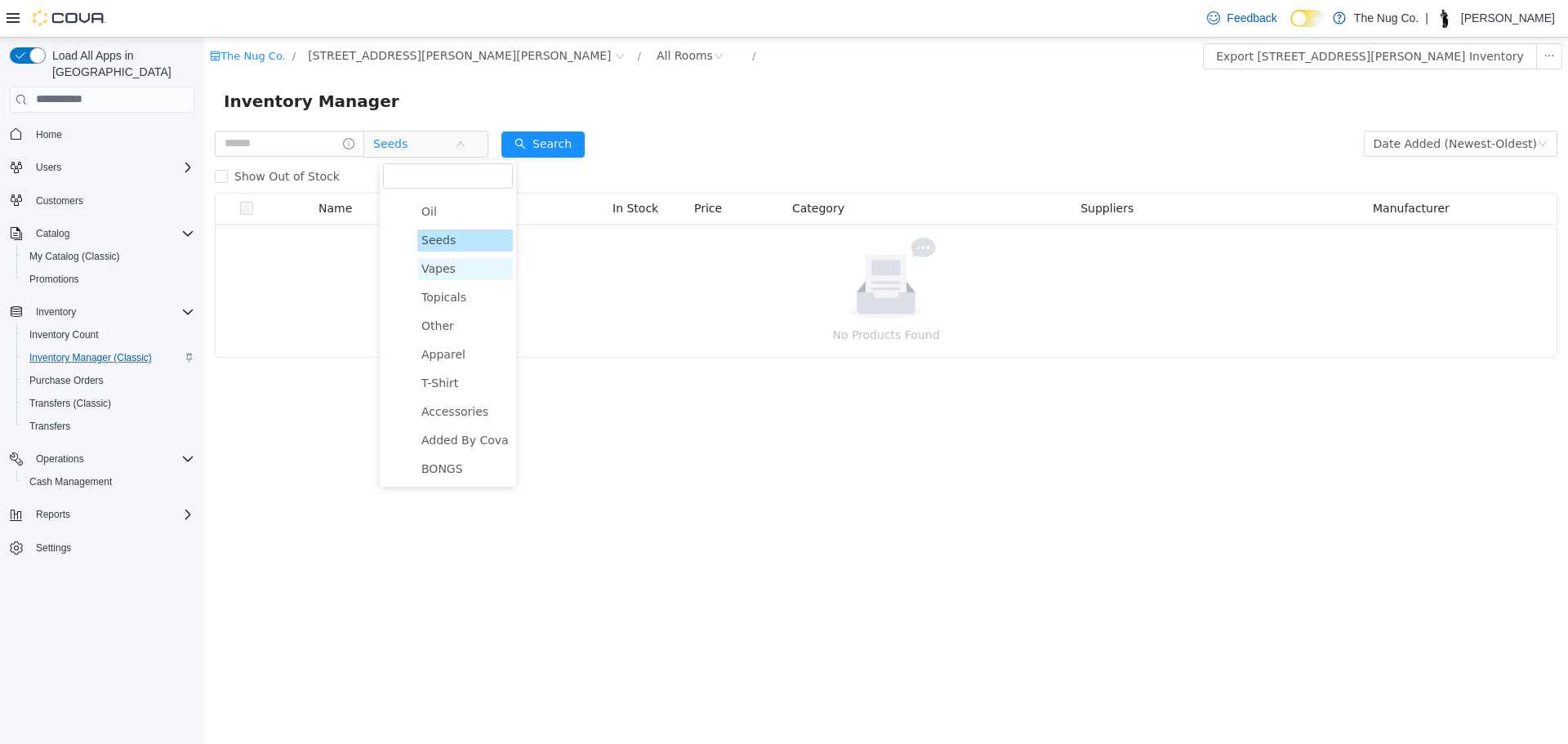
click at [430, 264] on span "Vapes" at bounding box center [438, 268] width 35 height 13
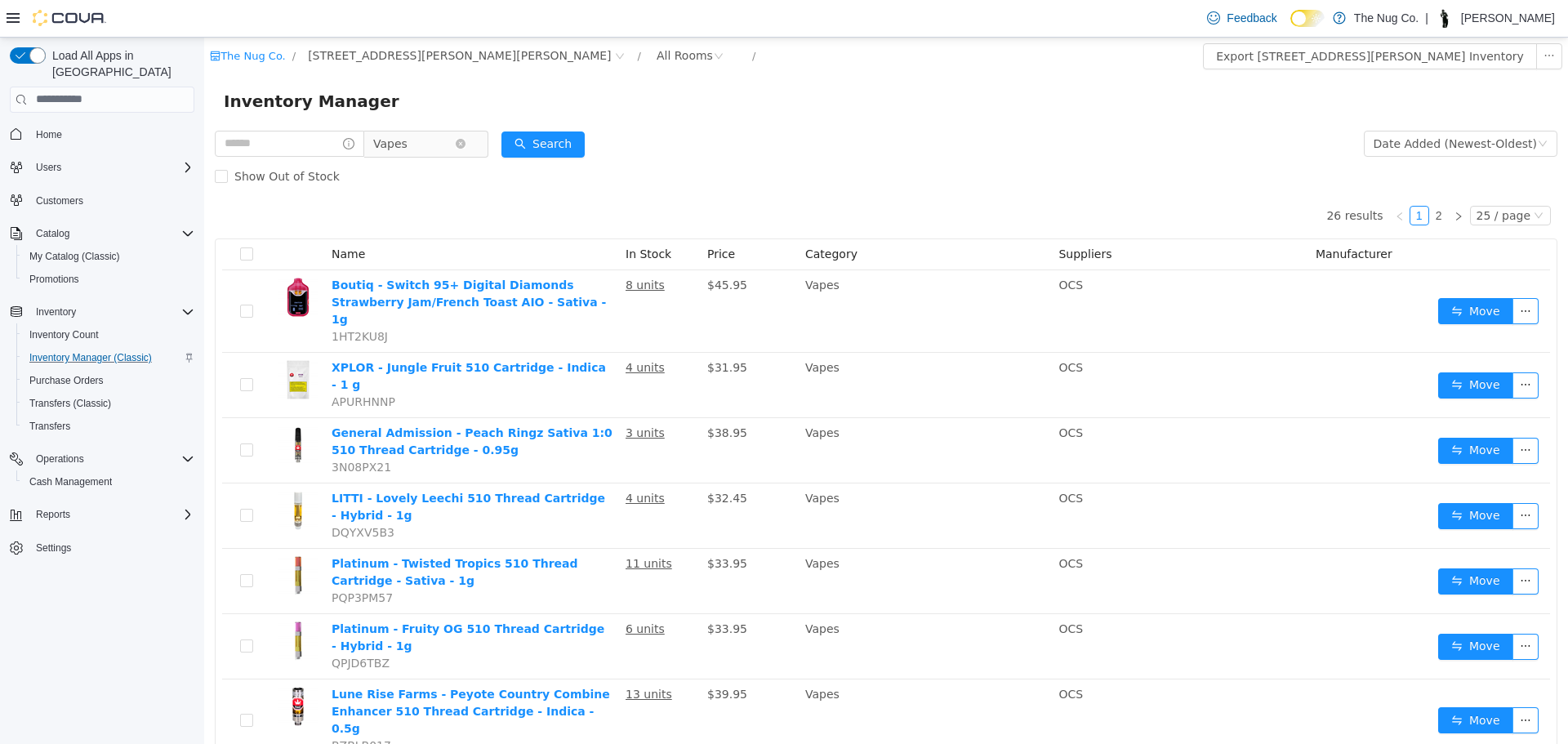
click at [450, 132] on span "Vapes" at bounding box center [414, 142] width 82 height 24
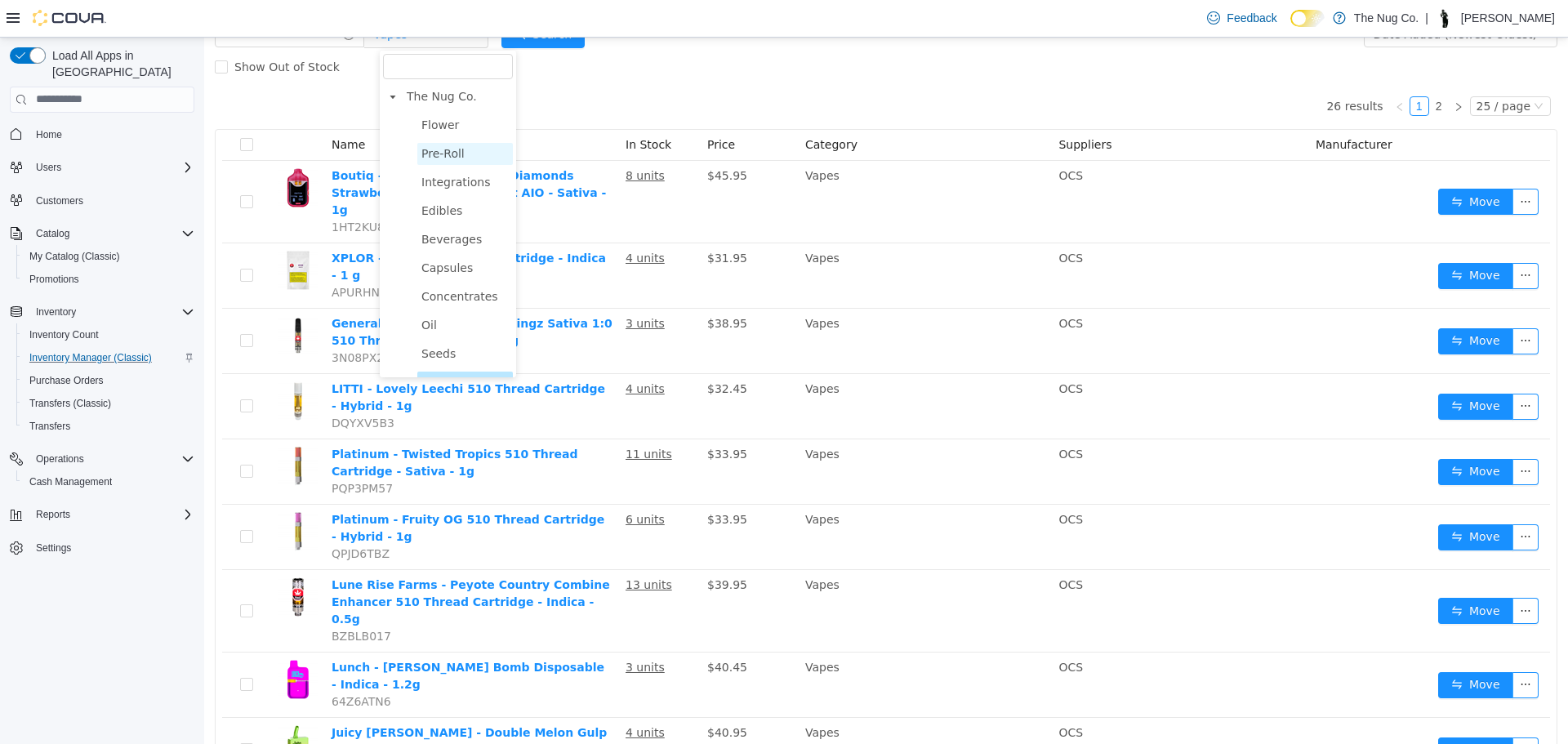
scroll to position [82, 0]
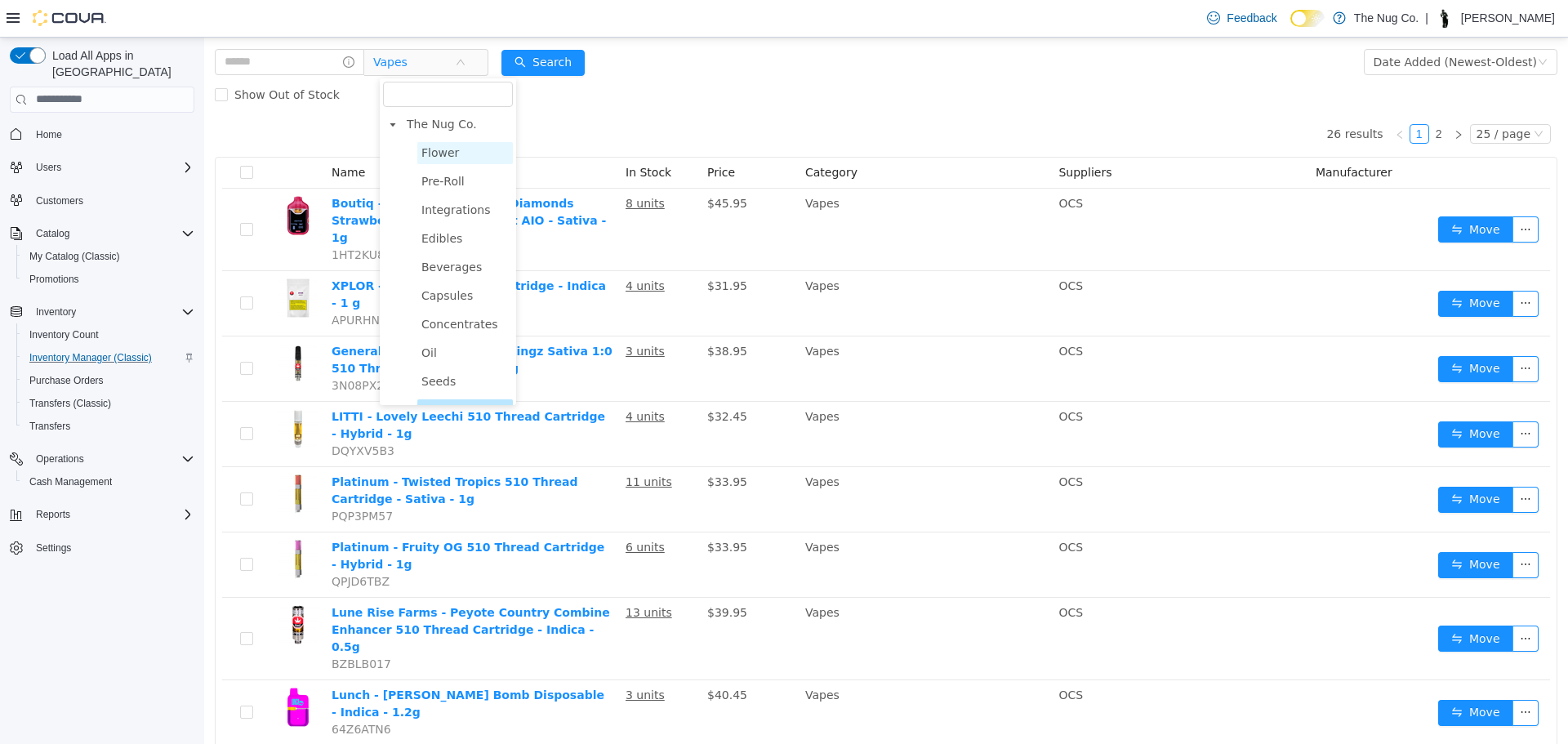
click at [450, 148] on span "Flower" at bounding box center [440, 151] width 38 height 13
